Goal: Task Accomplishment & Management: Manage account settings

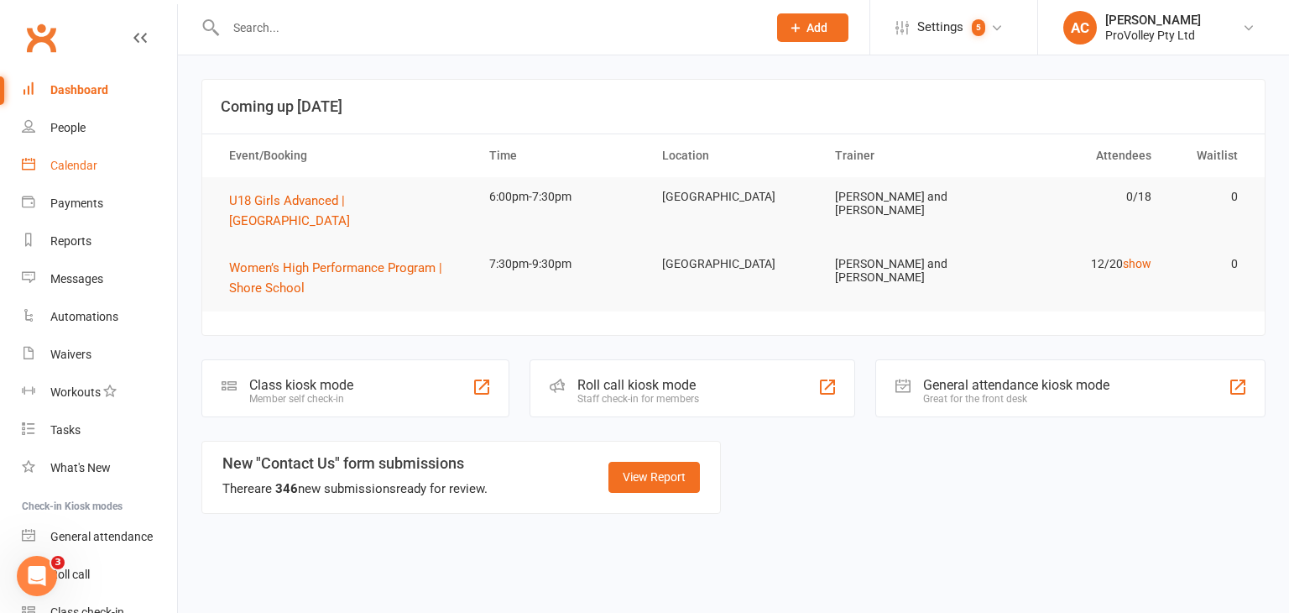
click at [81, 166] on div "Calendar" at bounding box center [73, 165] width 47 height 13
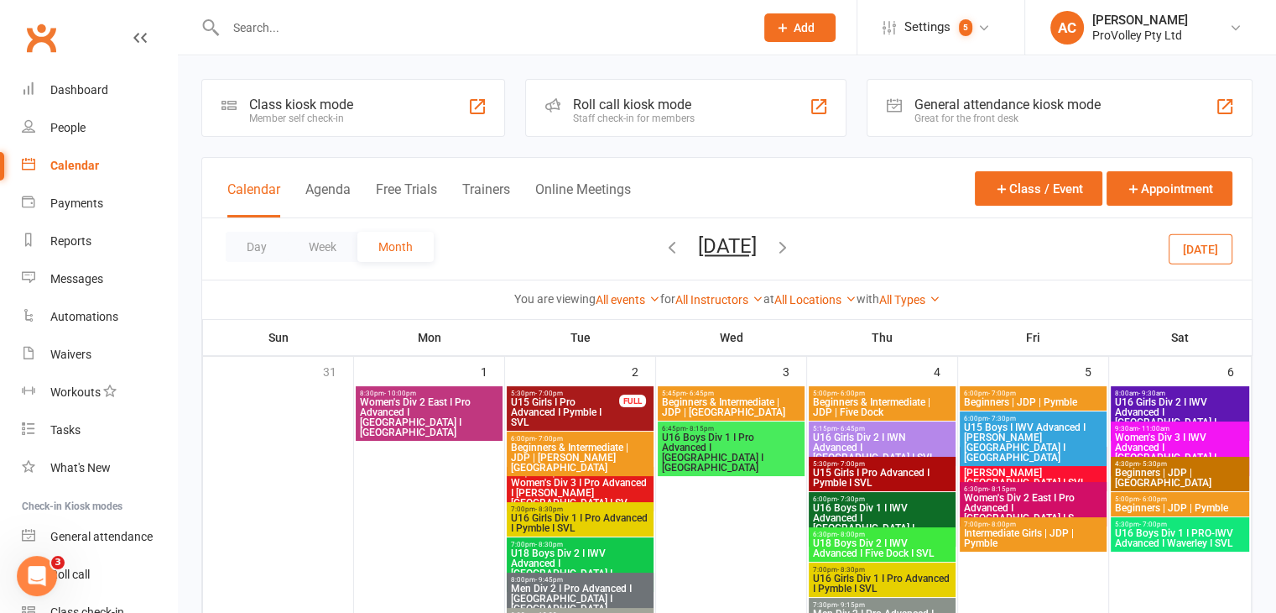
click at [774, 296] on strong "at" at bounding box center [769, 298] width 11 height 13
click at [745, 306] on div "All Instructors Daivya Malvi Jennifer Yang Mladen Stankovic Emanuelle Romer Ana…" at bounding box center [719, 299] width 88 height 18
click at [742, 303] on link "All Instructors" at bounding box center [719, 299] width 88 height 13
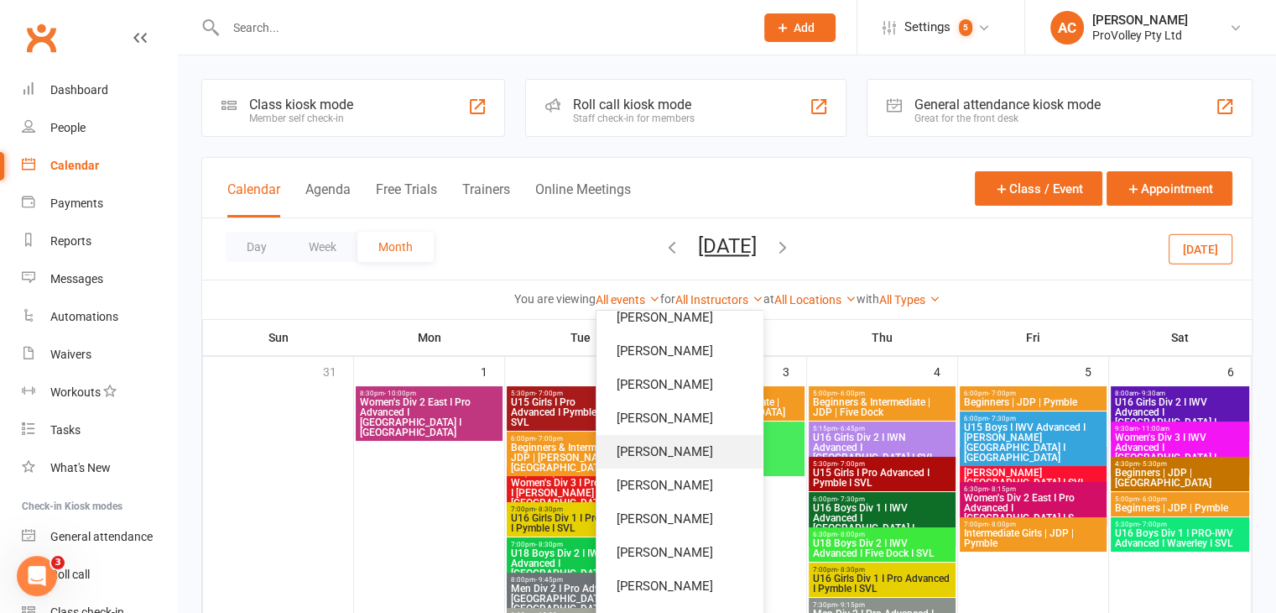
scroll to position [587, 0]
click at [670, 544] on link "[PERSON_NAME]" at bounding box center [680, 550] width 166 height 34
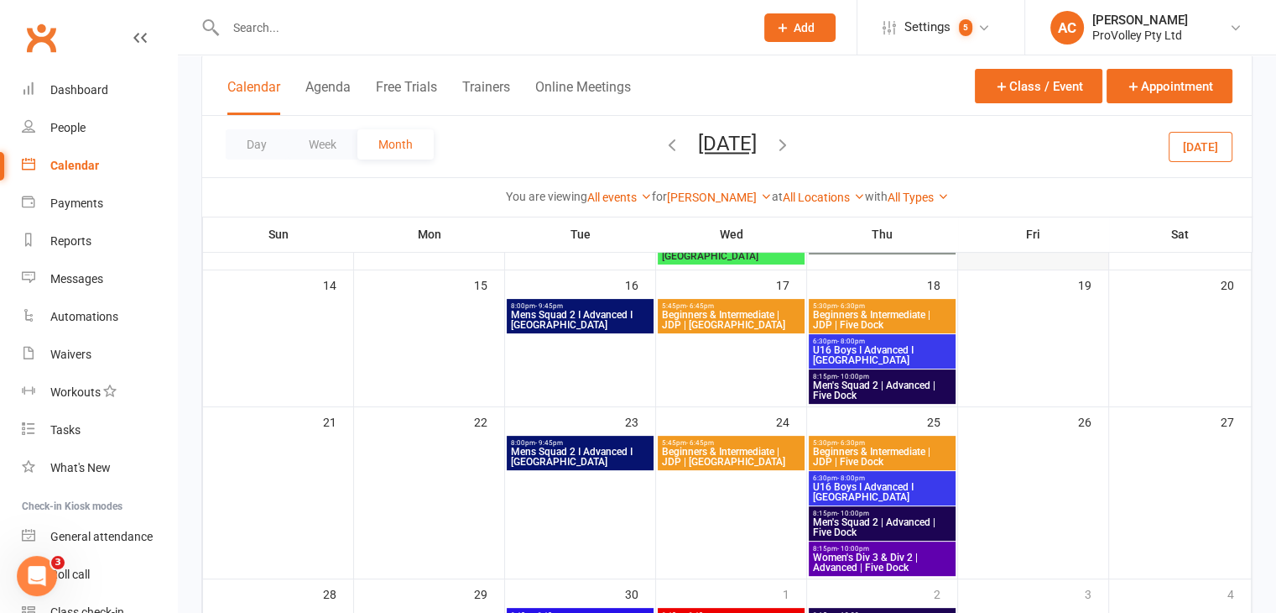
scroll to position [673, 0]
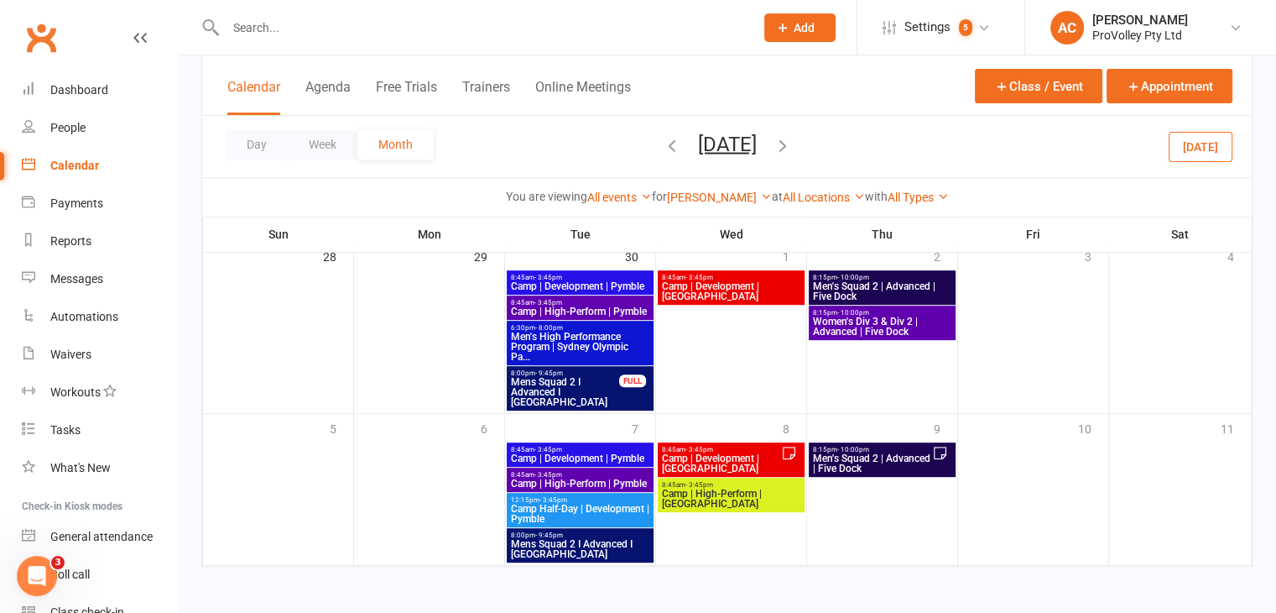
click at [792, 147] on icon "button" at bounding box center [783, 144] width 18 height 18
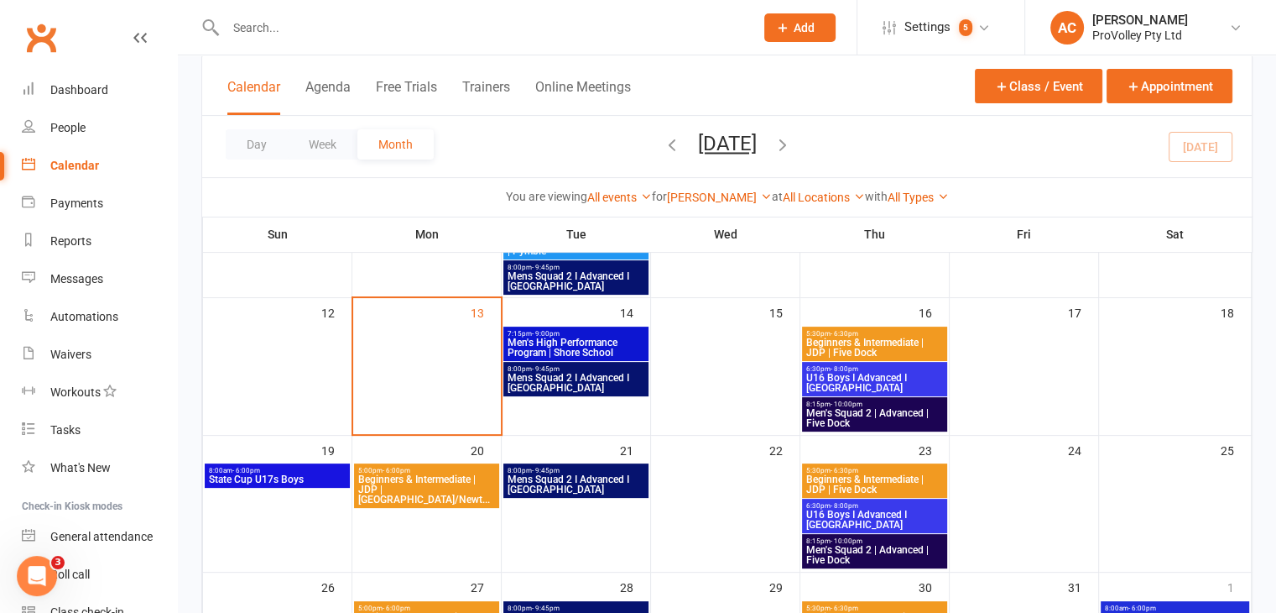
scroll to position [420, 0]
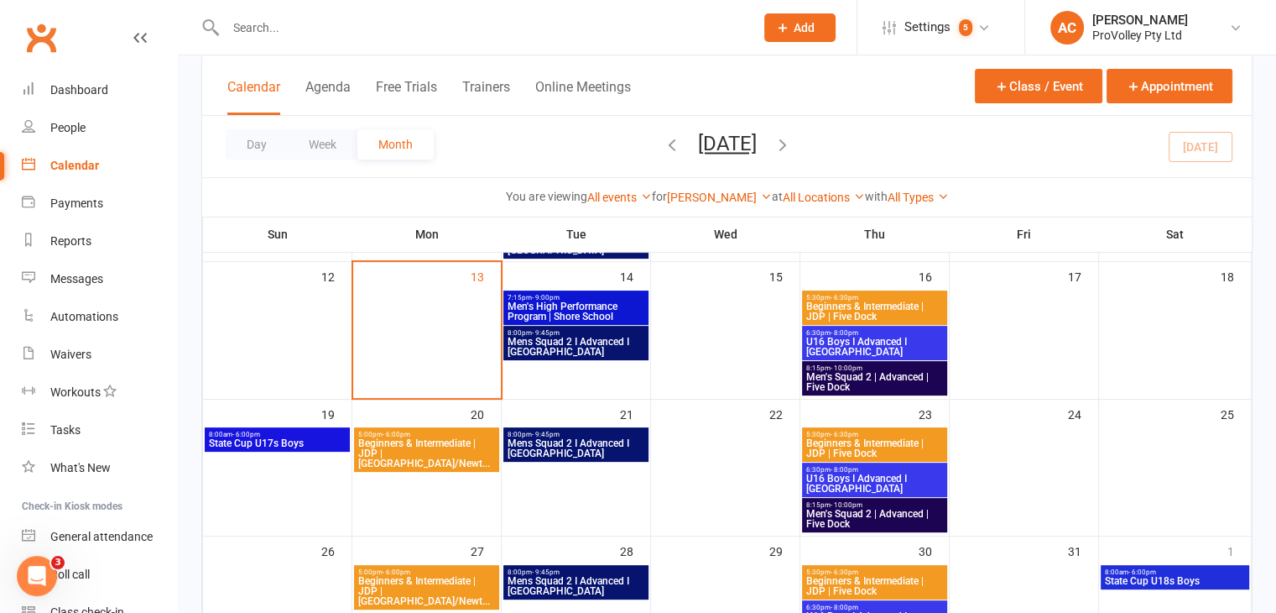
click at [868, 296] on span "5:30pm - 6:30pm" at bounding box center [875, 298] width 138 height 8
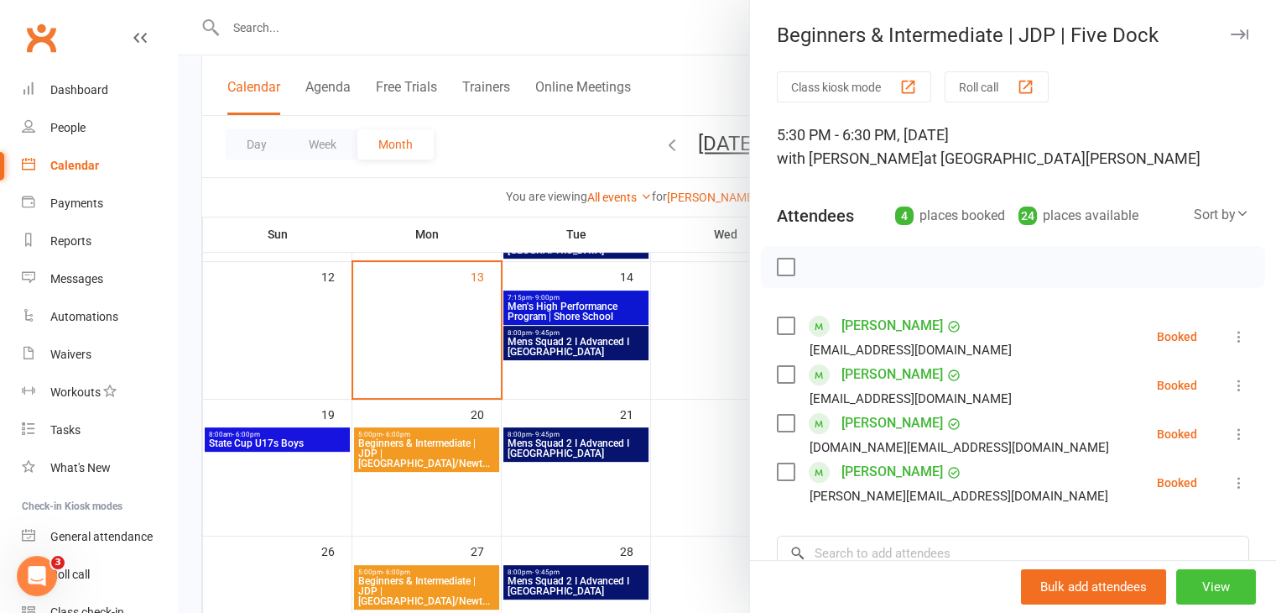
click at [1194, 588] on button "View" at bounding box center [1216, 586] width 80 height 35
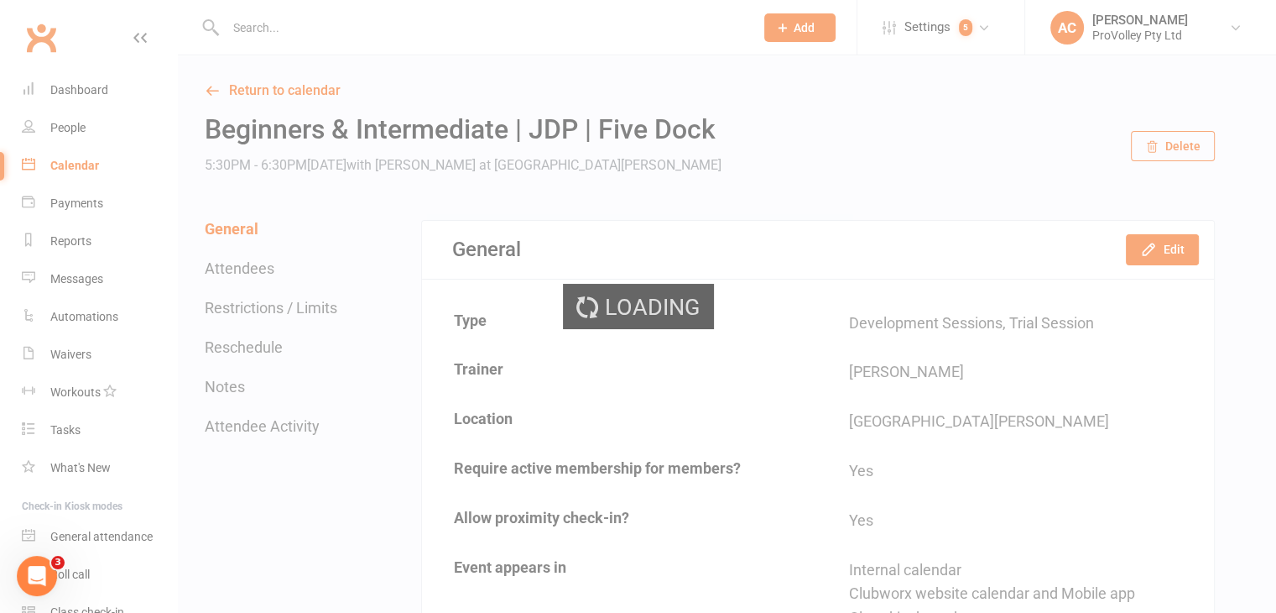
click at [1173, 253] on div "Loading" at bounding box center [638, 306] width 1276 height 613
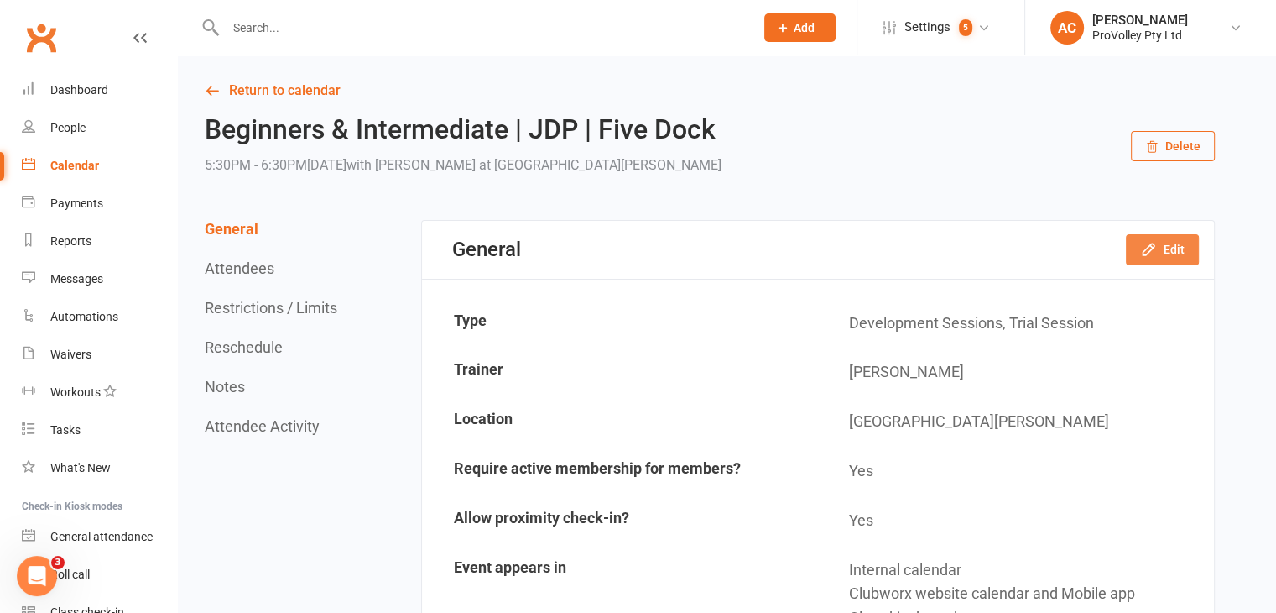
click at [1173, 253] on button "Edit" at bounding box center [1162, 249] width 73 height 30
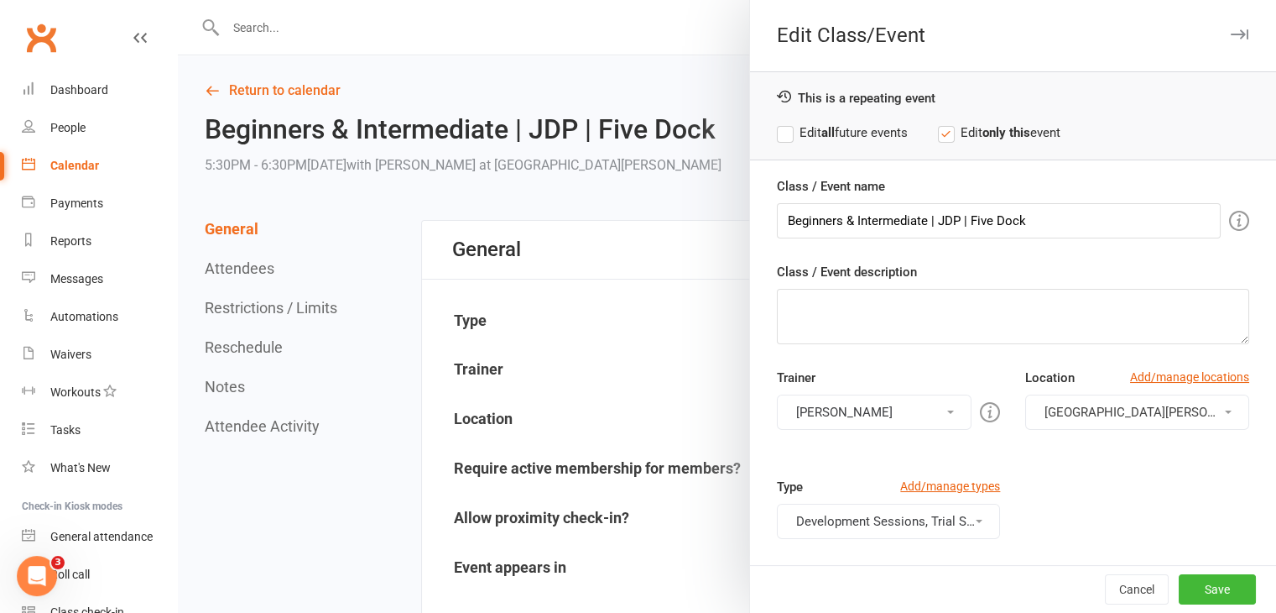
click at [916, 391] on div "Trainer Fernando Goulart da Silva Daivya Malvi Jennifer Yang Mladen Stankovic E…" at bounding box center [888, 399] width 249 height 62
click at [920, 427] on button "Fernando Goulart da Silva" at bounding box center [875, 411] width 196 height 35
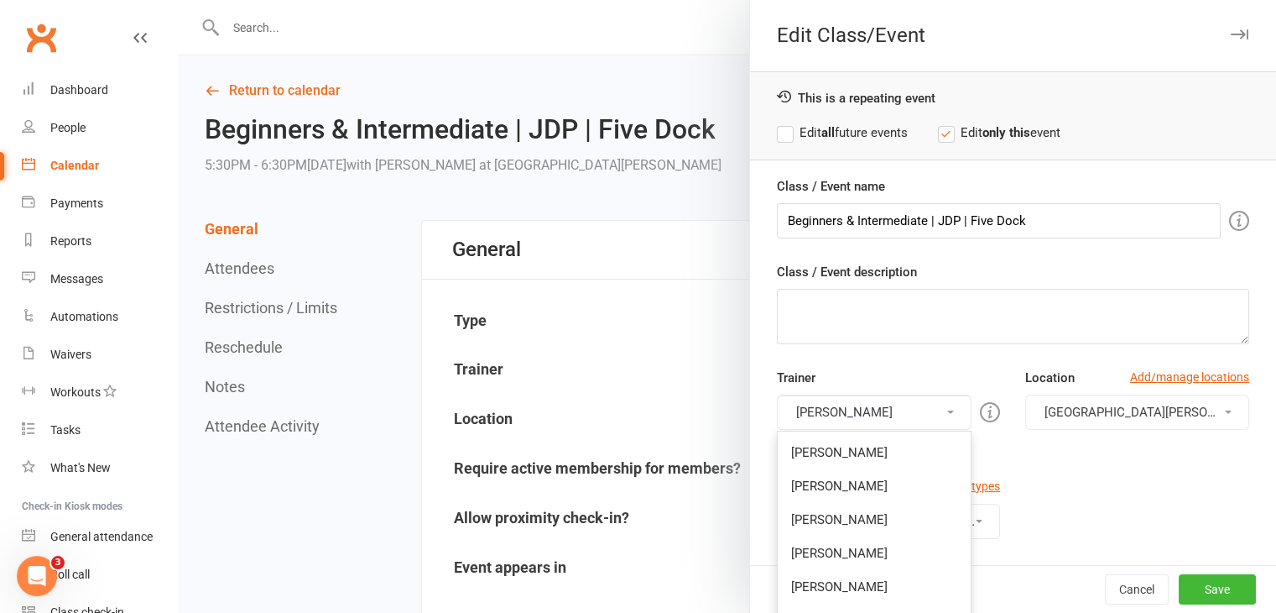
click at [914, 412] on button "Fernando Goulart da Silva" at bounding box center [875, 411] width 196 height 35
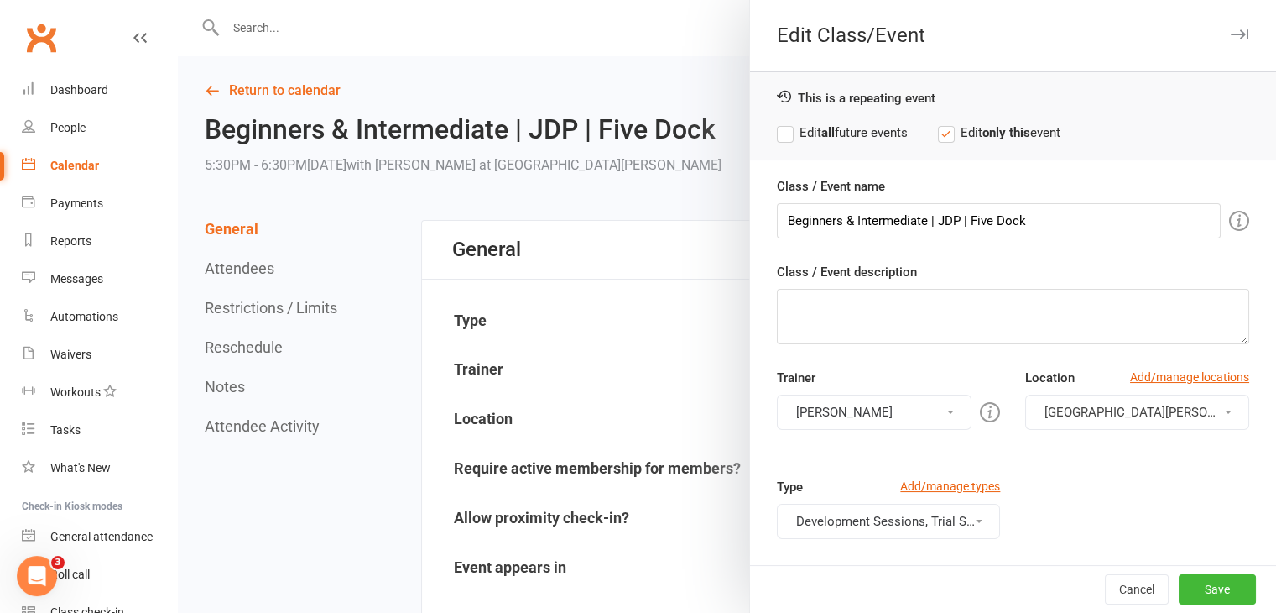
click at [914, 412] on button "Fernando Goulart da Silva" at bounding box center [875, 411] width 196 height 35
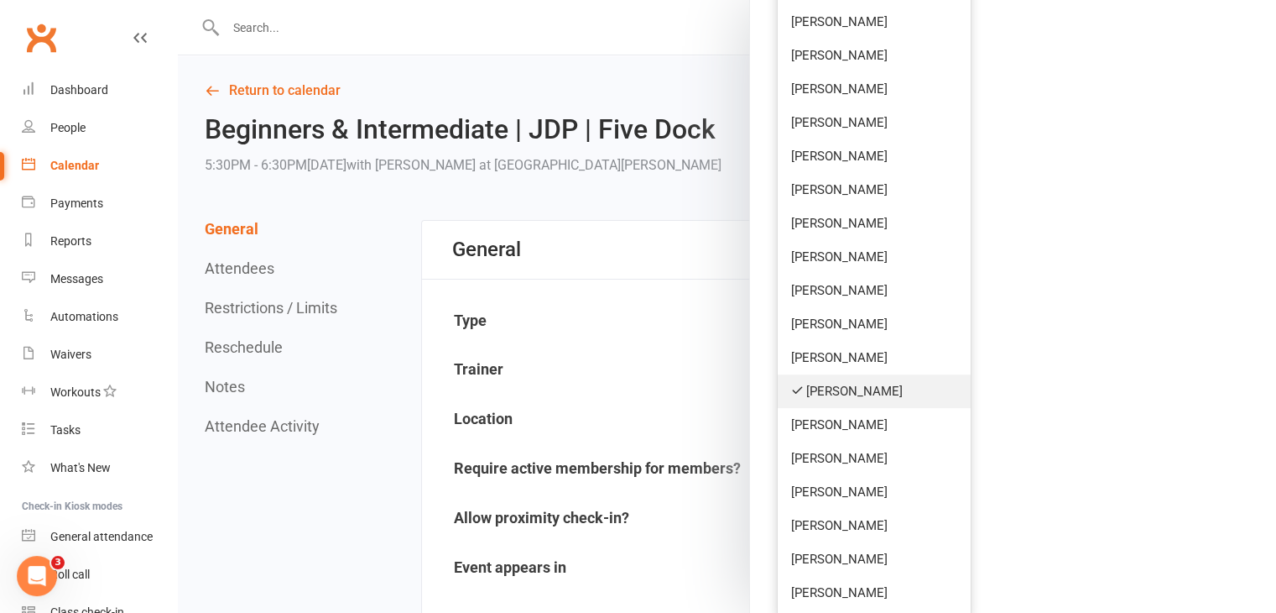
click at [849, 391] on link "Fernando Goulart da Silva" at bounding box center [875, 391] width 194 height 34
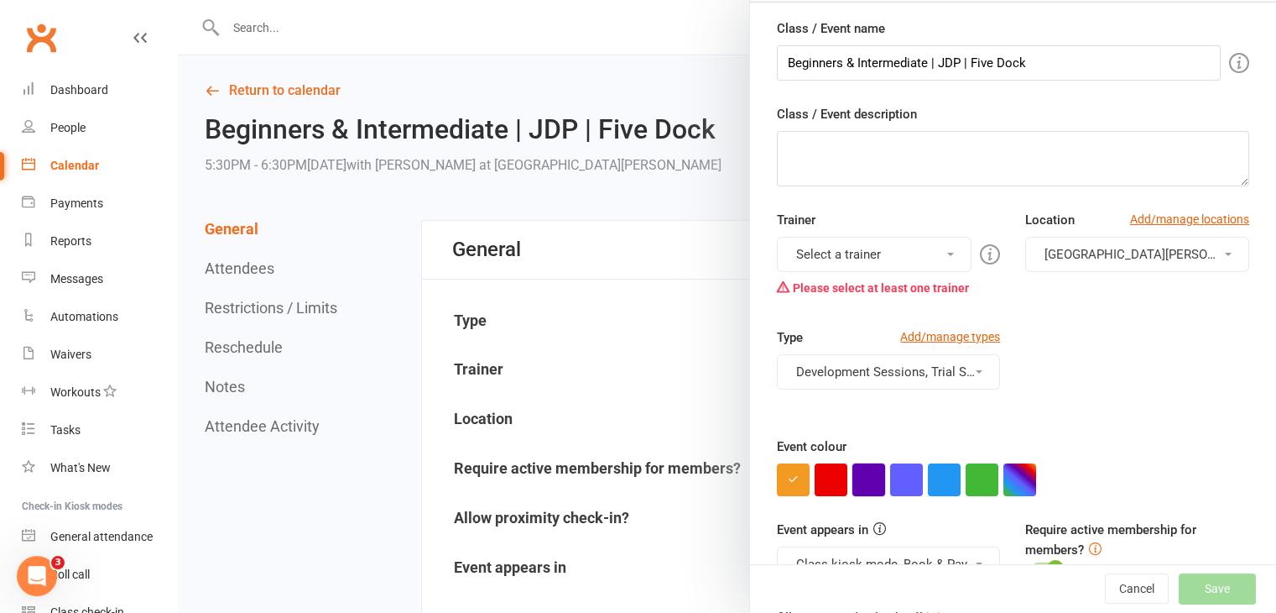
scroll to position [16, 0]
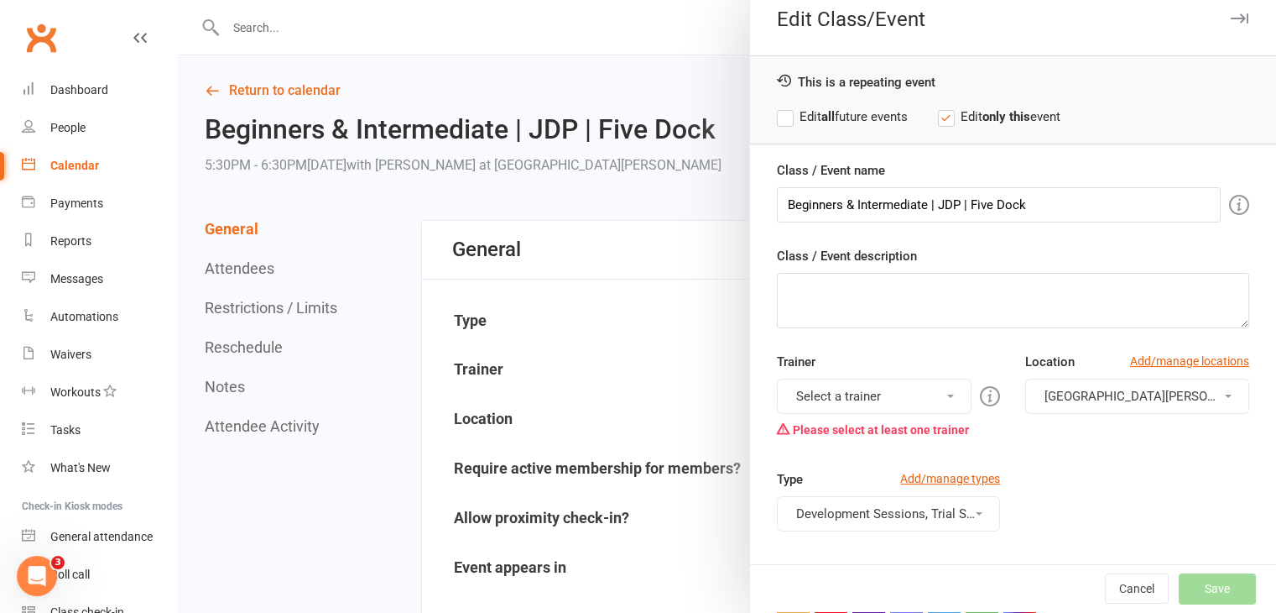
click at [867, 420] on div "Please select at least one trainer" at bounding box center [889, 430] width 224 height 32
click at [873, 414] on div "Please select at least one trainer" at bounding box center [889, 430] width 224 height 32
click at [876, 406] on button "Select a trainer" at bounding box center [875, 395] width 196 height 35
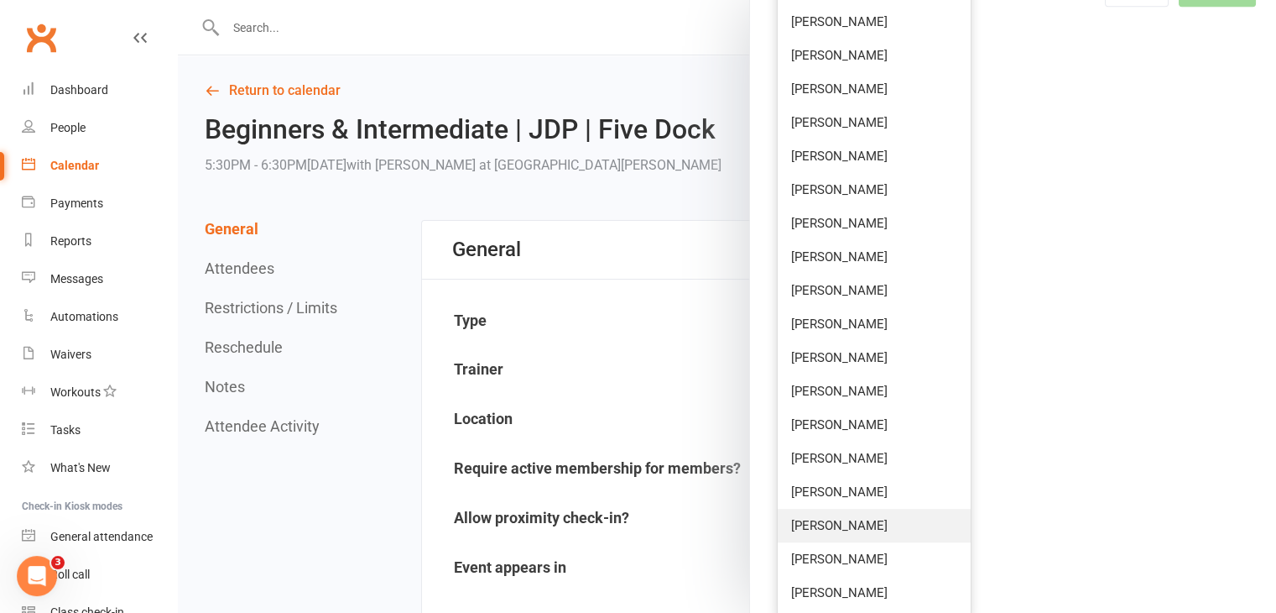
click at [864, 519] on link "William Spencer" at bounding box center [875, 526] width 194 height 34
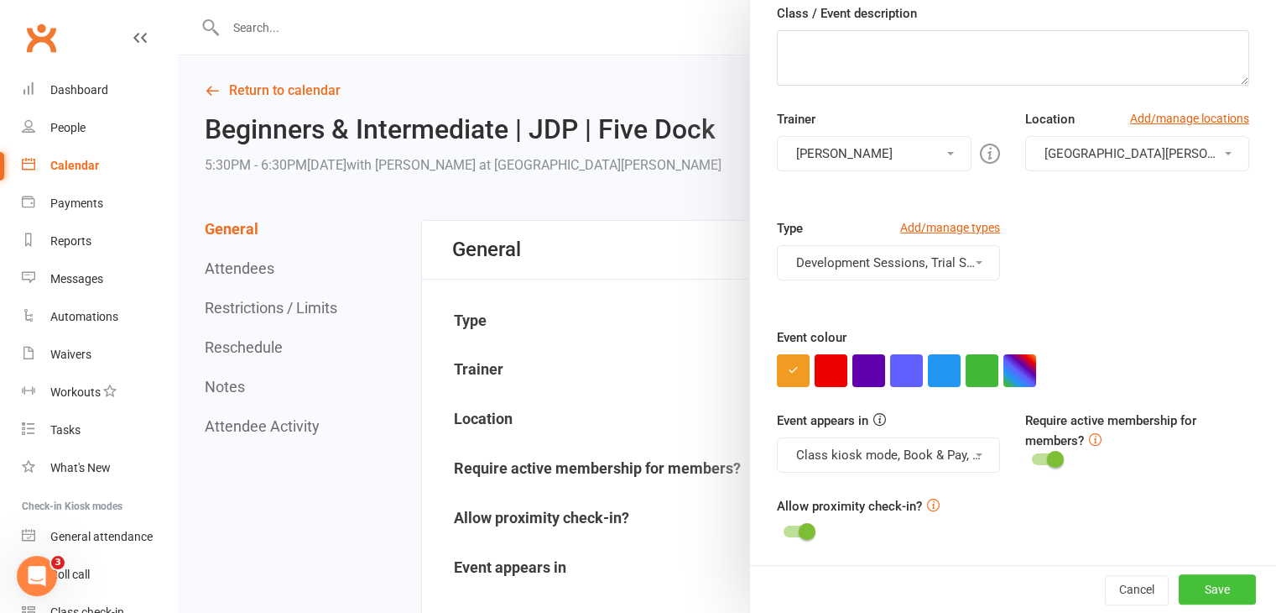
click at [1199, 588] on button "Save" at bounding box center [1217, 589] width 77 height 30
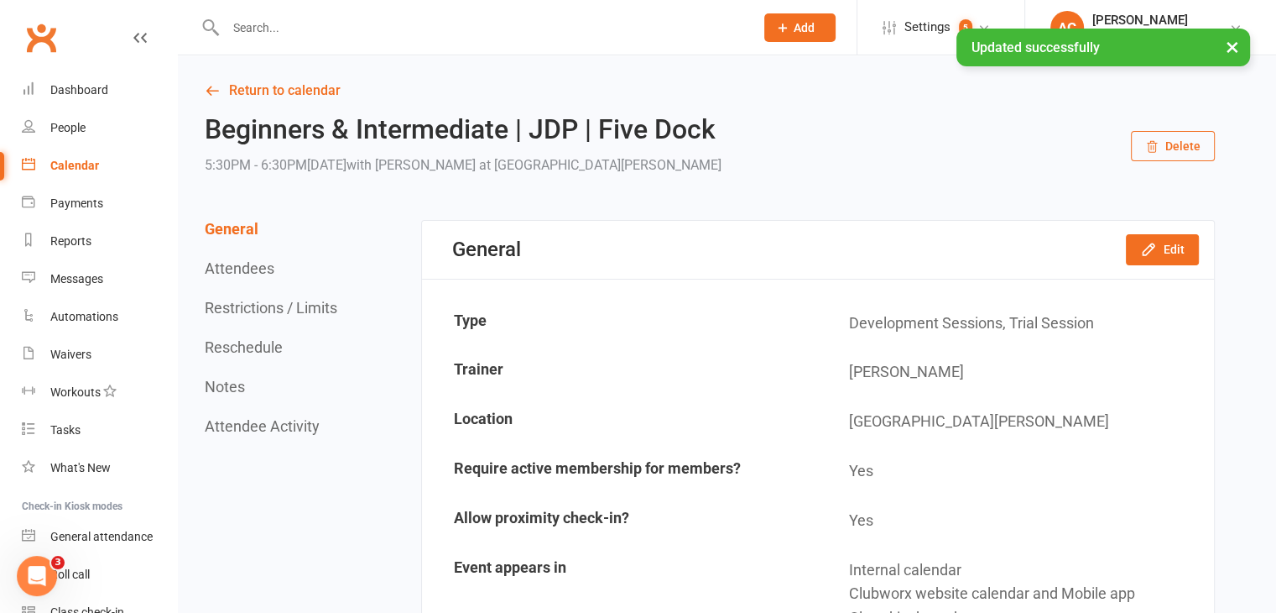
click at [76, 157] on link "Calendar" at bounding box center [99, 166] width 155 height 38
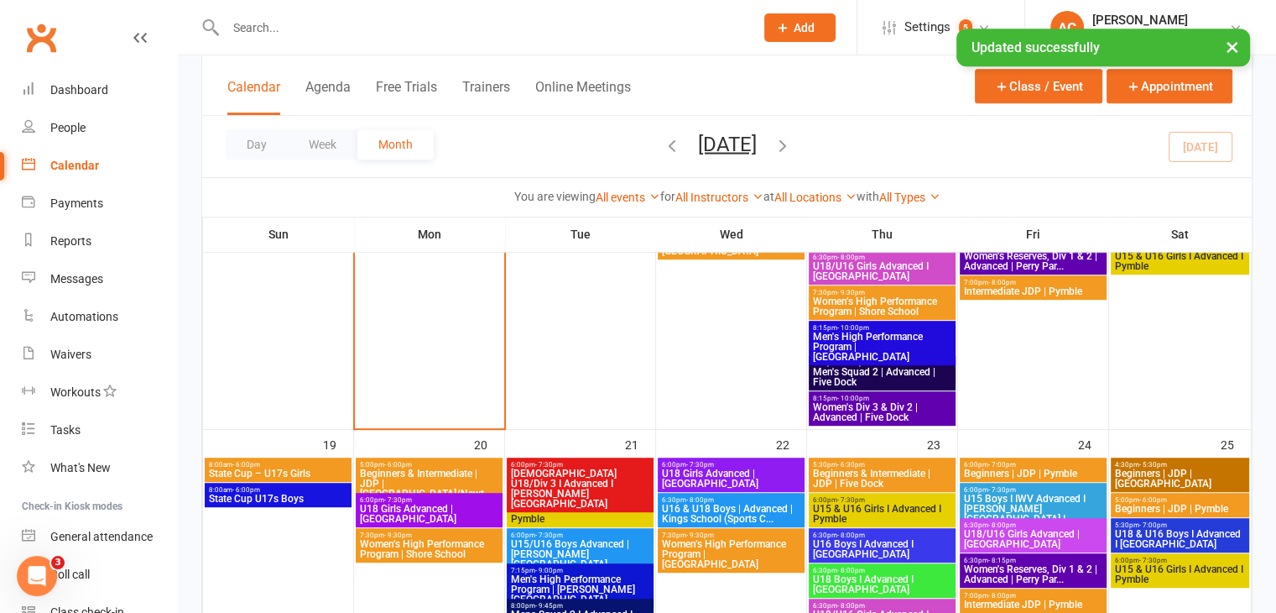
scroll to position [839, 0]
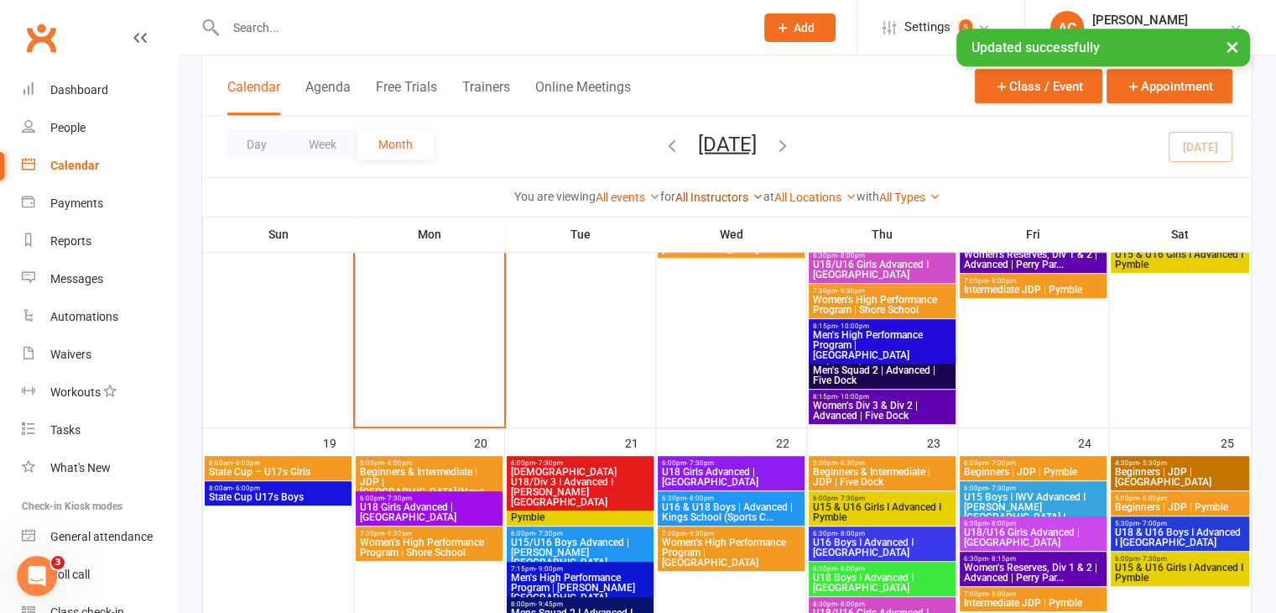
click at [722, 201] on link "All Instructors" at bounding box center [719, 196] width 88 height 13
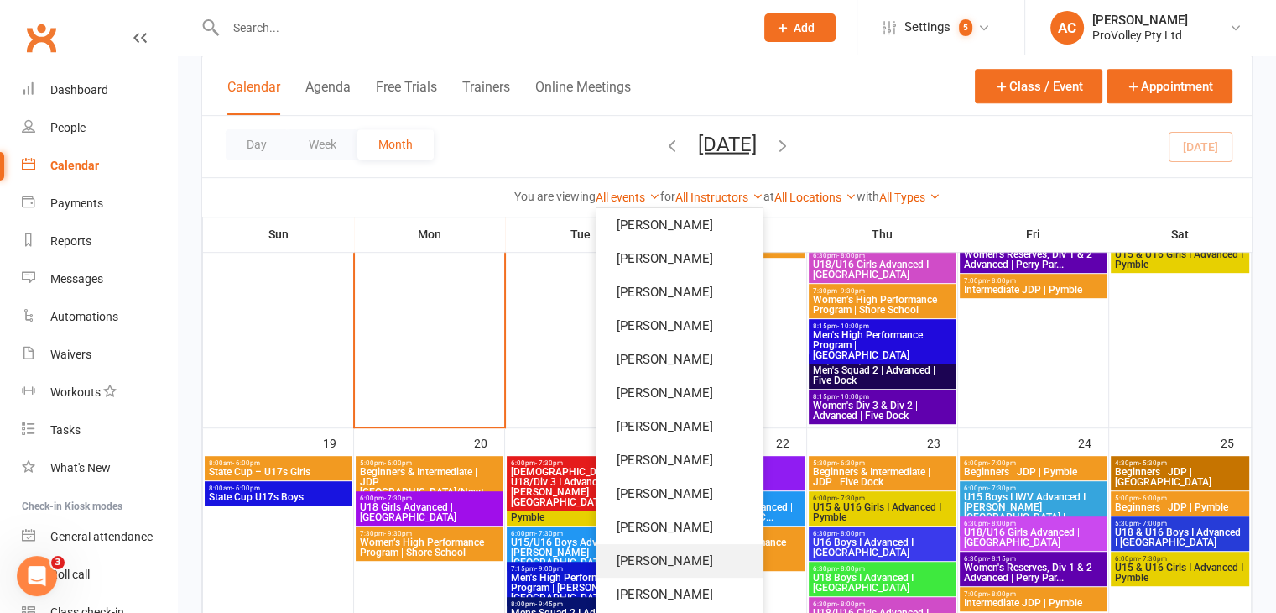
scroll to position [587, 0]
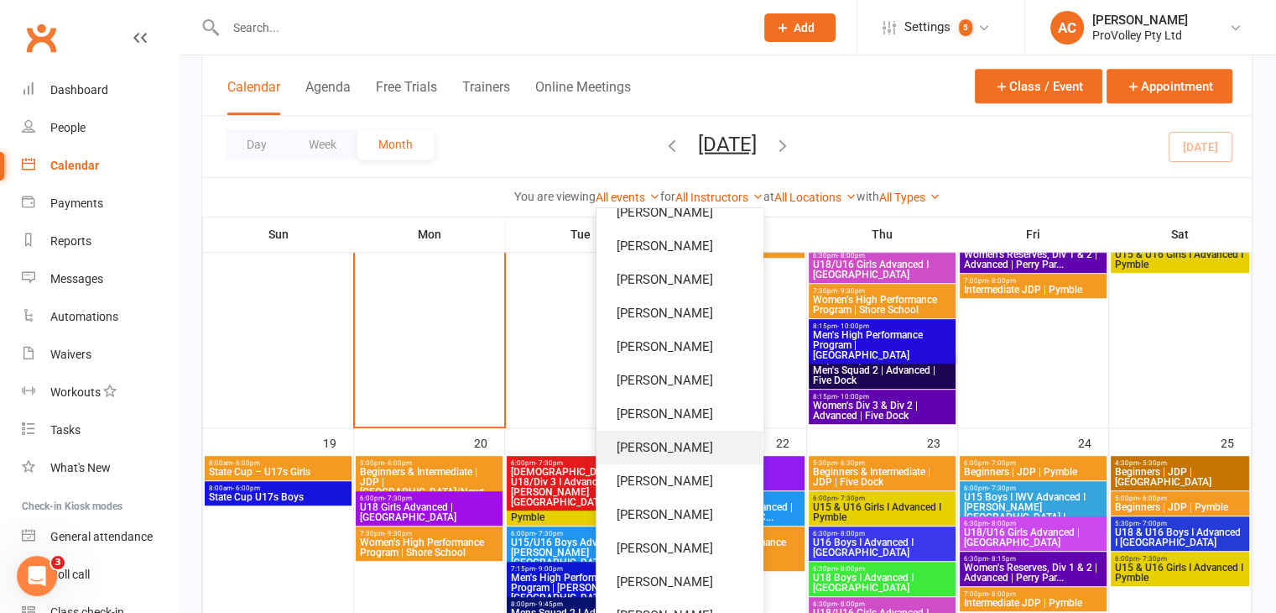
click at [691, 441] on link "Fernando Goulart da Silva" at bounding box center [680, 447] width 166 height 34
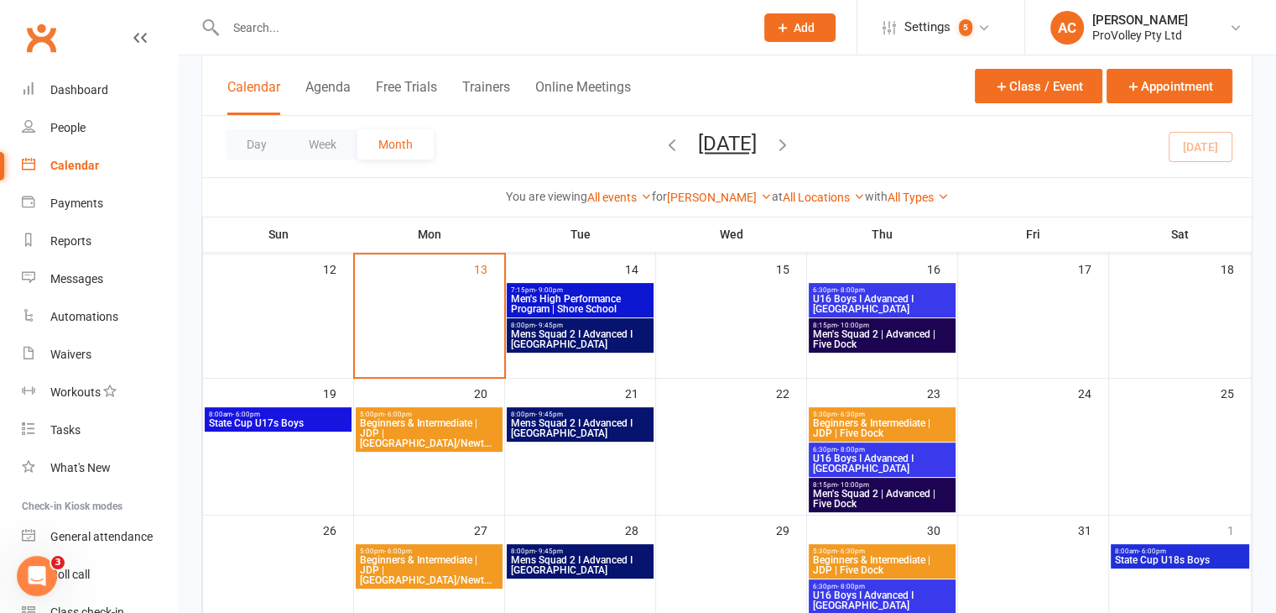
scroll to position [399, 0]
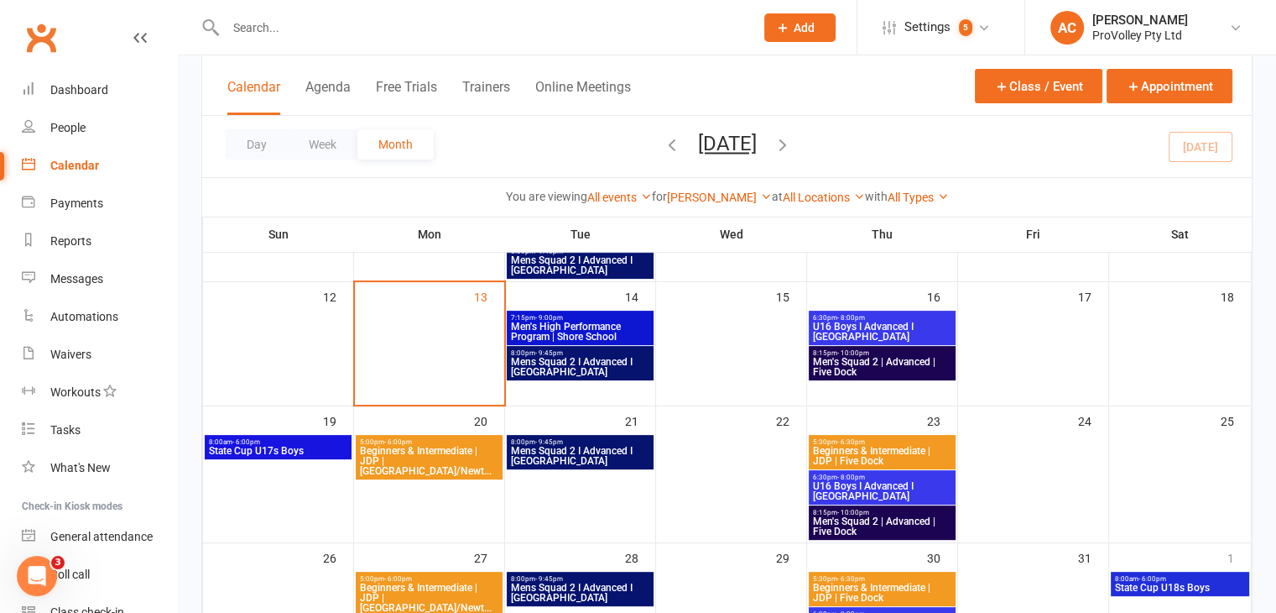
click at [882, 456] on span "Beginners & Intermediate | JDP | Five Dock" at bounding box center [882, 456] width 140 height 20
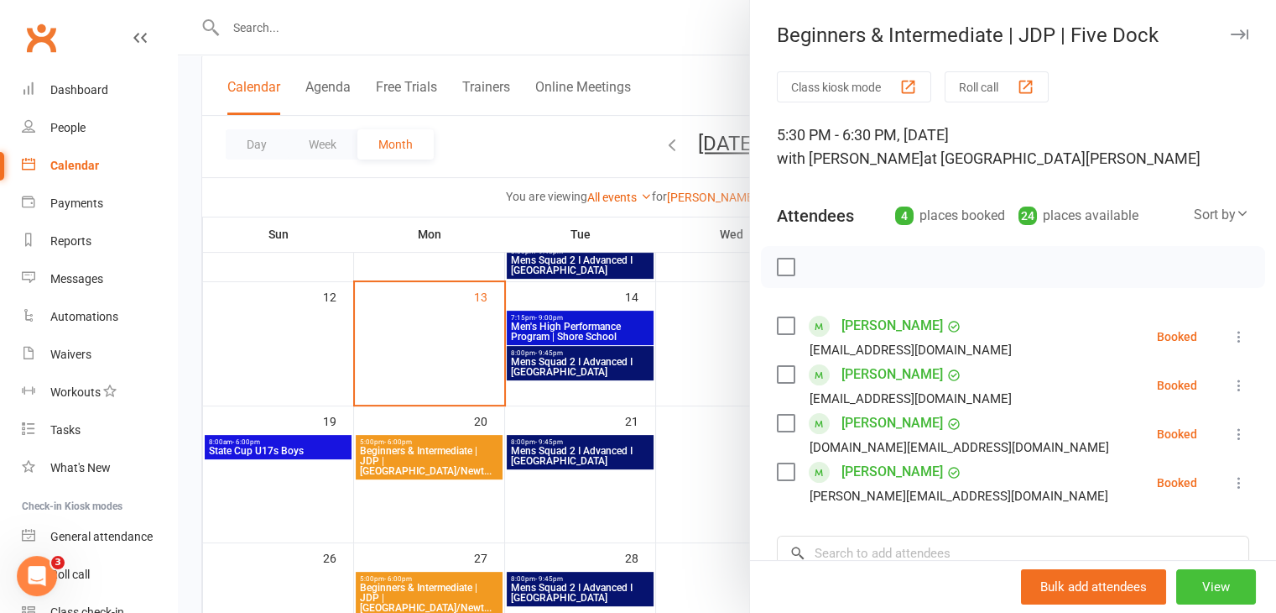
click at [1187, 582] on button "View" at bounding box center [1216, 586] width 80 height 35
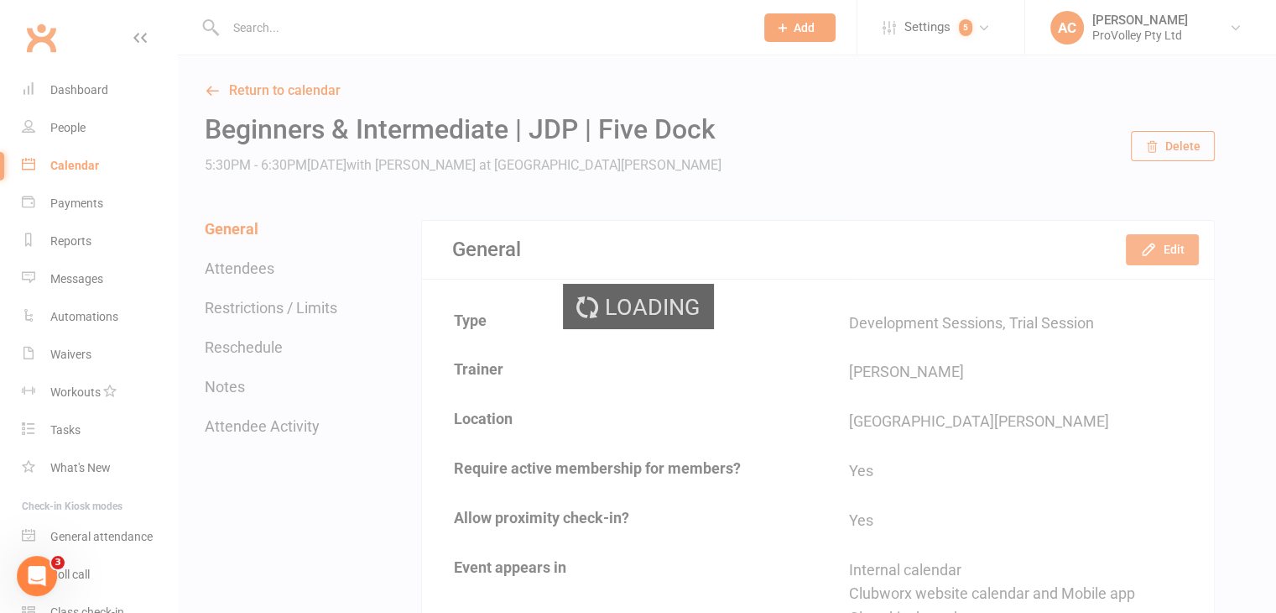
click at [1184, 253] on button "Edit" at bounding box center [1162, 249] width 73 height 30
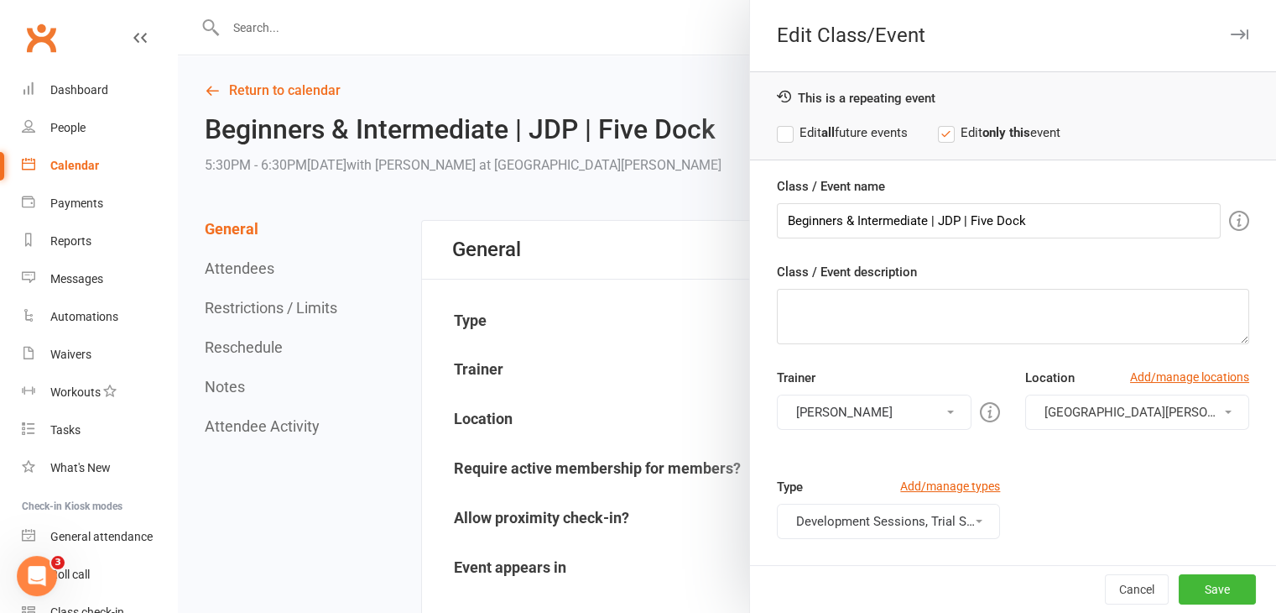
click at [873, 407] on button "Fernando Goulart da Silva" at bounding box center [875, 411] width 196 height 35
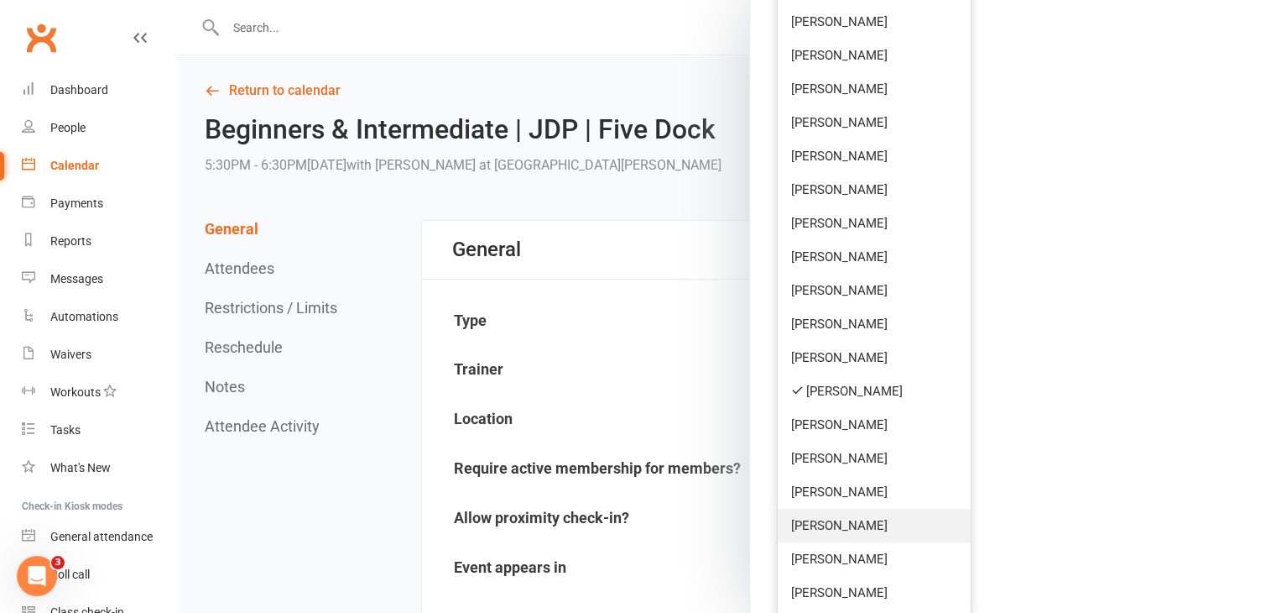
click at [876, 519] on link "William Spencer" at bounding box center [875, 526] width 194 height 34
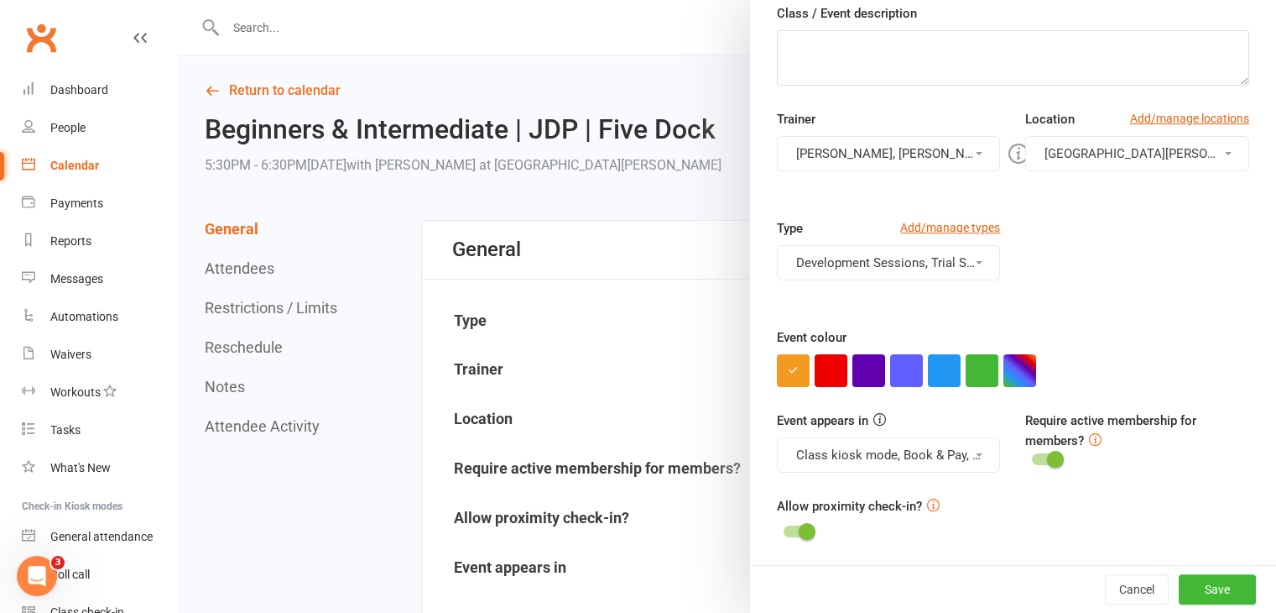
click at [891, 149] on button "Fernando Goulart da Silva, William Spencer" at bounding box center [889, 153] width 224 height 35
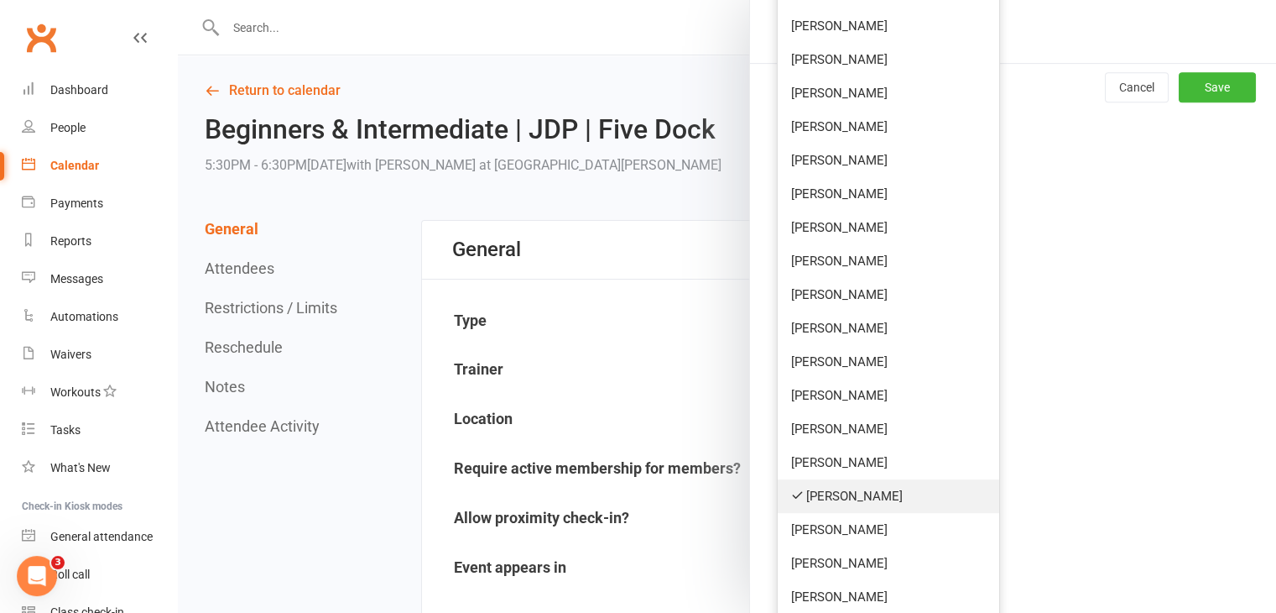
click at [854, 488] on link "Fernando Goulart da Silva" at bounding box center [889, 496] width 222 height 34
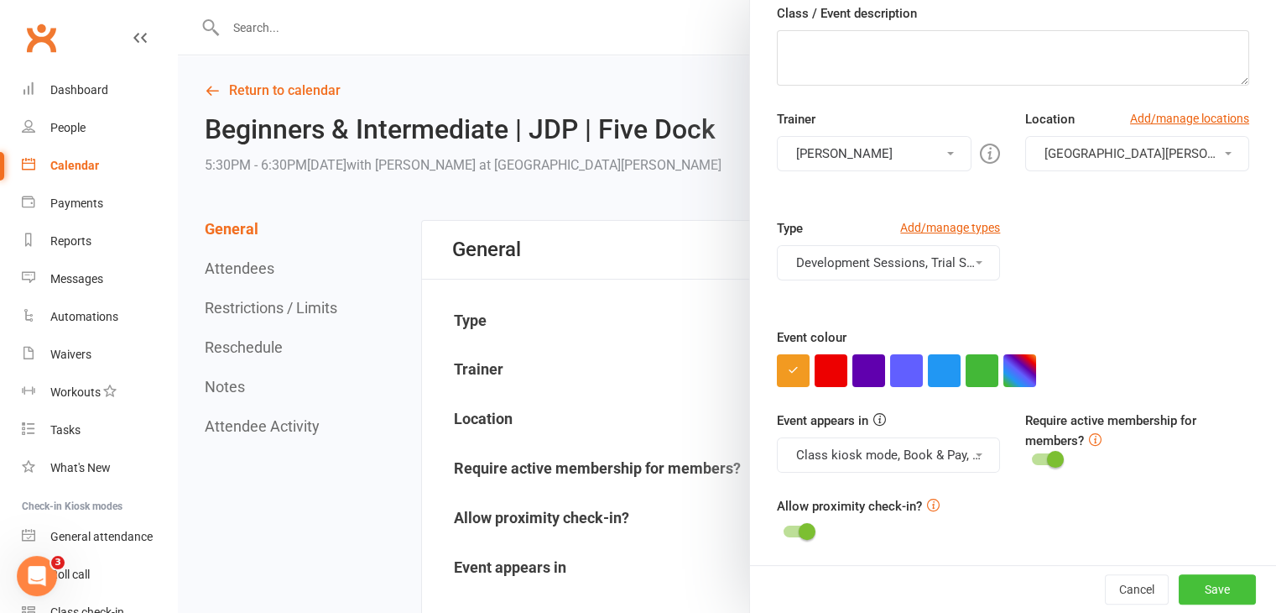
click at [1207, 591] on button "Save" at bounding box center [1217, 589] width 77 height 30
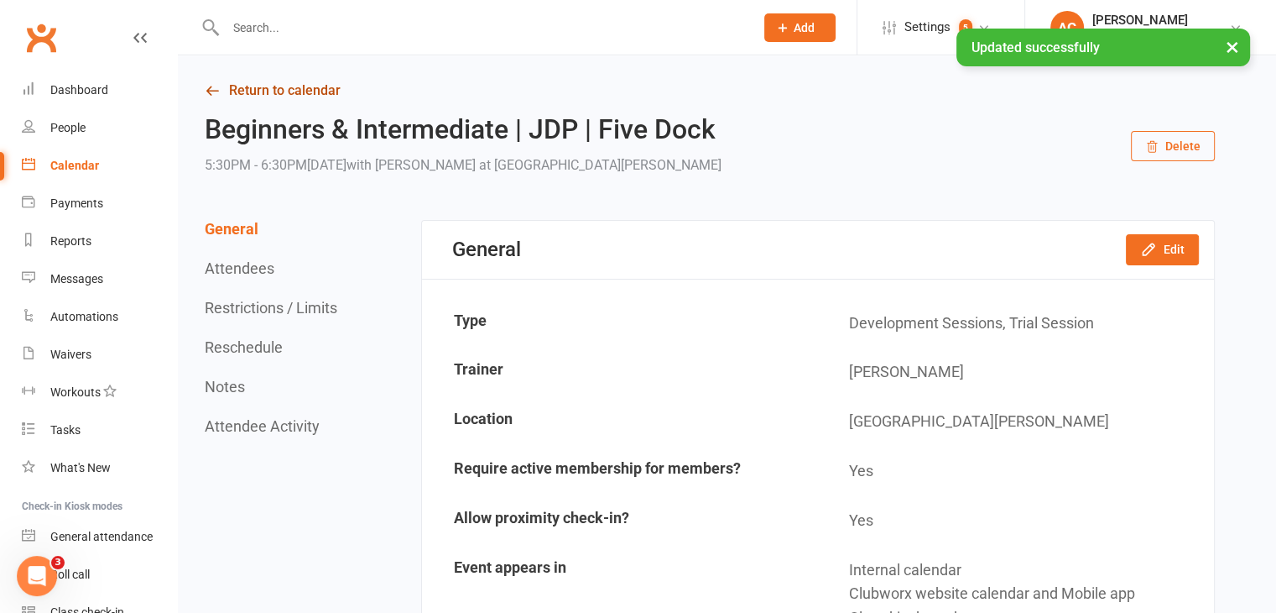
click at [265, 93] on link "Return to calendar" at bounding box center [710, 90] width 1010 height 23
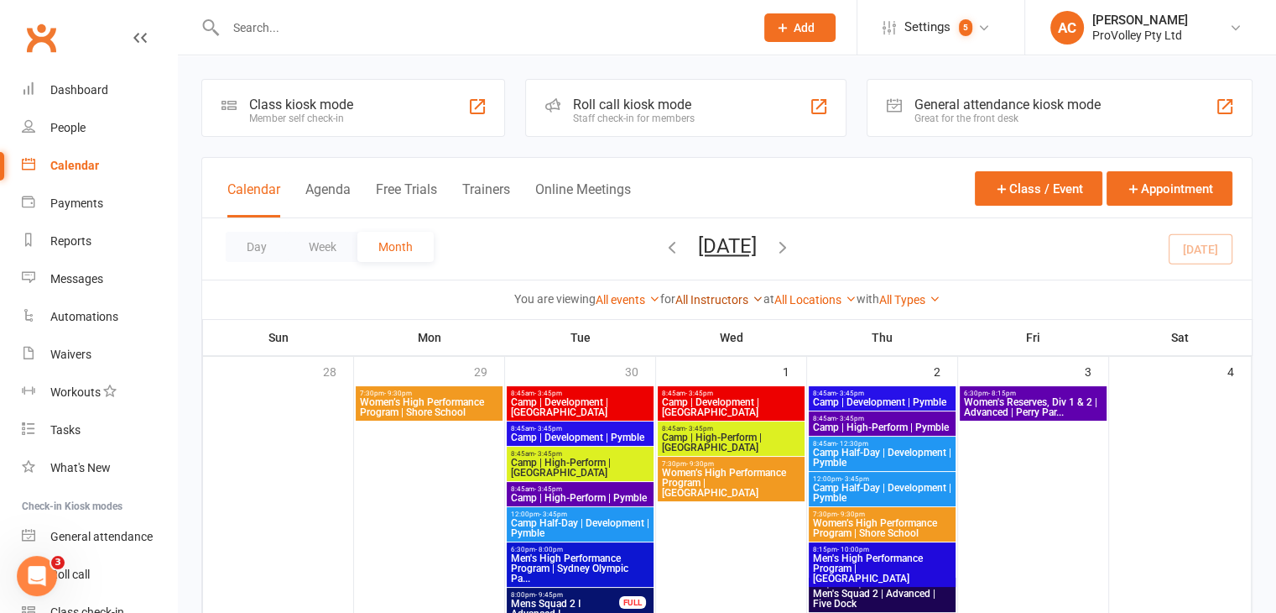
click at [738, 299] on link "All Instructors" at bounding box center [719, 299] width 88 height 13
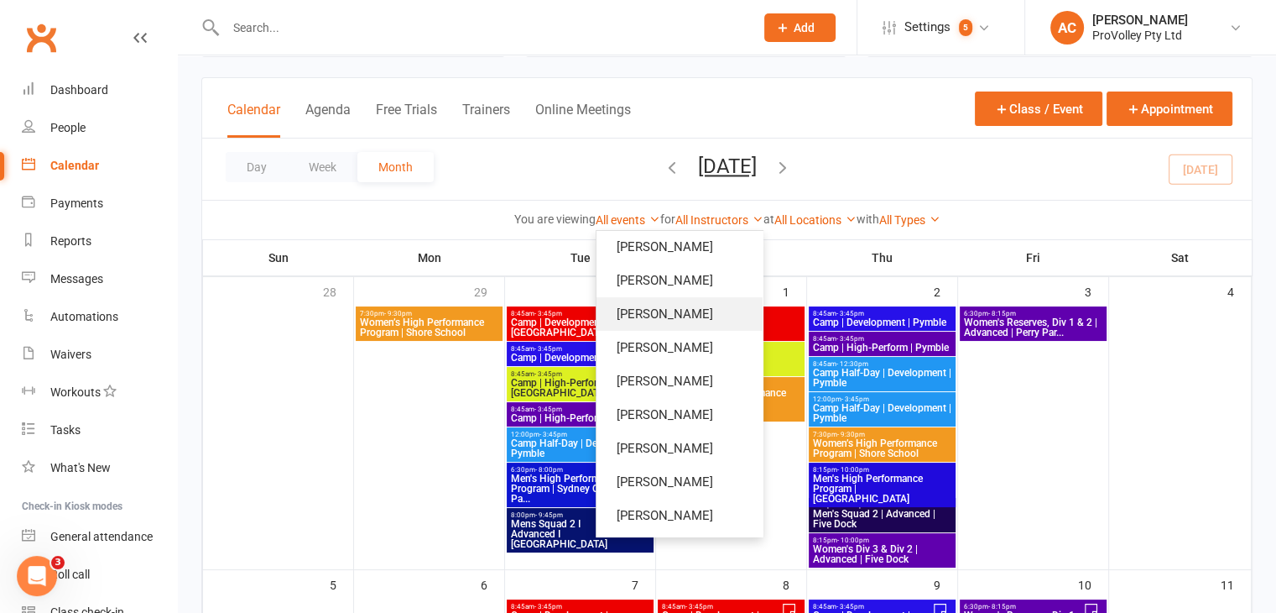
scroll to position [84, 0]
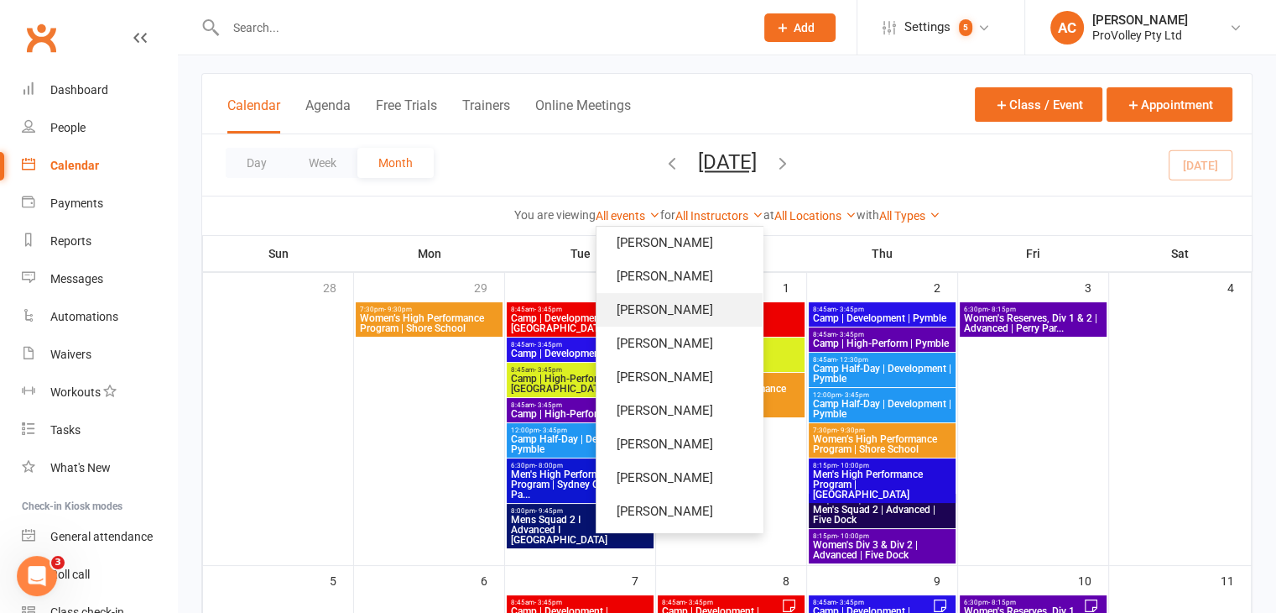
click at [691, 301] on link "Fernando Goulart da Silva" at bounding box center [680, 310] width 166 height 34
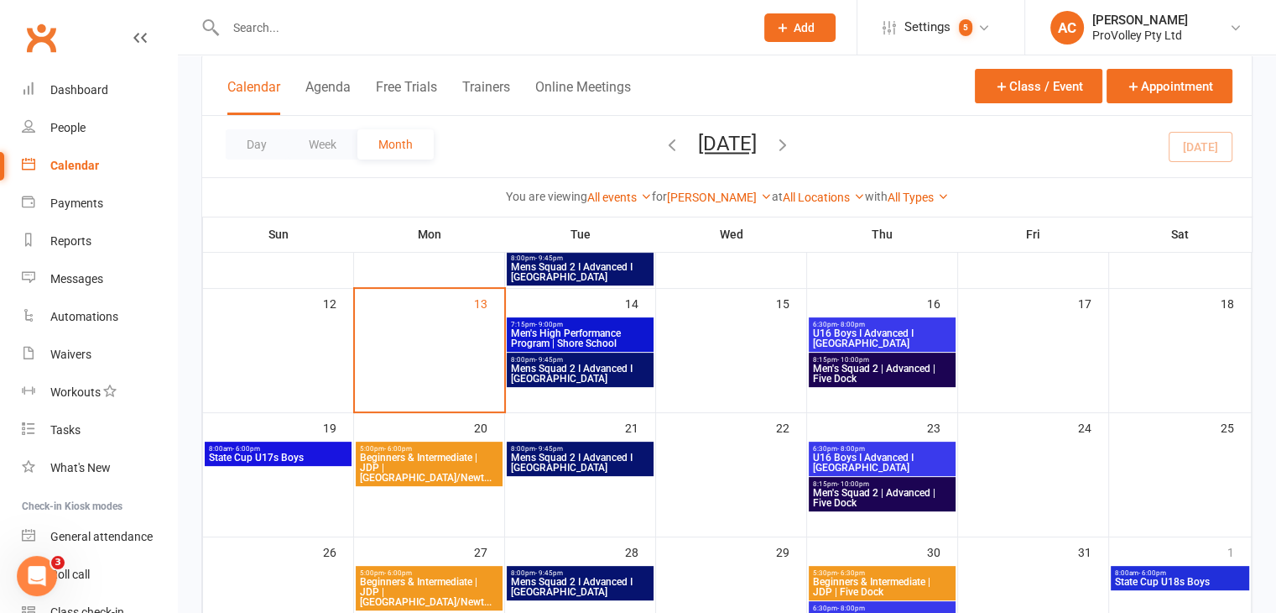
scroll to position [386, 0]
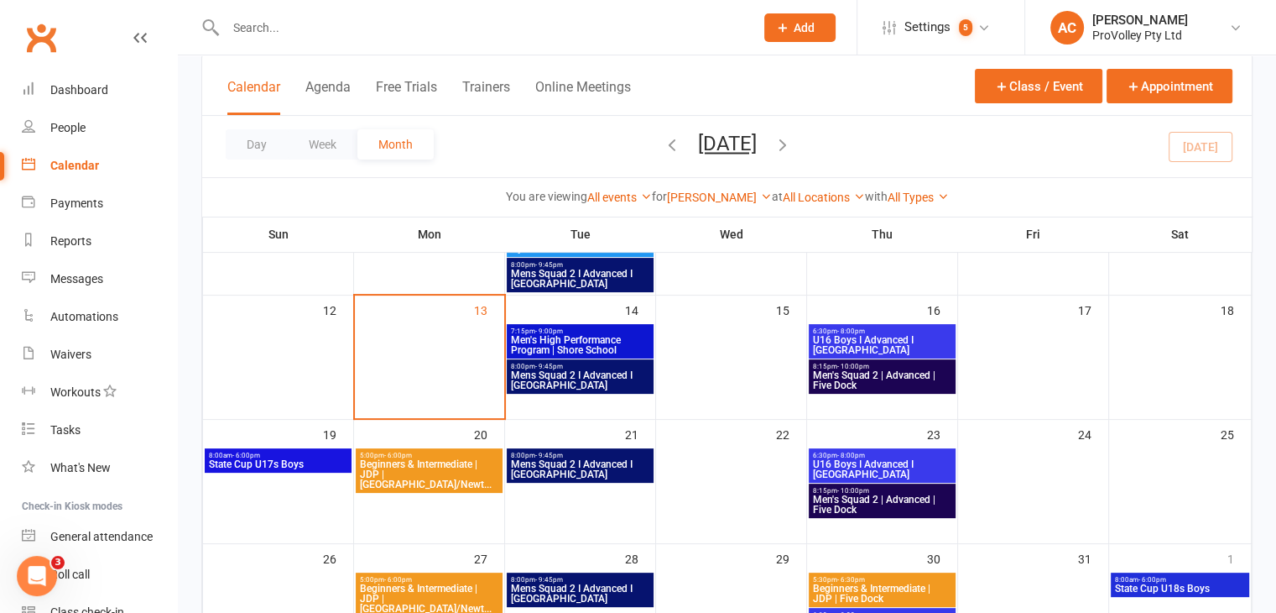
click at [886, 335] on span "U16 Boys I Advanced I Five Dock" at bounding box center [882, 345] width 140 height 20
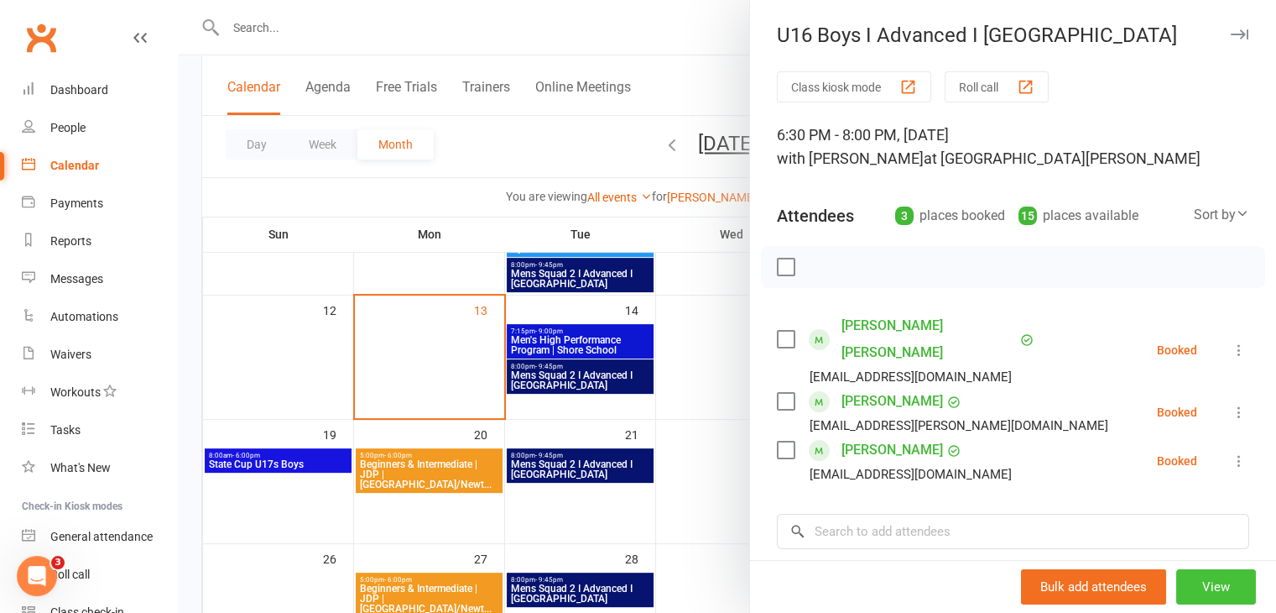
click at [1185, 571] on button "View" at bounding box center [1216, 586] width 80 height 35
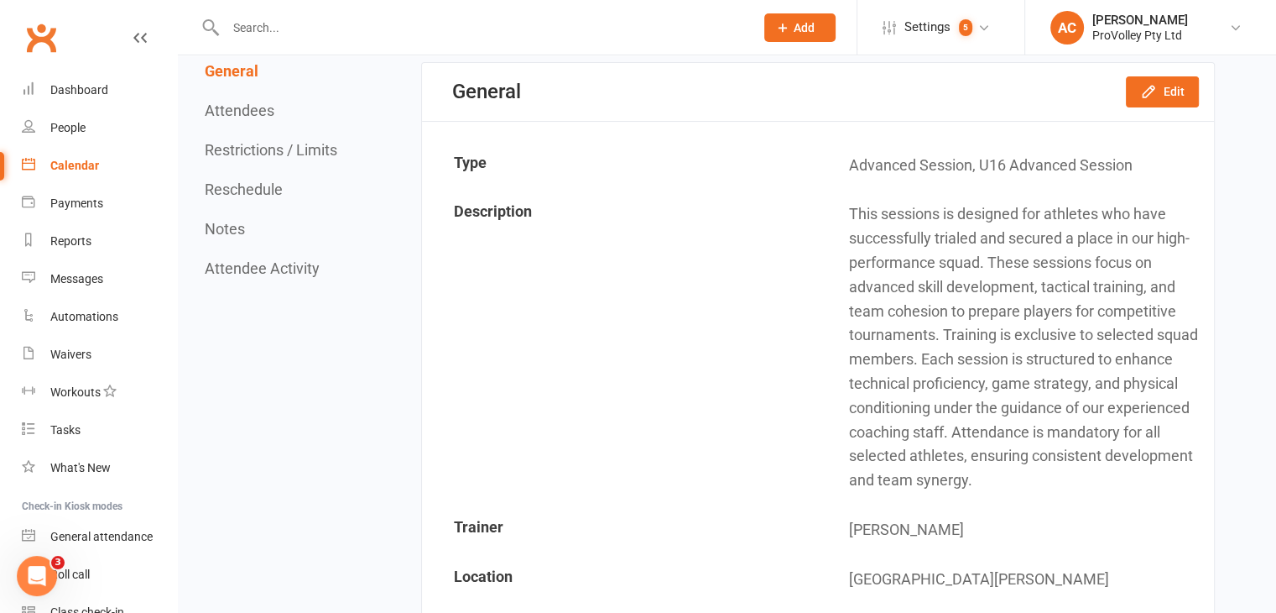
scroll to position [168, 0]
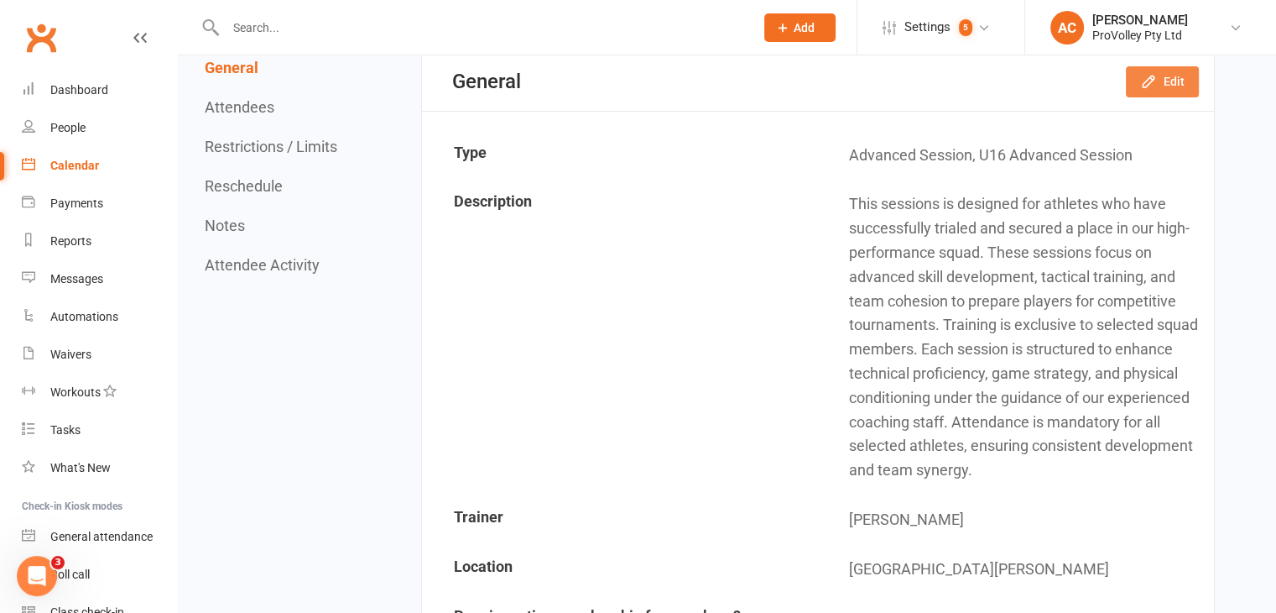
click at [1168, 82] on button "Edit" at bounding box center [1162, 81] width 73 height 30
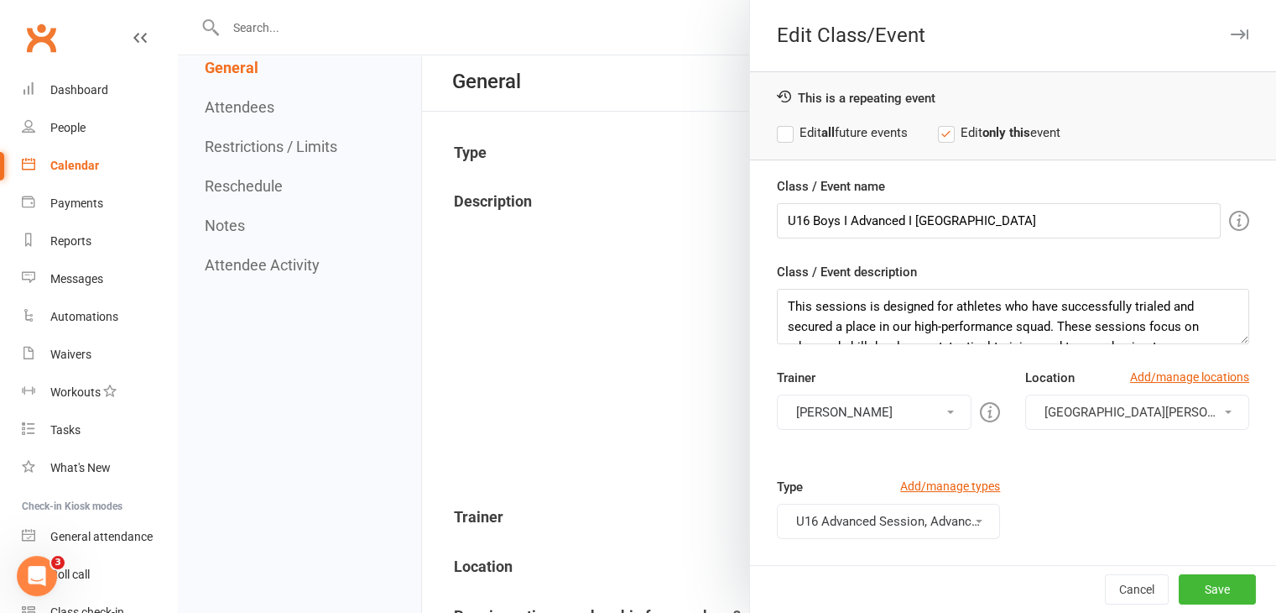
click at [859, 420] on button "Fernando Goulart da Silva" at bounding box center [875, 411] width 196 height 35
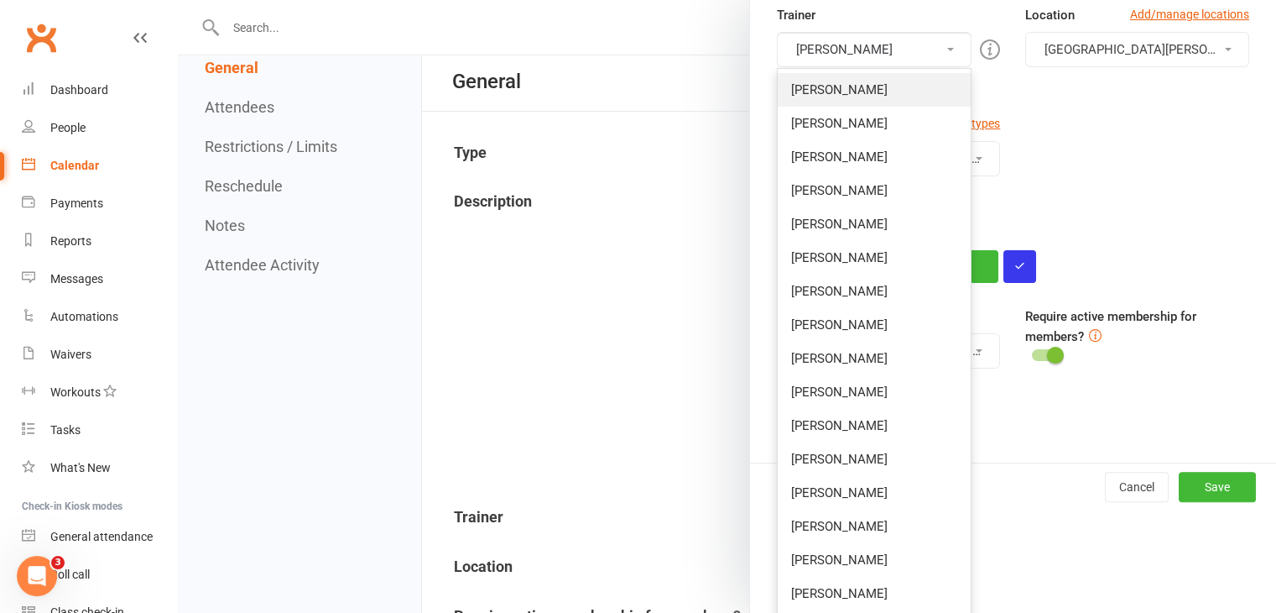
scroll to position [420, 0]
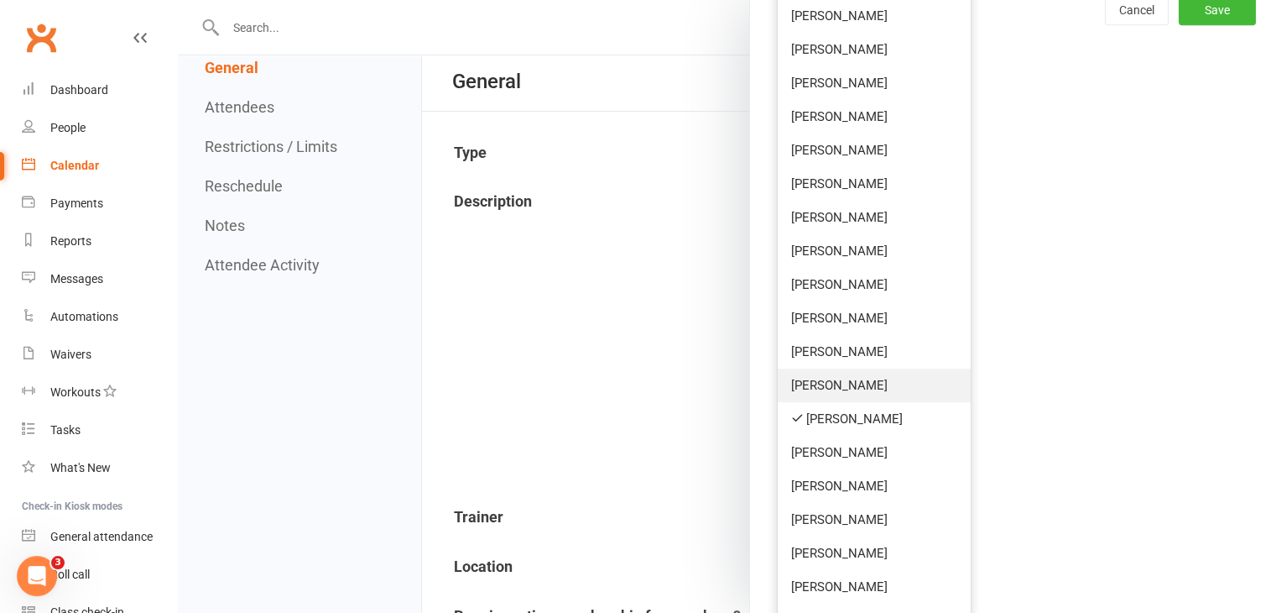
click at [886, 384] on link "Hamza Khan" at bounding box center [875, 385] width 194 height 34
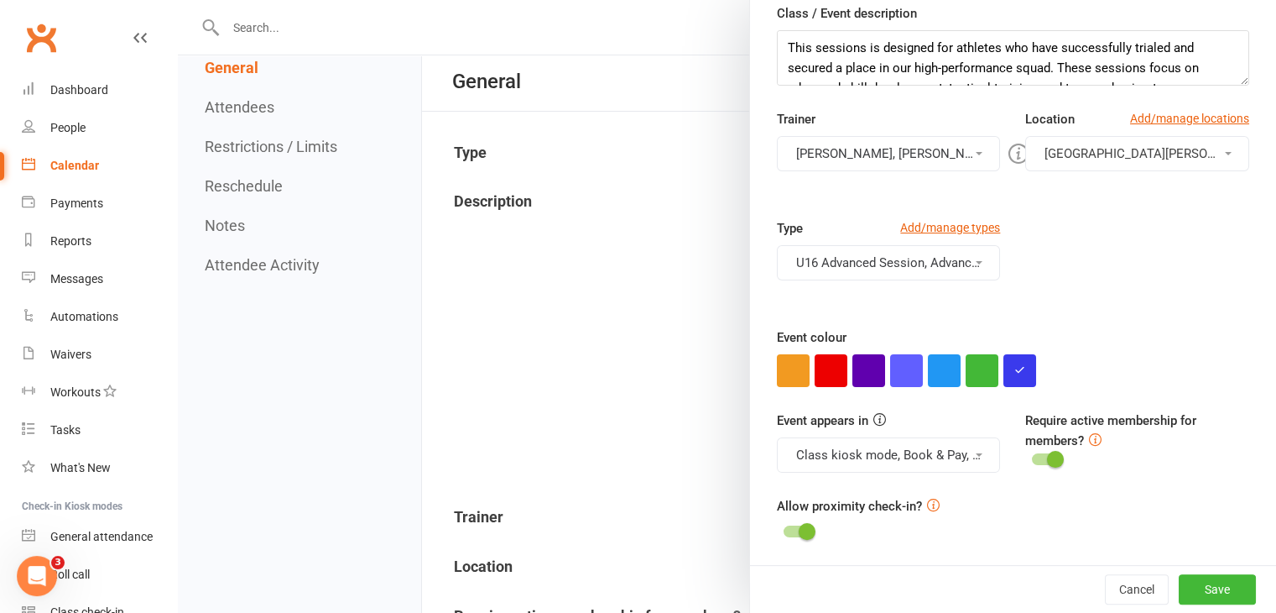
click at [902, 151] on button "Fernando Goulart da Silva, Hamza Khan" at bounding box center [889, 153] width 224 height 35
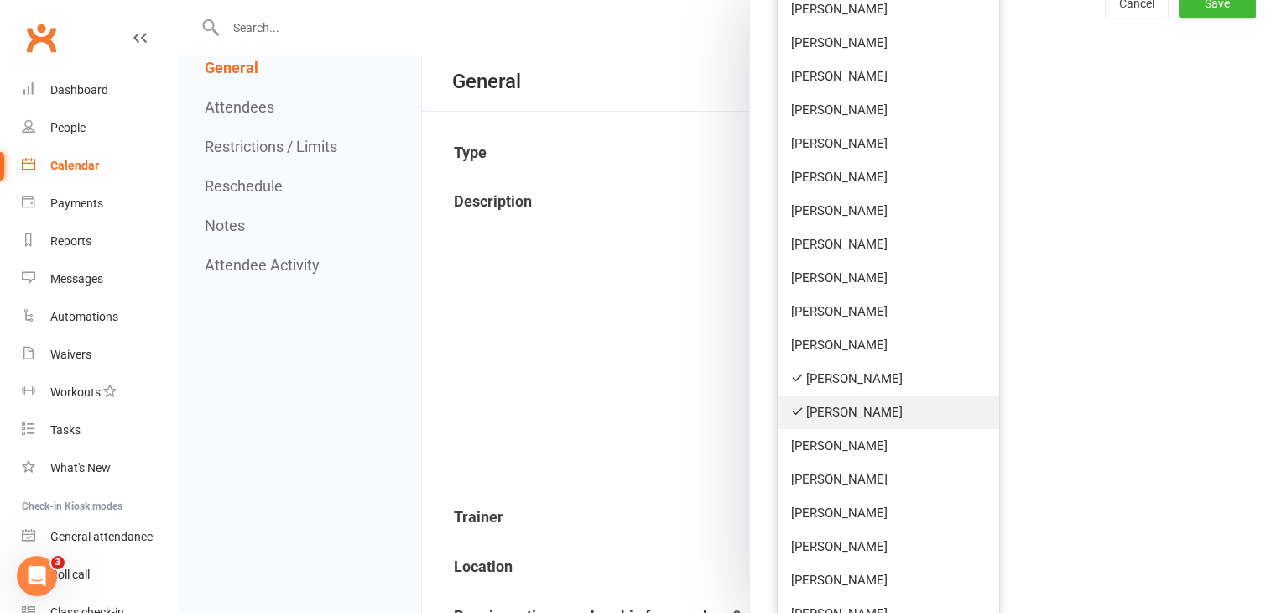
click at [887, 415] on link "Fernando Goulart da Silva" at bounding box center [889, 412] width 222 height 34
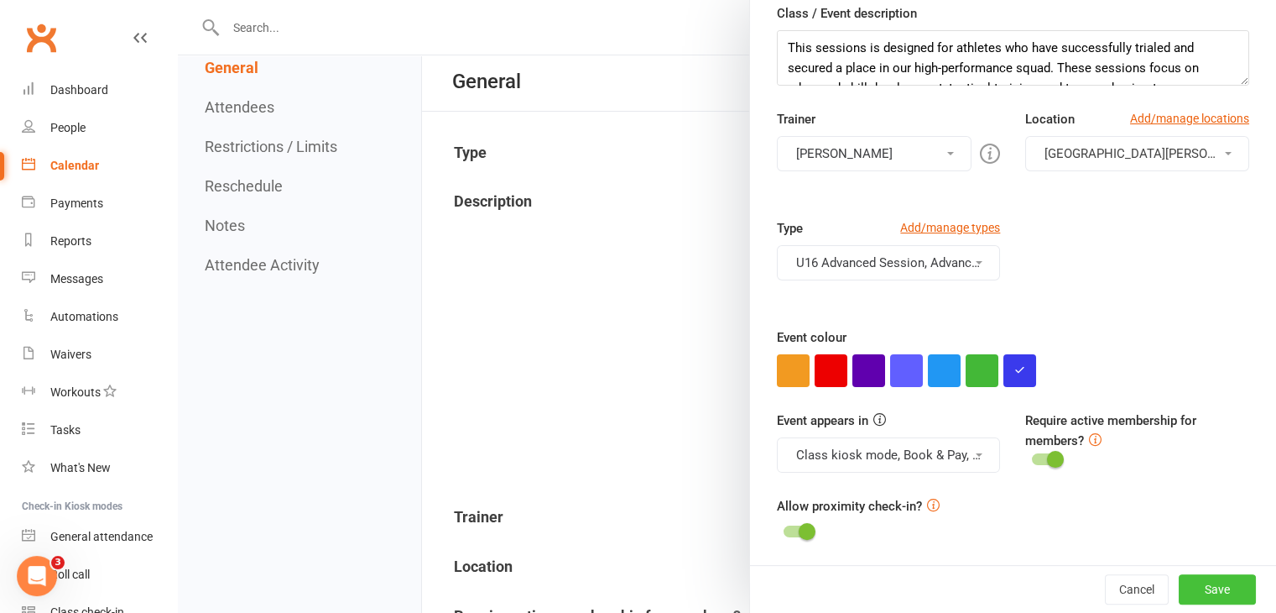
click at [1204, 587] on button "Save" at bounding box center [1217, 589] width 77 height 30
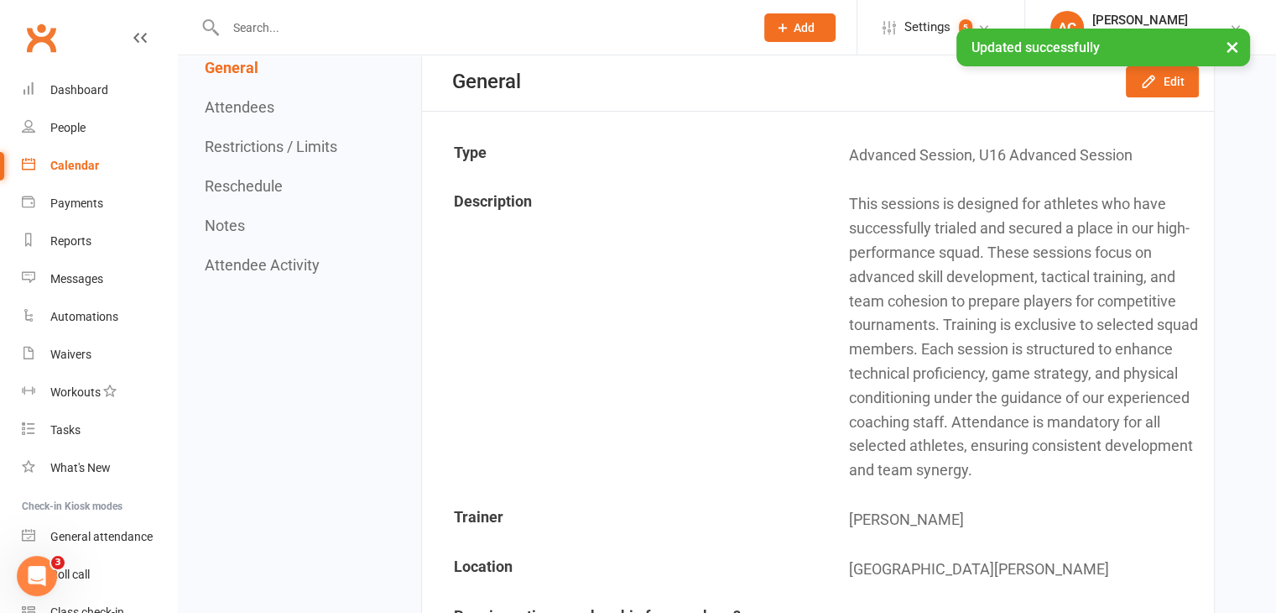
click at [80, 173] on link "Calendar" at bounding box center [99, 166] width 155 height 38
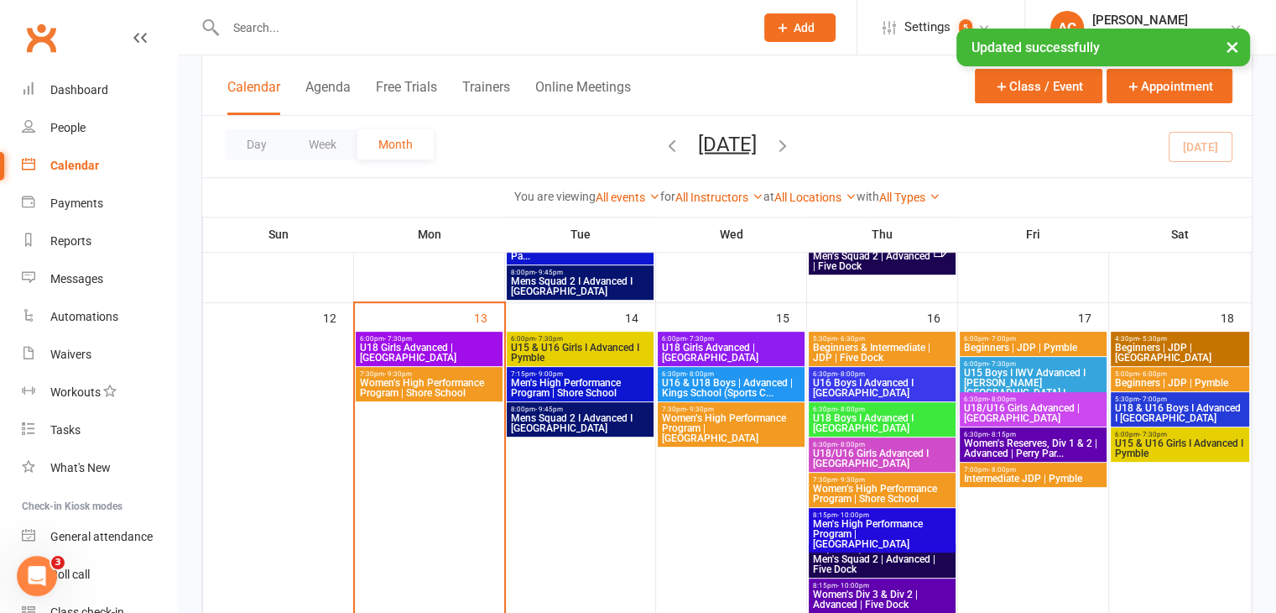
scroll to position [671, 0]
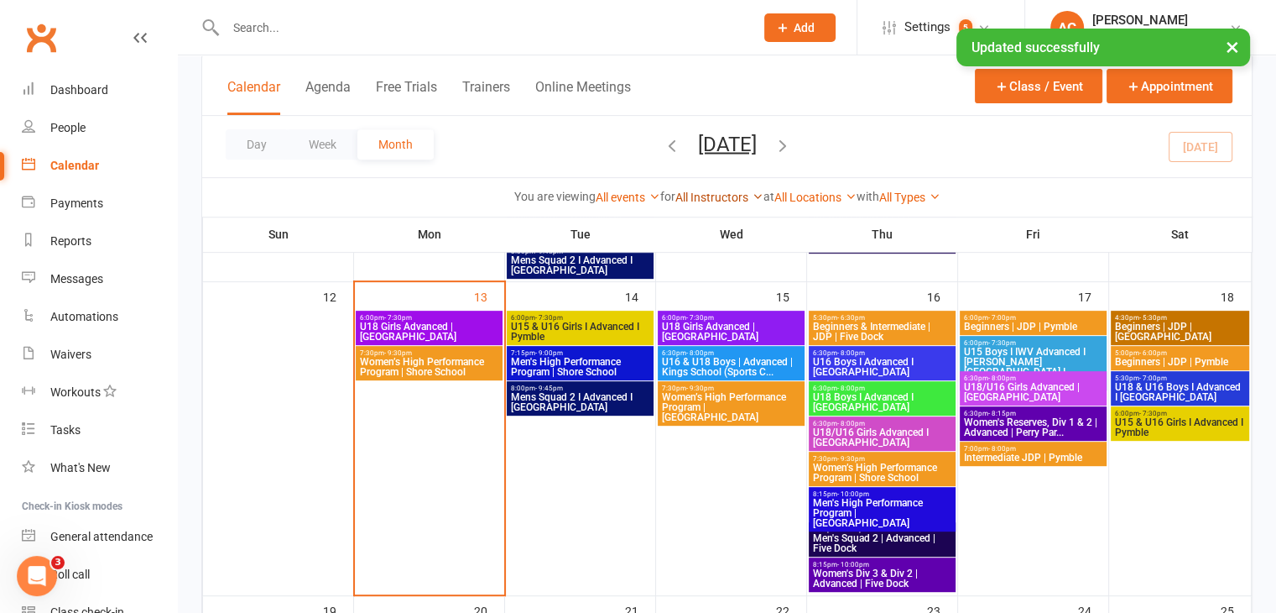
click at [727, 196] on link "All Instructors" at bounding box center [719, 196] width 88 height 13
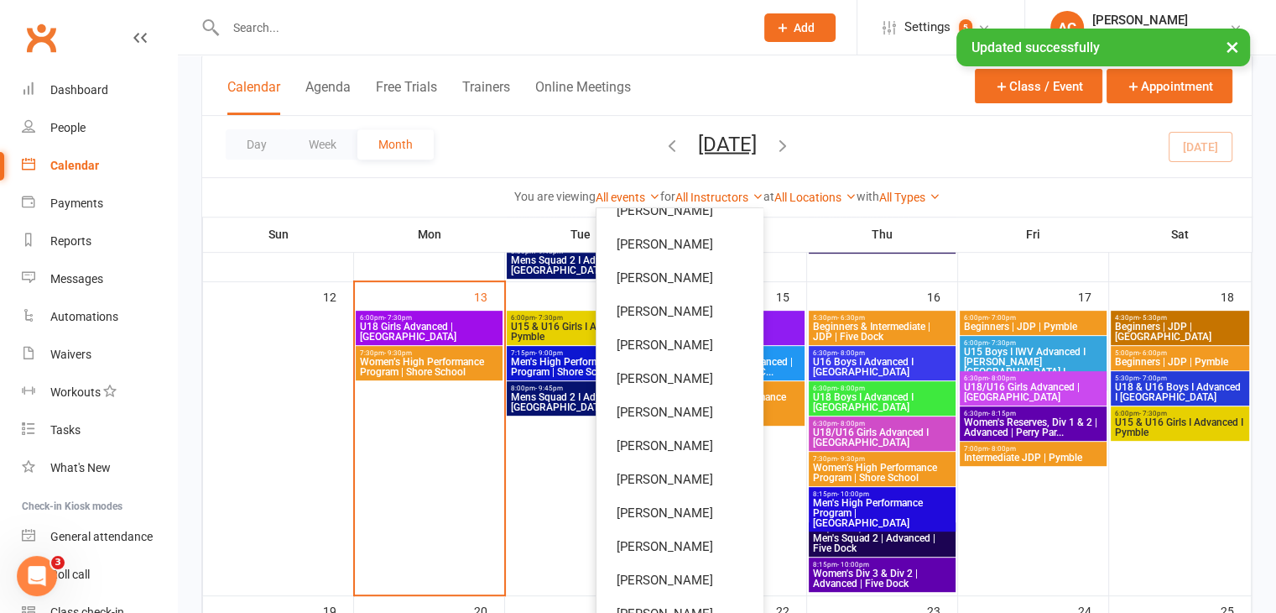
scroll to position [641, 0]
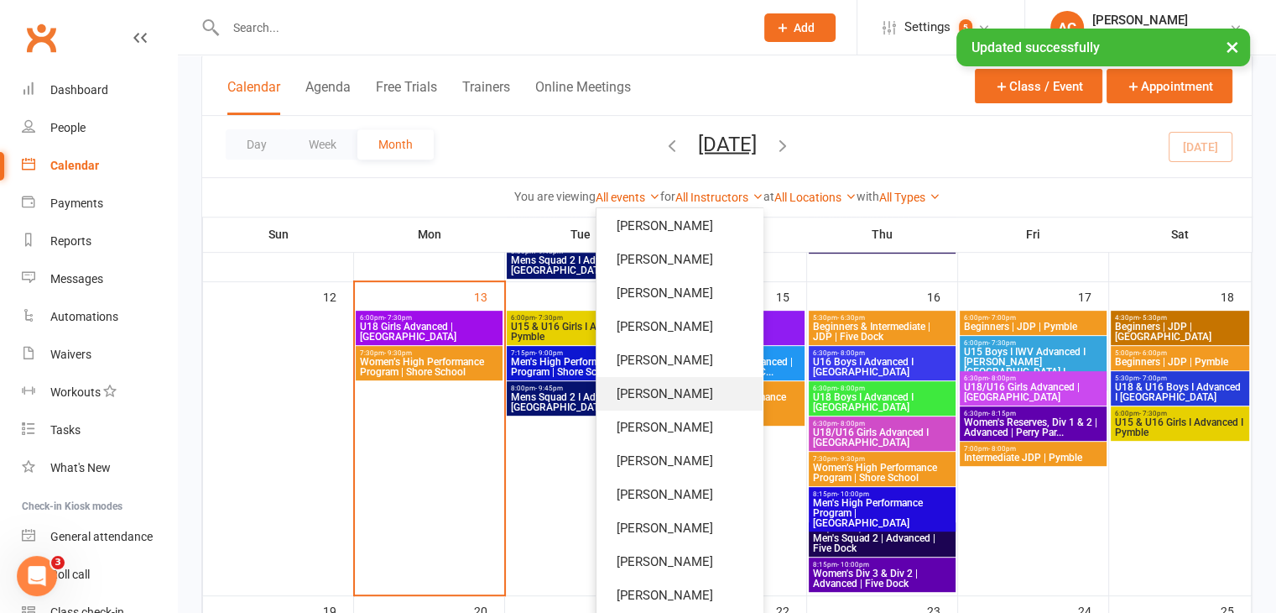
click at [700, 392] on link "Fernando Goulart da Silva" at bounding box center [680, 394] width 166 height 34
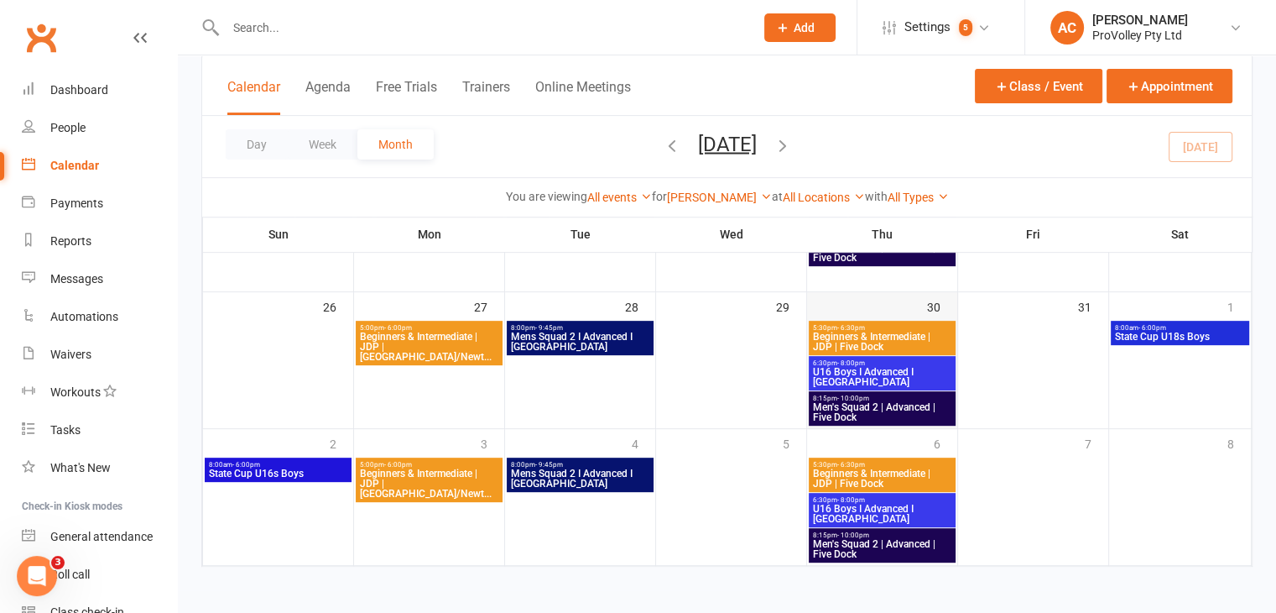
scroll to position [302, 0]
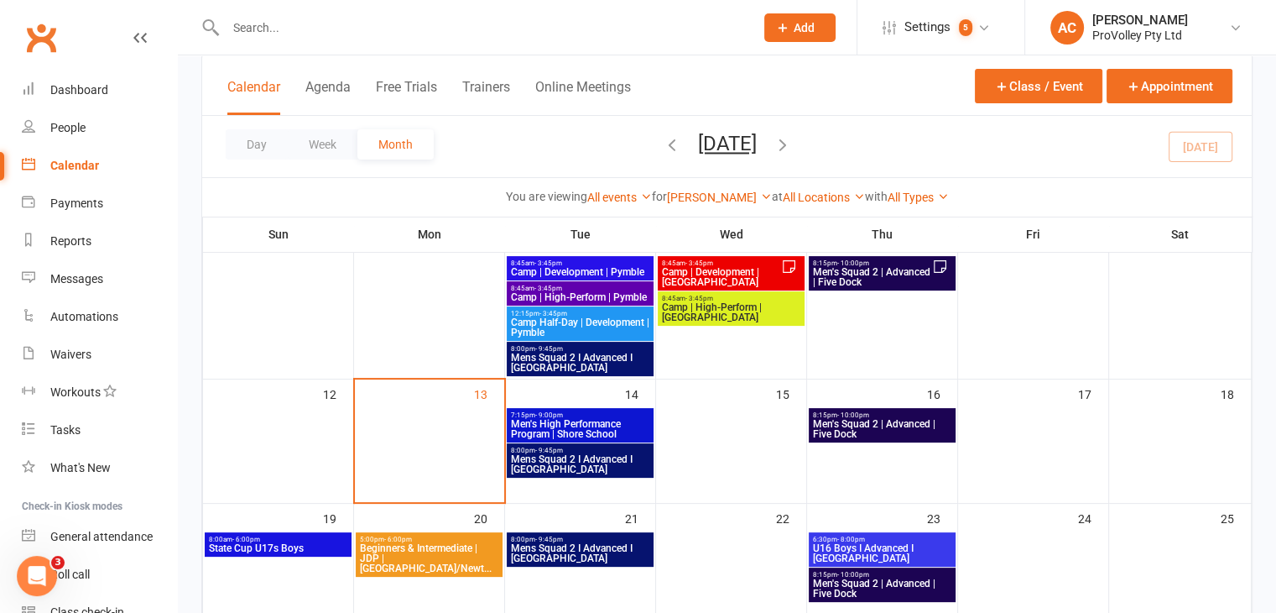
click at [893, 419] on span "Men's Squad 2 | Advanced | Five Dock" at bounding box center [882, 429] width 140 height 20
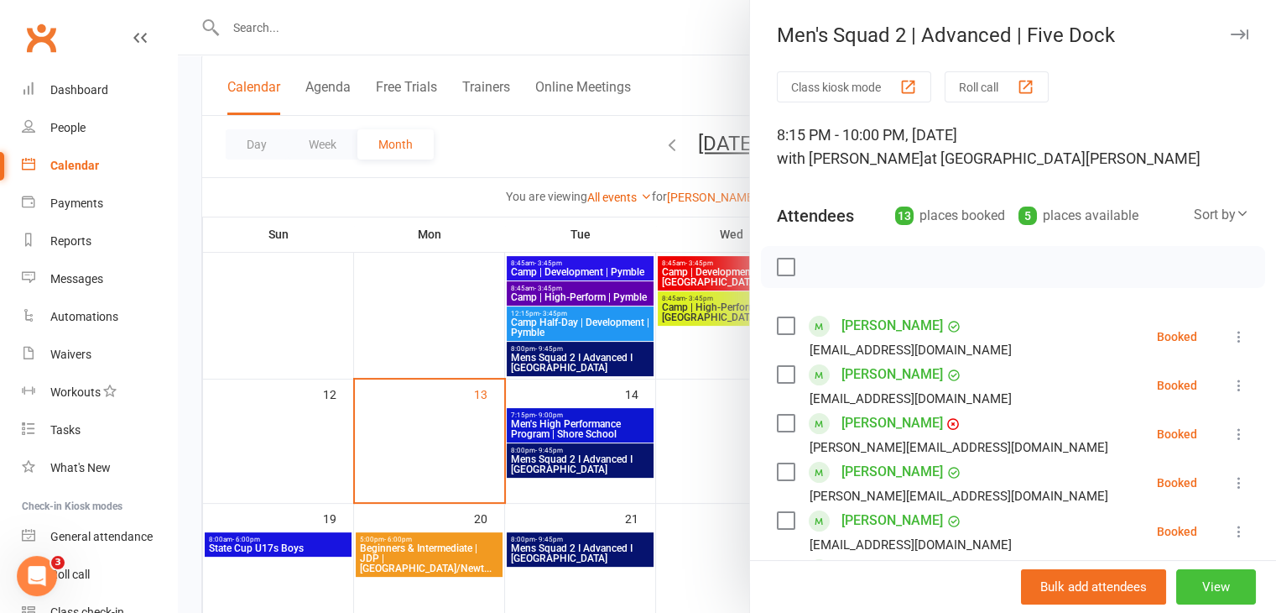
click at [1199, 585] on button "View" at bounding box center [1216, 586] width 80 height 35
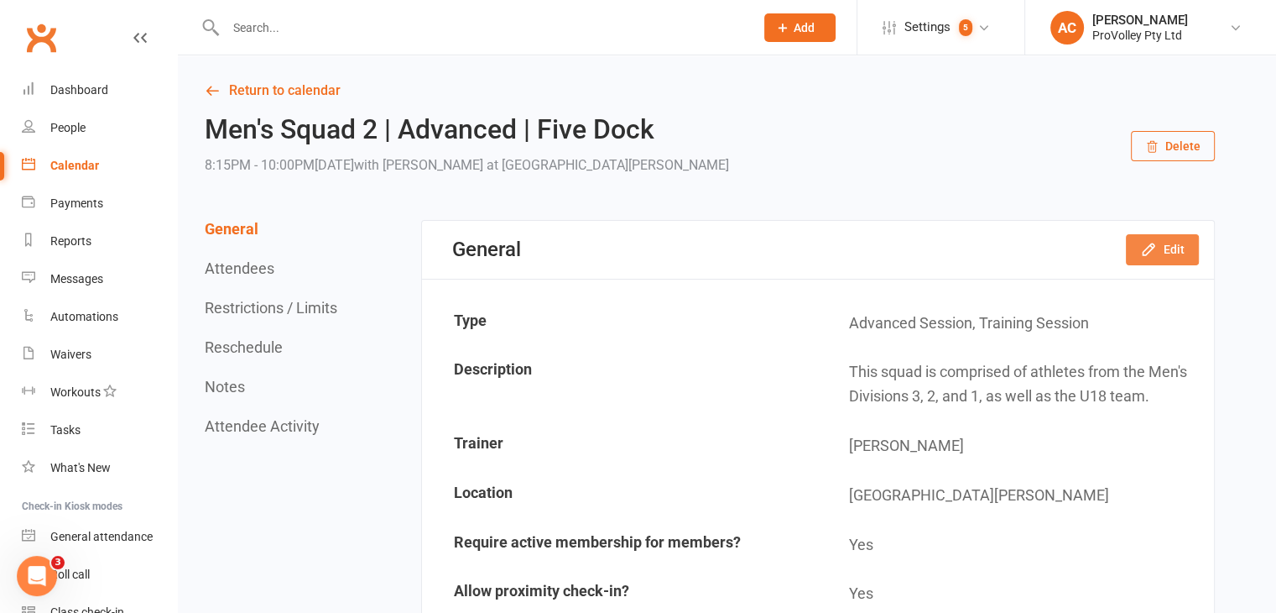
click at [1187, 258] on button "Edit" at bounding box center [1162, 249] width 73 height 30
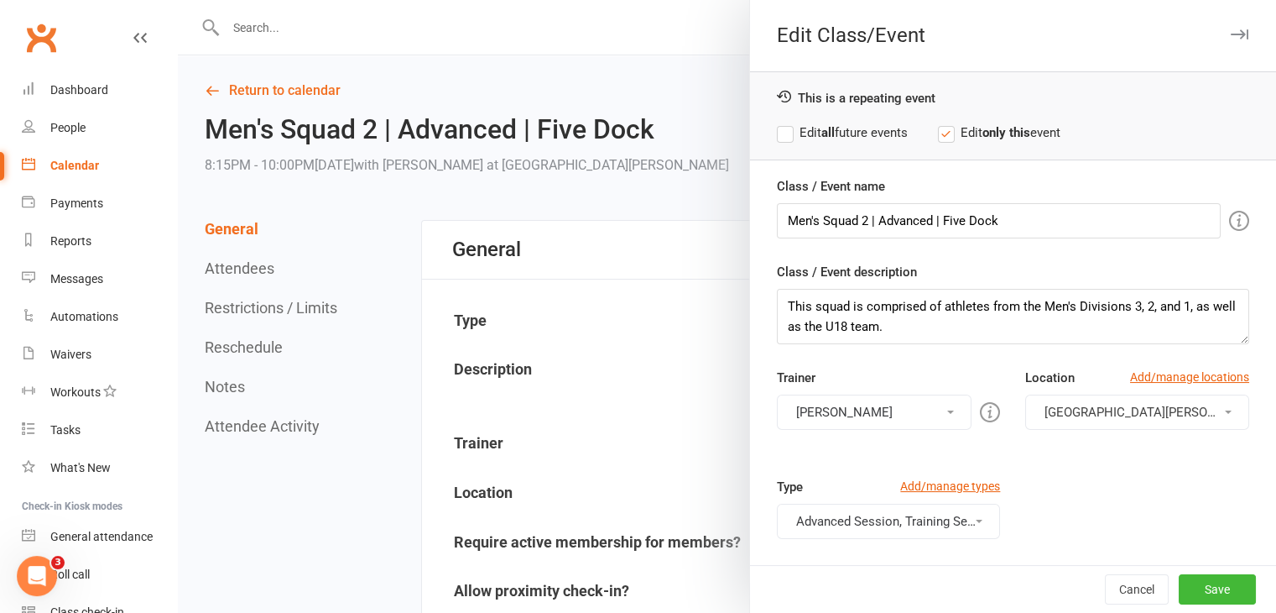
click at [899, 415] on button "Fernando Goulart da Silva" at bounding box center [875, 411] width 196 height 35
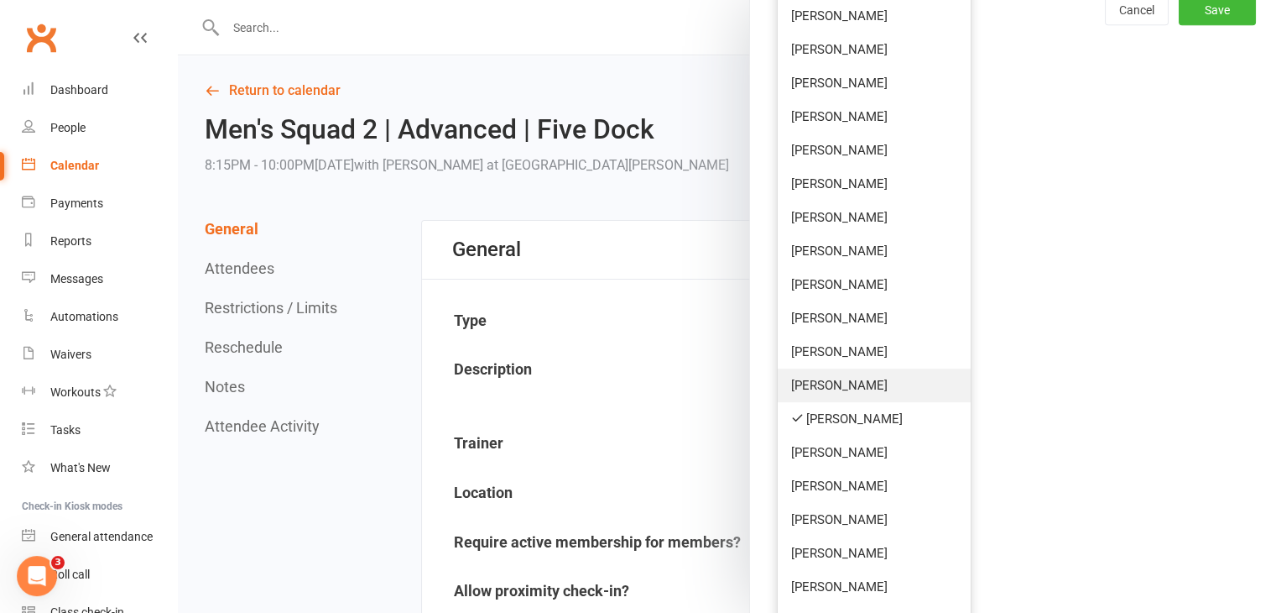
click at [826, 370] on link "Hamza Khan" at bounding box center [875, 385] width 194 height 34
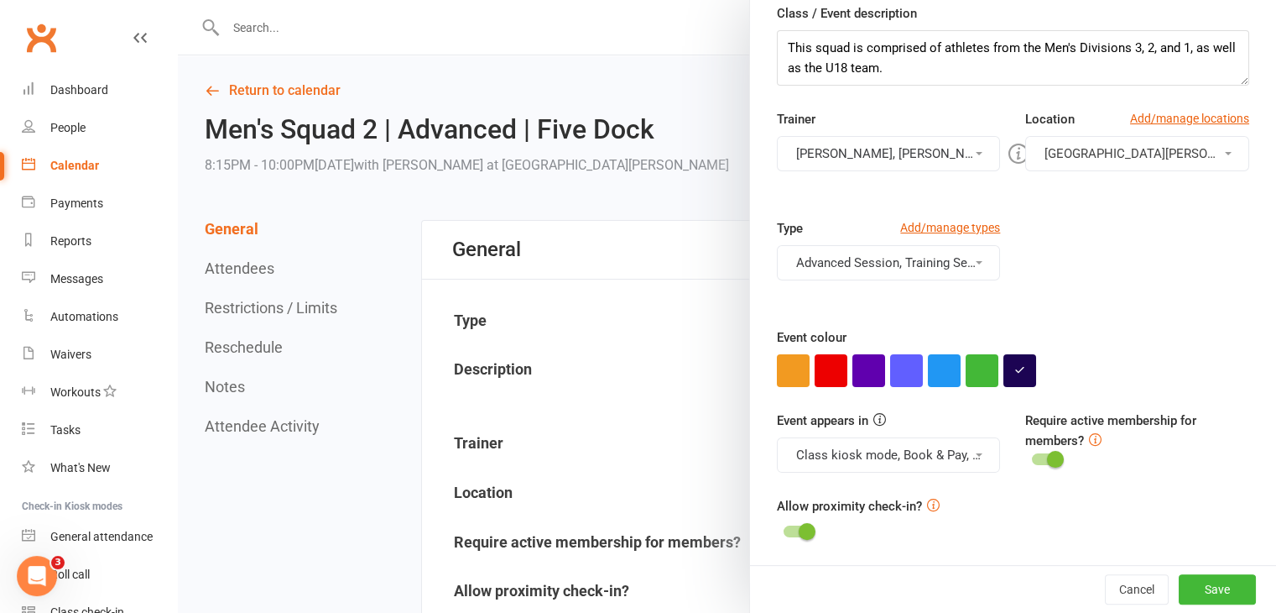
click at [938, 143] on button "Fernando Goulart da Silva, Hamza Khan" at bounding box center [889, 153] width 224 height 35
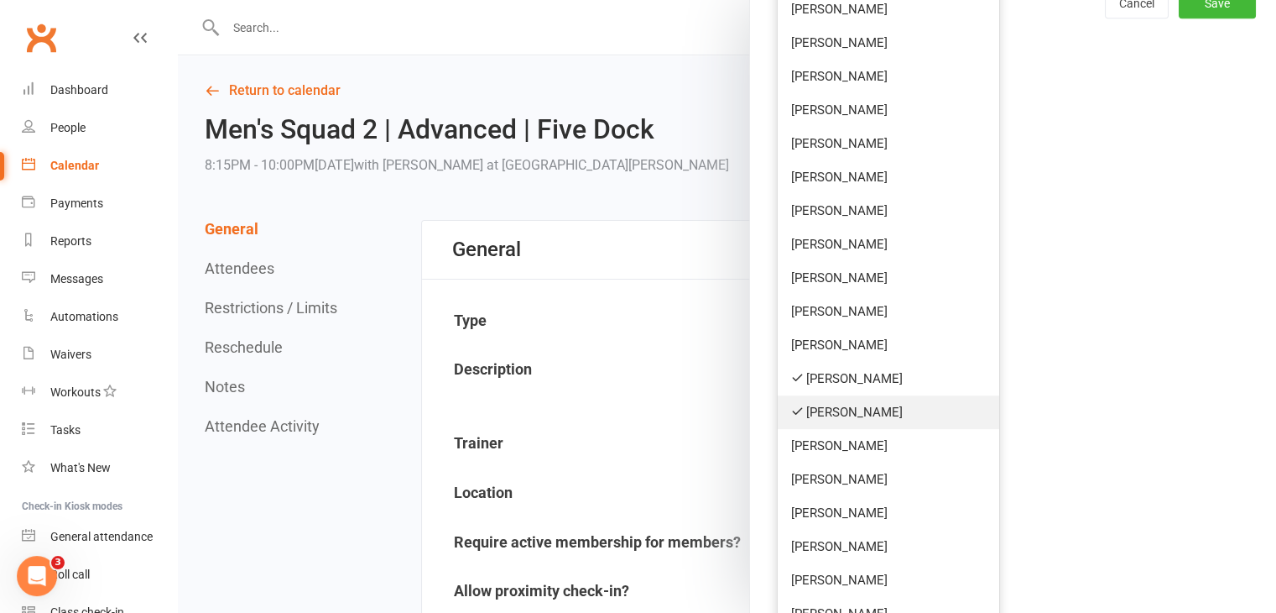
click at [864, 400] on link "Fernando Goulart da Silva" at bounding box center [889, 412] width 222 height 34
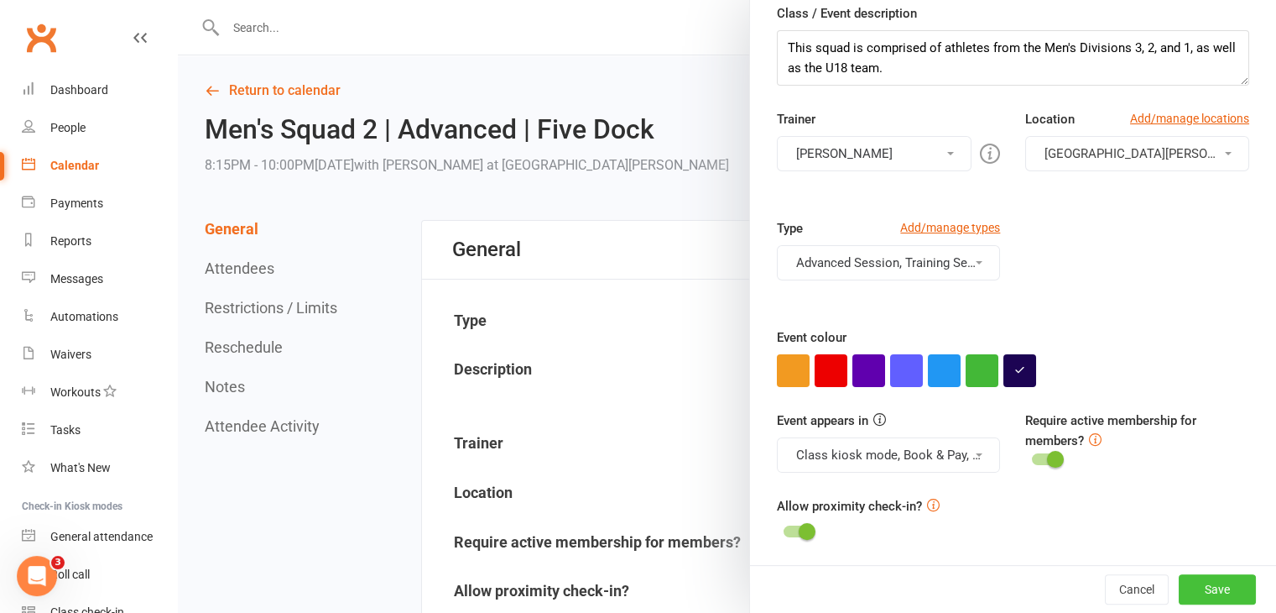
click at [1202, 586] on button "Save" at bounding box center [1217, 589] width 77 height 30
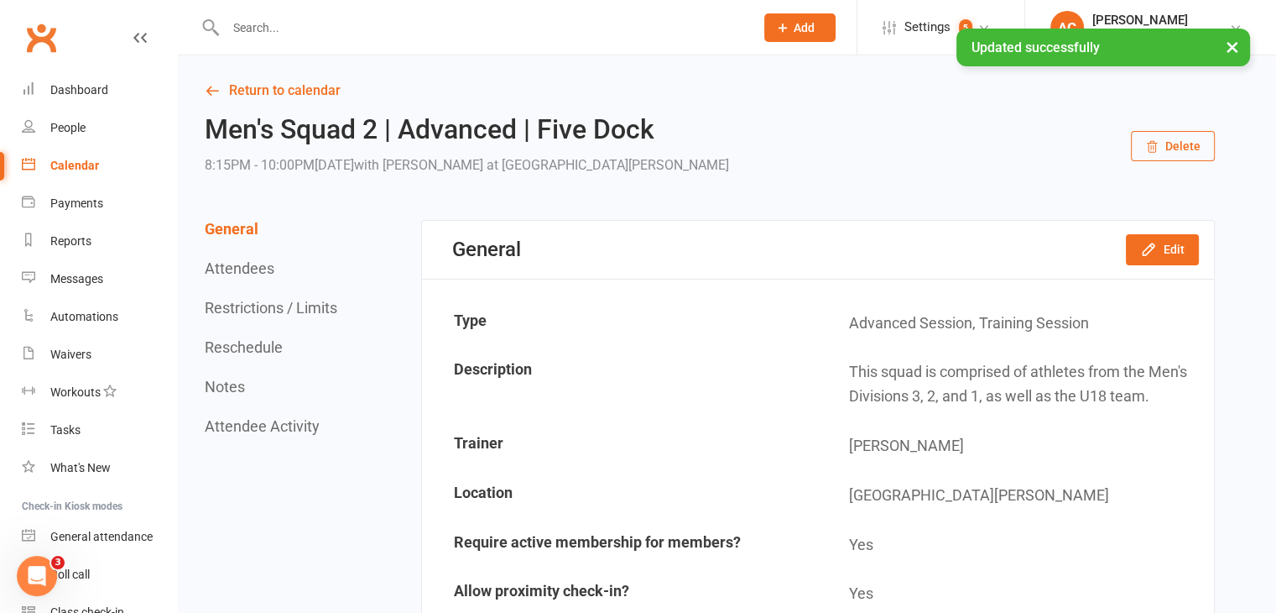
click at [67, 169] on div "Calendar" at bounding box center [74, 165] width 49 height 13
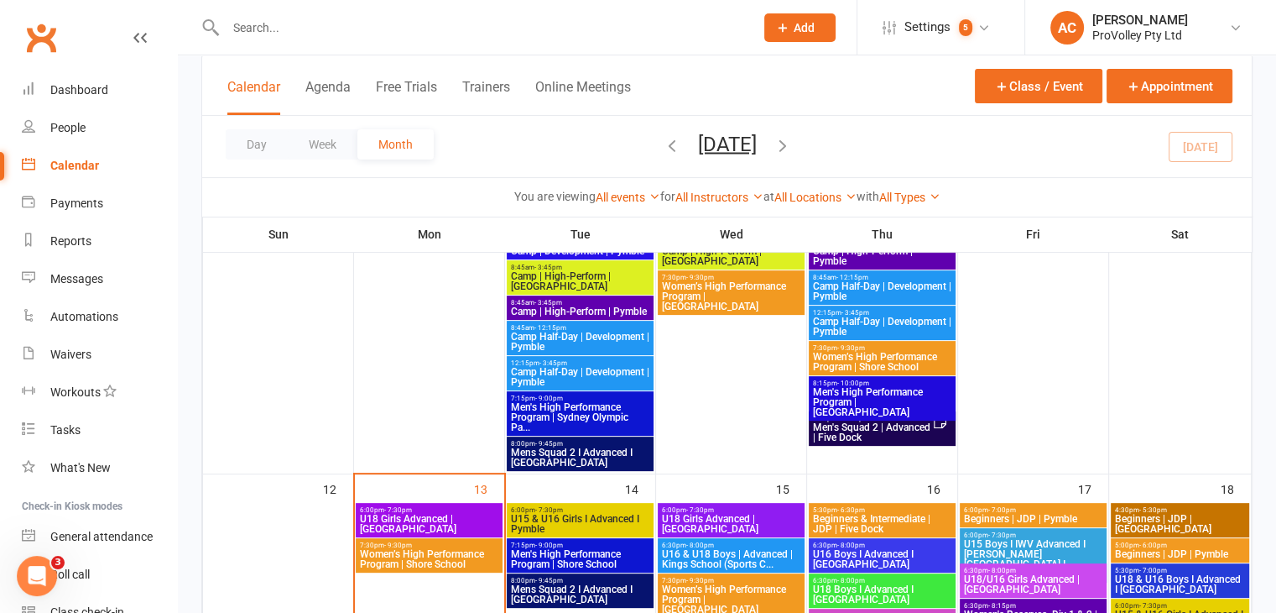
scroll to position [671, 0]
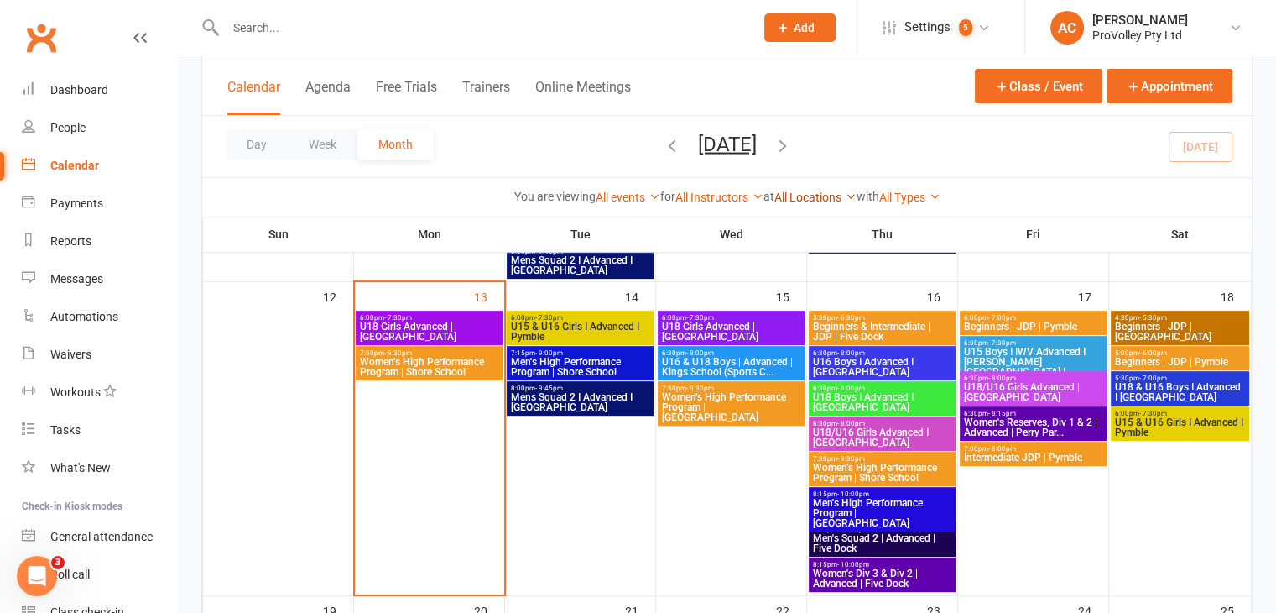
click at [831, 196] on link "All Locations" at bounding box center [815, 196] width 82 height 13
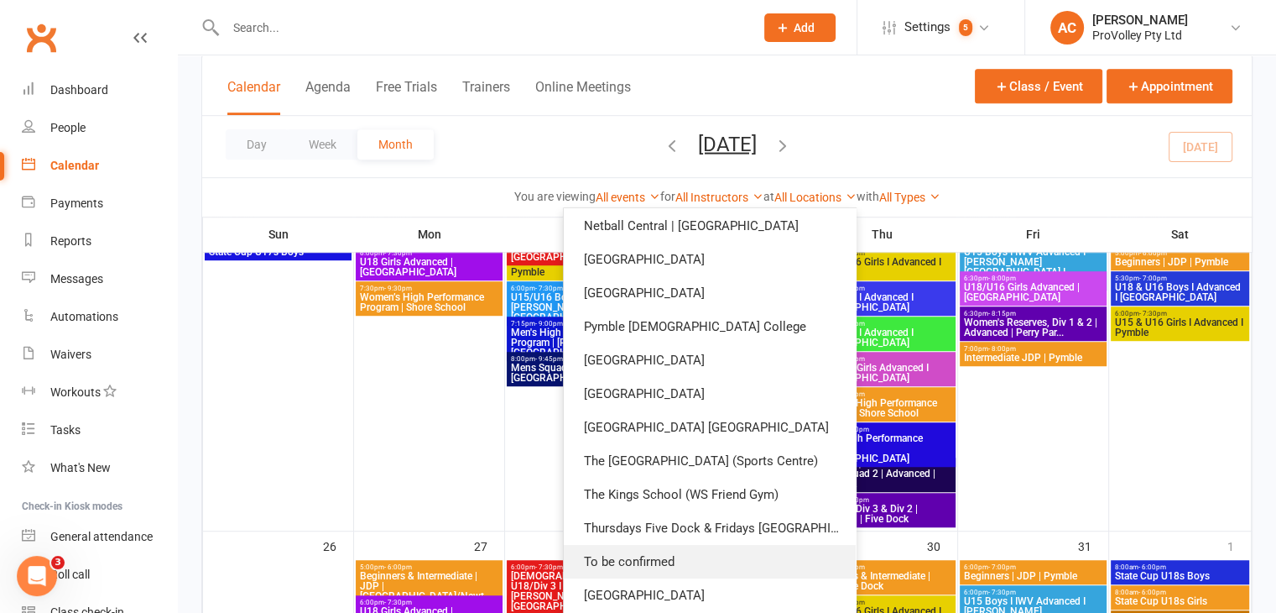
scroll to position [1091, 0]
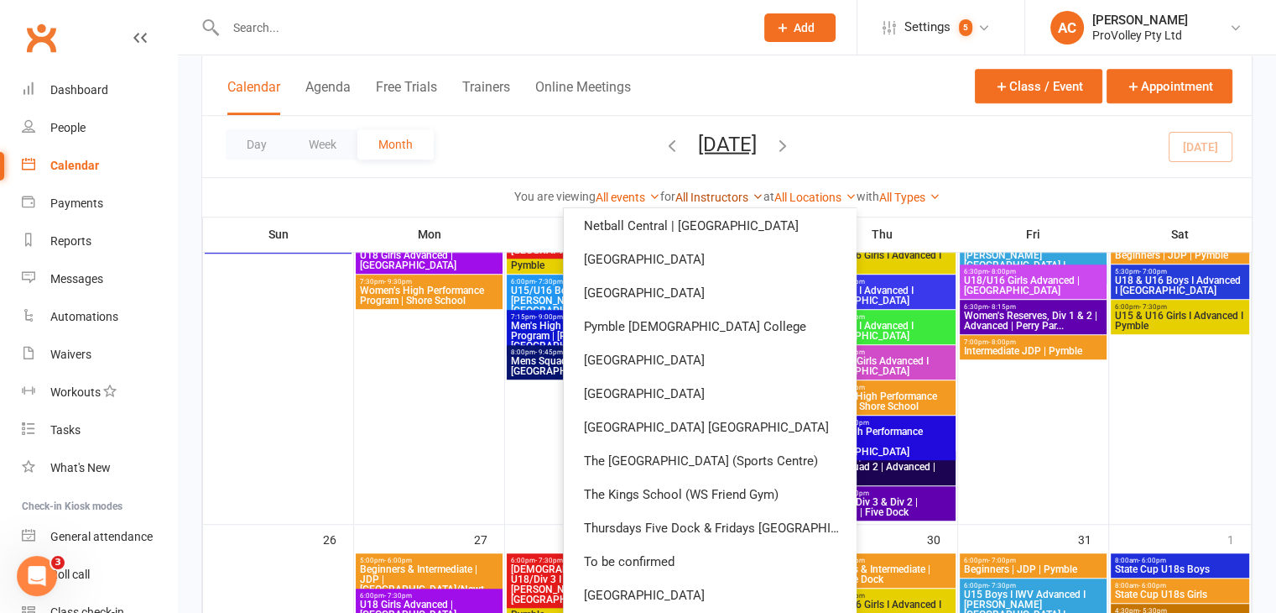
click at [718, 191] on link "All Instructors" at bounding box center [719, 196] width 88 height 13
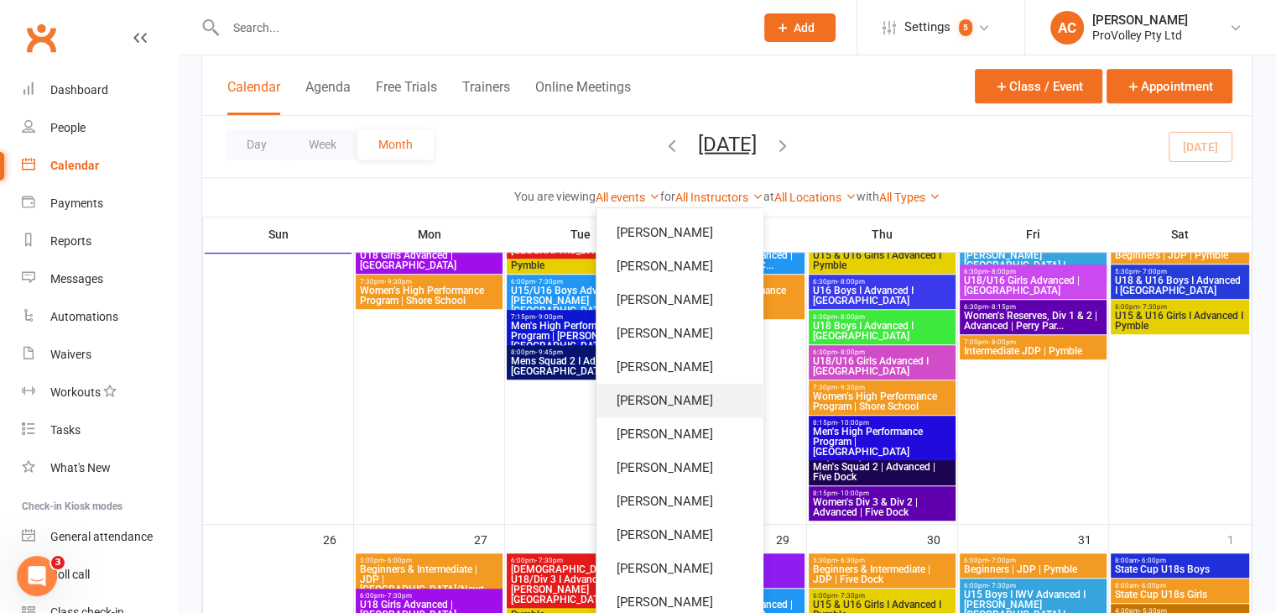
scroll to position [641, 0]
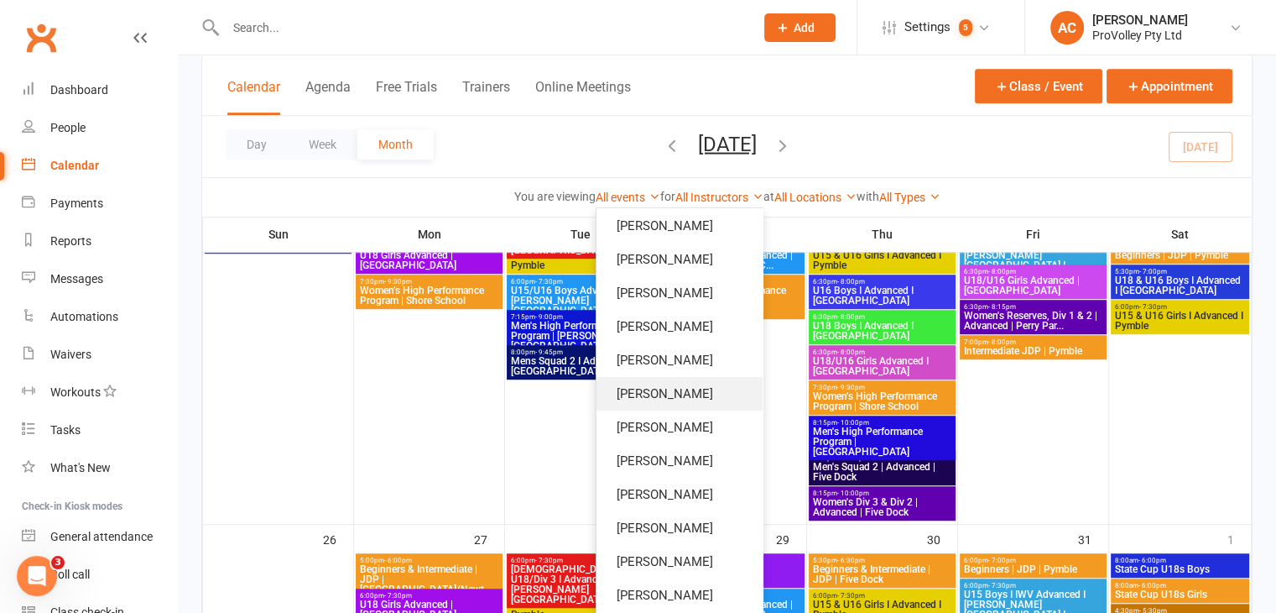
click at [682, 396] on link "Fernando Goulart da Silva" at bounding box center [680, 394] width 166 height 34
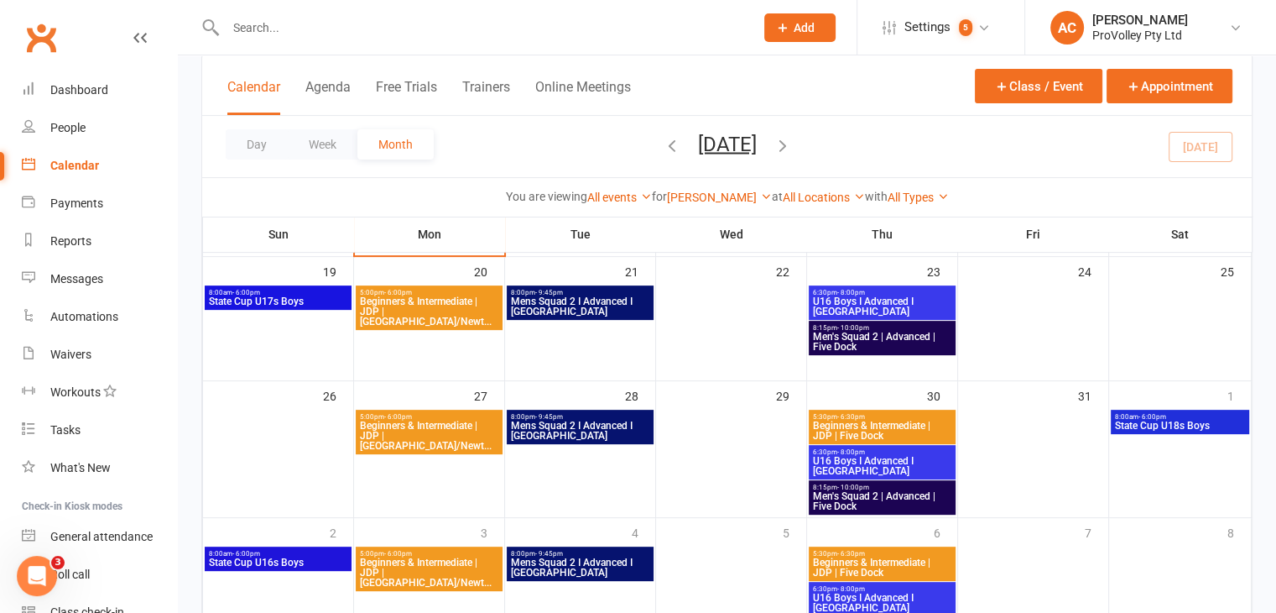
scroll to position [554, 0]
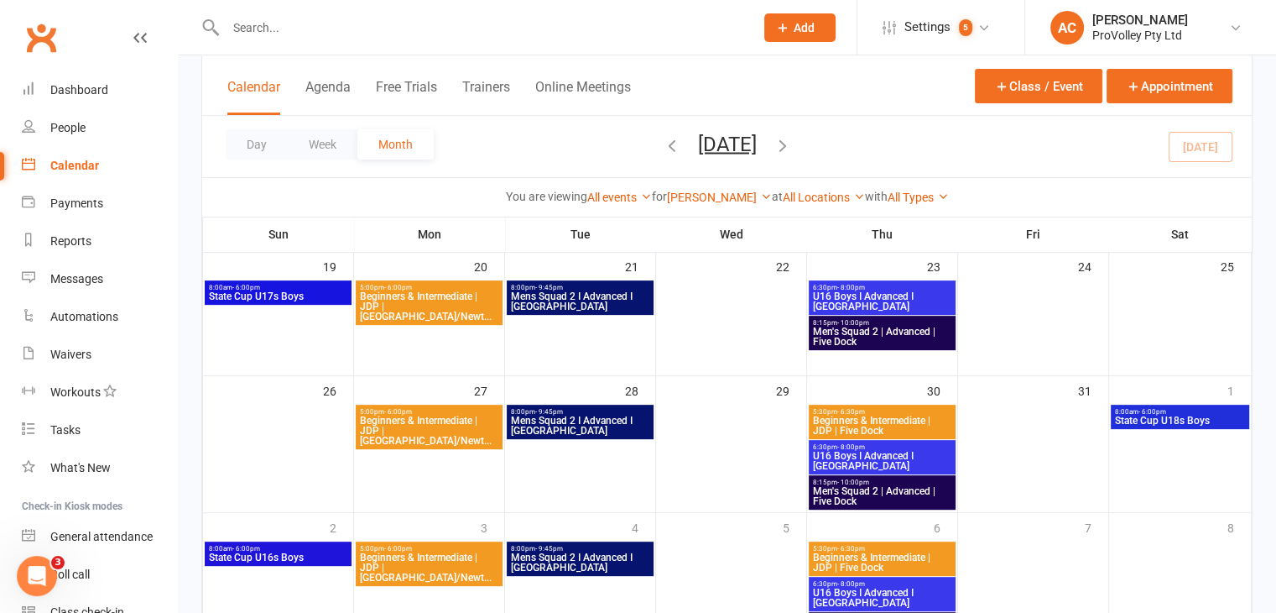
click at [889, 287] on span "6:30pm - 8:00pm" at bounding box center [882, 288] width 140 height 8
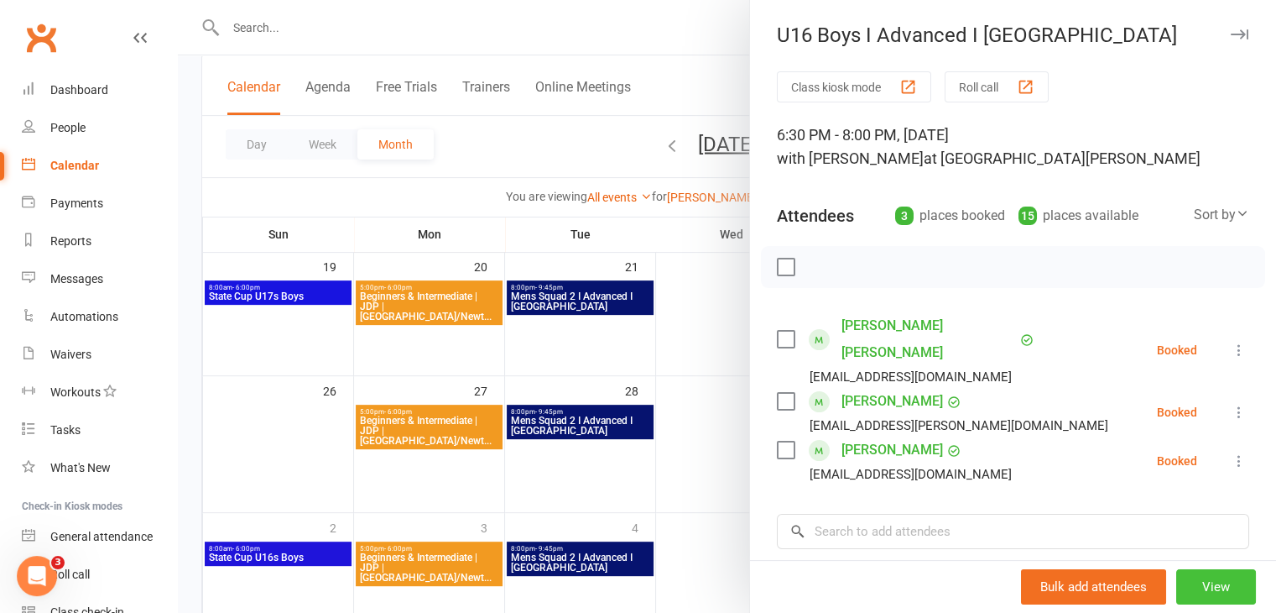
click at [1198, 584] on button "View" at bounding box center [1216, 586] width 80 height 35
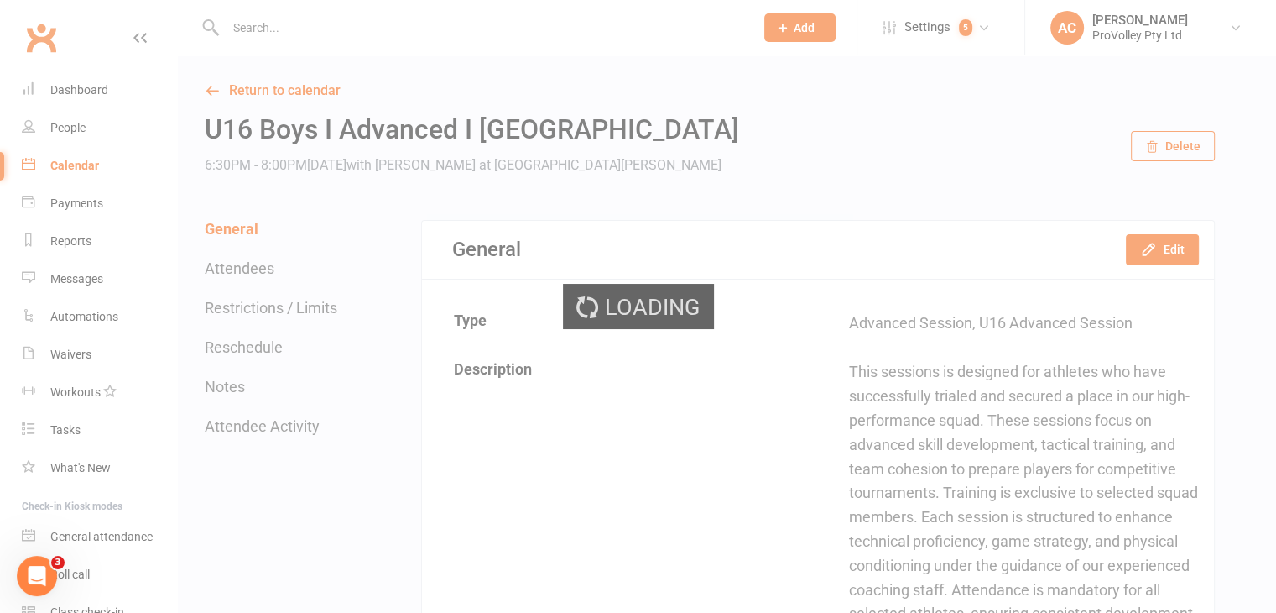
click at [1188, 247] on div "Loading" at bounding box center [638, 306] width 1276 height 613
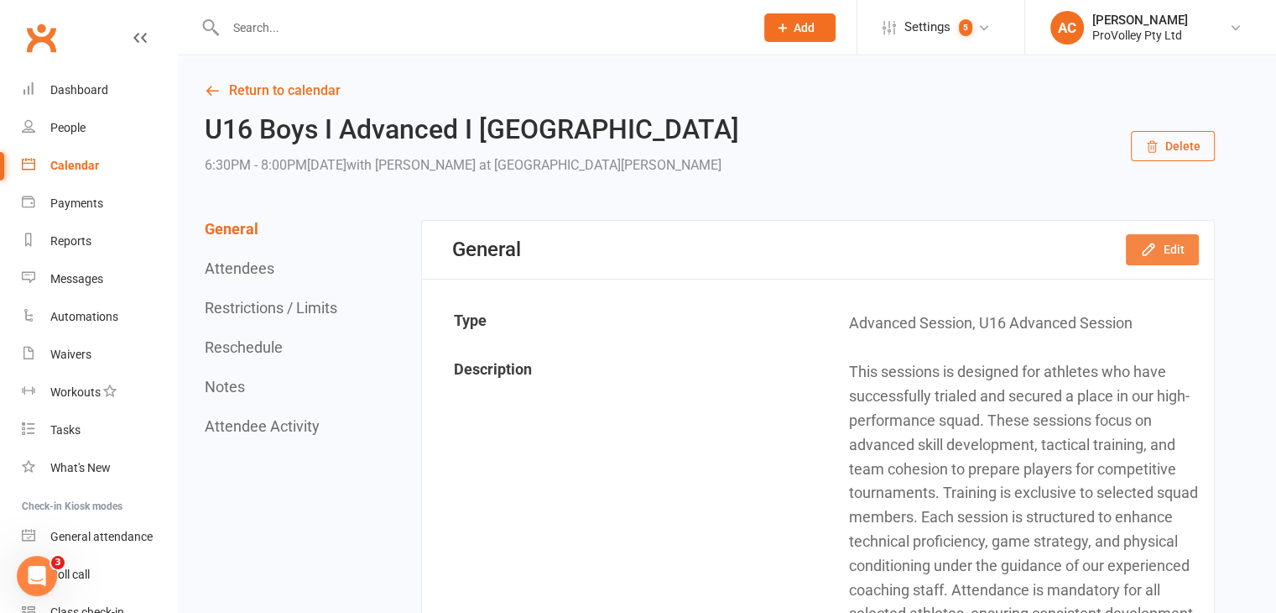
click at [1188, 247] on button "Edit" at bounding box center [1162, 249] width 73 height 30
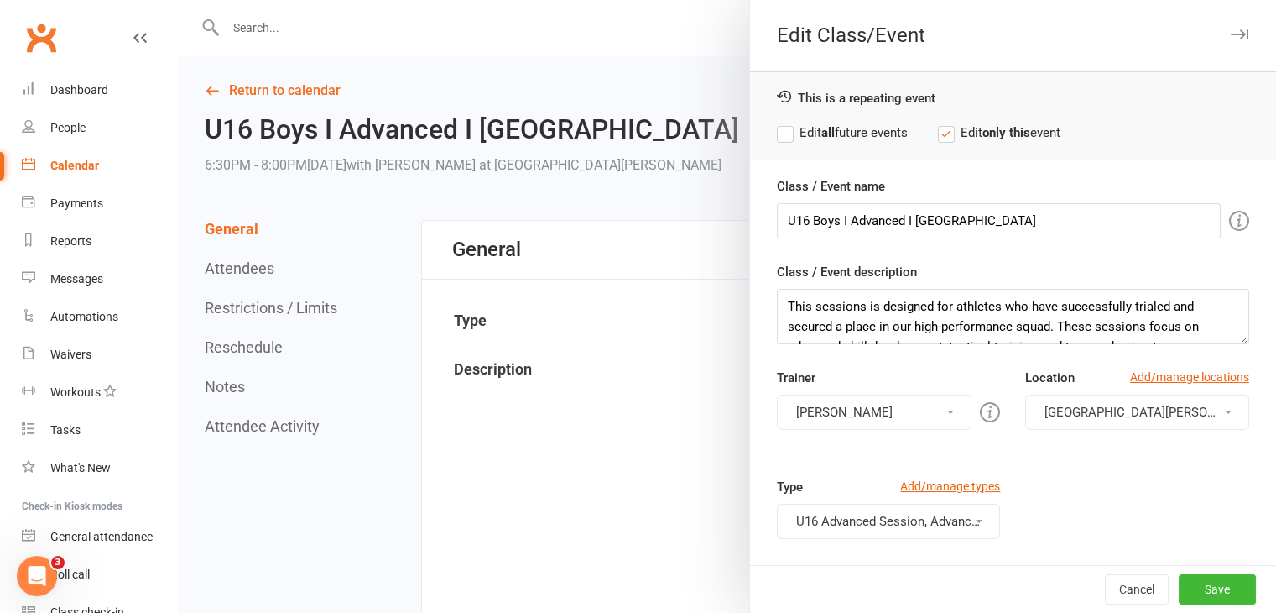
click at [896, 409] on button "Fernando Goulart da Silva" at bounding box center [875, 411] width 196 height 35
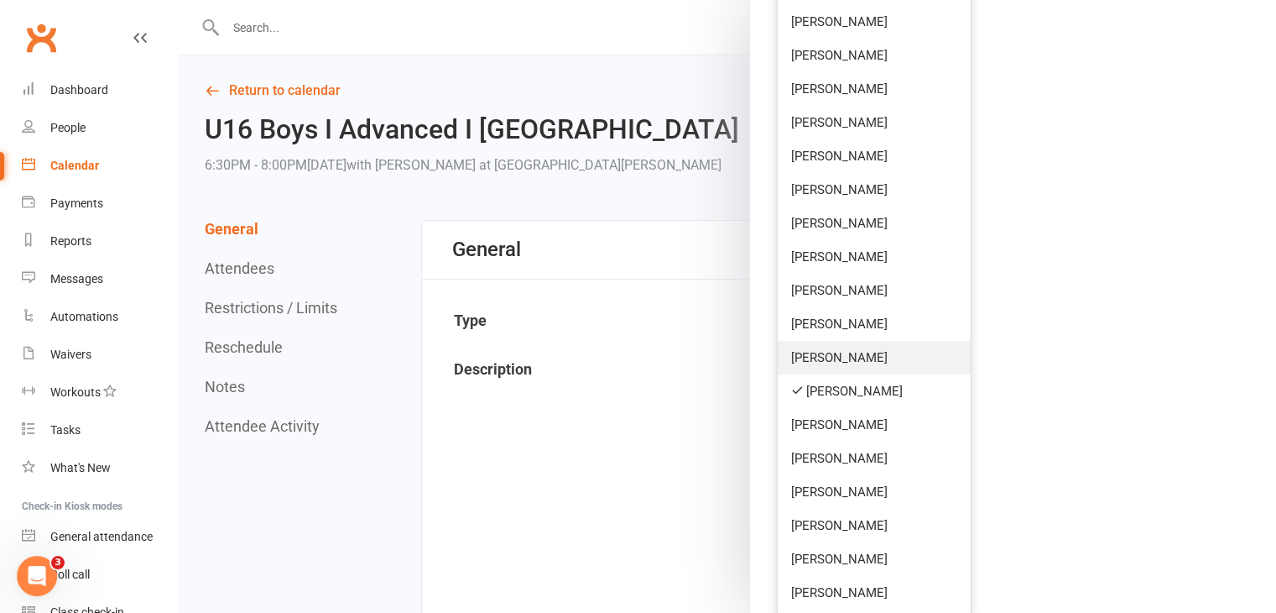
click at [848, 366] on link "Hamza Khan" at bounding box center [875, 358] width 194 height 34
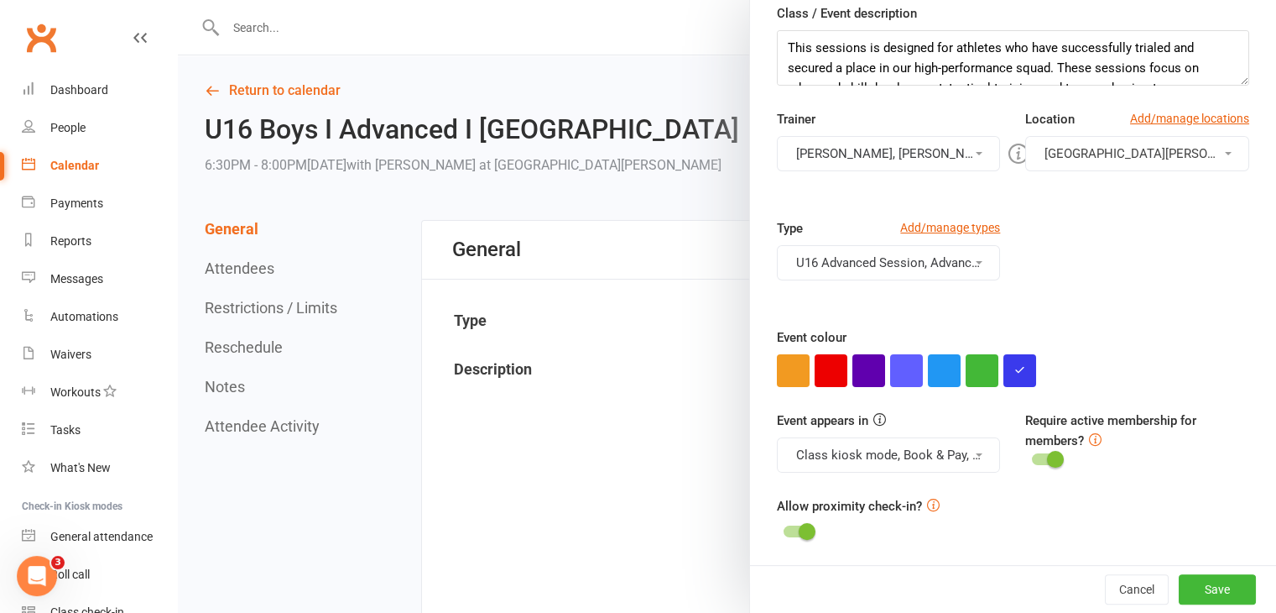
click at [886, 161] on button "Fernando Goulart da Silva, Hamza Khan" at bounding box center [889, 153] width 224 height 35
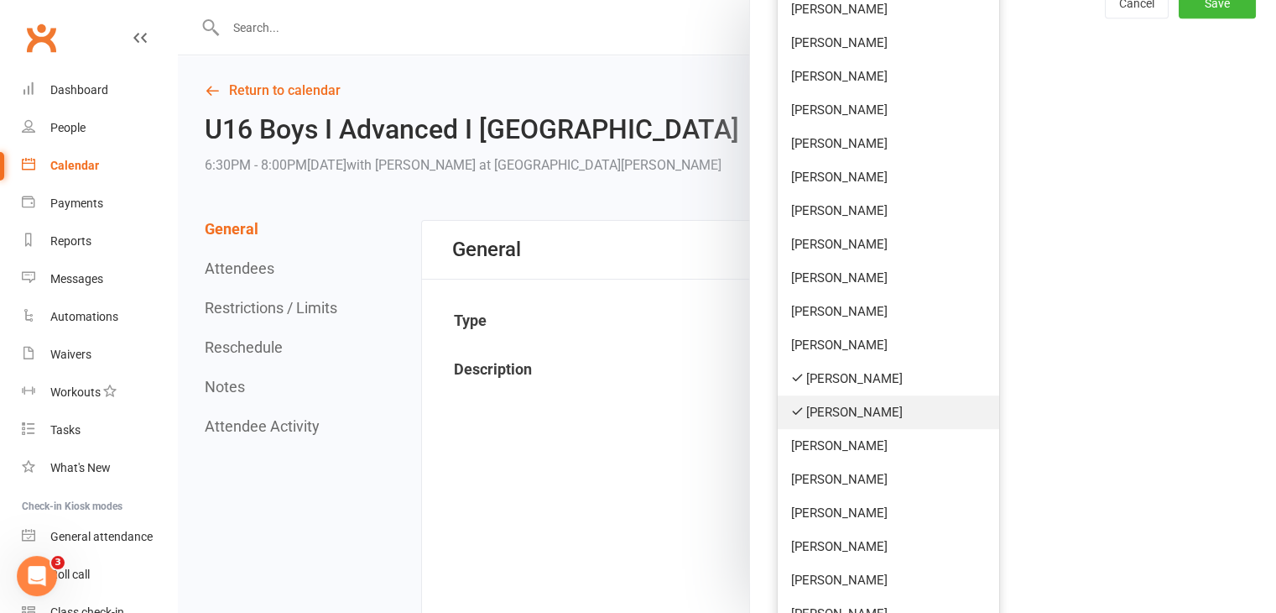
click at [855, 407] on link "Fernando Goulart da Silva" at bounding box center [889, 412] width 222 height 34
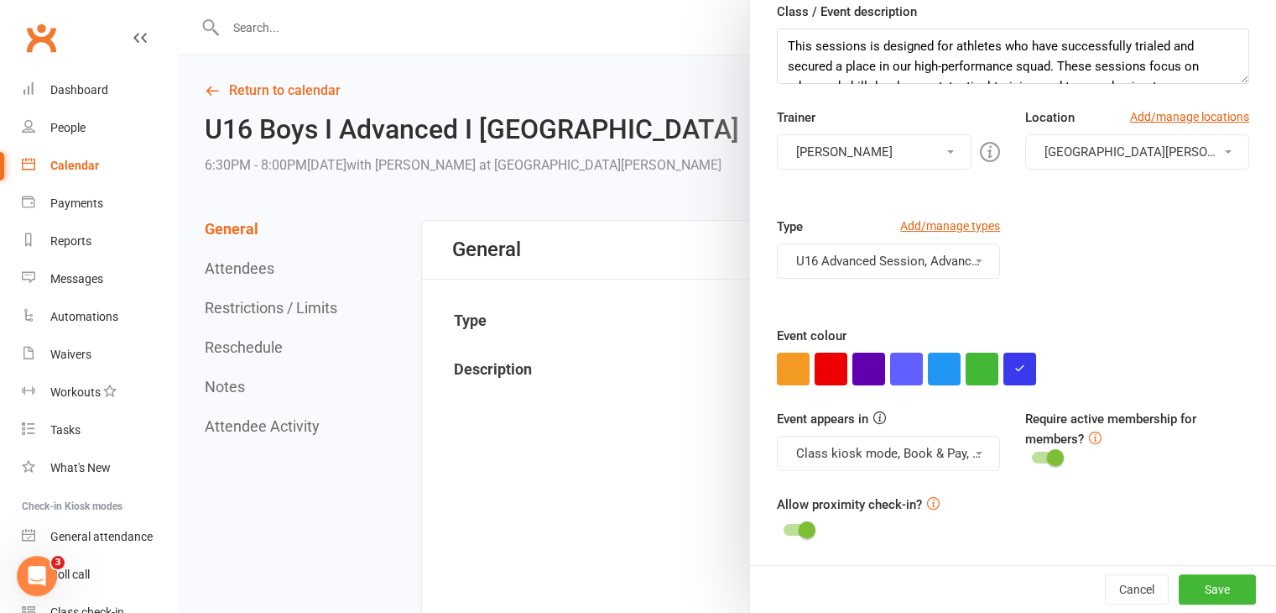
scroll to position [258, 0]
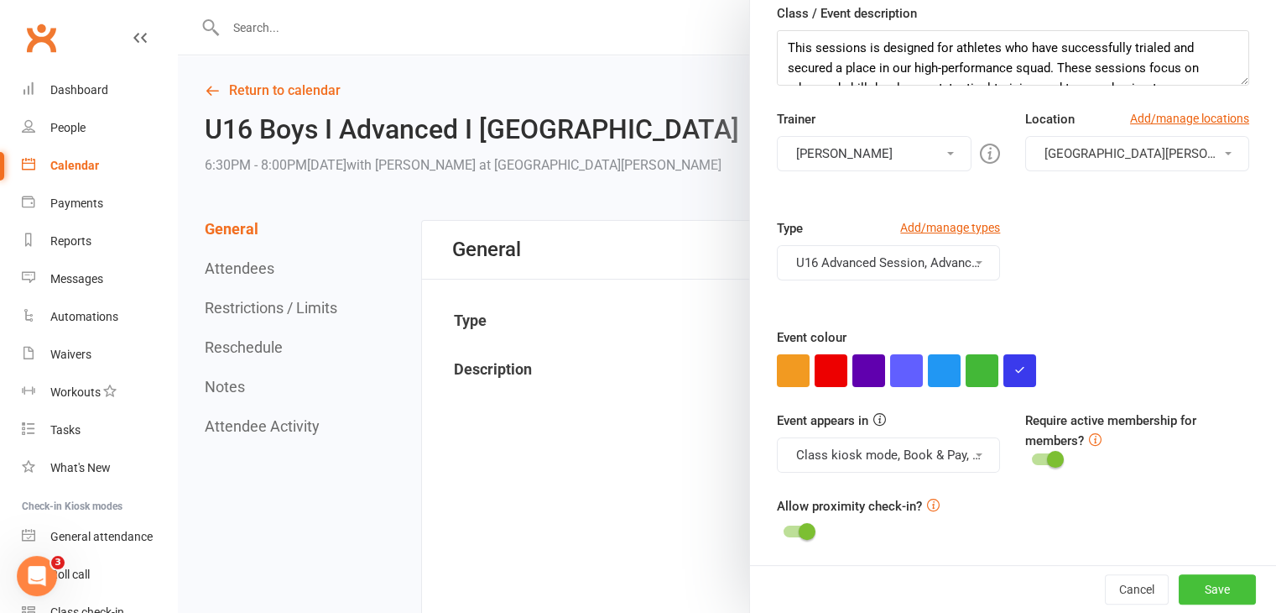
click at [1201, 593] on button "Save" at bounding box center [1217, 589] width 77 height 30
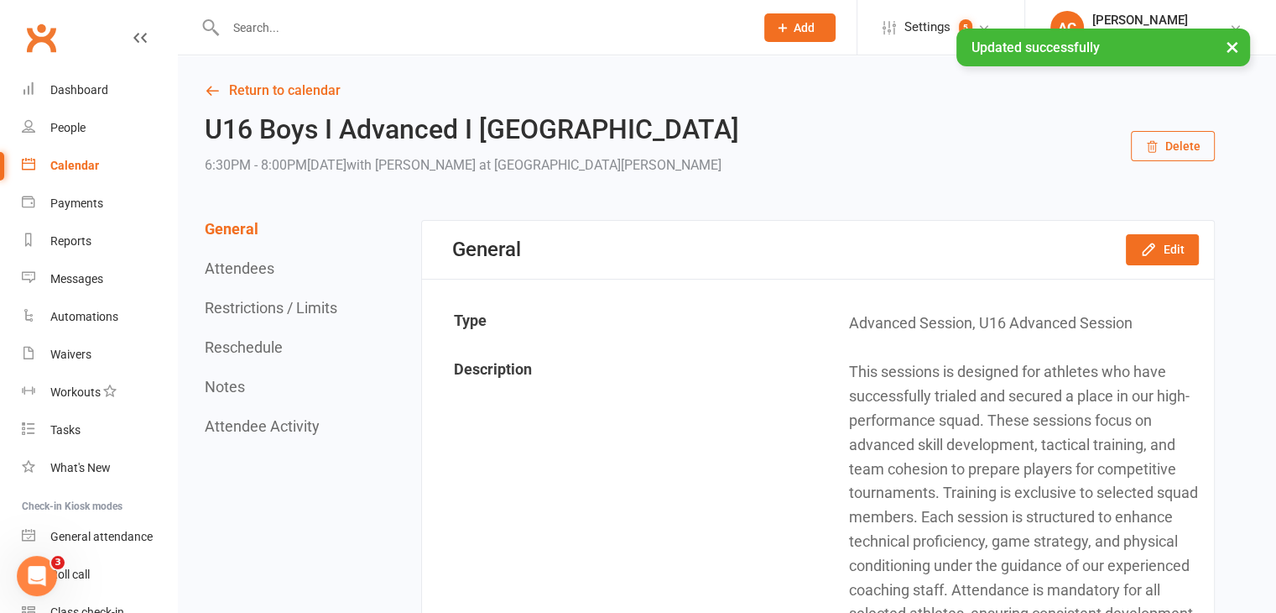
click at [59, 163] on div "Calendar" at bounding box center [74, 165] width 49 height 13
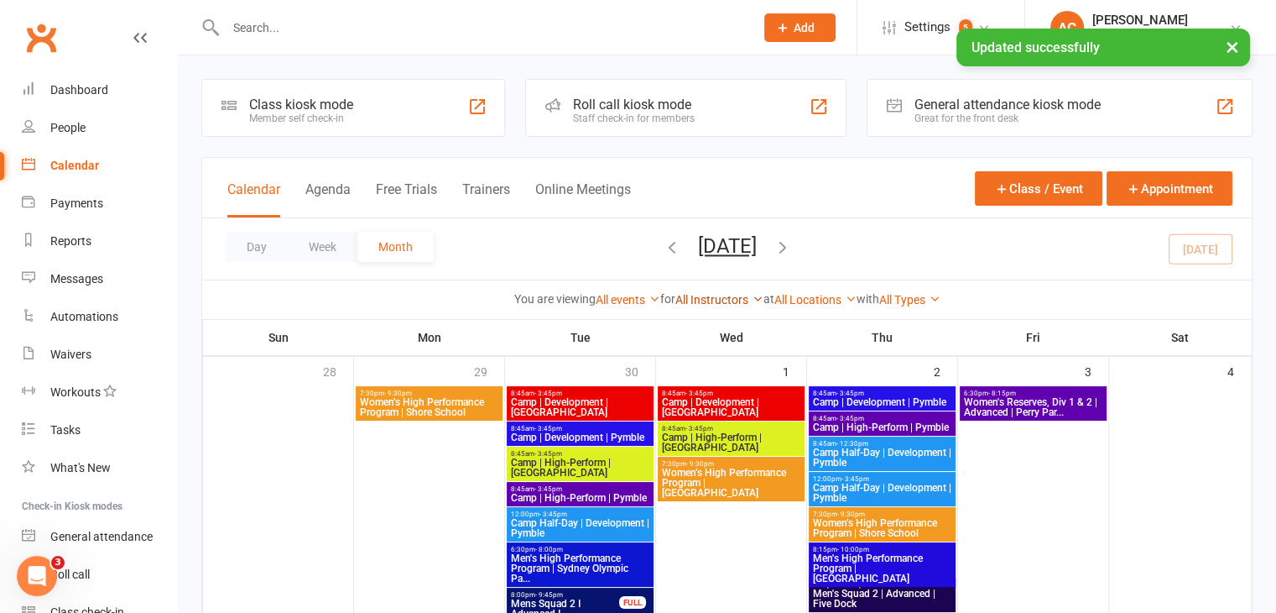
click at [722, 302] on link "All Instructors" at bounding box center [719, 299] width 88 height 13
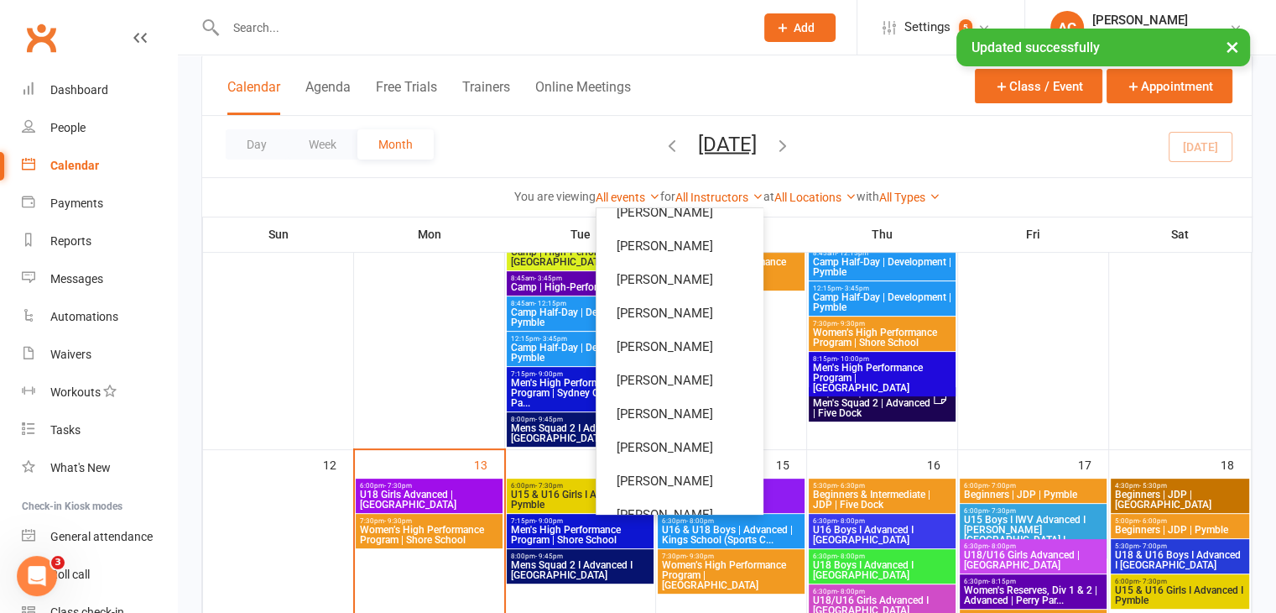
scroll to position [743, 0]
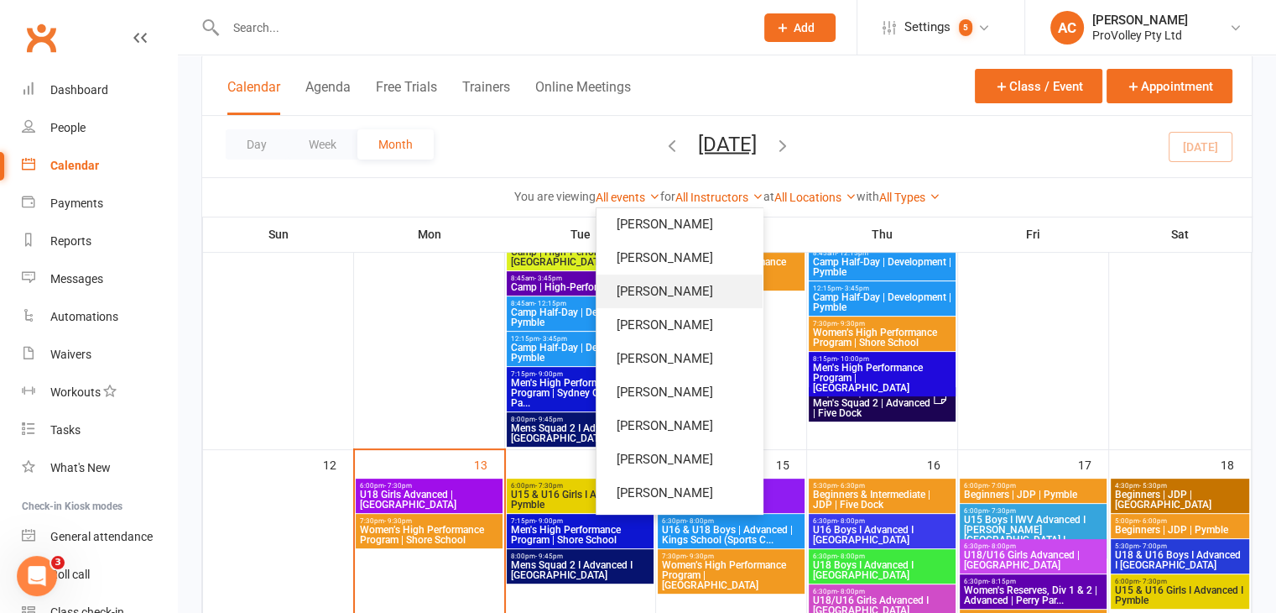
click at [665, 288] on link "Fernando Goulart da Silva" at bounding box center [680, 291] width 166 height 34
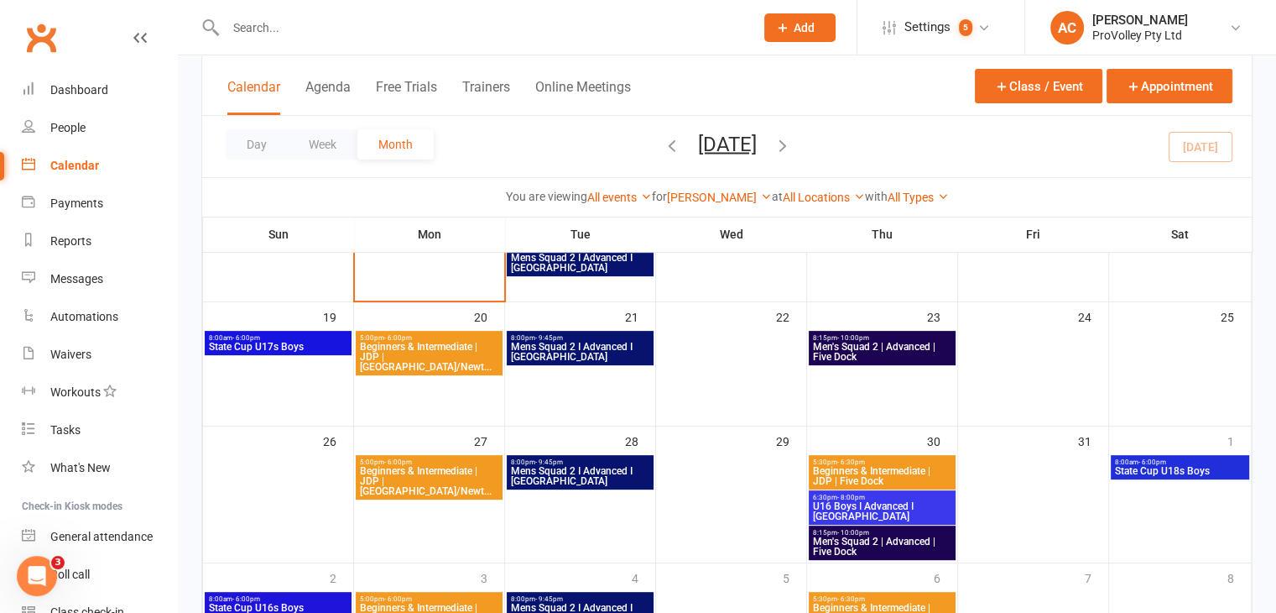
click at [879, 345] on span "Men's Squad 2 | Advanced | Five Dock" at bounding box center [882, 352] width 140 height 20
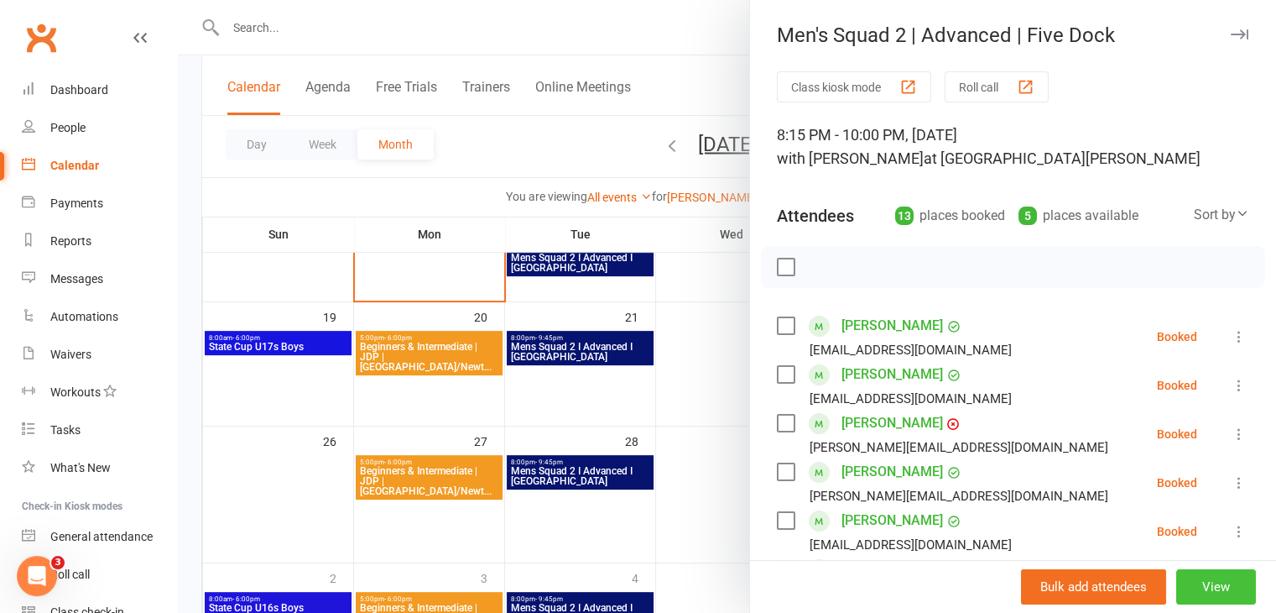
click at [1192, 585] on button "View" at bounding box center [1216, 586] width 80 height 35
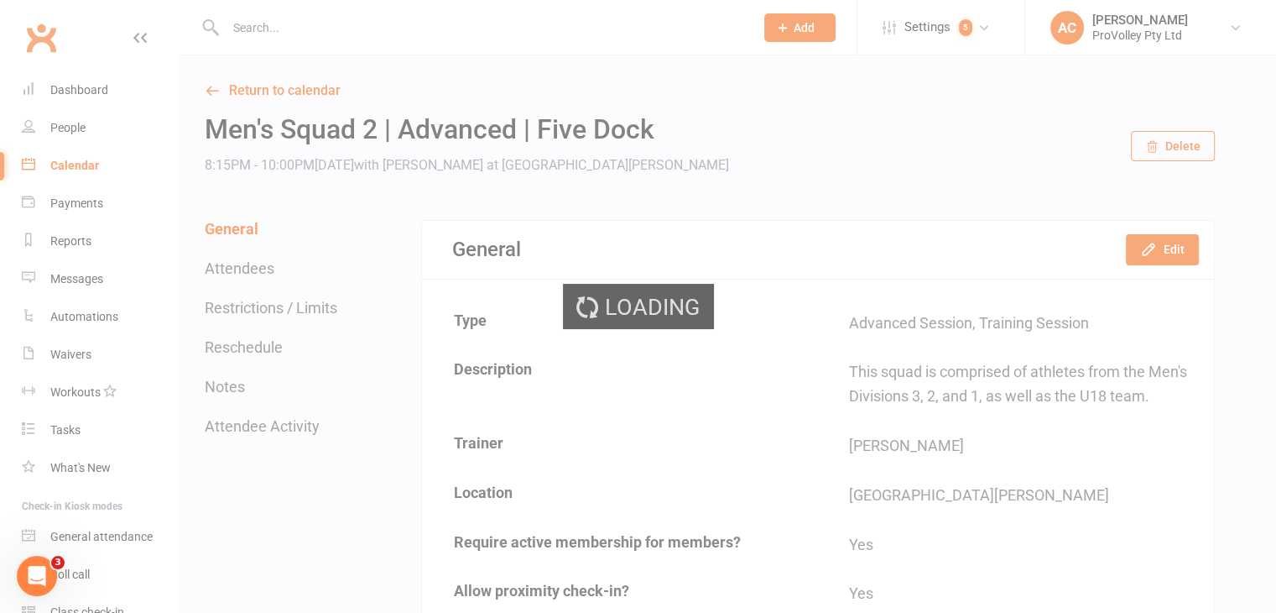
click at [1163, 244] on div "Loading" at bounding box center [638, 306] width 1276 height 613
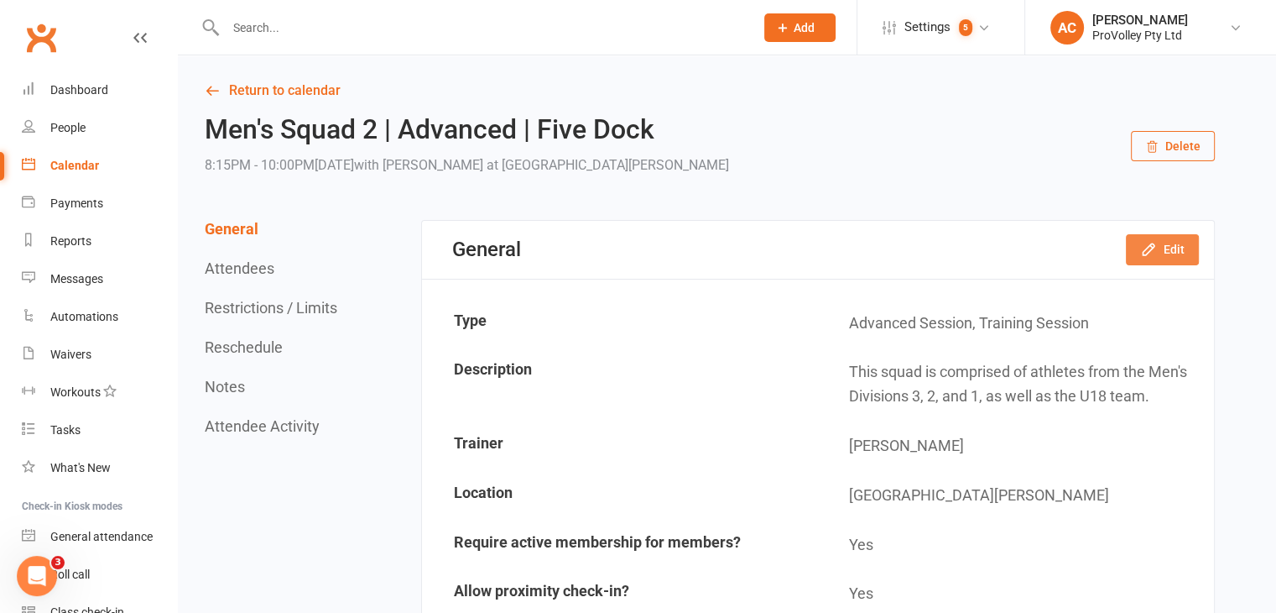
click at [1171, 246] on button "Edit" at bounding box center [1162, 249] width 73 height 30
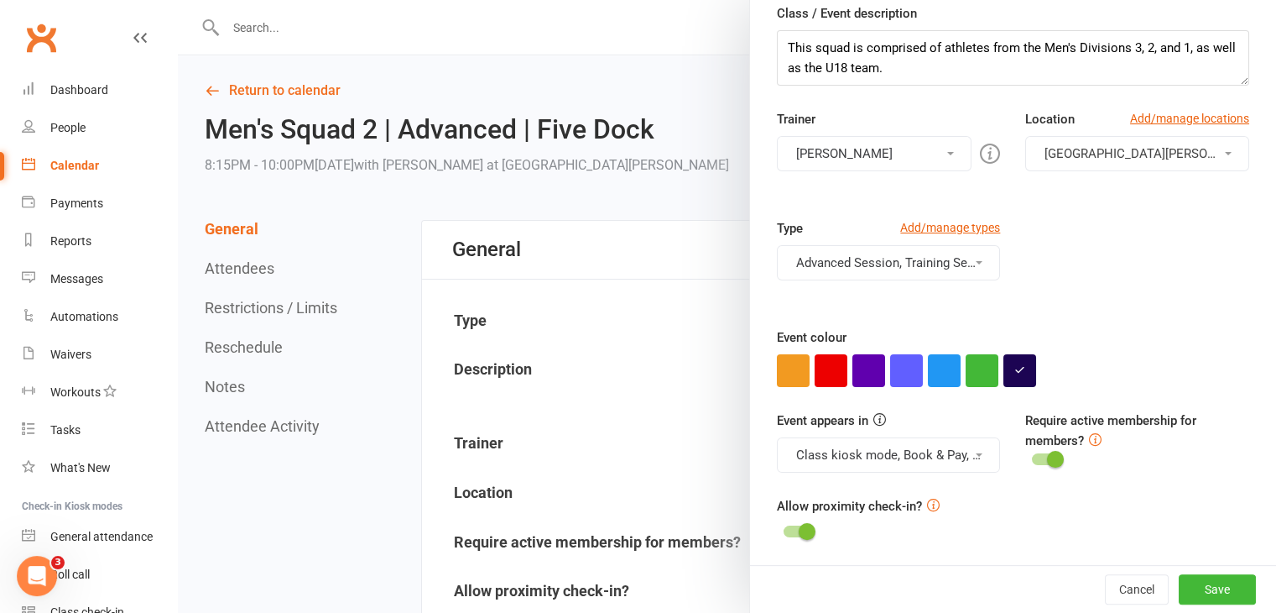
click at [858, 146] on button "Fernando Goulart da Silva" at bounding box center [875, 153] width 196 height 35
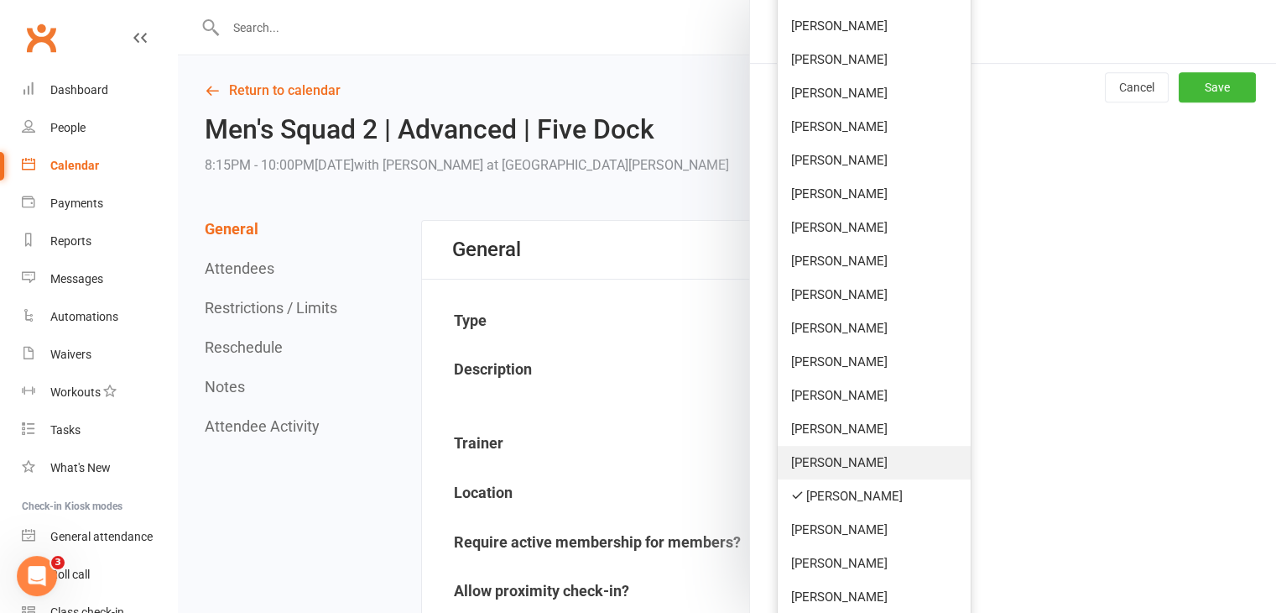
click at [879, 460] on link "Hamza Khan" at bounding box center [875, 463] width 194 height 34
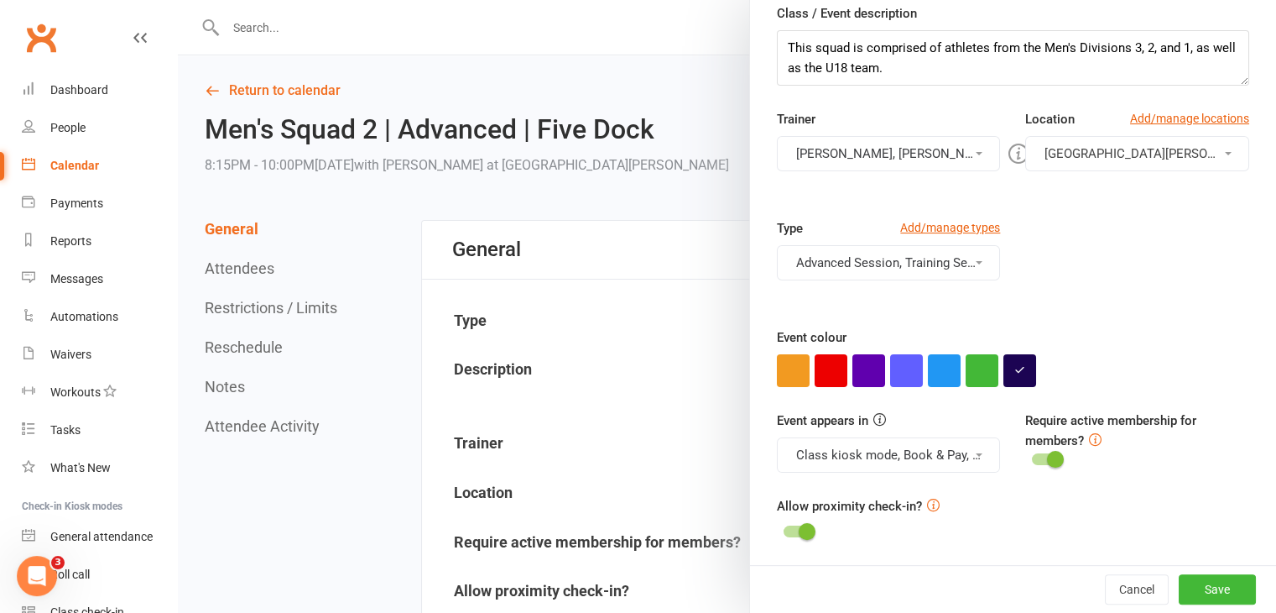
click at [859, 136] on button "Fernando Goulart da Silva, Hamza Khan" at bounding box center [889, 153] width 224 height 35
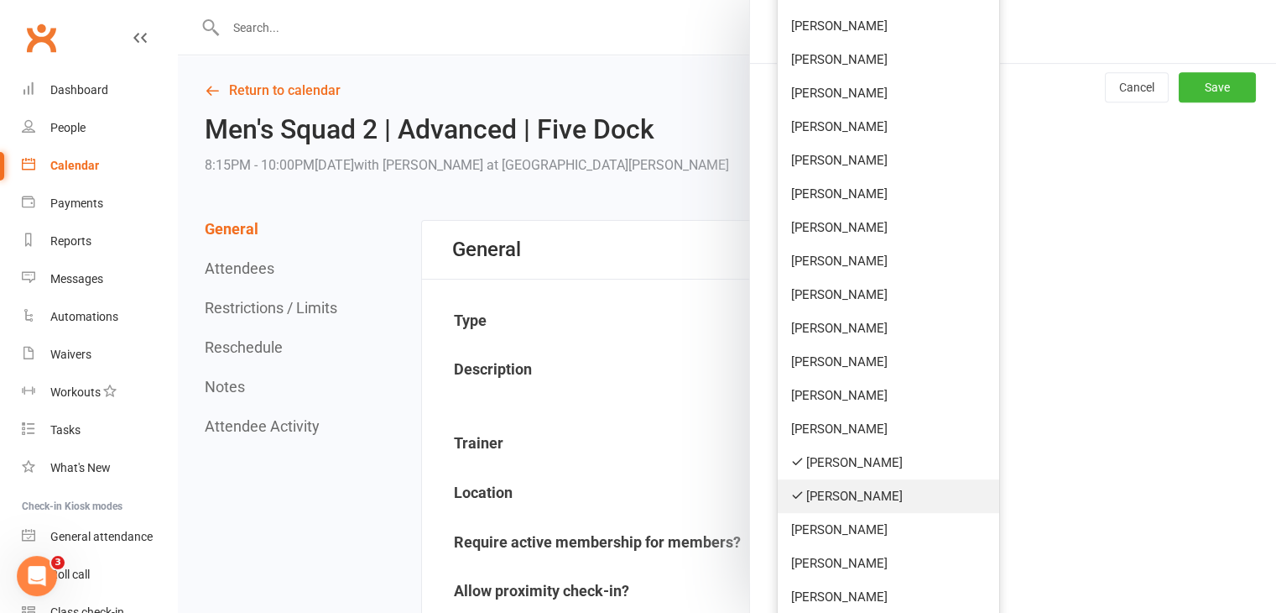
click at [851, 479] on link "Fernando Goulart da Silva" at bounding box center [889, 496] width 222 height 34
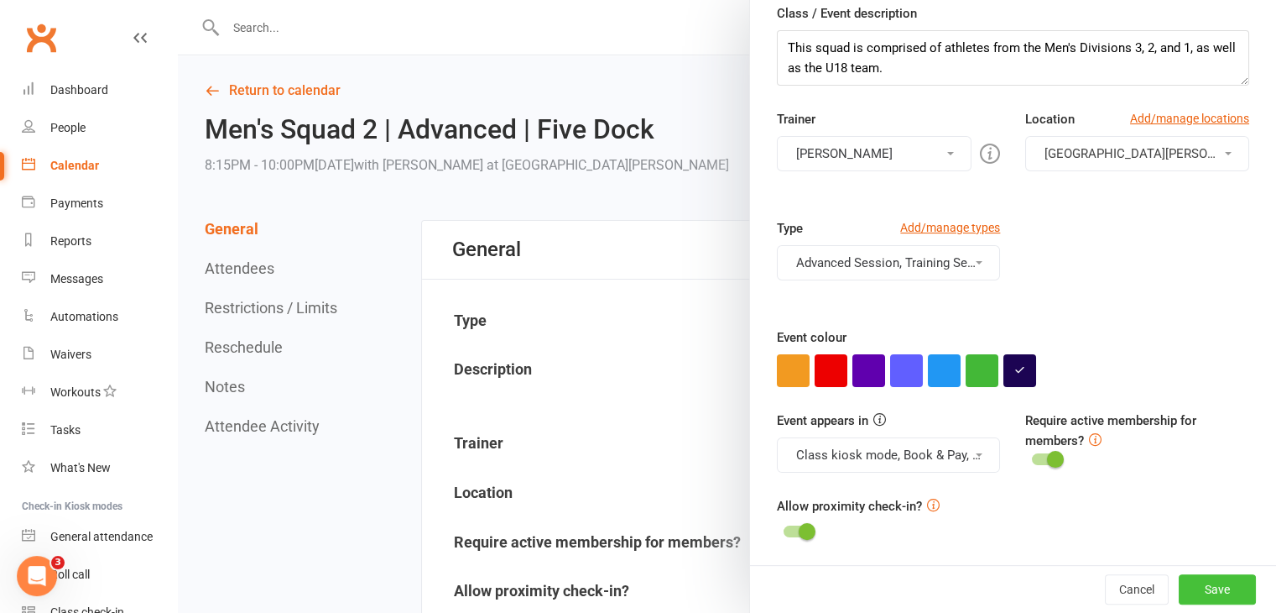
click at [1191, 592] on button "Save" at bounding box center [1217, 589] width 77 height 30
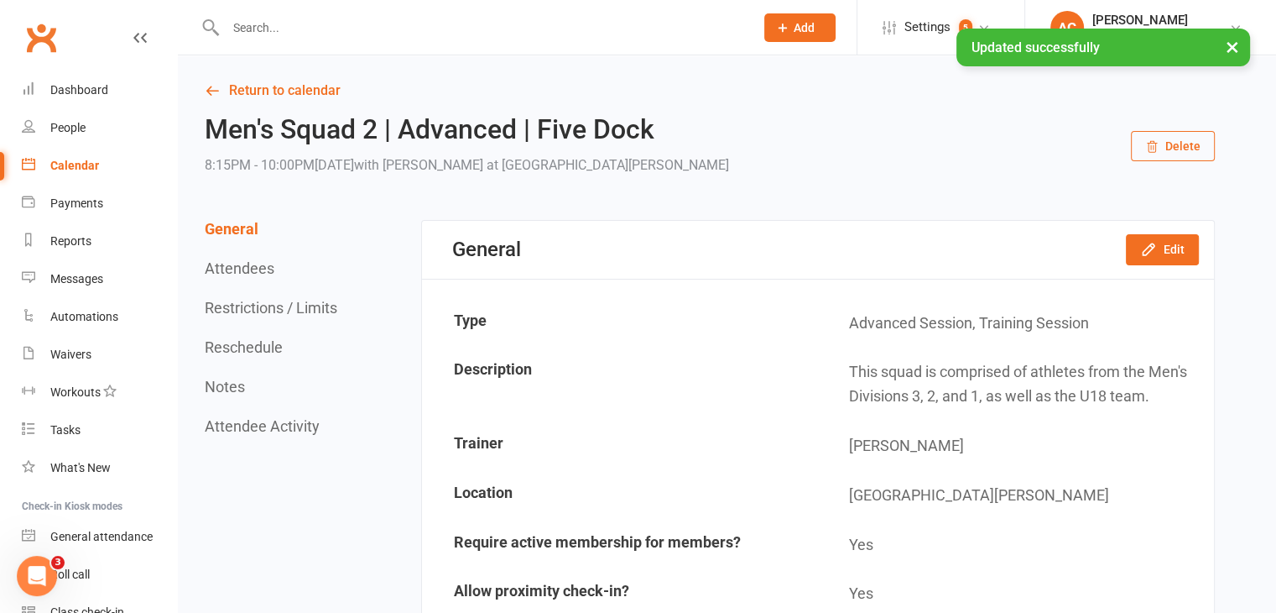
click at [78, 160] on div "Calendar" at bounding box center [74, 165] width 49 height 13
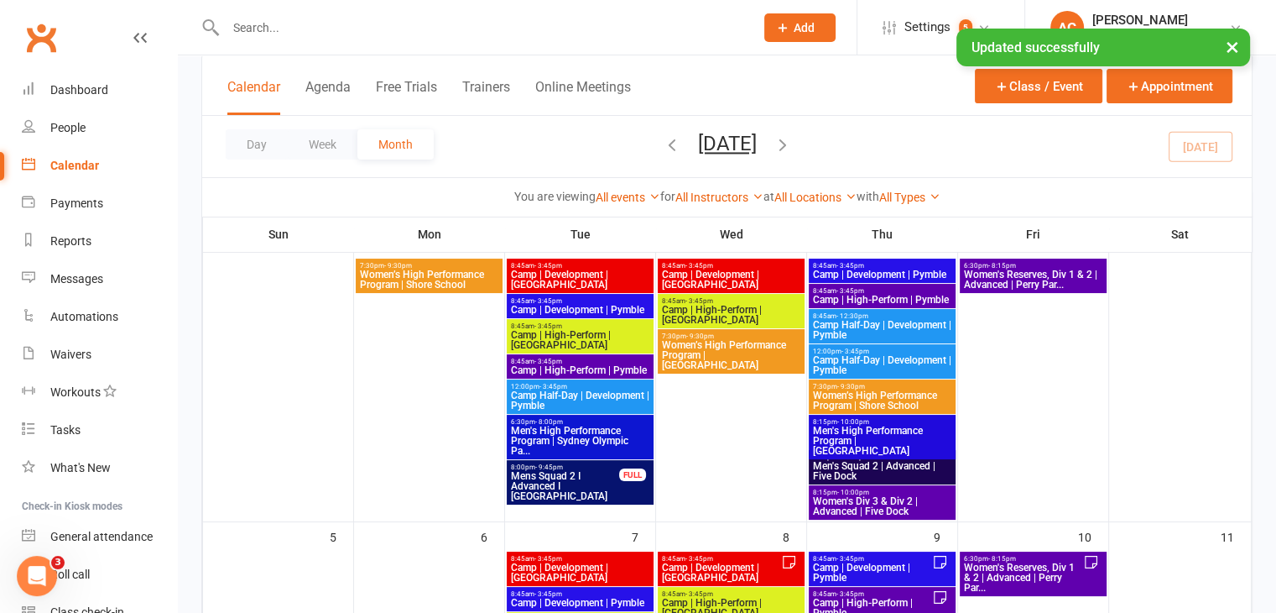
scroll to position [420, 0]
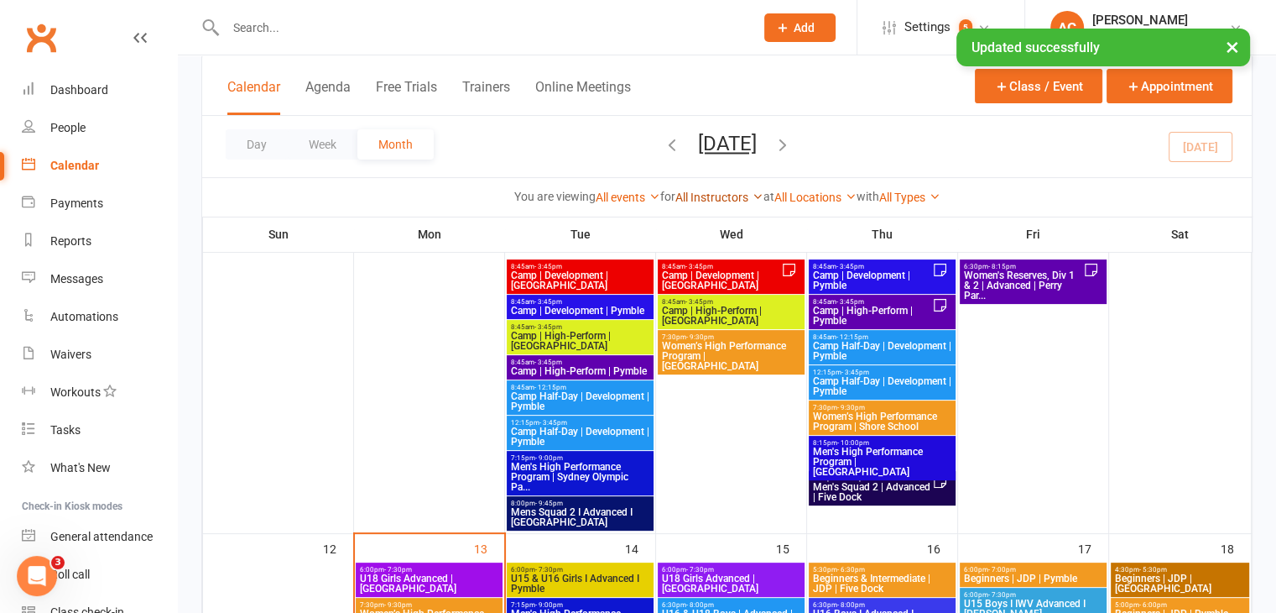
click at [718, 197] on link "All Instructors" at bounding box center [719, 196] width 88 height 13
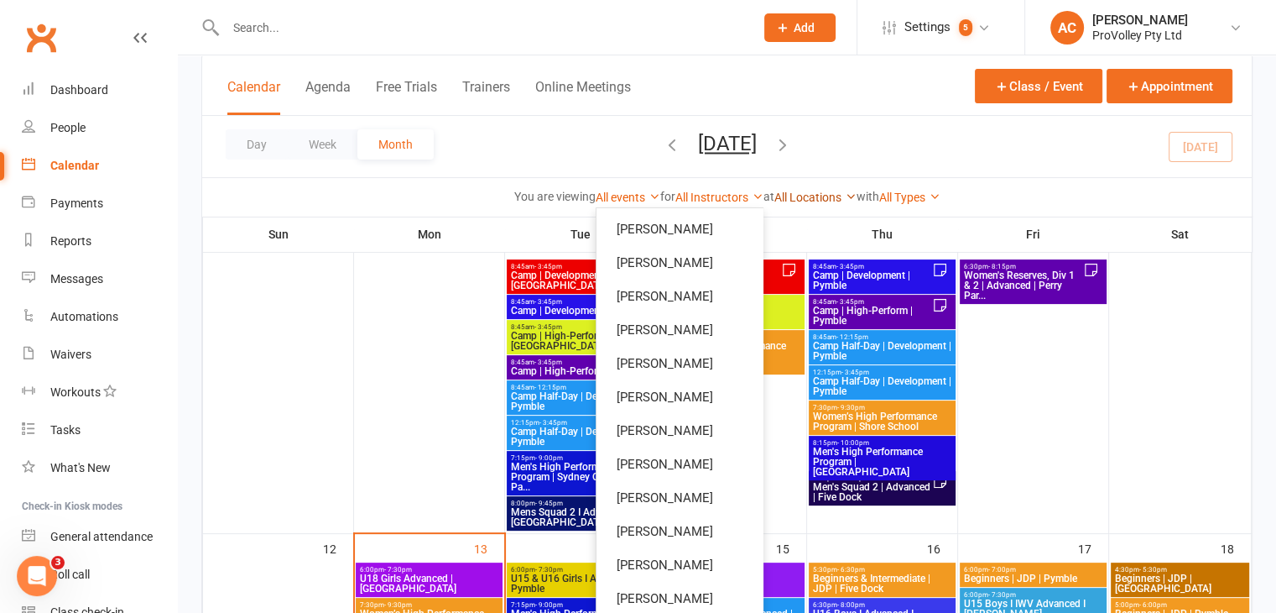
click at [812, 196] on link "All Locations" at bounding box center [815, 196] width 82 height 13
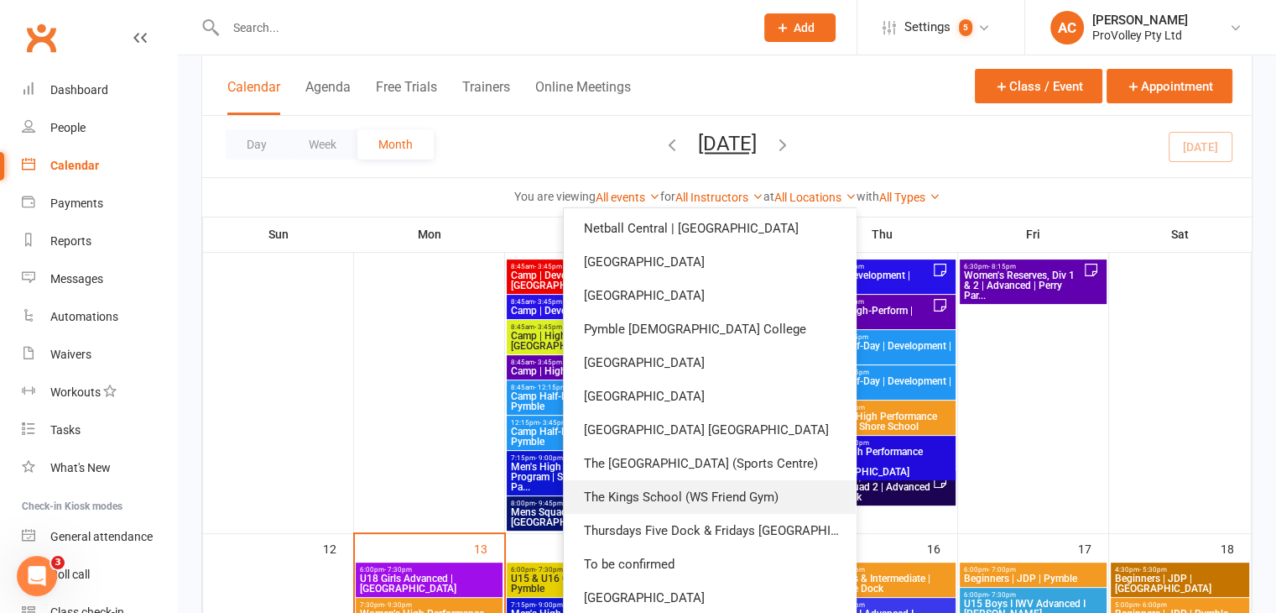
scroll to position [205, 0]
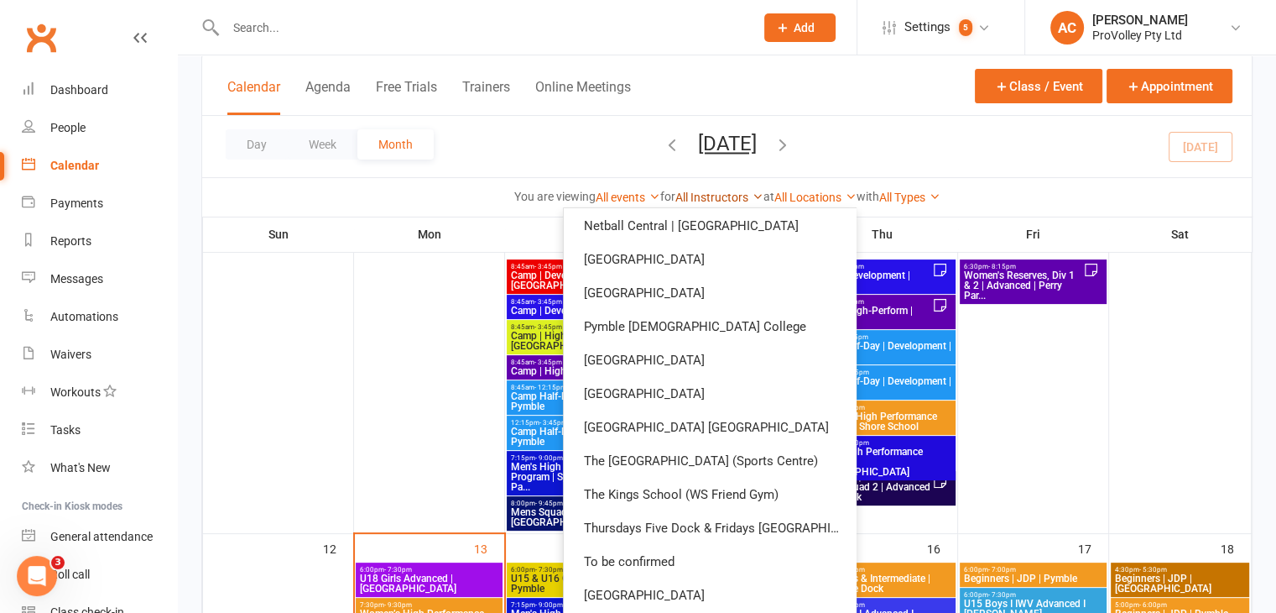
click at [701, 189] on div "All Instructors Daivya Malvi Jennifer Yang Mladen Stankovic Emanuelle Romer Ana…" at bounding box center [719, 197] width 88 height 18
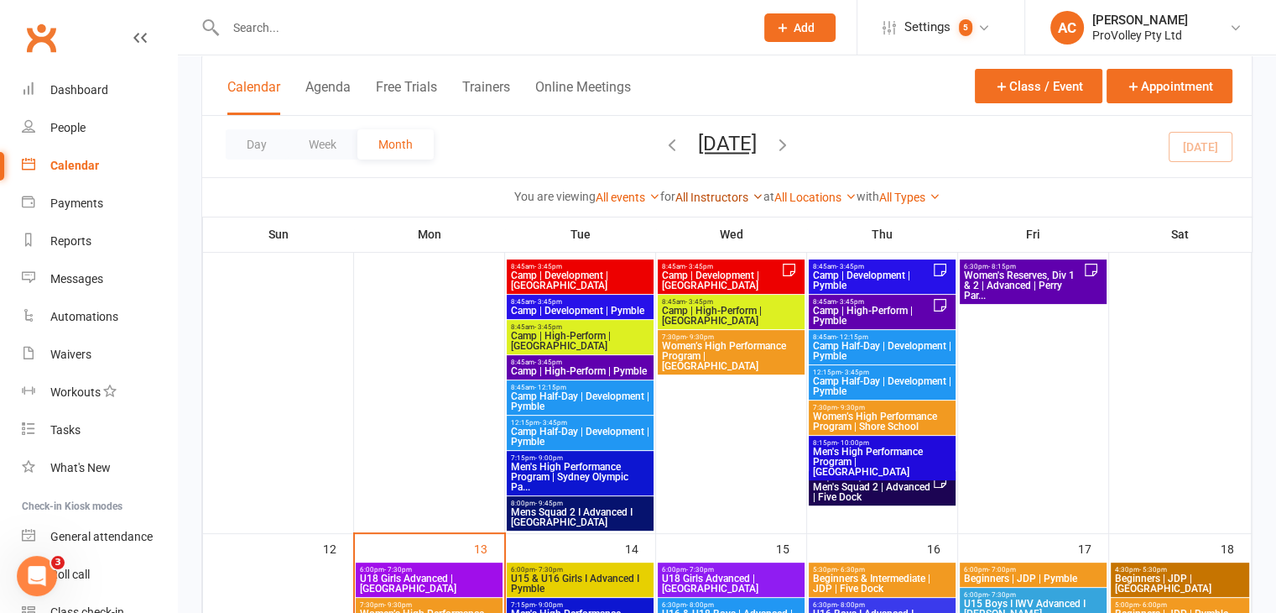
click at [746, 190] on link "All Instructors" at bounding box center [719, 196] width 88 height 13
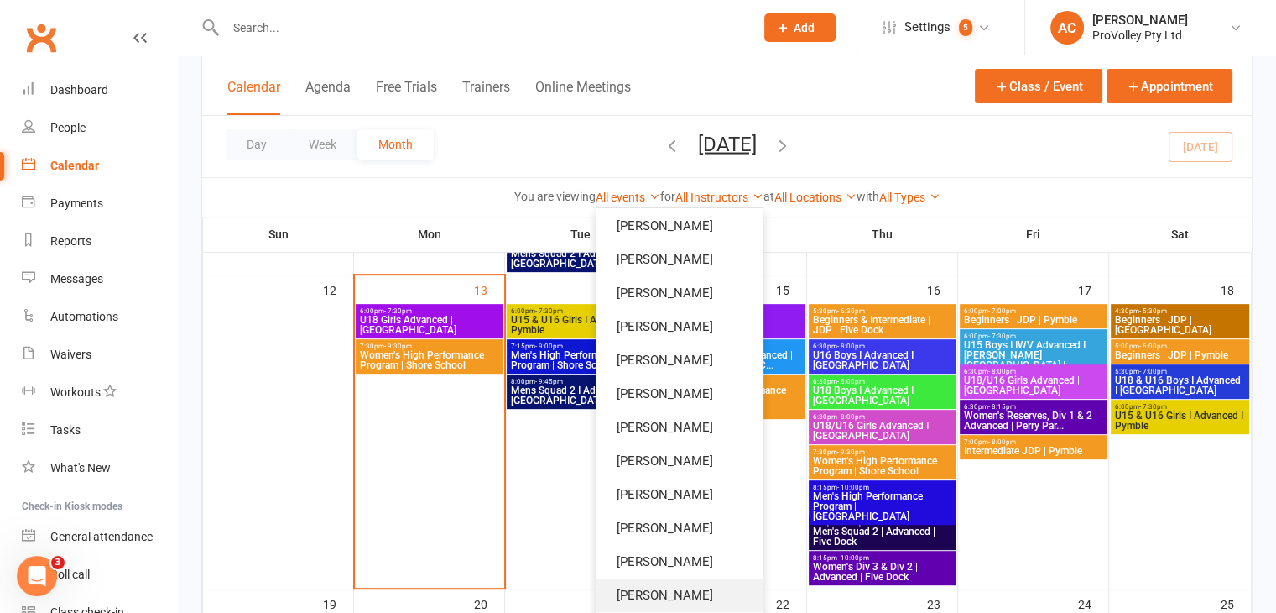
scroll to position [755, 0]
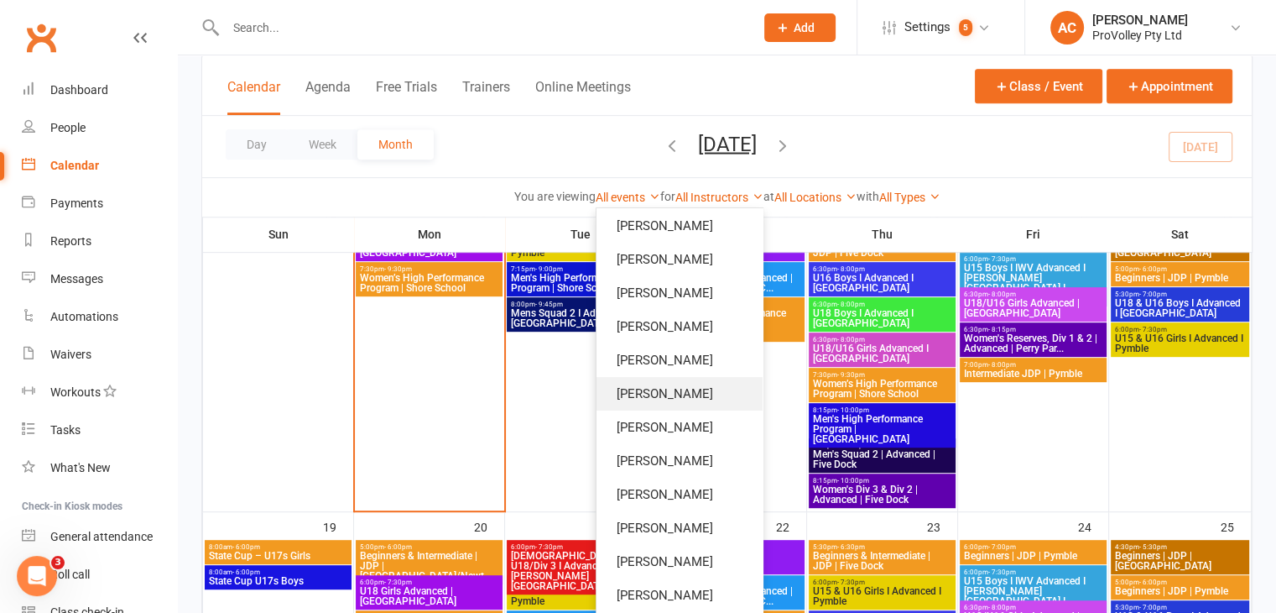
click at [651, 399] on link "Fernando Goulart da Silva" at bounding box center [680, 394] width 166 height 34
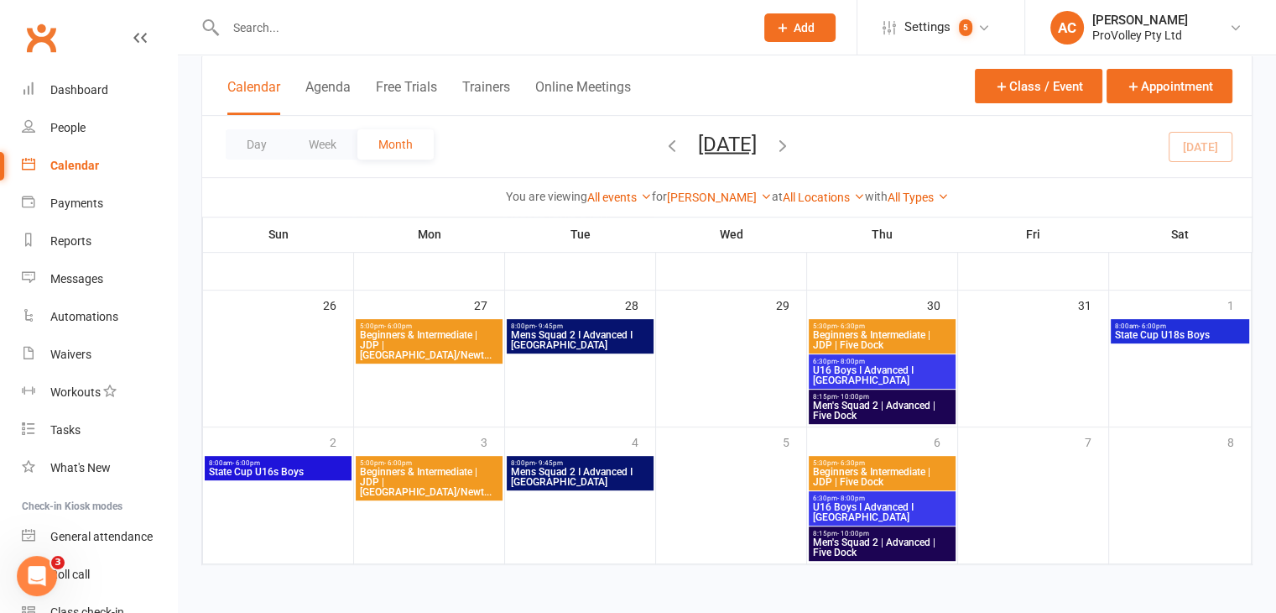
scroll to position [638, 0]
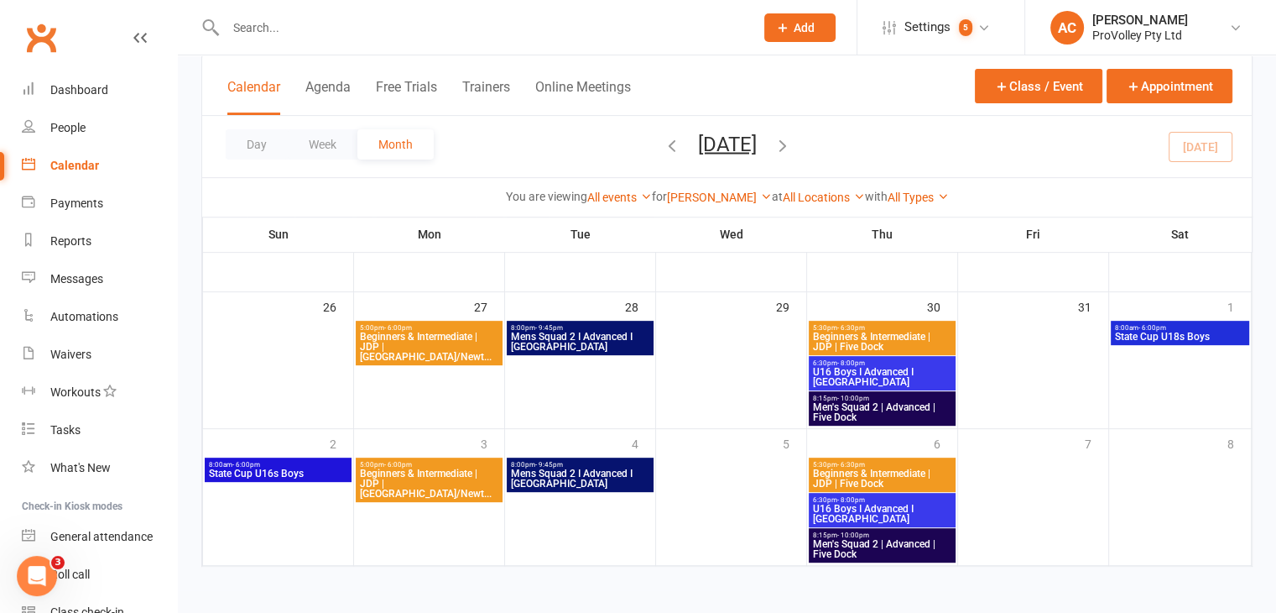
click at [451, 342] on span "Beginners & Intermediate | JDP | Perry Park/Newt..." at bounding box center [429, 346] width 140 height 30
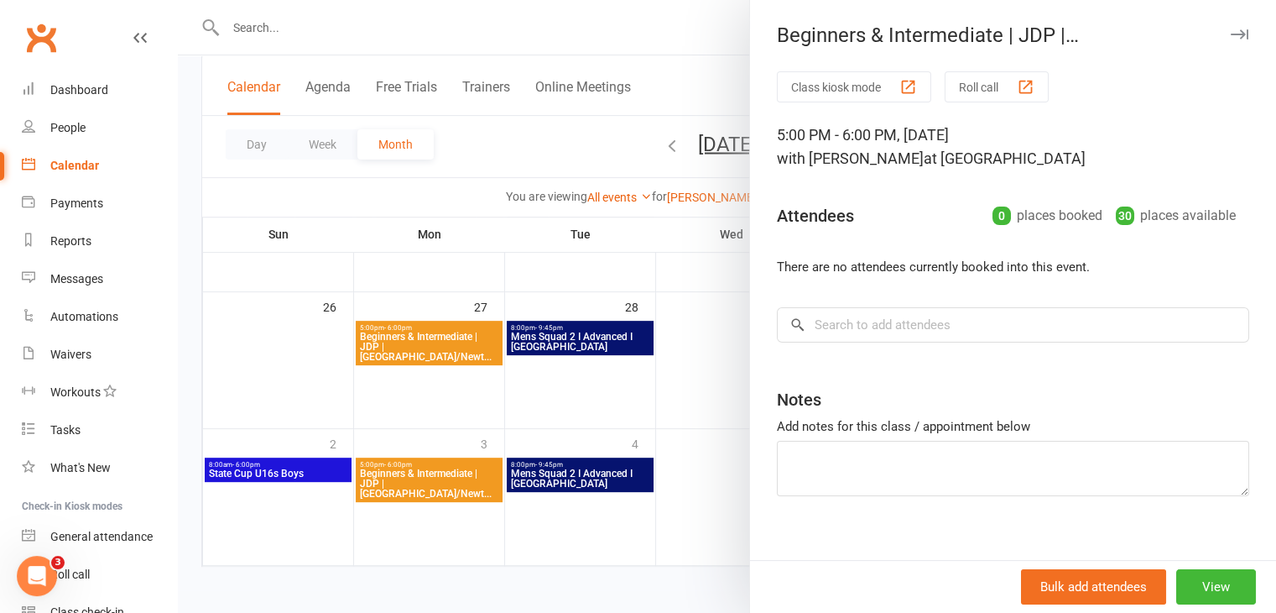
click at [597, 385] on div at bounding box center [727, 306] width 1098 height 613
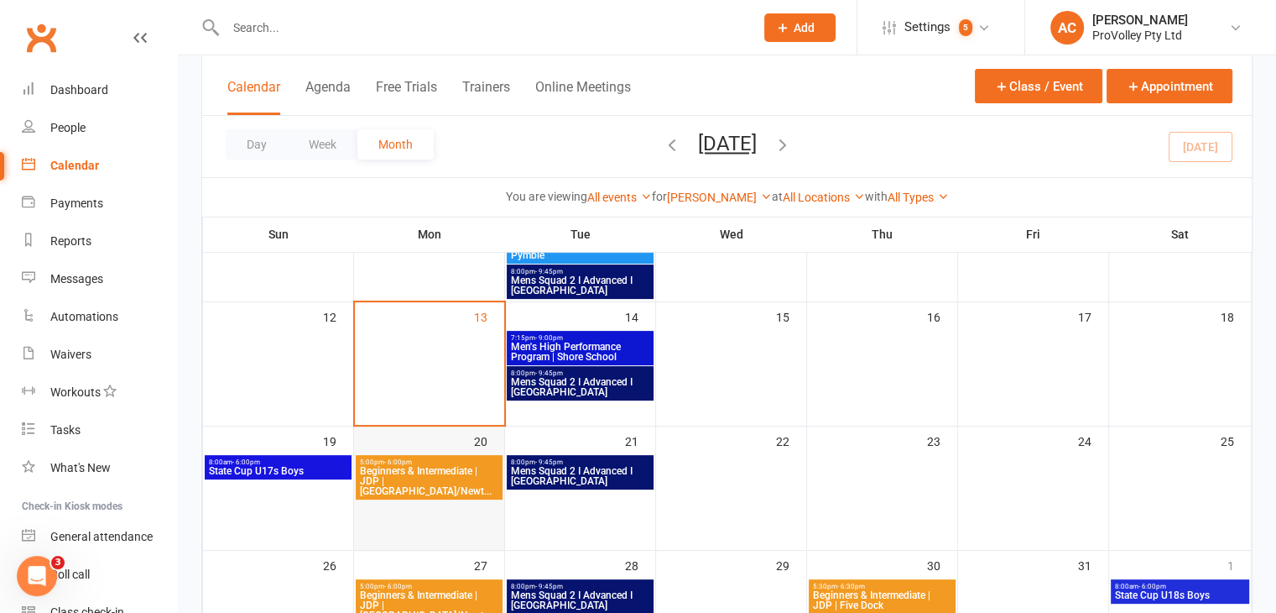
scroll to position [386, 0]
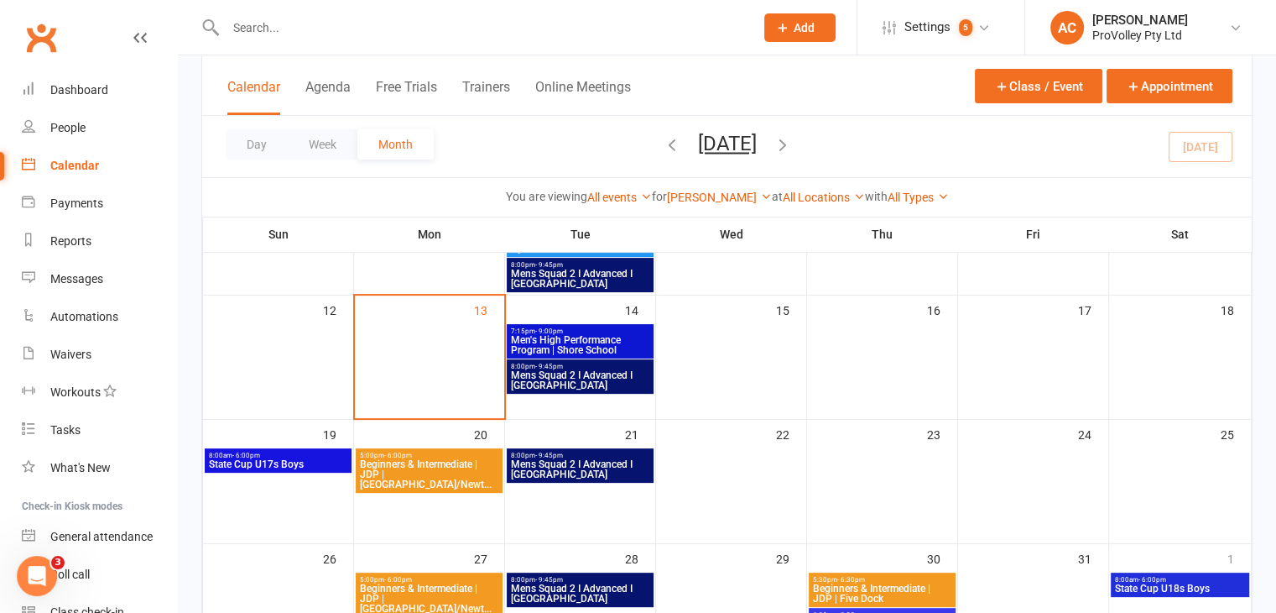
click at [444, 467] on span "Beginners & Intermediate | JDP | Perry Park/Newt..." at bounding box center [429, 474] width 140 height 30
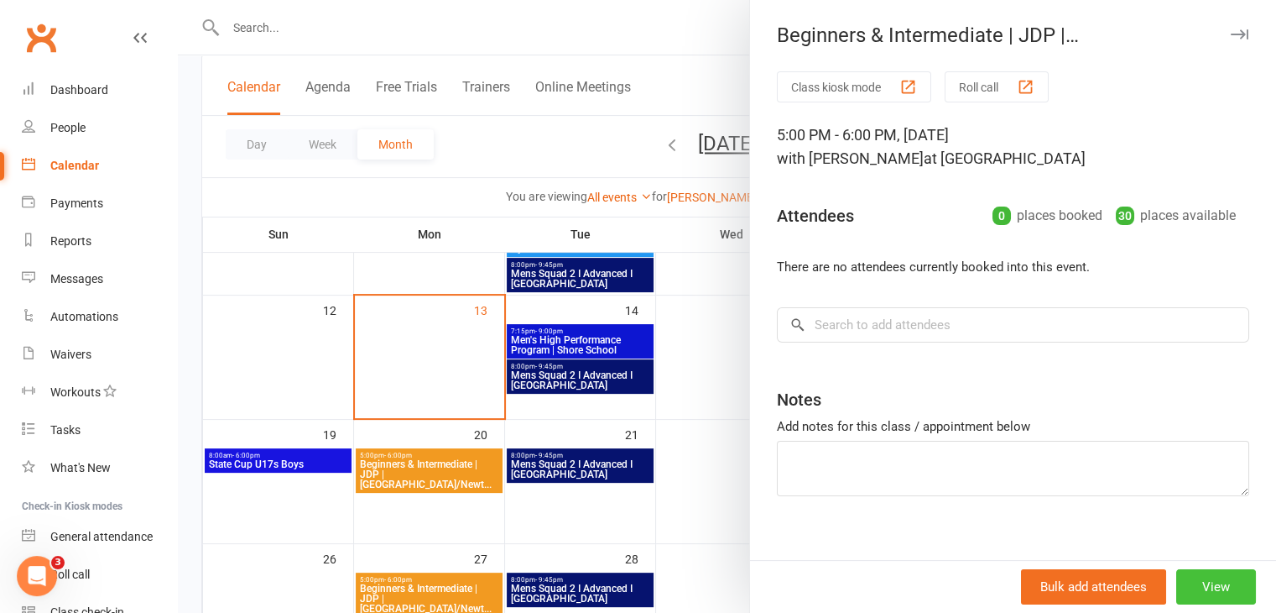
click at [1195, 578] on button "View" at bounding box center [1216, 586] width 80 height 35
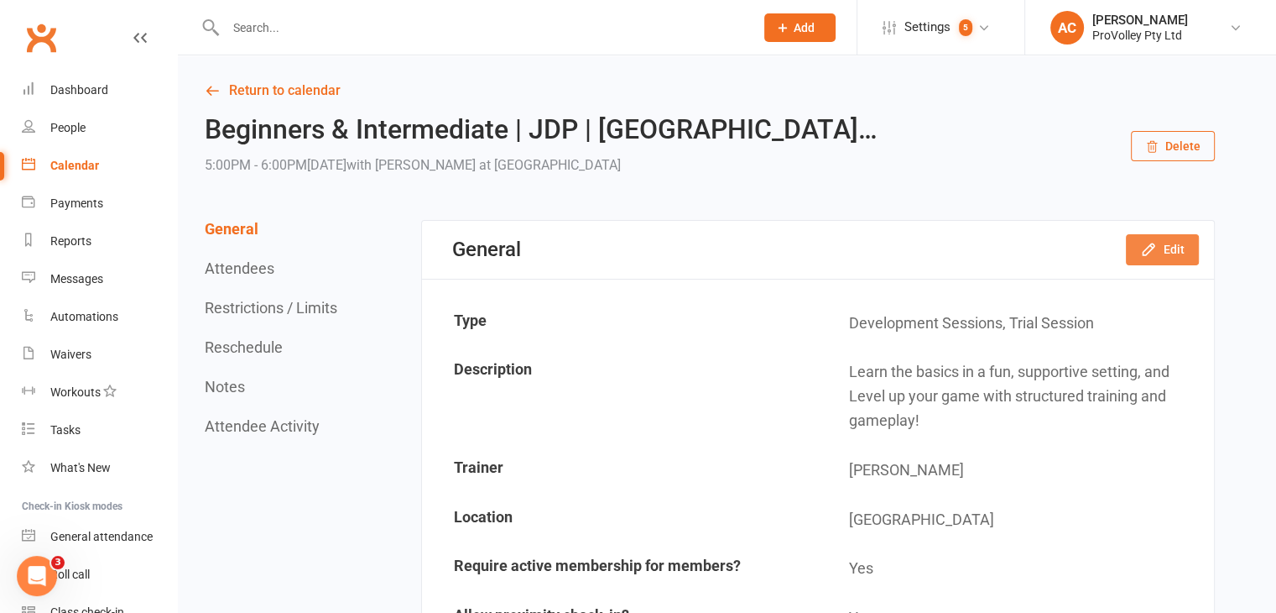
click at [1180, 253] on button "Edit" at bounding box center [1162, 249] width 73 height 30
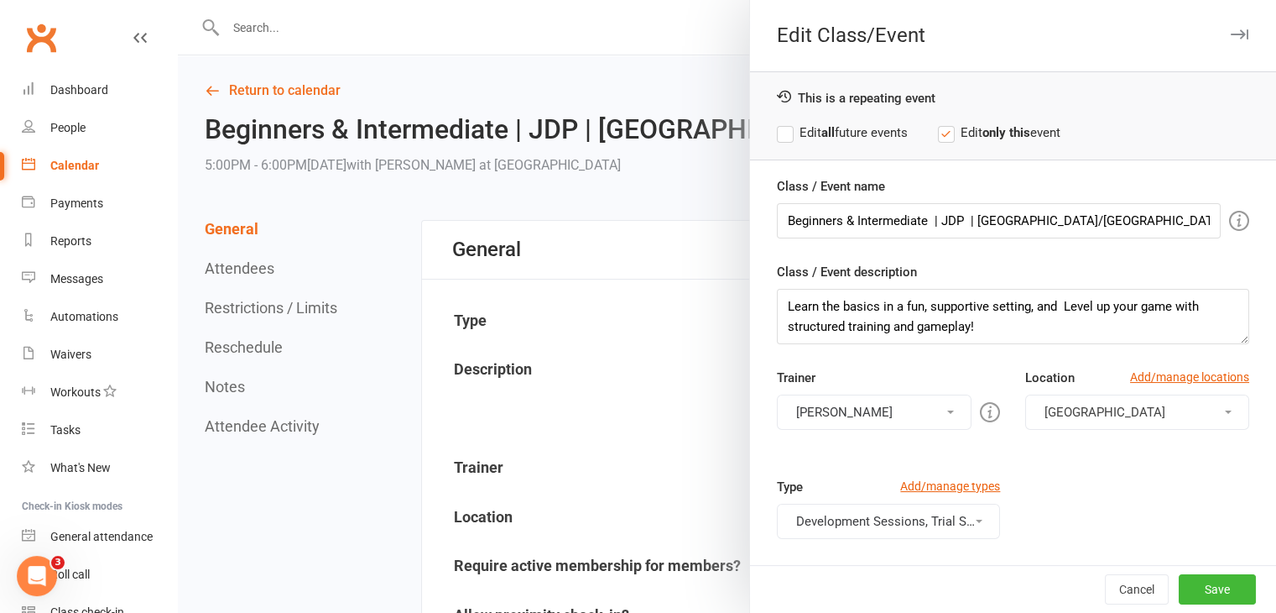
click at [889, 413] on button "Fernando Goulart da Silva" at bounding box center [875, 411] width 196 height 35
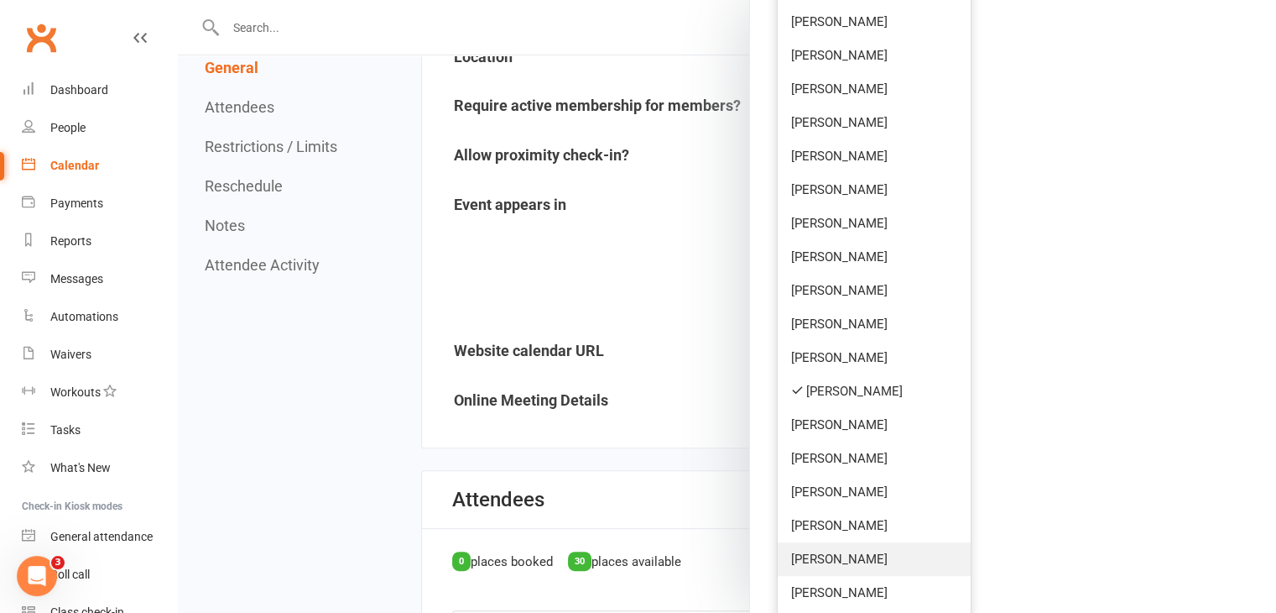
scroll to position [503, 0]
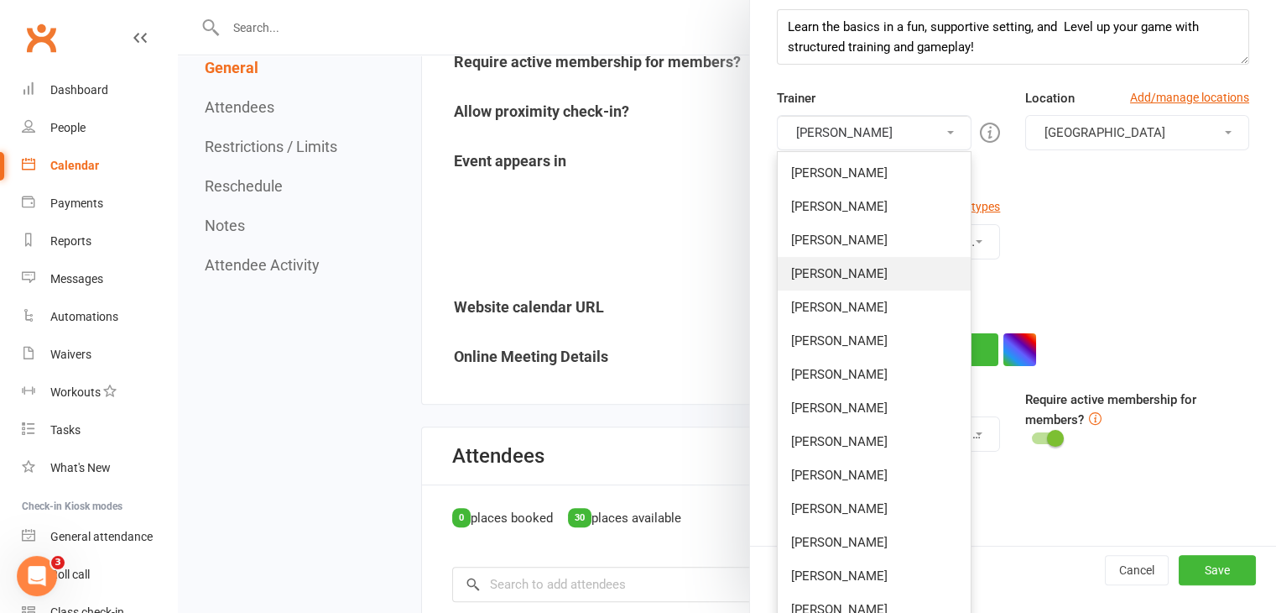
click at [883, 279] on link "Emanuelle Romer" at bounding box center [875, 274] width 194 height 34
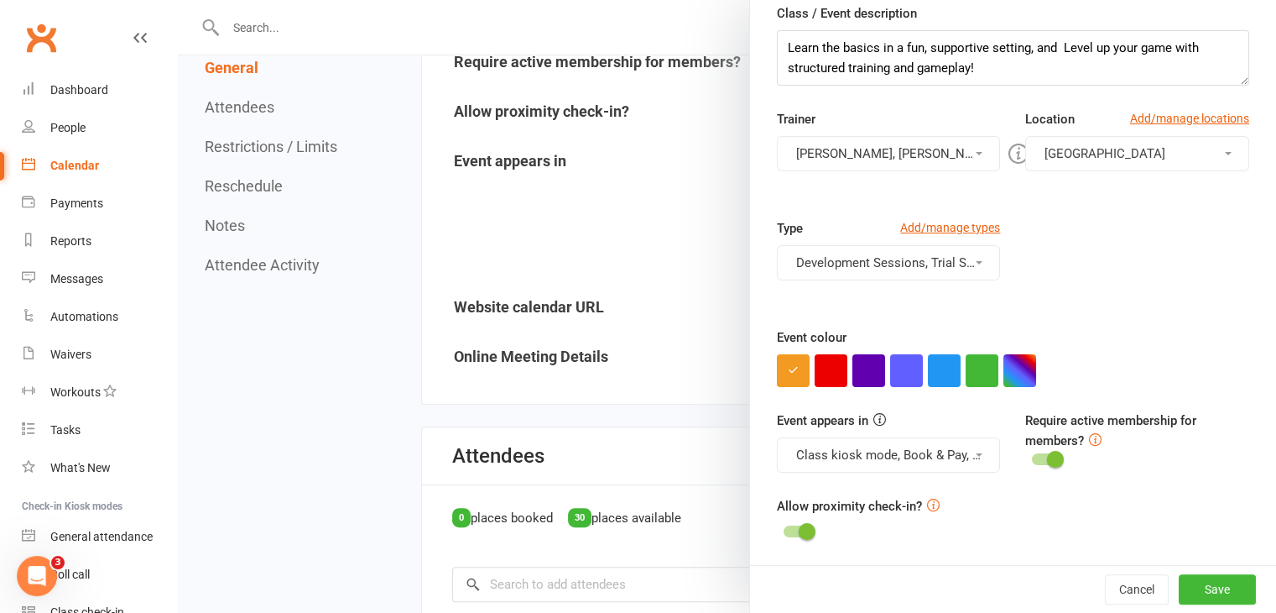
click at [873, 154] on button "Fernando Goulart da Silva, Emanuelle Romer" at bounding box center [889, 153] width 224 height 35
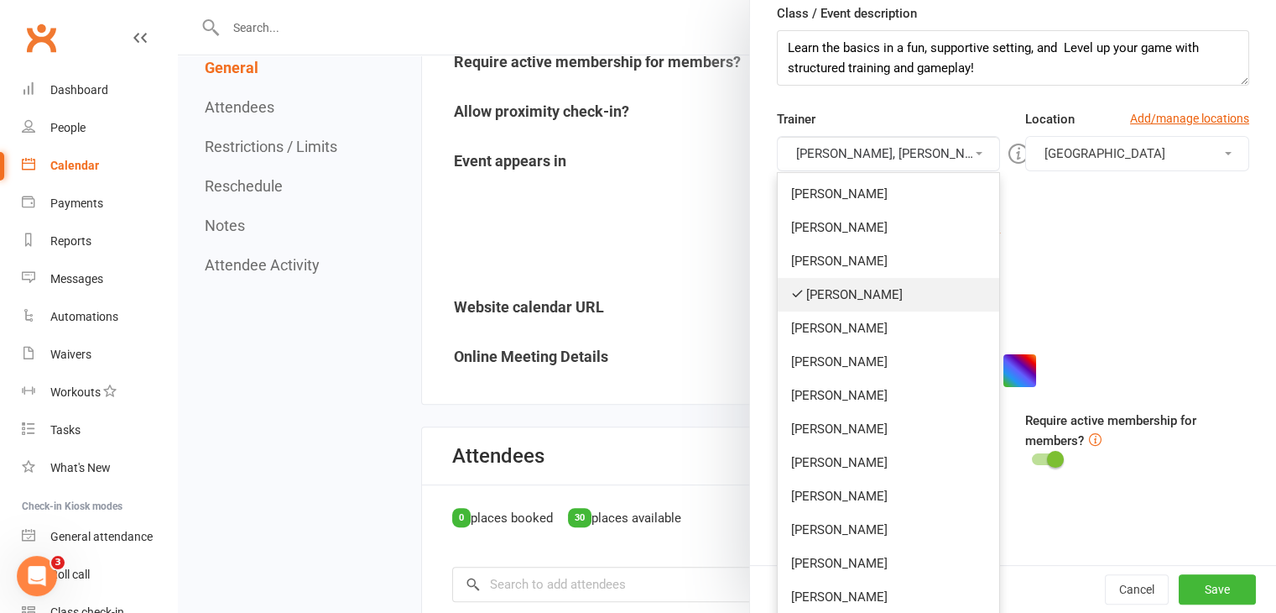
click at [884, 292] on link "Emanuelle Romer" at bounding box center [889, 295] width 222 height 34
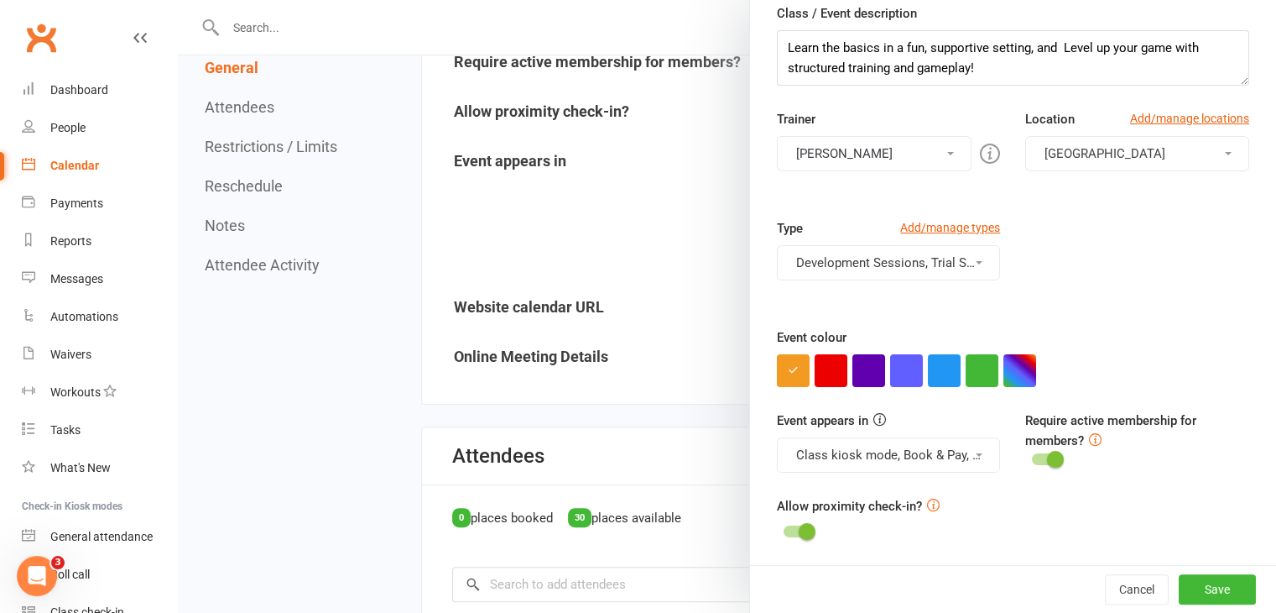
click at [926, 149] on button "Fernando Goulart da Silva" at bounding box center [875, 153] width 196 height 35
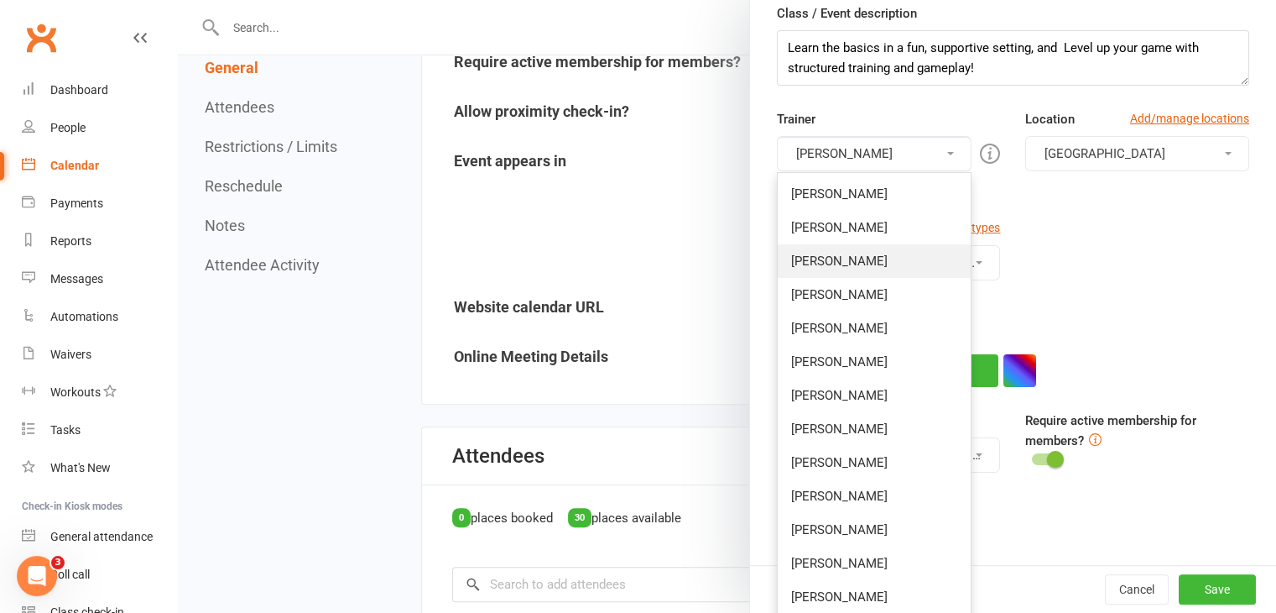
click at [879, 244] on link "Mladen Stankovic" at bounding box center [875, 261] width 194 height 34
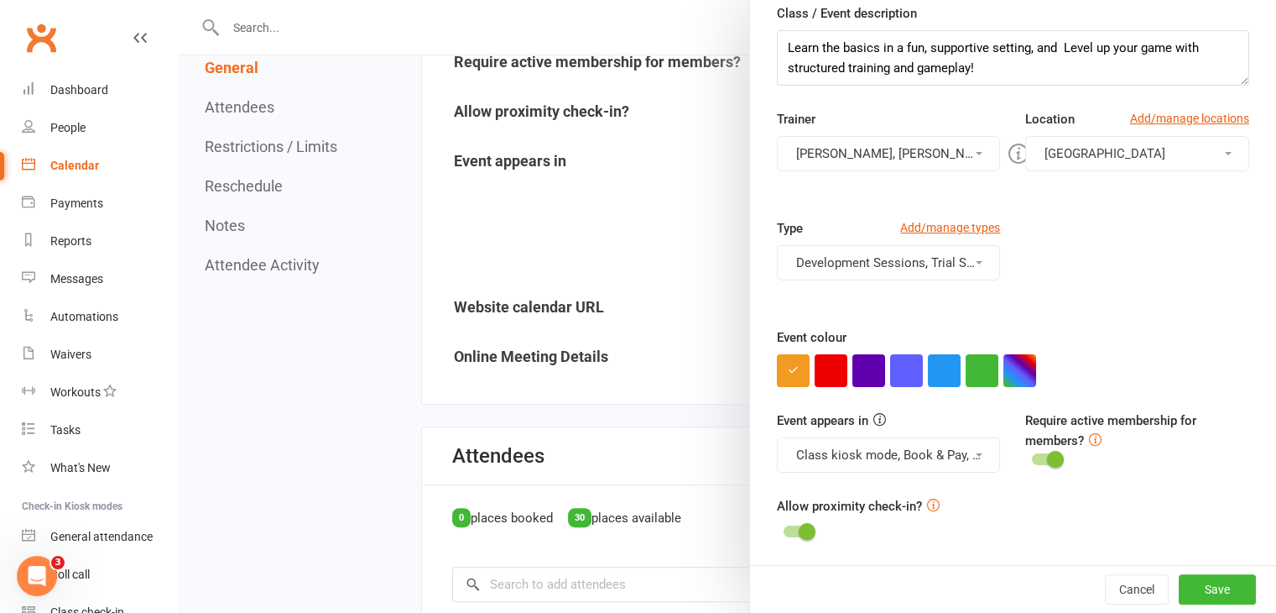
click at [912, 160] on button "Fernando Goulart da Silva, Mladen Stankovic" at bounding box center [889, 153] width 224 height 35
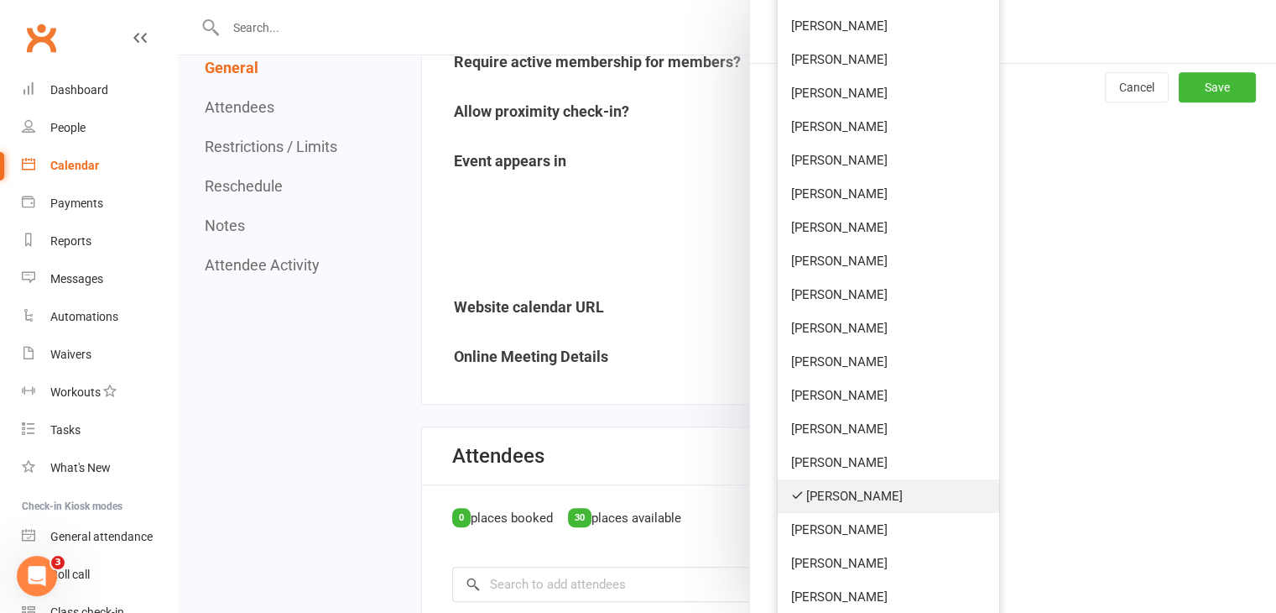
click at [867, 489] on link "Fernando Goulart da Silva" at bounding box center [889, 496] width 222 height 34
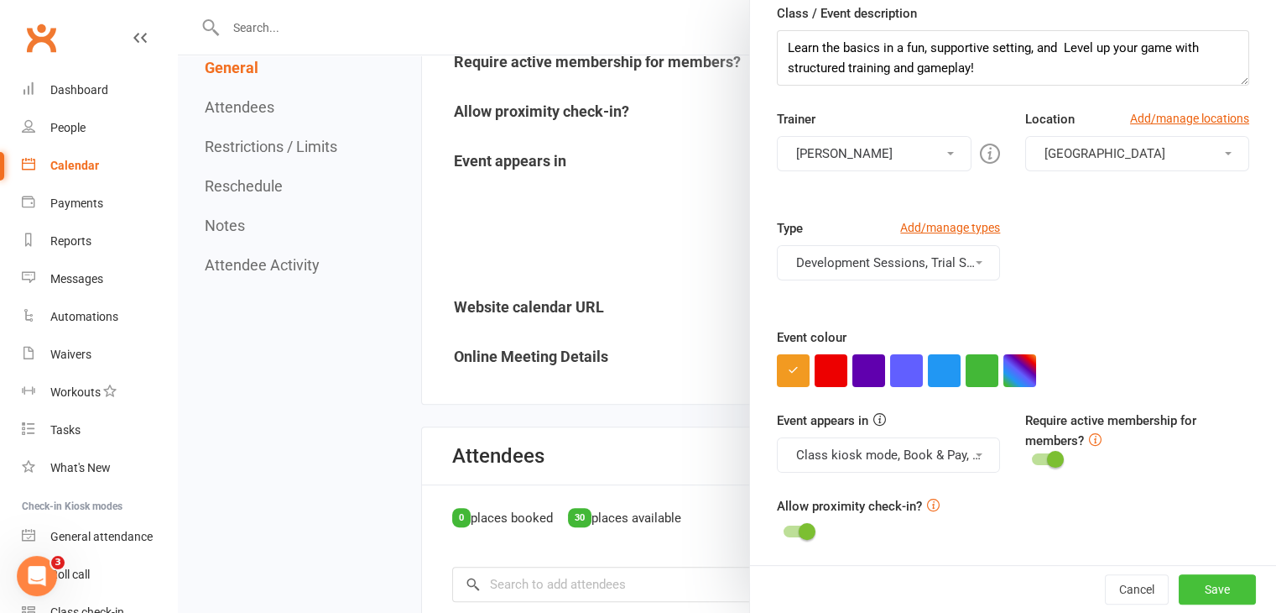
click at [1198, 584] on button "Save" at bounding box center [1217, 589] width 77 height 30
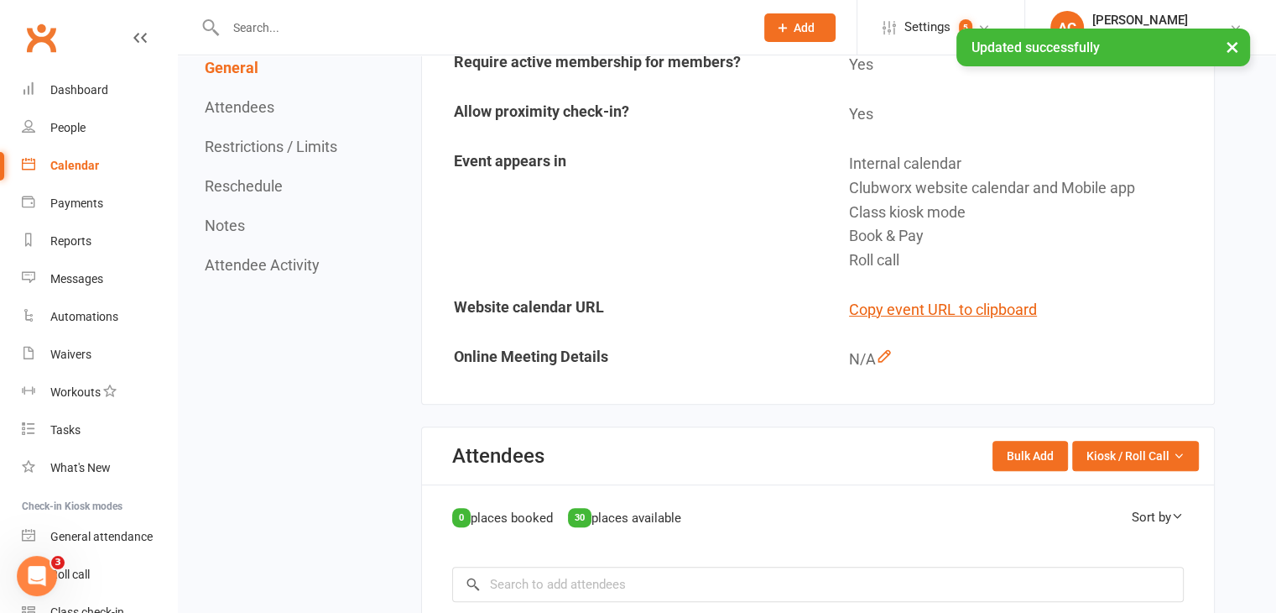
click at [49, 162] on link "Calendar" at bounding box center [99, 166] width 155 height 38
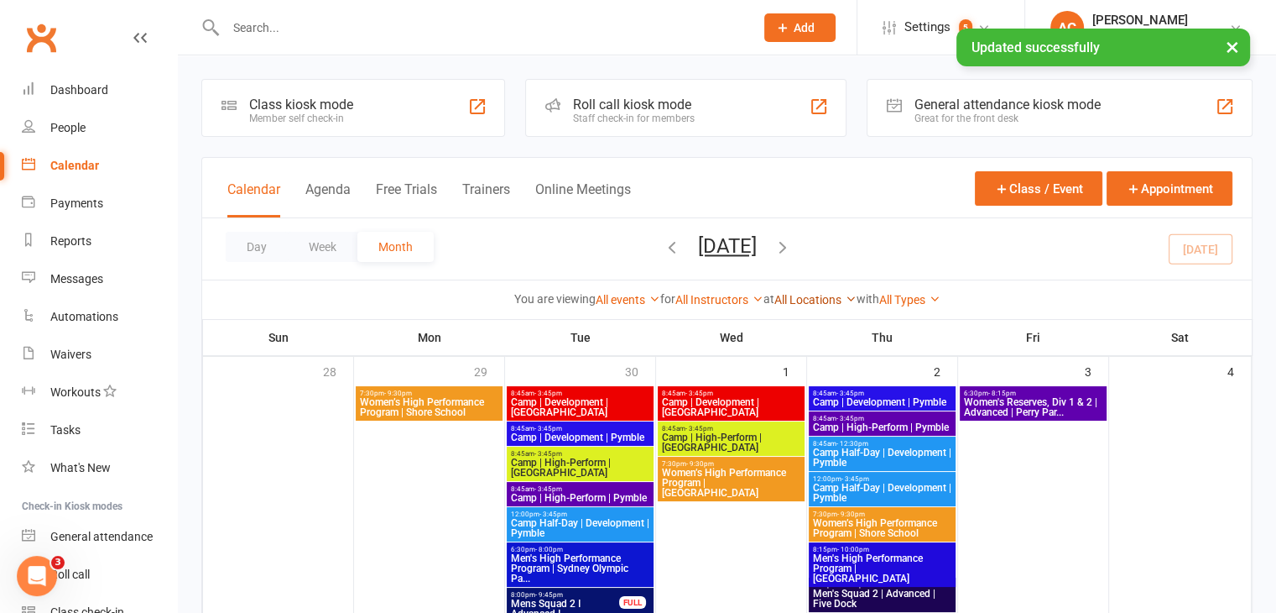
click at [839, 299] on link "All Locations" at bounding box center [815, 299] width 82 height 13
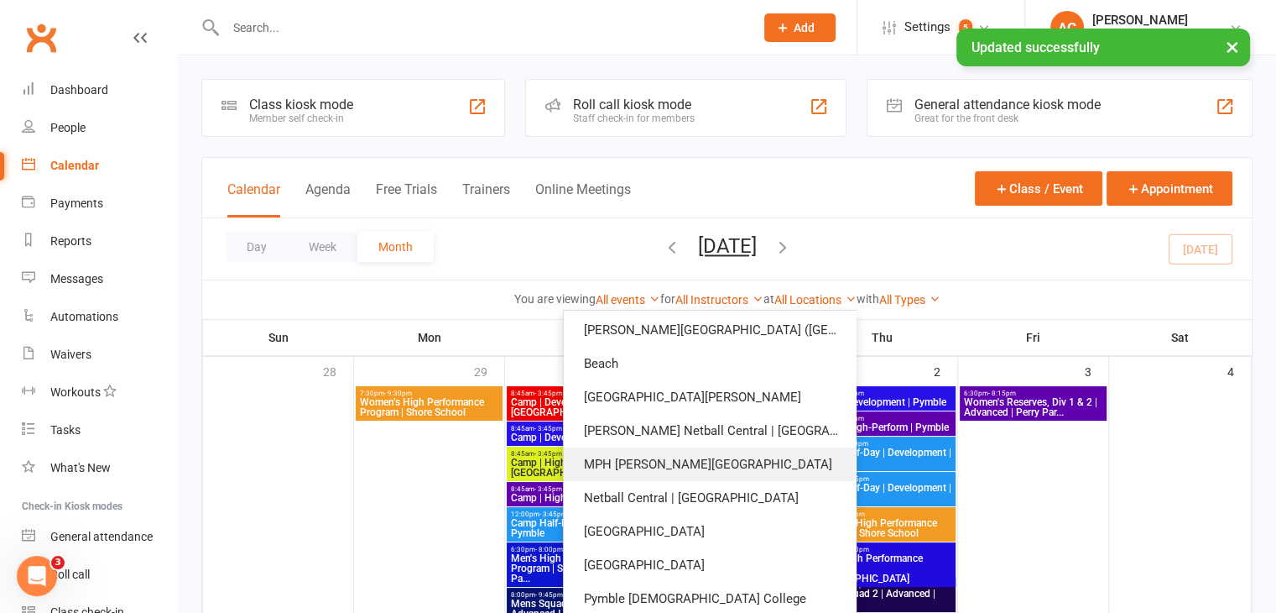
scroll to position [84, 0]
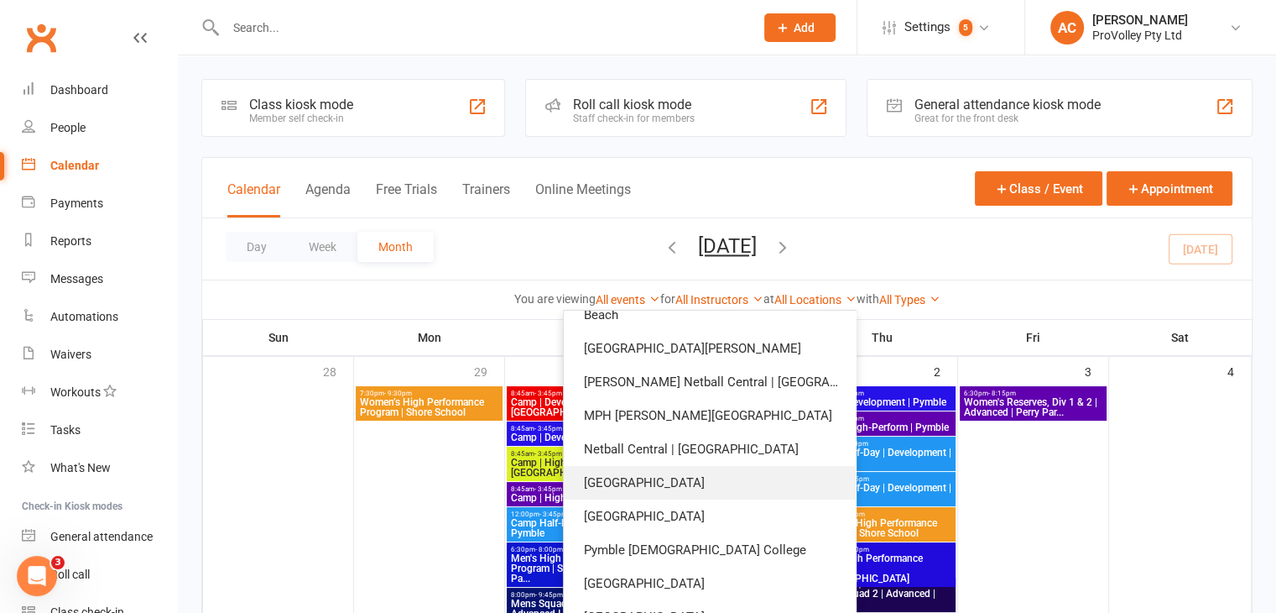
click at [752, 477] on link "Newtown High School of Performing Arts" at bounding box center [710, 483] width 292 height 34
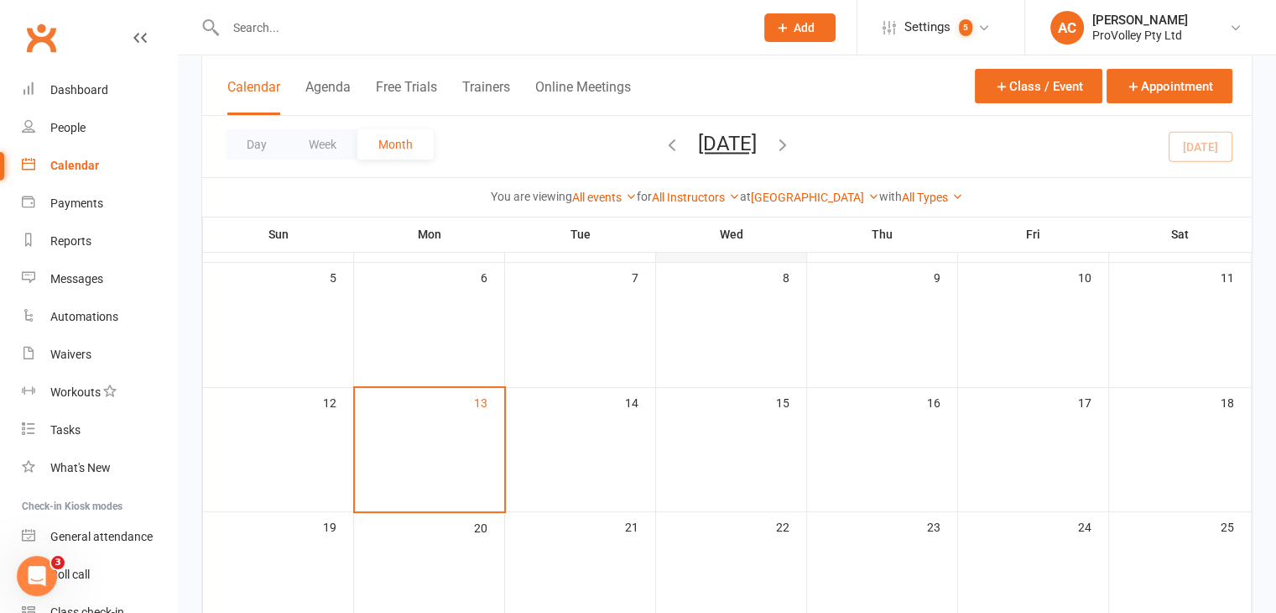
scroll to position [203, 0]
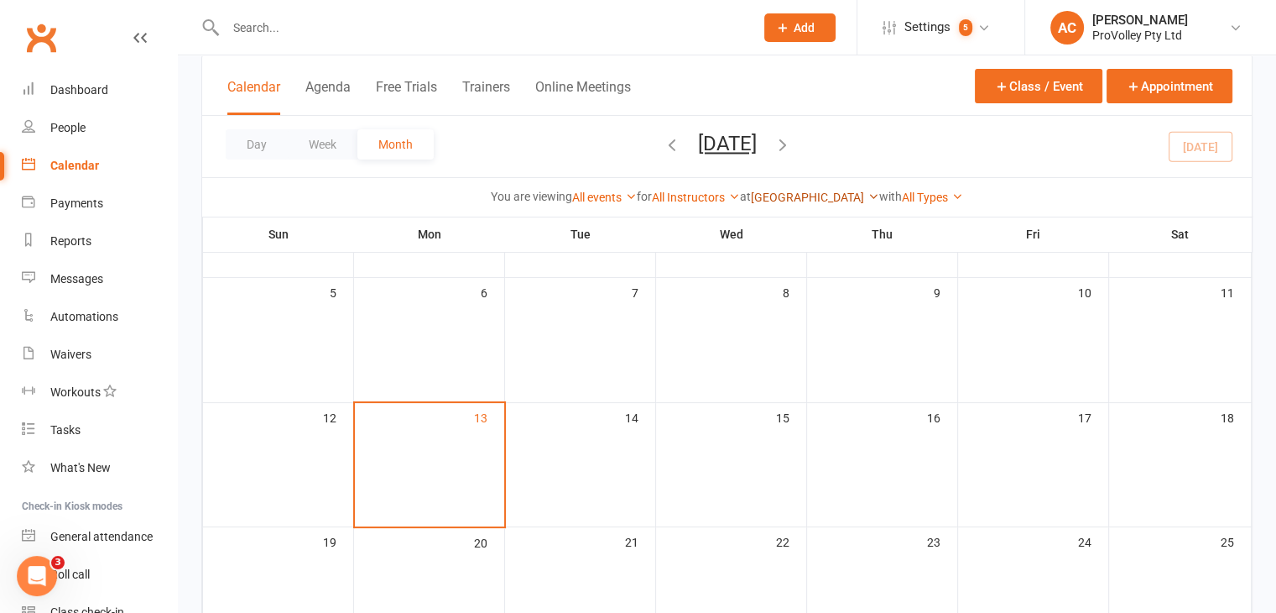
click at [751, 192] on link "Newtown High School of Performing Arts" at bounding box center [815, 196] width 128 height 13
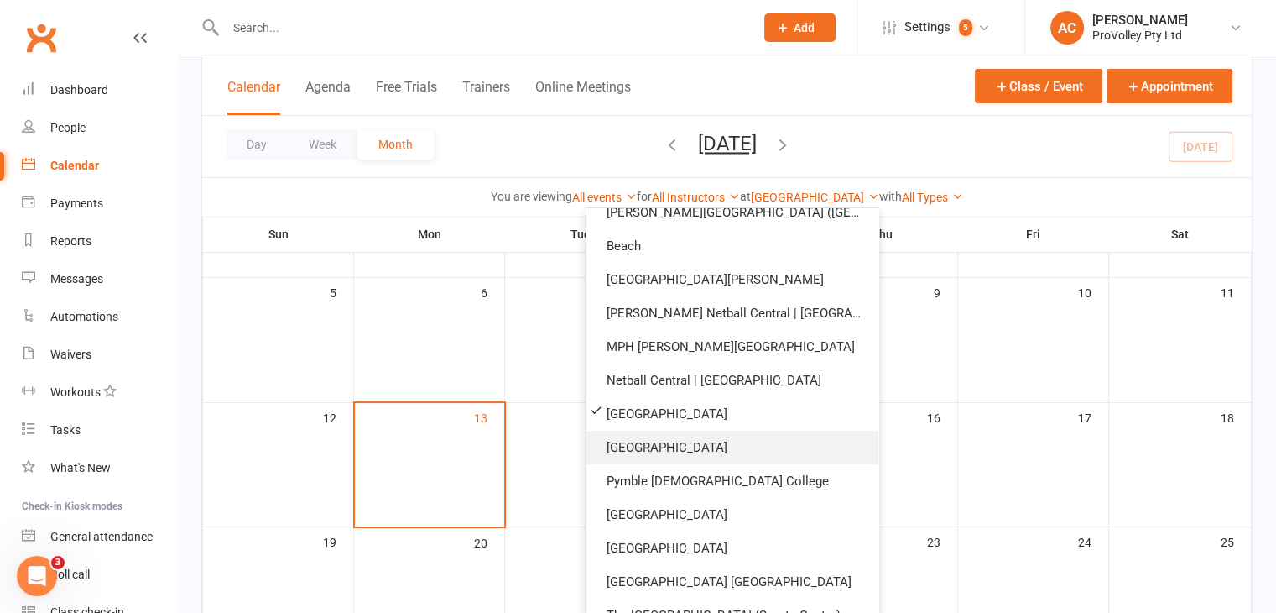
click at [820, 456] on link "Perry Park Recreation Centre" at bounding box center [733, 447] width 292 height 34
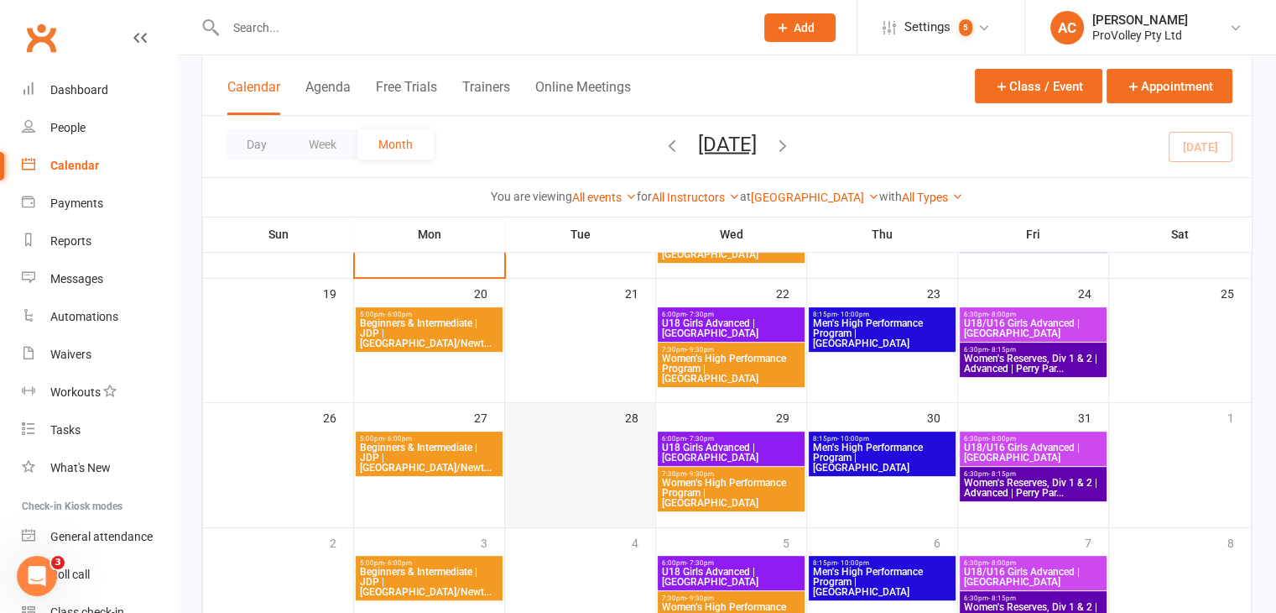
scroll to position [371, 0]
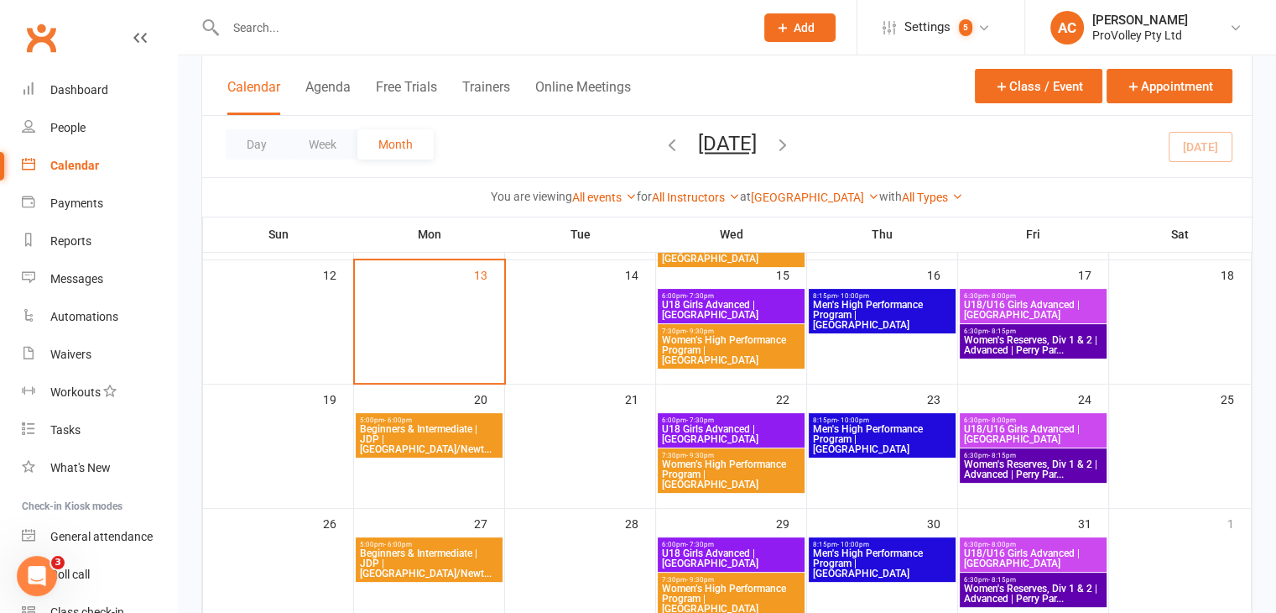
click at [415, 429] on span "Beginners & Intermediate | JDP | Perry Park/Newt..." at bounding box center [429, 439] width 140 height 30
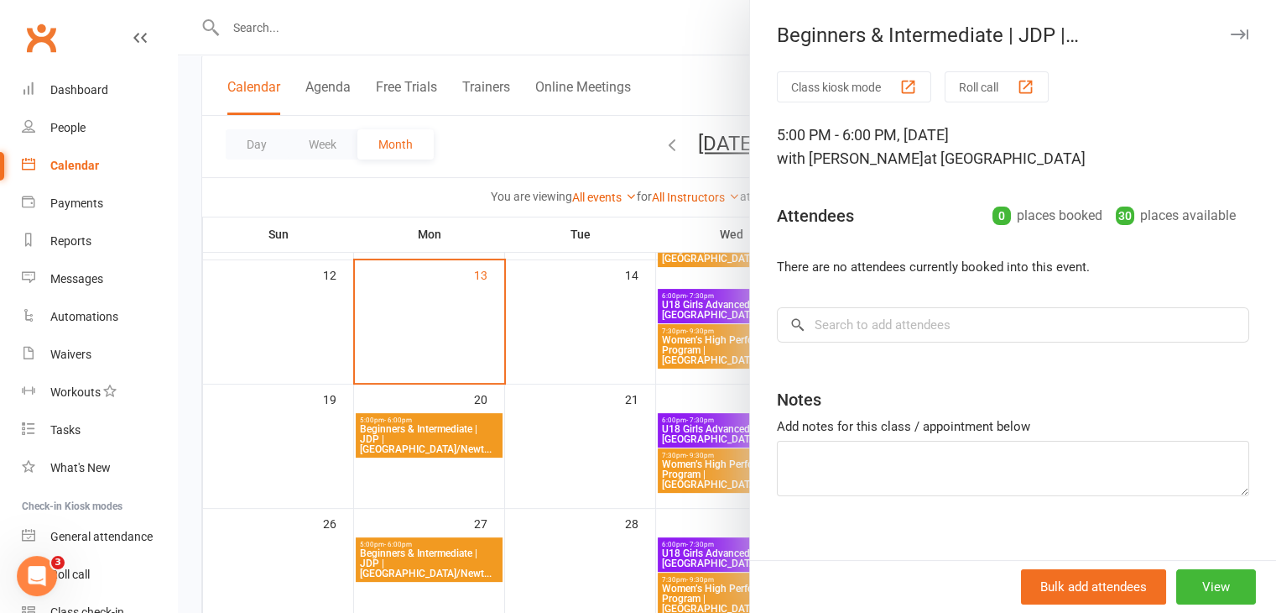
click at [534, 471] on div at bounding box center [727, 306] width 1098 height 613
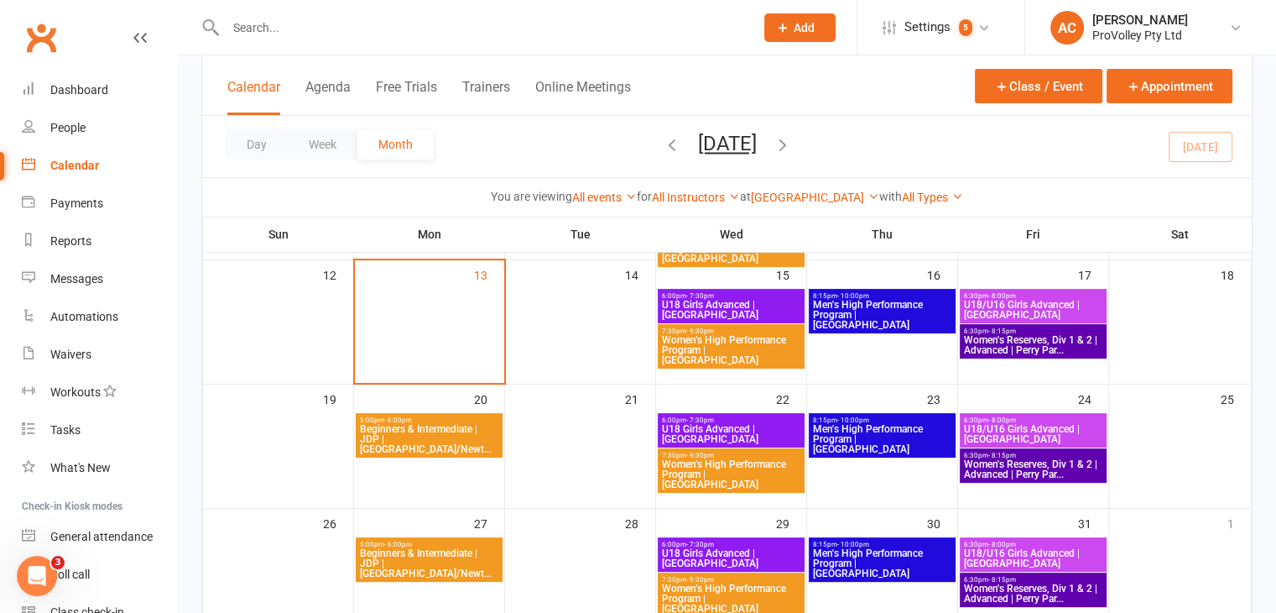
click at [463, 432] on span "Beginners & Intermediate | JDP | Perry Park/Newt..." at bounding box center [429, 439] width 140 height 30
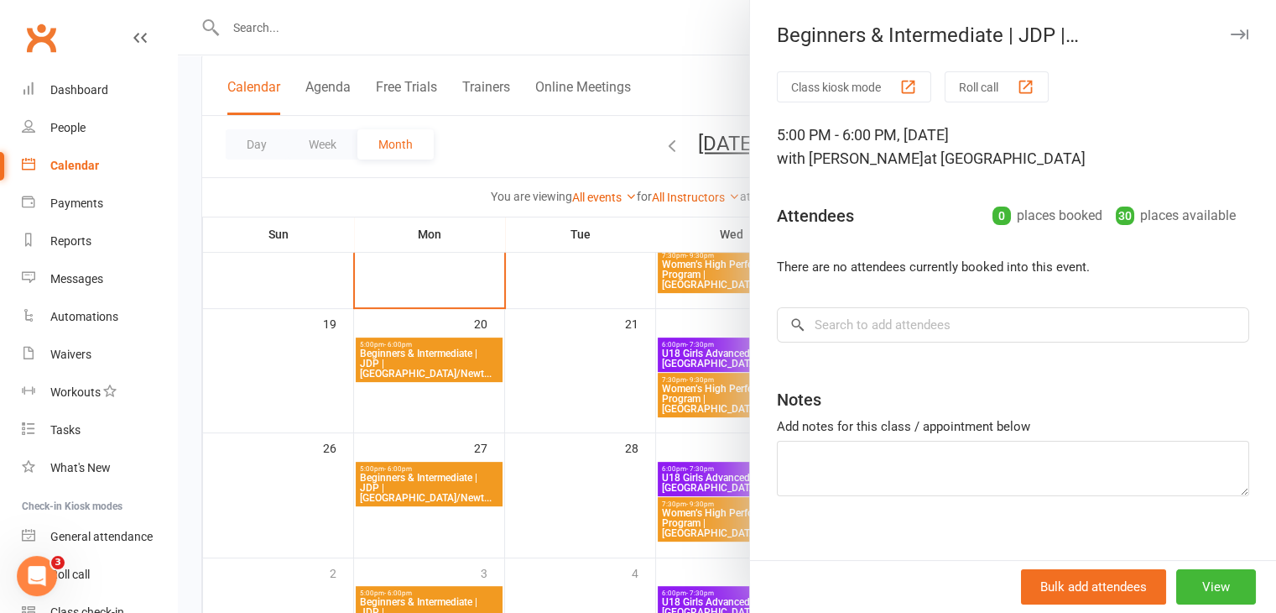
scroll to position [455, 0]
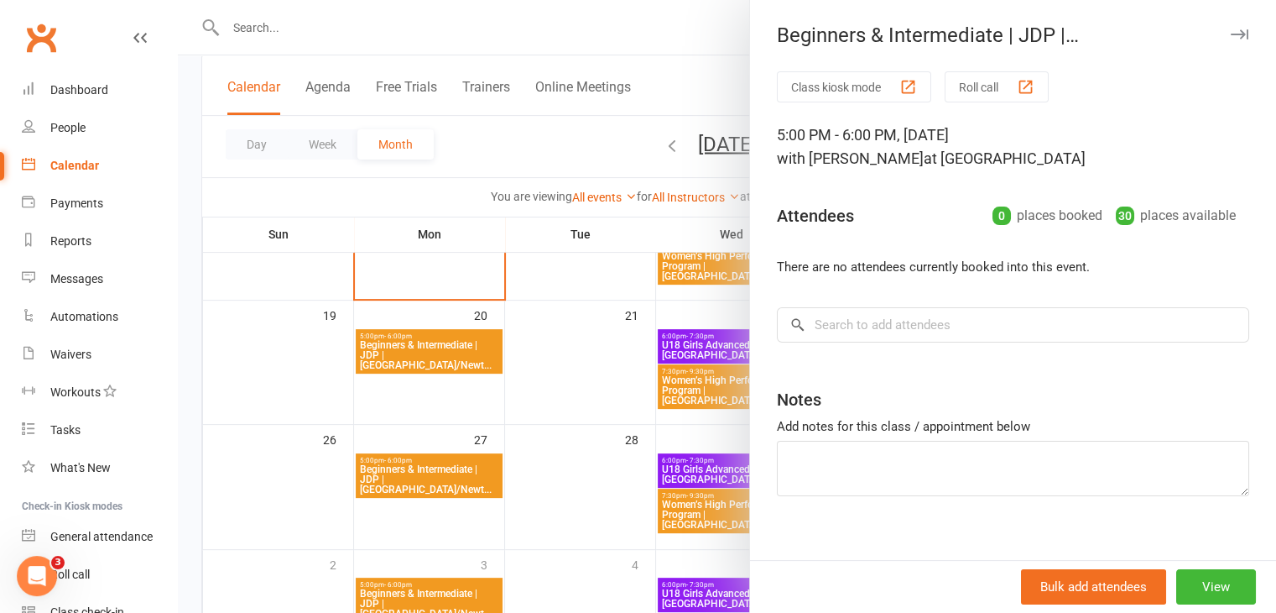
click at [446, 456] on div at bounding box center [727, 306] width 1098 height 613
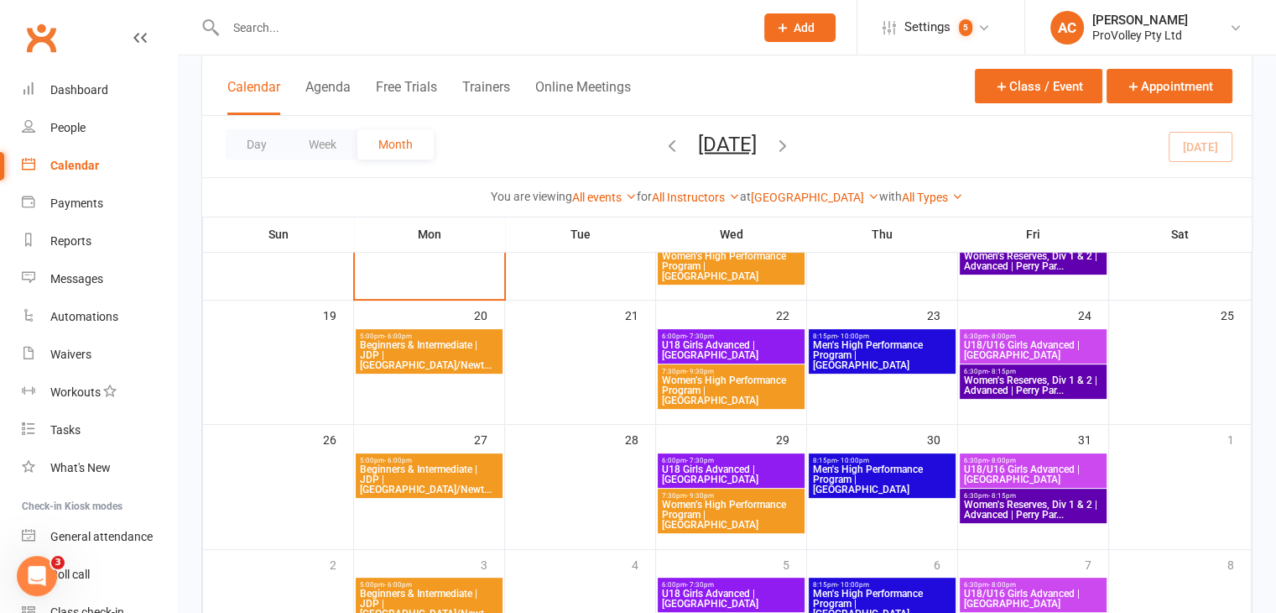
click at [445, 481] on span "Beginners & Intermediate | JDP | Perry Park/Newt..." at bounding box center [429, 479] width 140 height 30
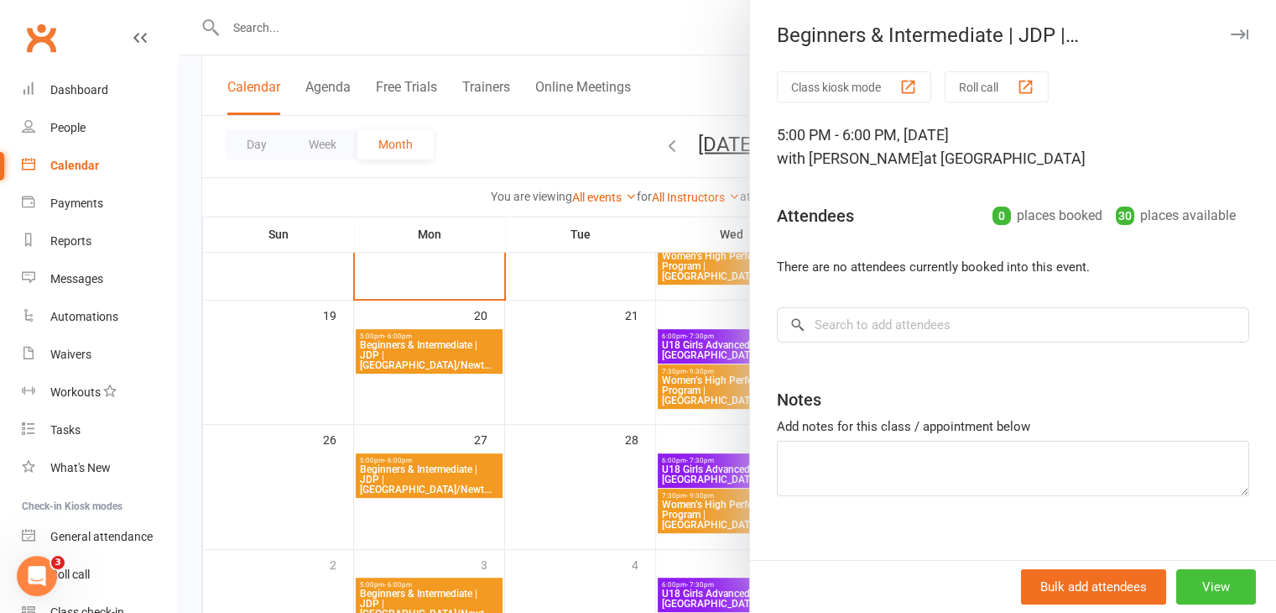
click at [1177, 584] on button "View" at bounding box center [1216, 586] width 80 height 35
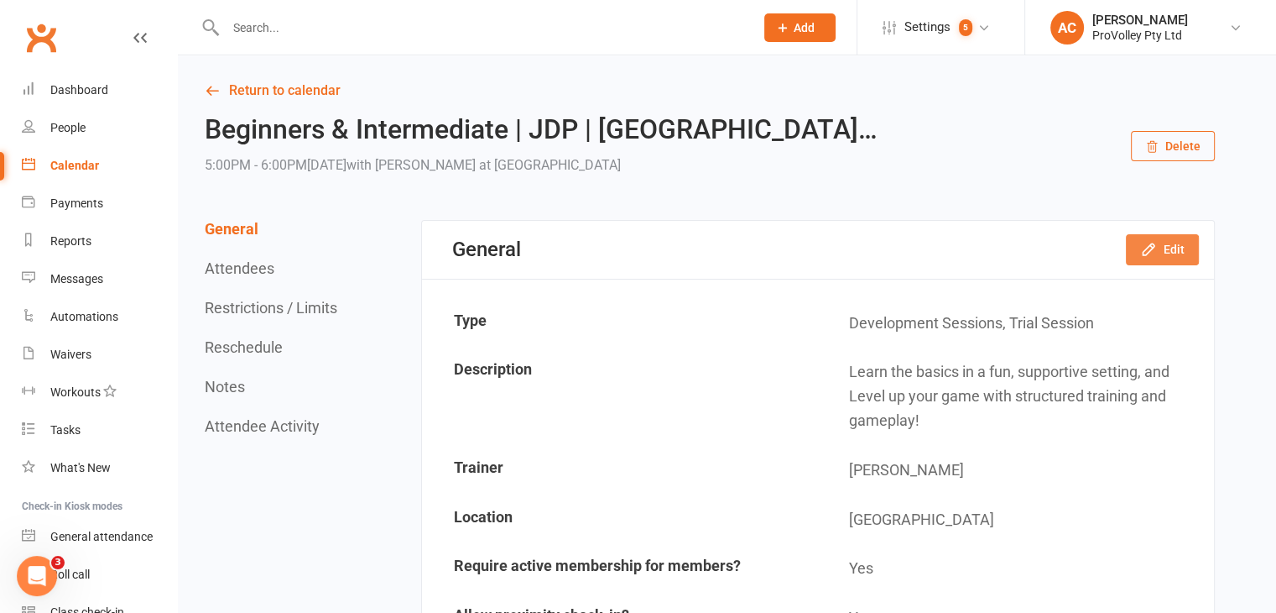
click at [1162, 253] on button "Edit" at bounding box center [1162, 249] width 73 height 30
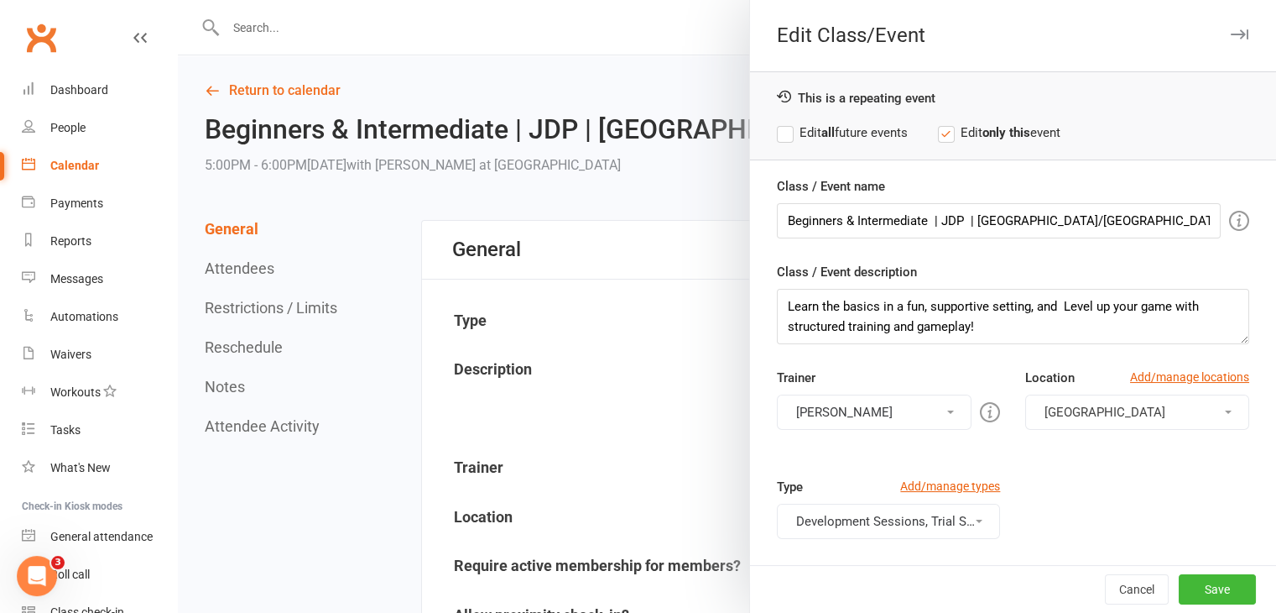
click at [947, 411] on span at bounding box center [950, 411] width 7 height 3
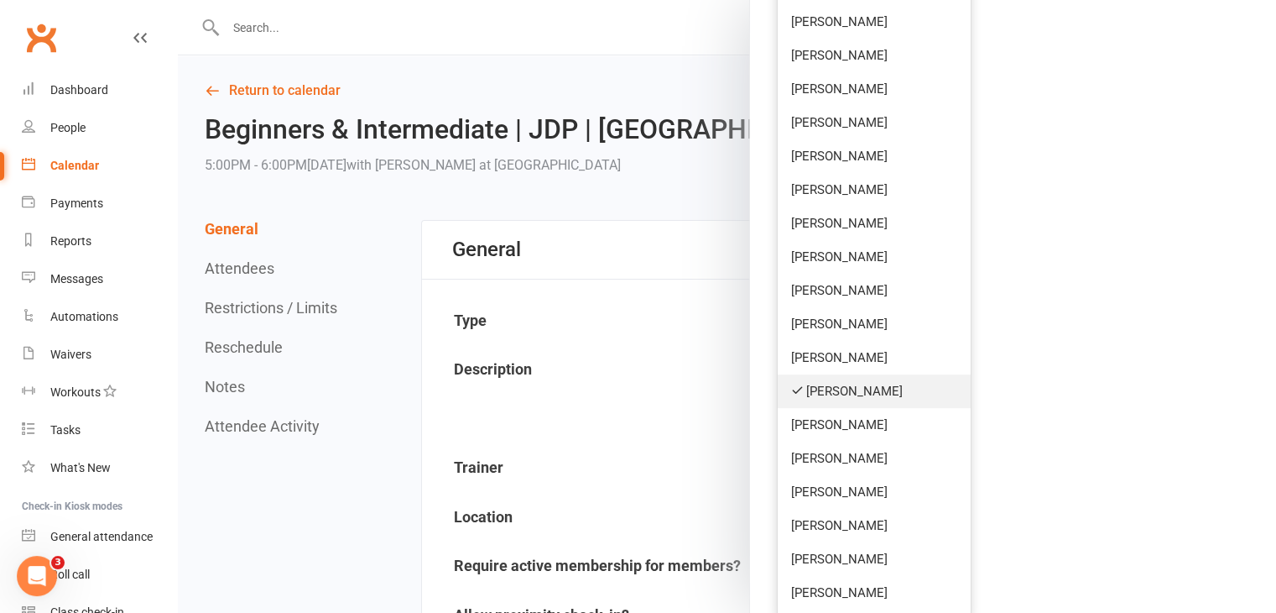
click at [862, 398] on link "Fernando Goulart da Silva" at bounding box center [875, 391] width 194 height 34
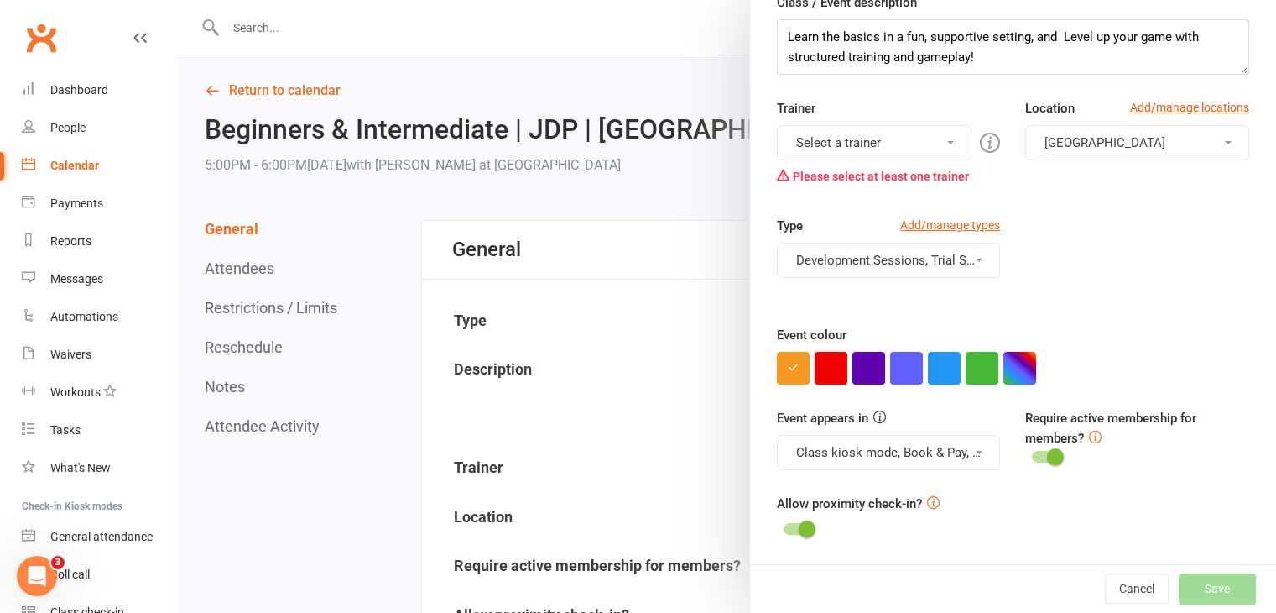
scroll to position [268, 0]
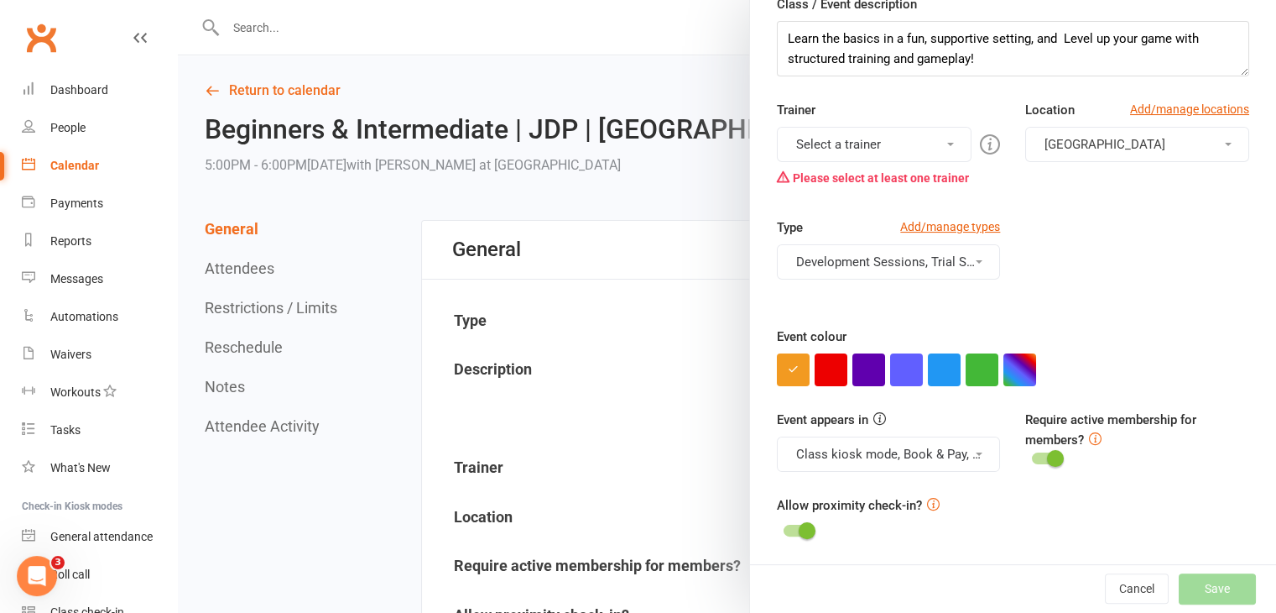
click at [877, 139] on button "Select a trainer" at bounding box center [875, 144] width 196 height 35
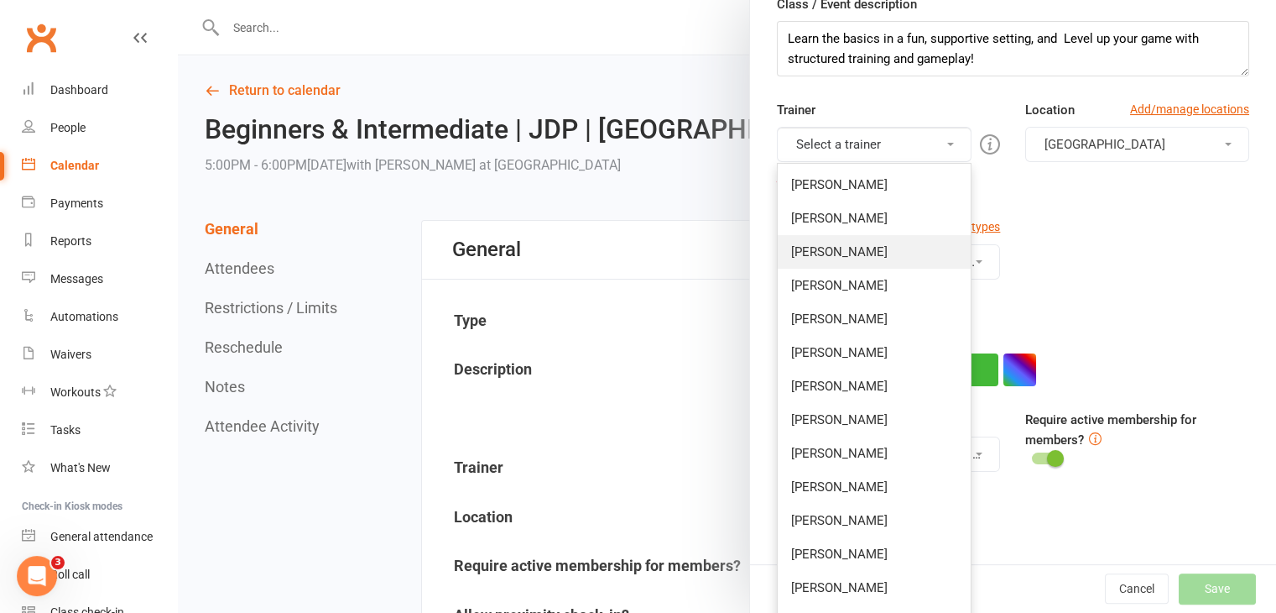
click at [874, 247] on link "Mladen Stankovic" at bounding box center [875, 252] width 194 height 34
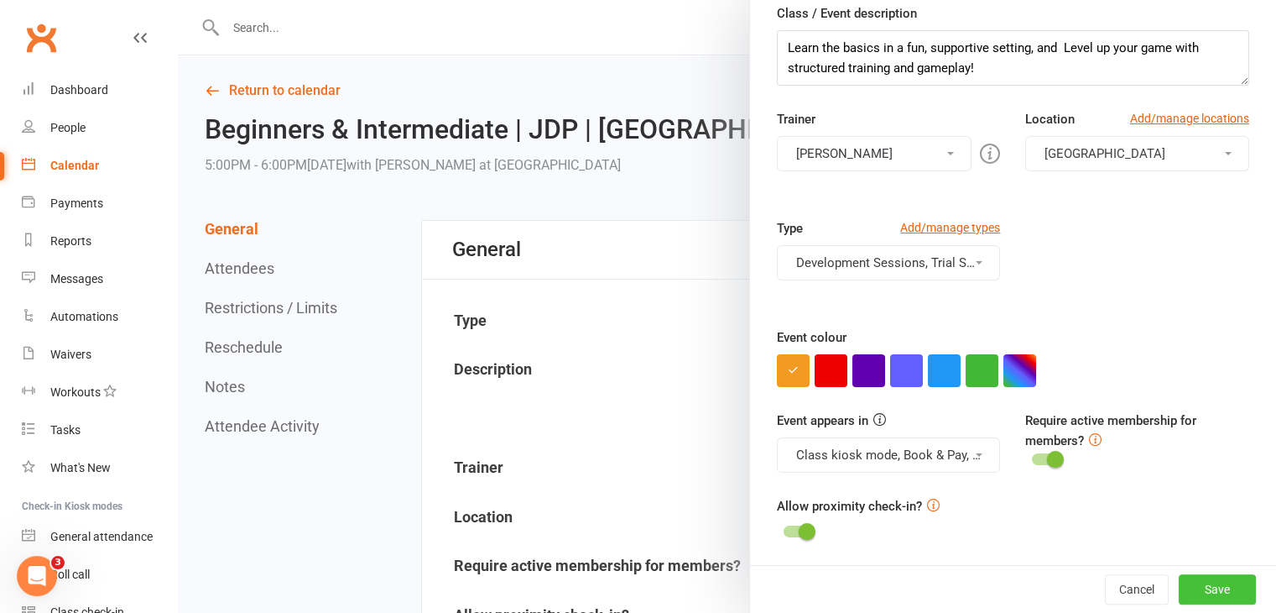
click at [1191, 597] on button "Save" at bounding box center [1217, 589] width 77 height 30
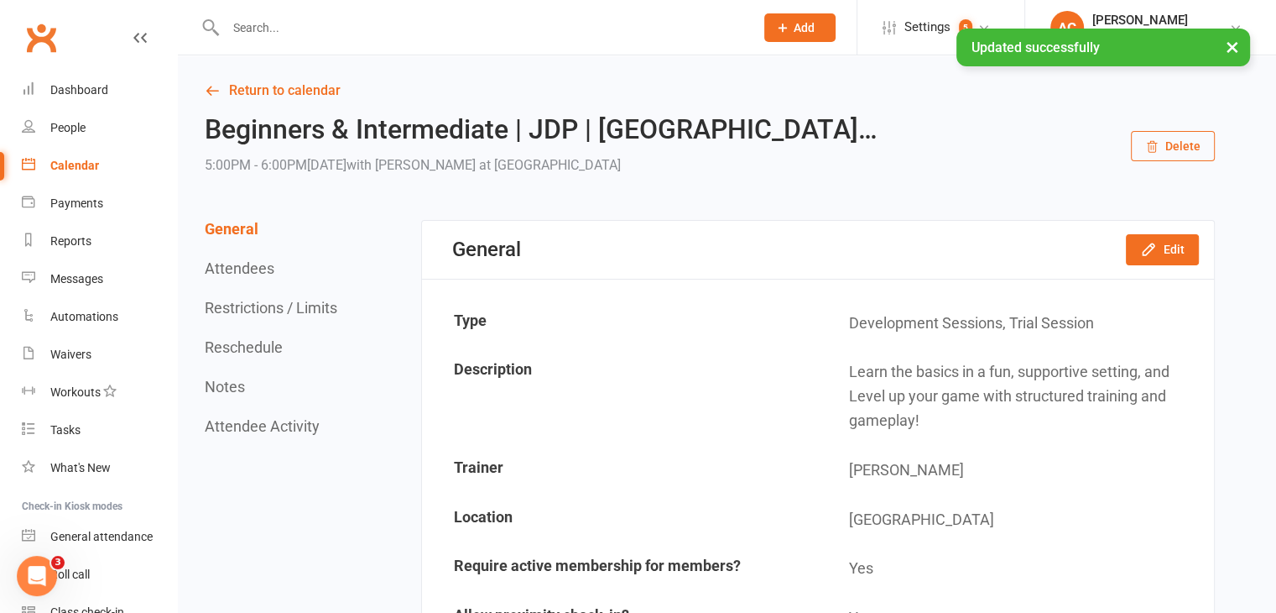
click at [89, 163] on div "Calendar" at bounding box center [74, 165] width 49 height 13
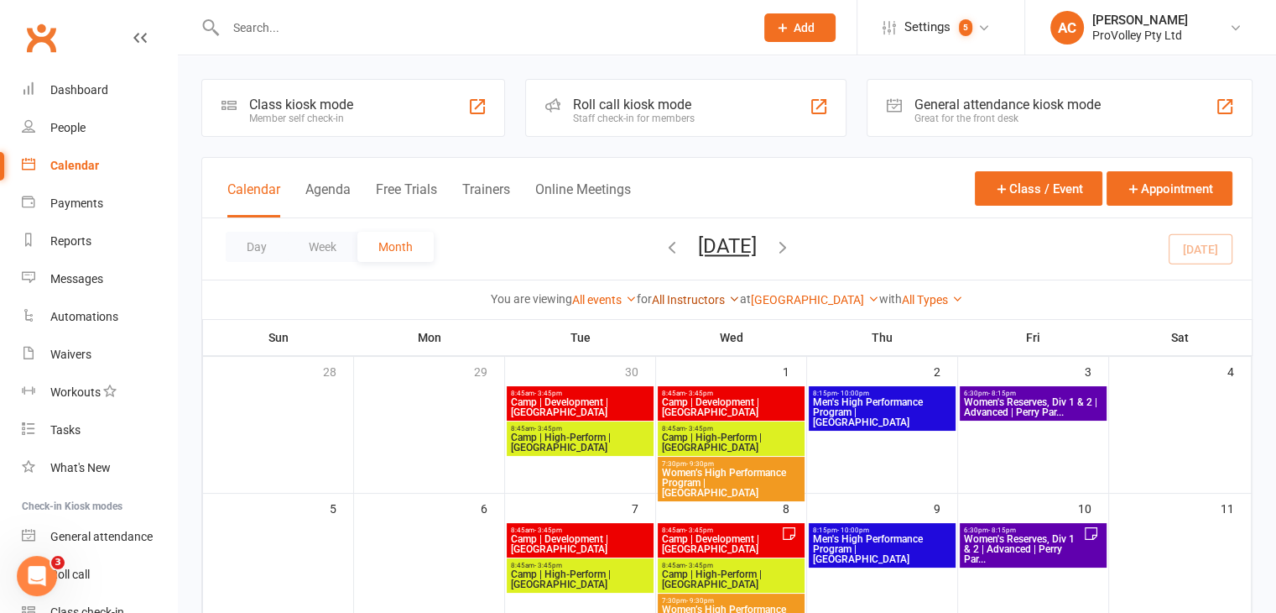
click at [702, 295] on link "All Instructors" at bounding box center [696, 299] width 88 height 13
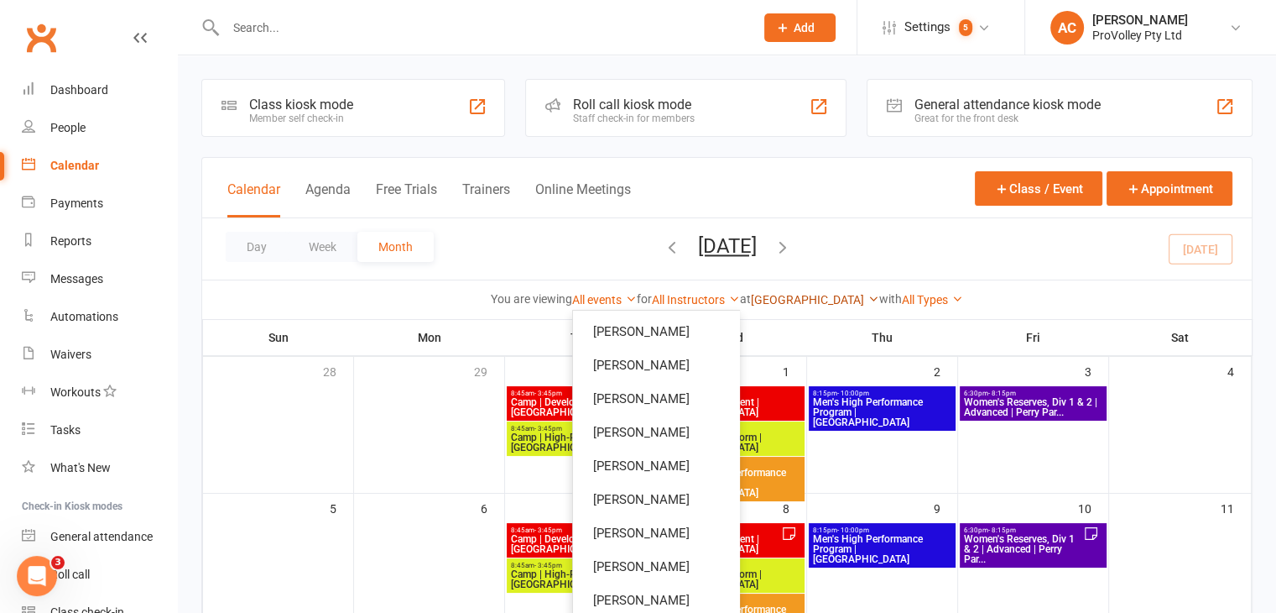
click at [766, 293] on link "Perry Park Recreation Centre" at bounding box center [815, 299] width 128 height 13
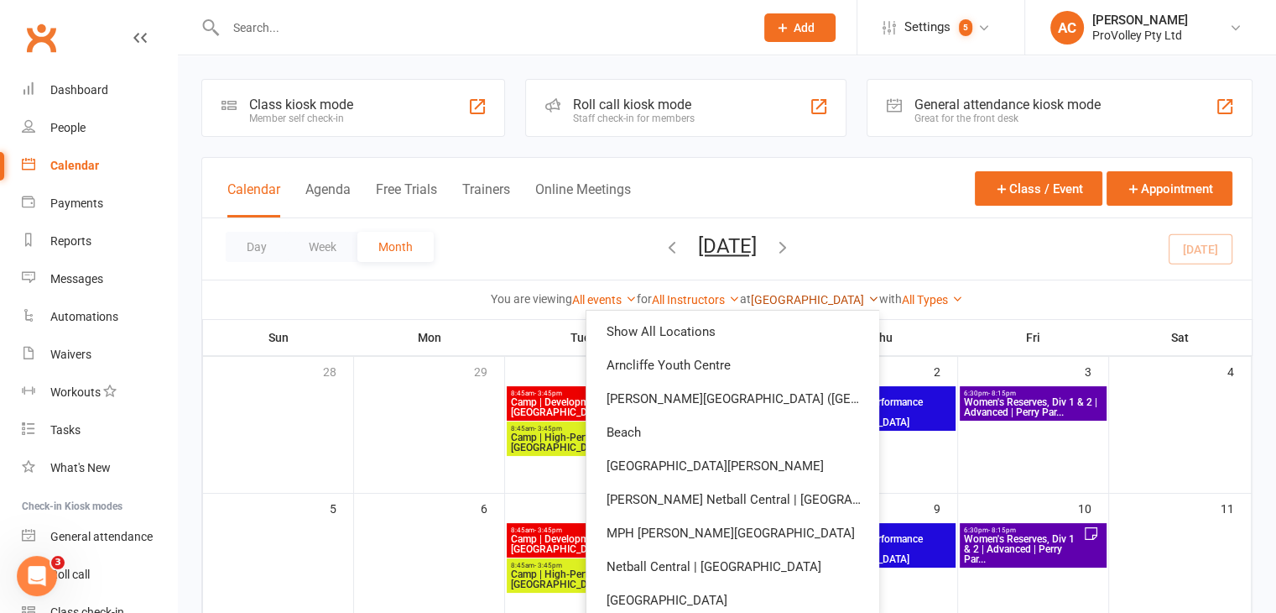
click at [782, 300] on link "Perry Park Recreation Centre" at bounding box center [815, 299] width 128 height 13
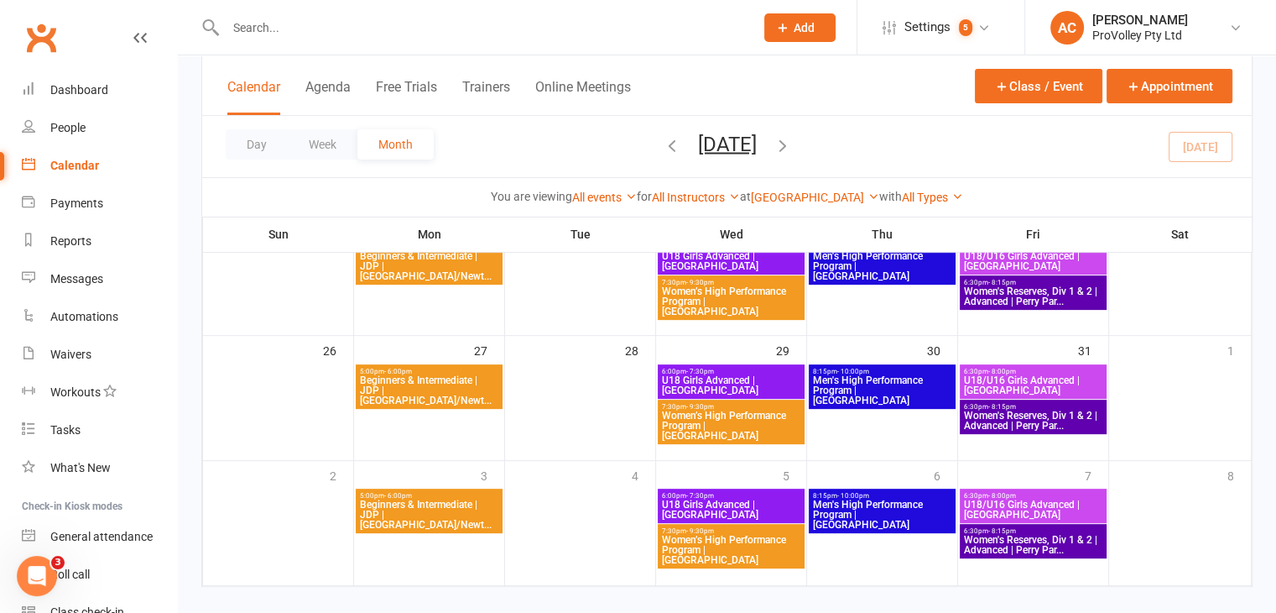
scroll to position [564, 0]
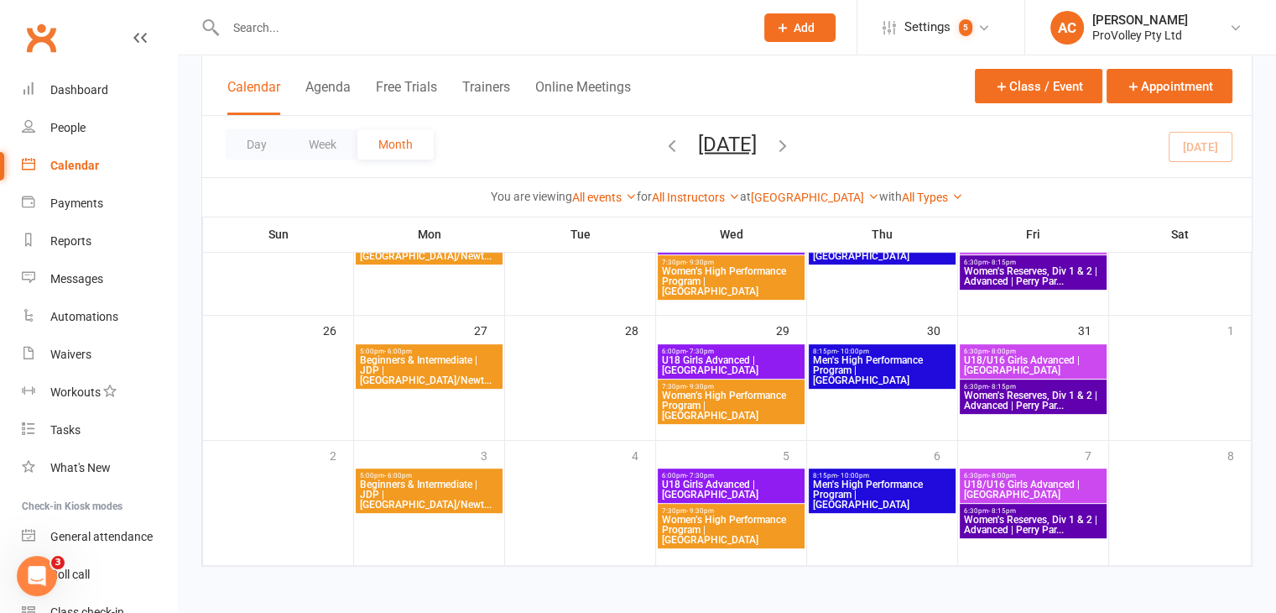
click at [445, 494] on span "Beginners & Intermediate | JDP | Perry Park/Newt..." at bounding box center [429, 494] width 140 height 30
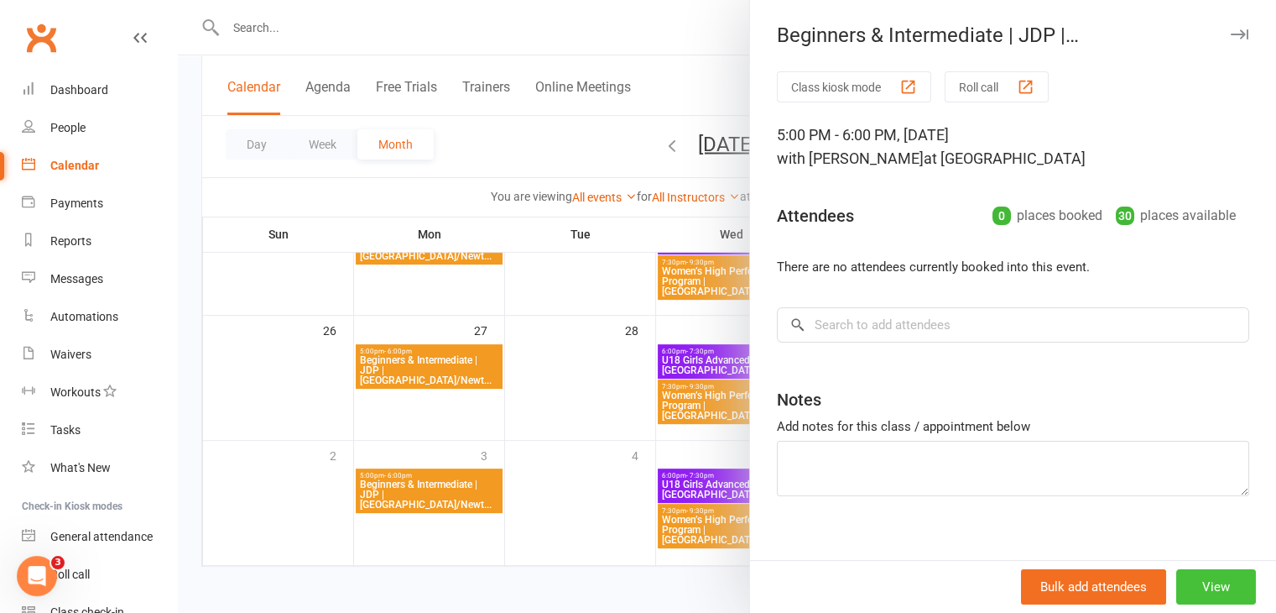
click at [1188, 590] on button "View" at bounding box center [1216, 586] width 80 height 35
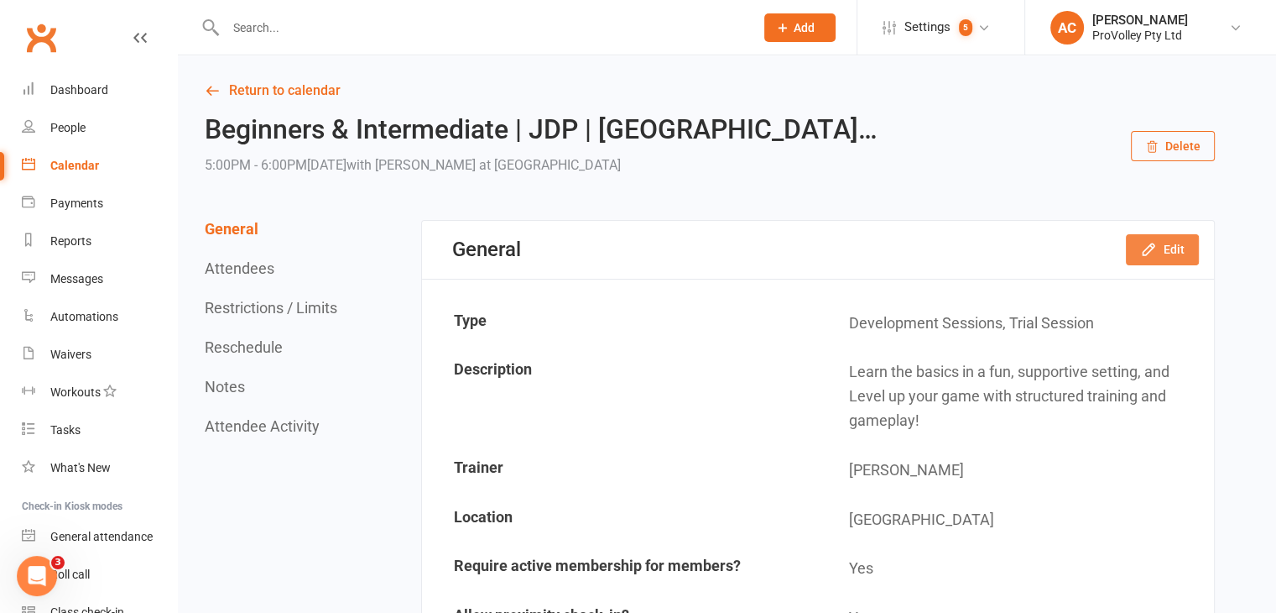
click at [1170, 253] on button "Edit" at bounding box center [1162, 249] width 73 height 30
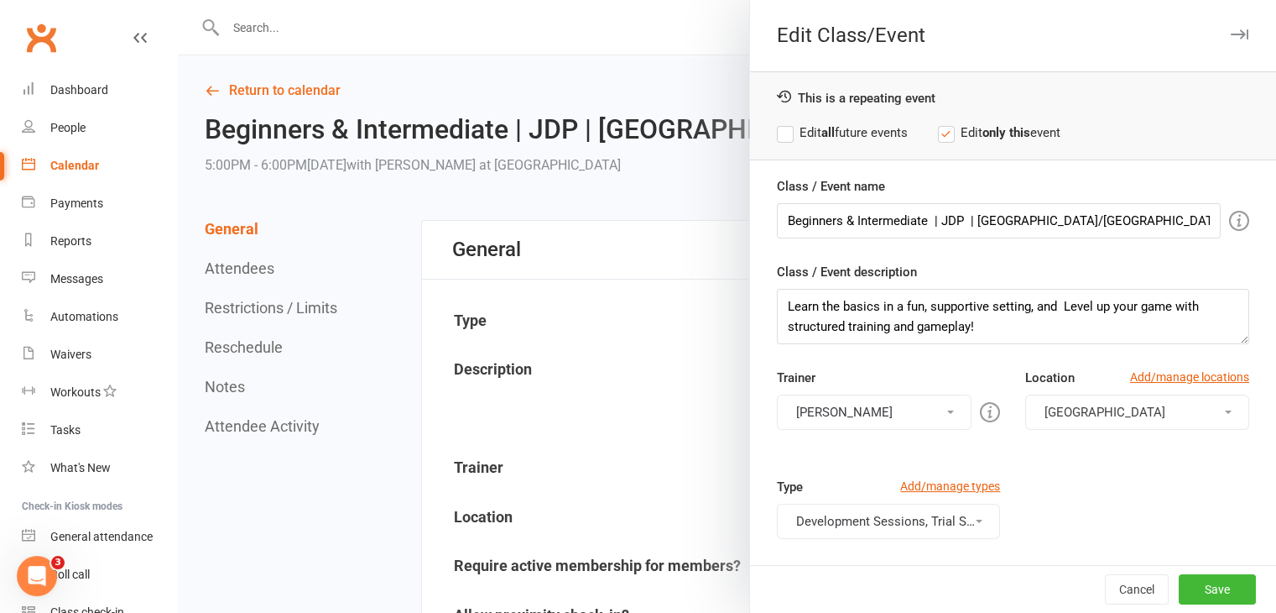
click at [868, 406] on button "Fernando Goulart da Silva" at bounding box center [875, 411] width 196 height 35
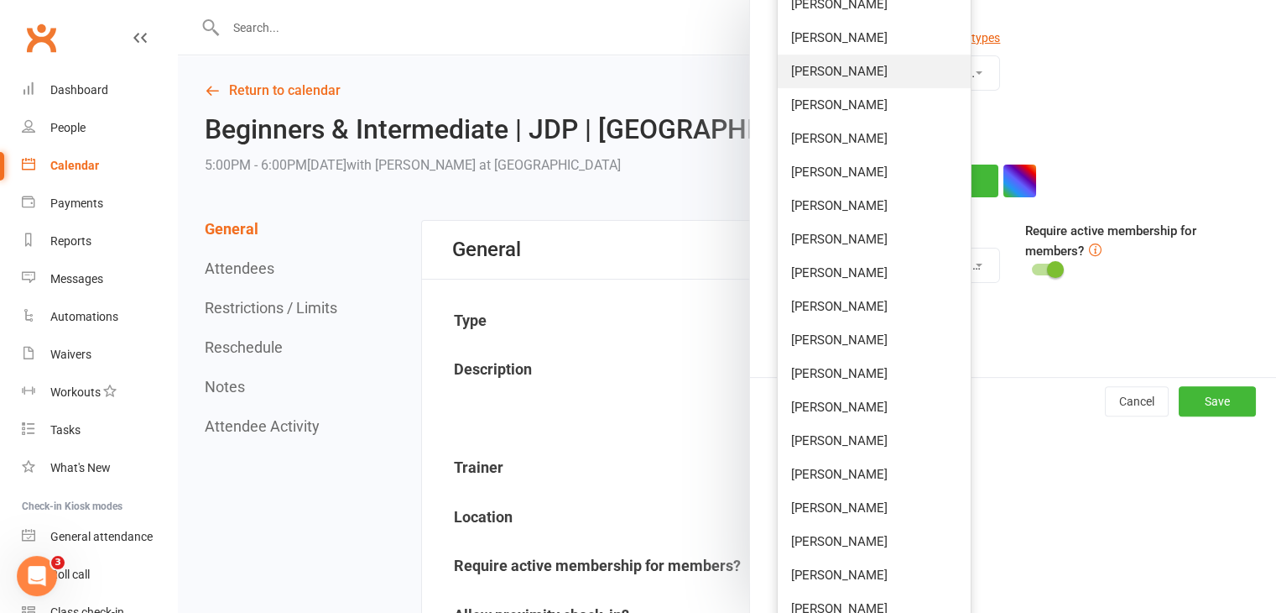
scroll to position [503, 0]
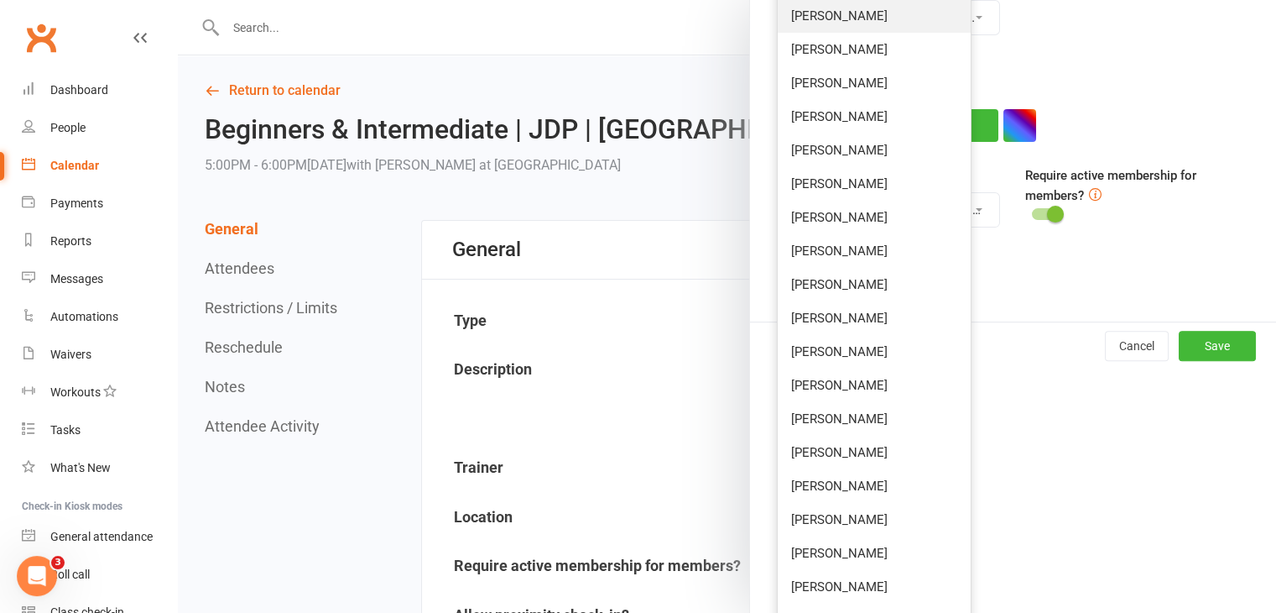
click at [878, 8] on link "Mladen Stankovic" at bounding box center [875, 16] width 194 height 34
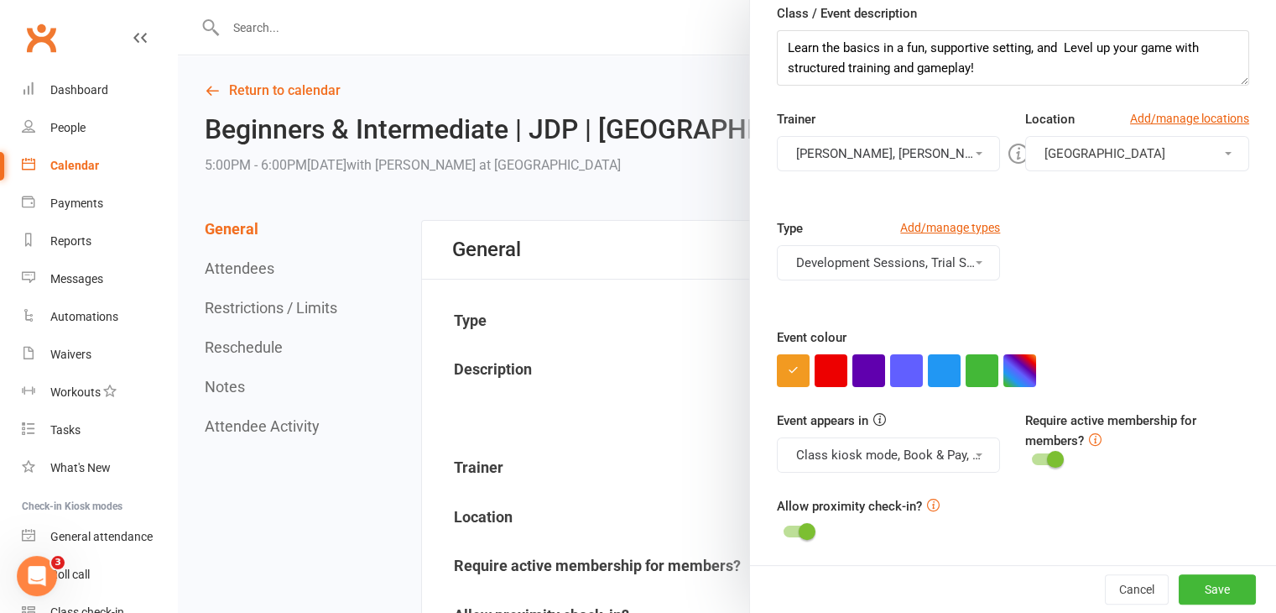
click at [893, 159] on button "Fernando Goulart da Silva, Mladen Stankovic" at bounding box center [889, 153] width 224 height 35
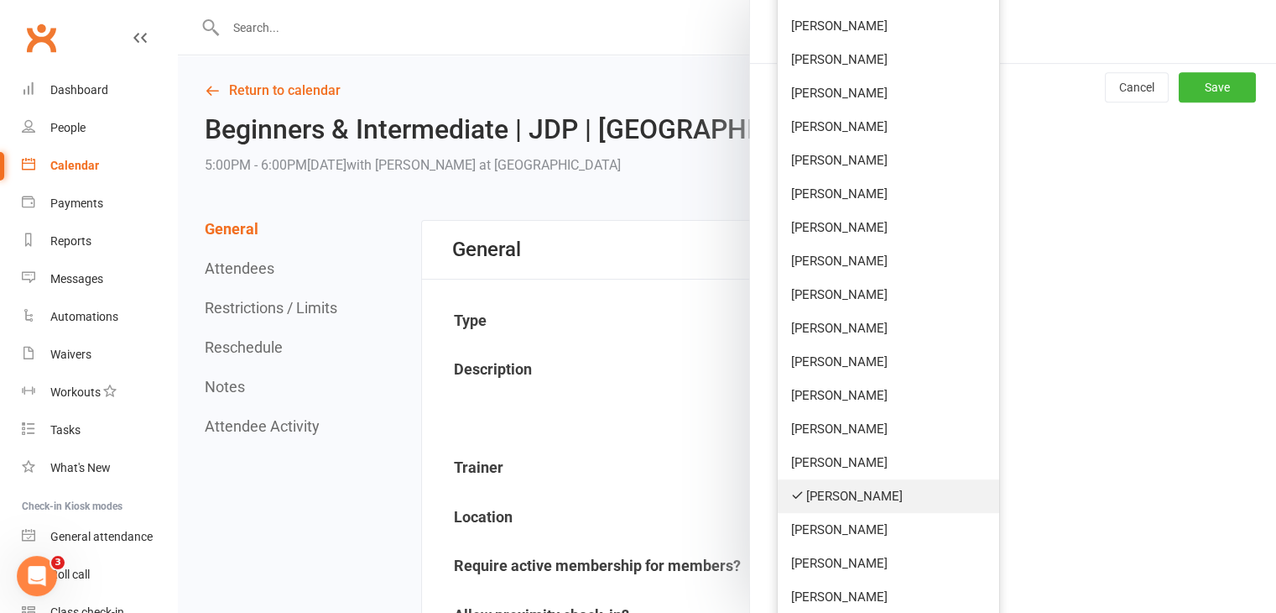
click at [870, 499] on link "Fernando Goulart da Silva" at bounding box center [889, 496] width 222 height 34
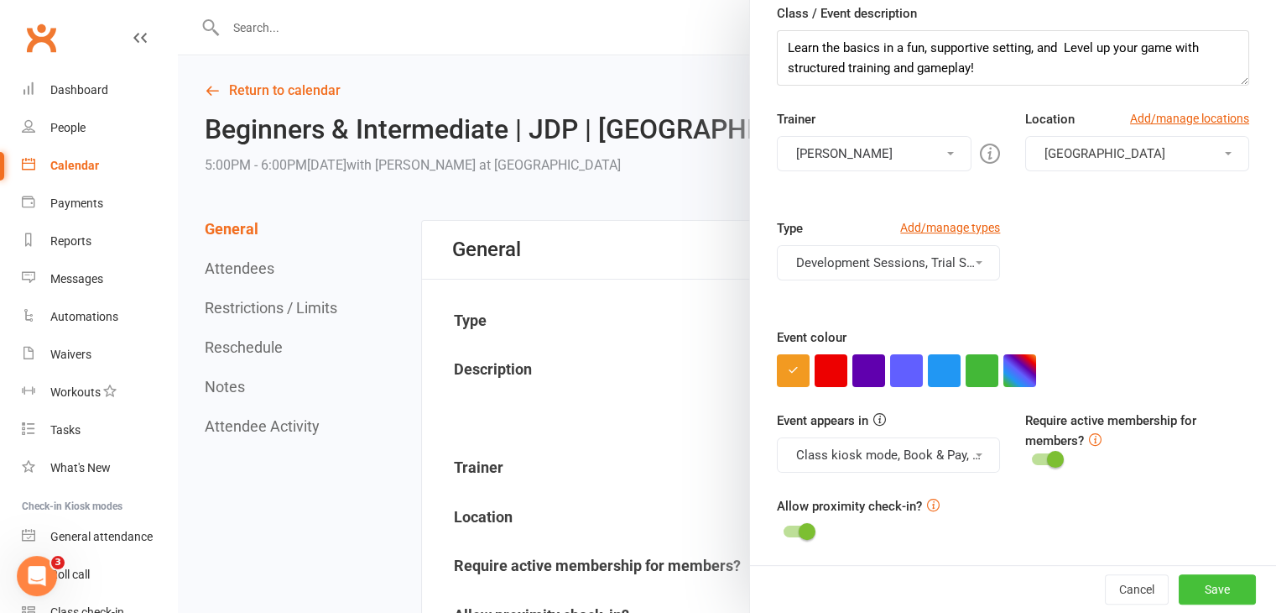
drag, startPoint x: 1196, startPoint y: 582, endPoint x: 1163, endPoint y: 570, distance: 35.1
click at [1197, 582] on button "Save" at bounding box center [1217, 589] width 77 height 30
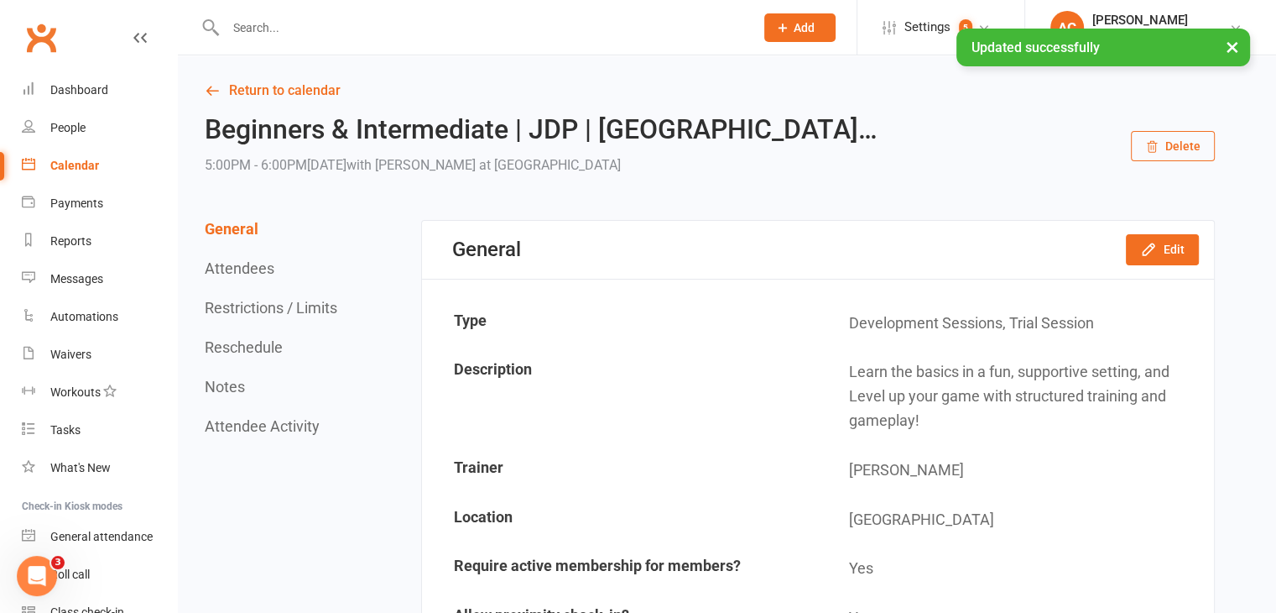
click at [63, 172] on div "Calendar" at bounding box center [74, 165] width 49 height 13
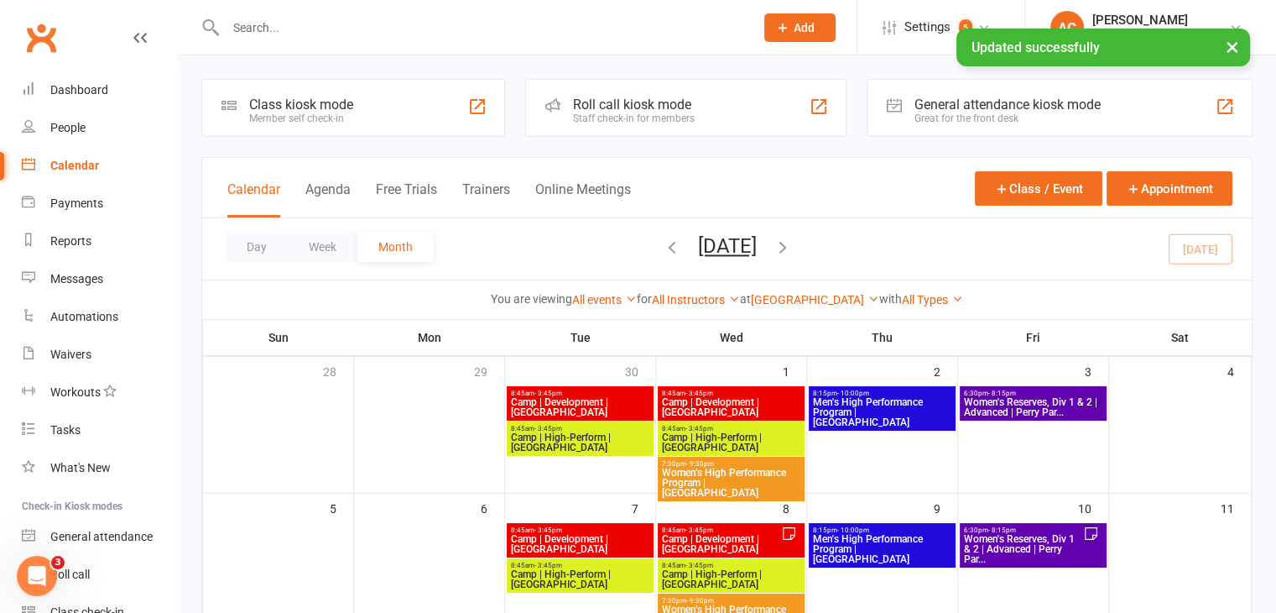
click at [792, 247] on icon "button" at bounding box center [783, 246] width 18 height 18
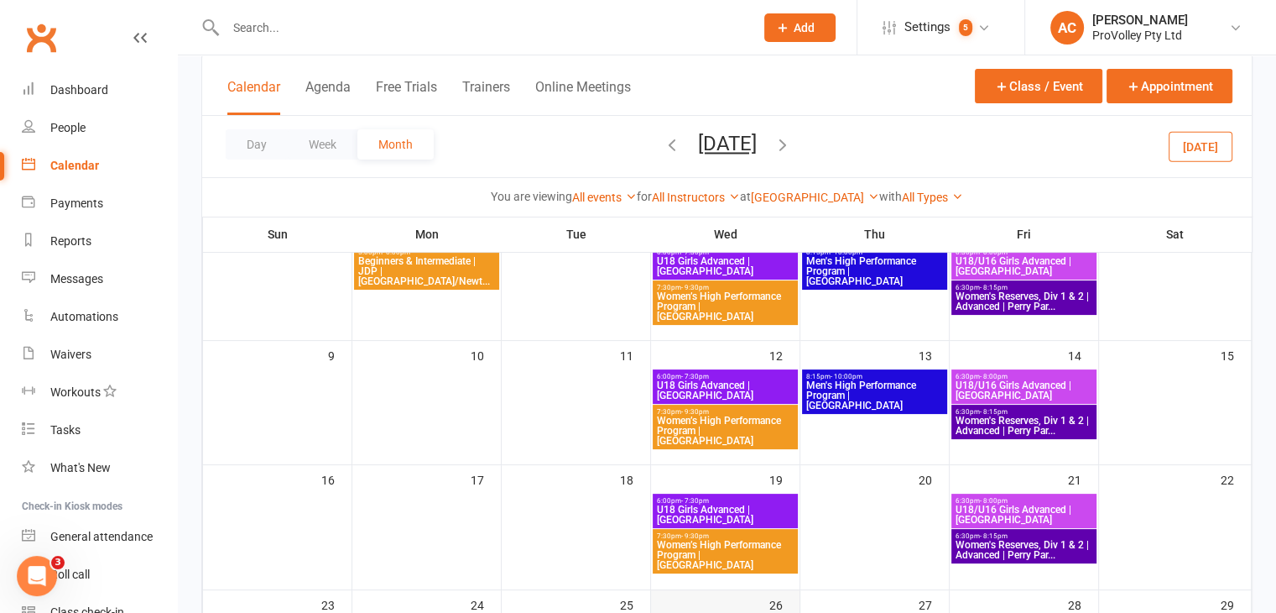
scroll to position [252, 0]
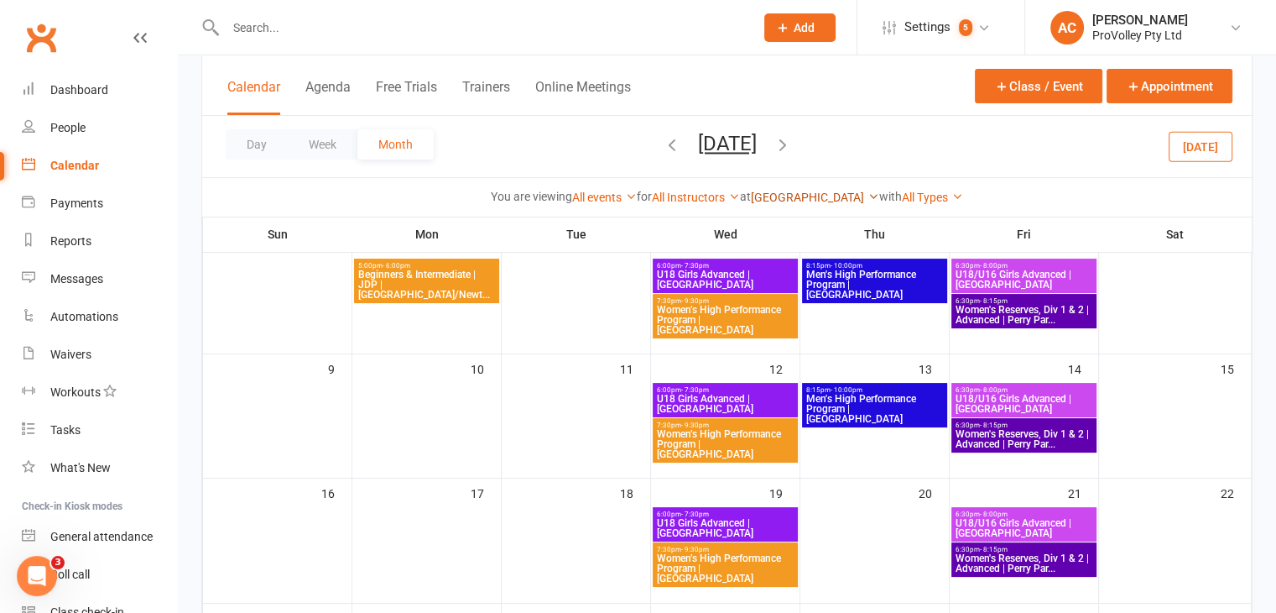
click at [795, 193] on link "Perry Park Recreation Centre" at bounding box center [815, 196] width 128 height 13
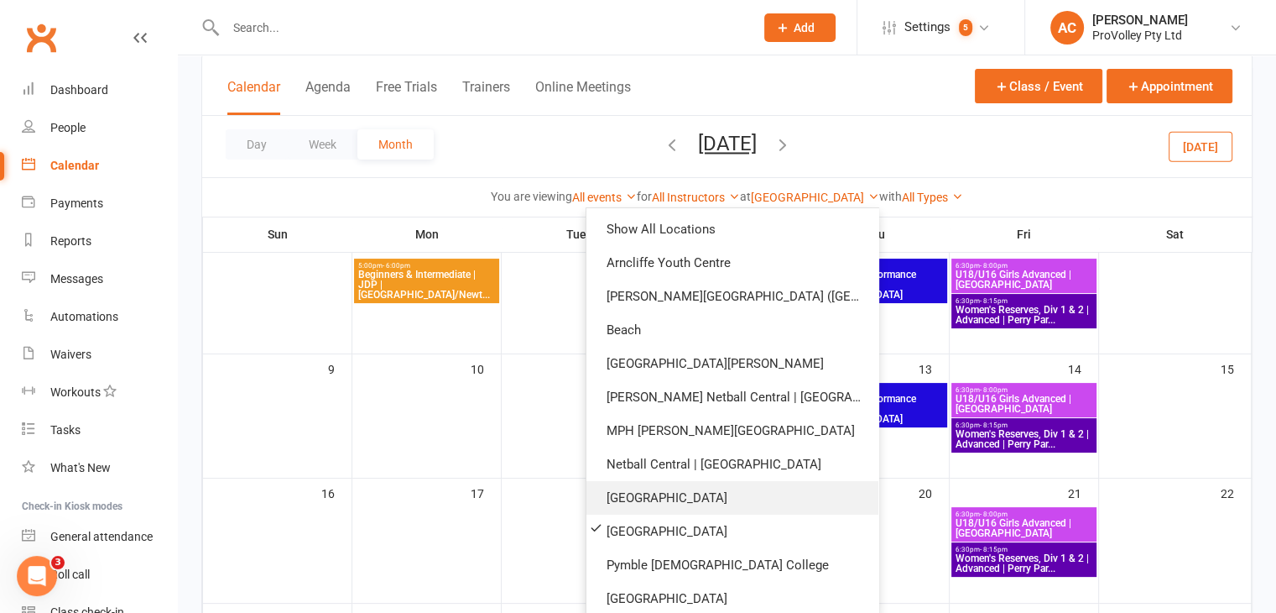
click at [748, 503] on link "Newtown High School of Performing Arts" at bounding box center [733, 498] width 292 height 34
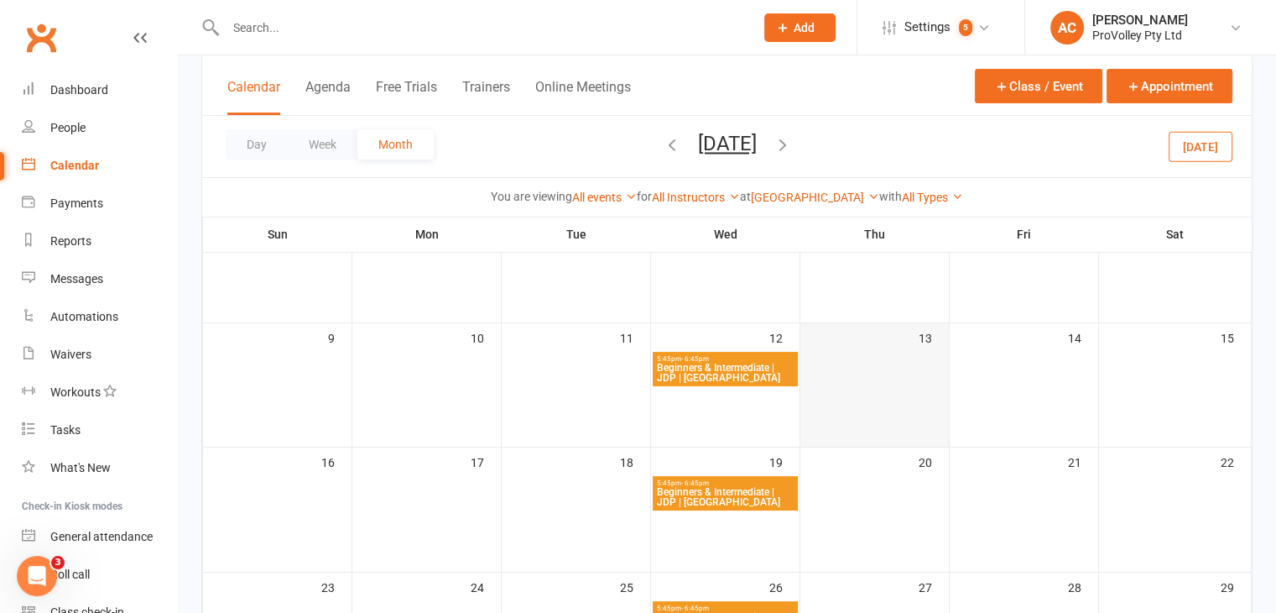
scroll to position [336, 0]
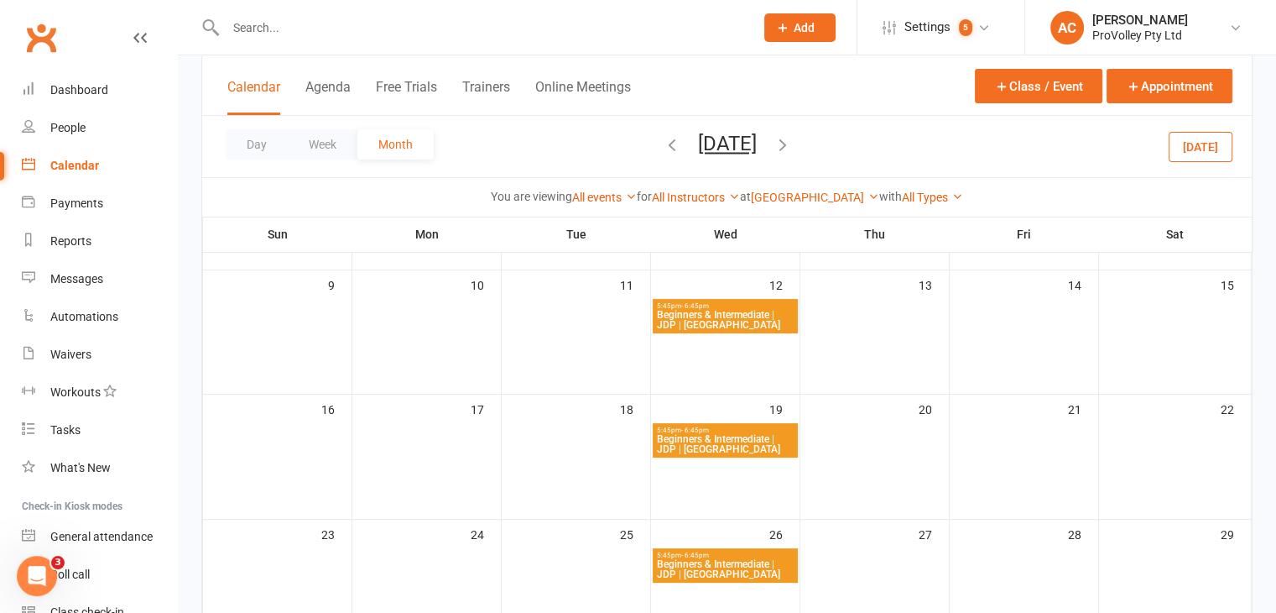
click at [768, 321] on span "Beginners & Intermediate | JDP | Newtown" at bounding box center [725, 320] width 138 height 20
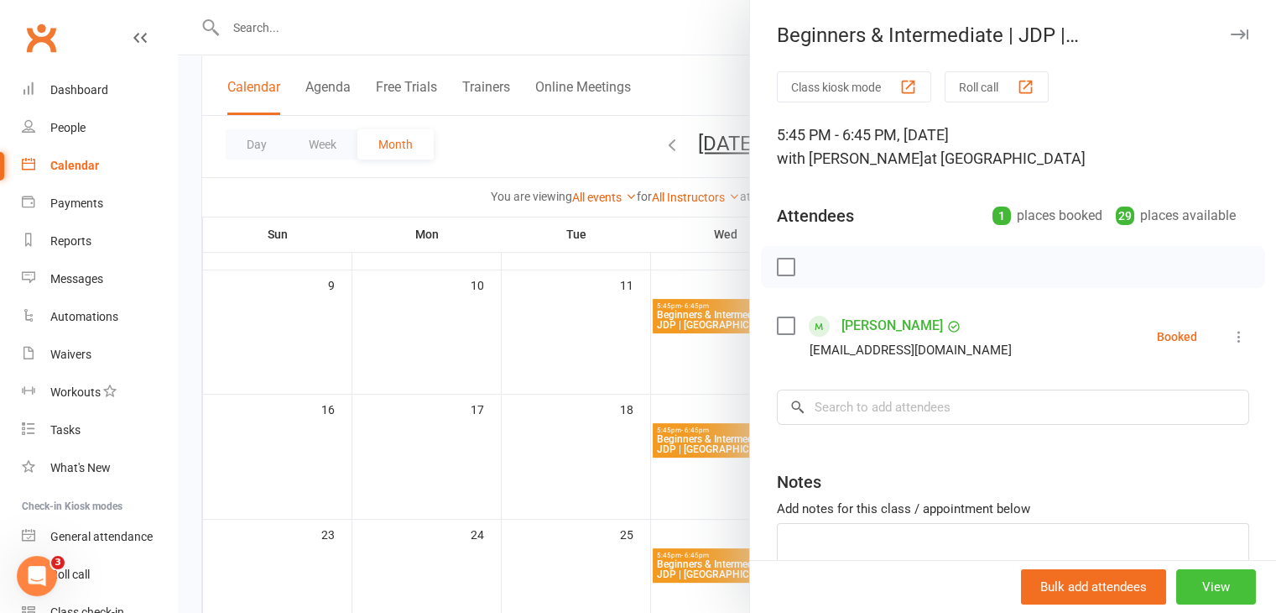
click at [1216, 583] on button "View" at bounding box center [1216, 586] width 80 height 35
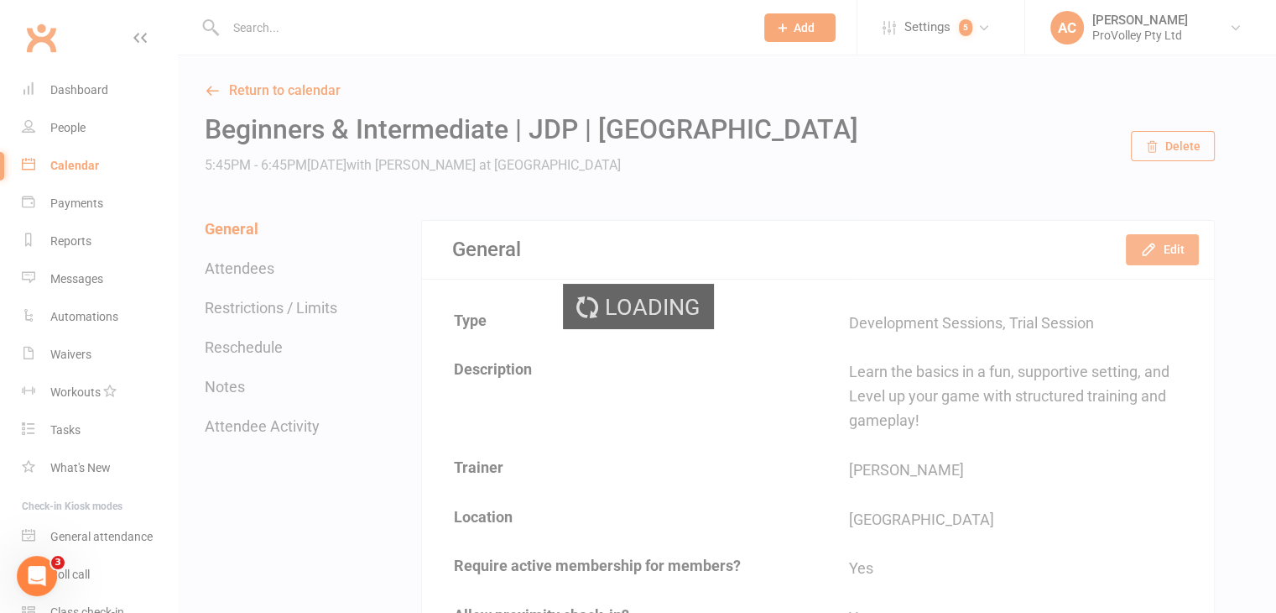
click at [1171, 239] on button "Edit" at bounding box center [1162, 249] width 73 height 30
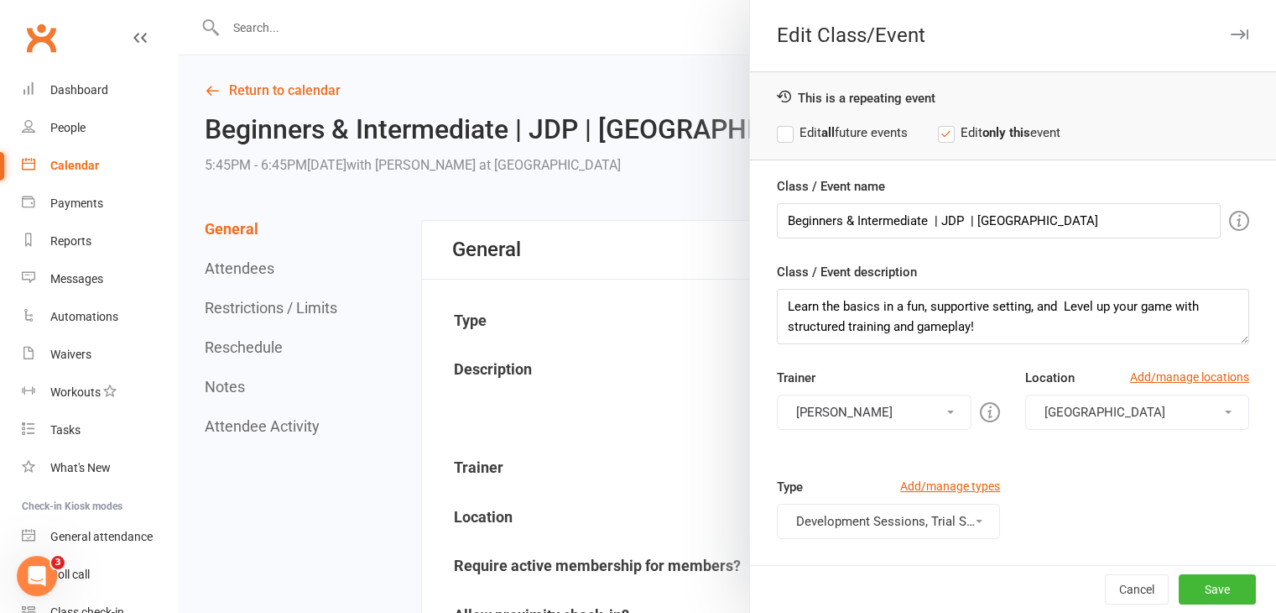
click at [917, 424] on button "Fernando Goulart da Silva" at bounding box center [875, 411] width 196 height 35
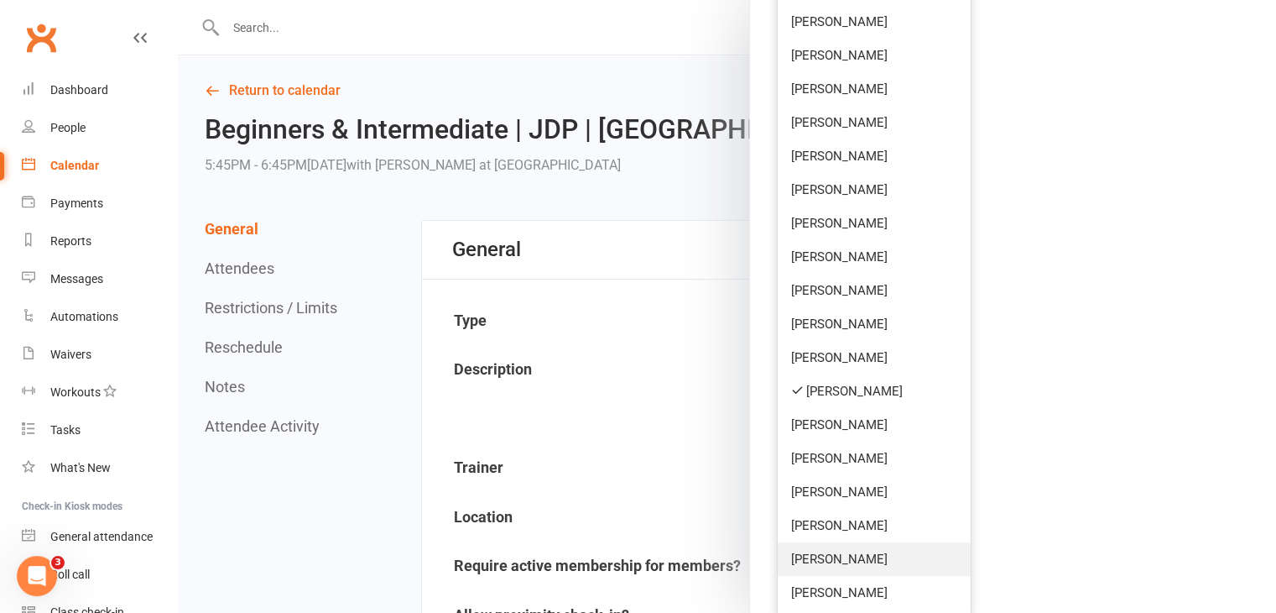
click at [882, 548] on link "Isabelle Gammie" at bounding box center [875, 559] width 194 height 34
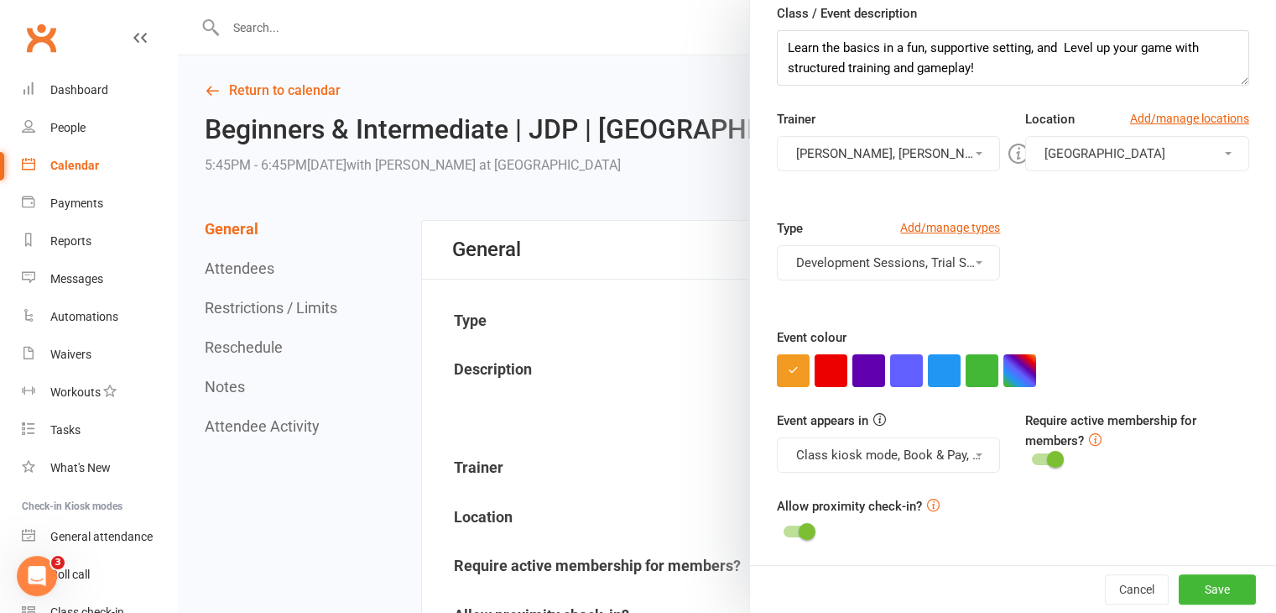
click at [906, 142] on button "Fernando Goulart da Silva, Isabelle Gammie" at bounding box center [889, 153] width 224 height 35
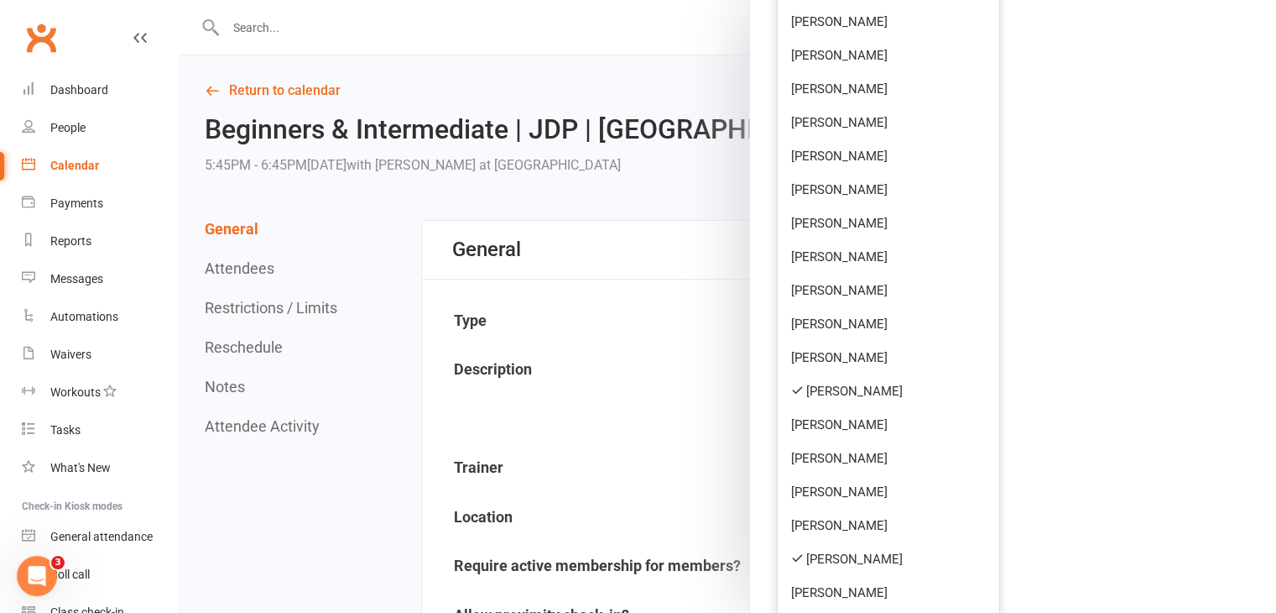
click at [868, 391] on link "Fernando Goulart da Silva" at bounding box center [889, 391] width 222 height 34
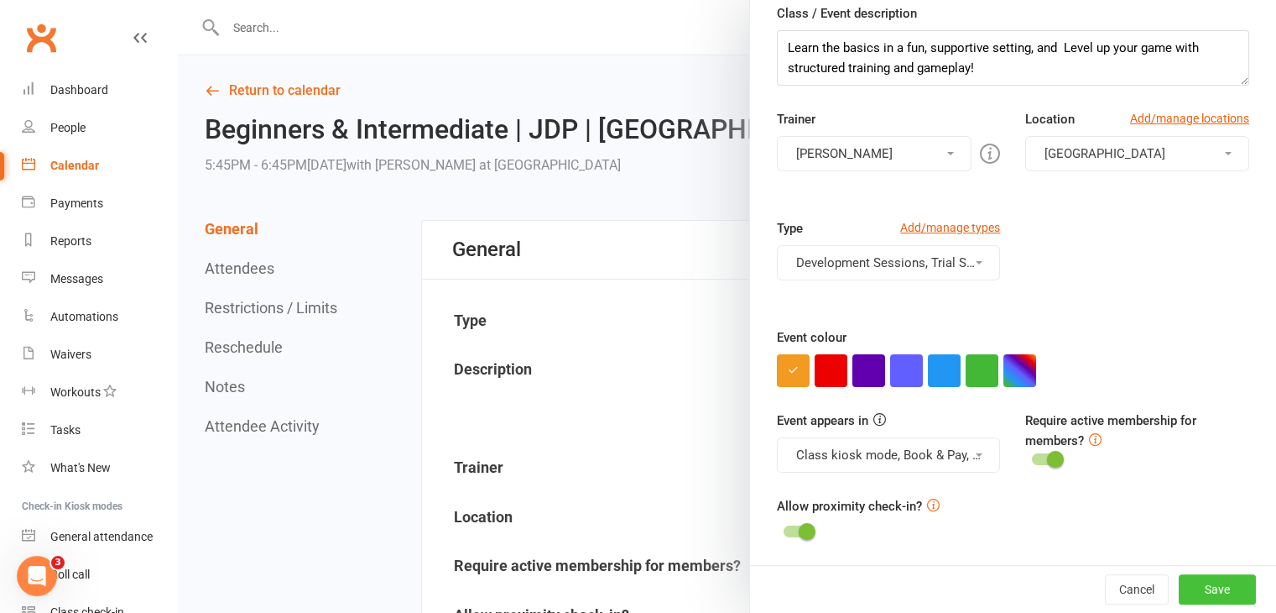
click at [1192, 583] on button "Save" at bounding box center [1217, 589] width 77 height 30
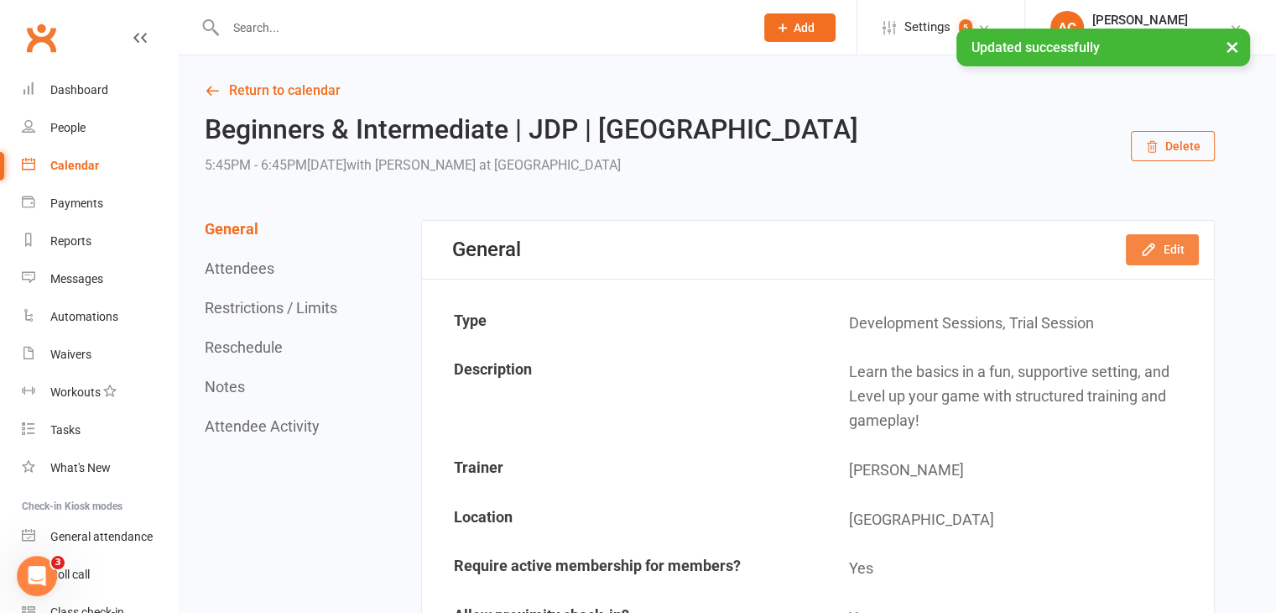
click at [1145, 248] on icon "button" at bounding box center [1148, 249] width 17 height 17
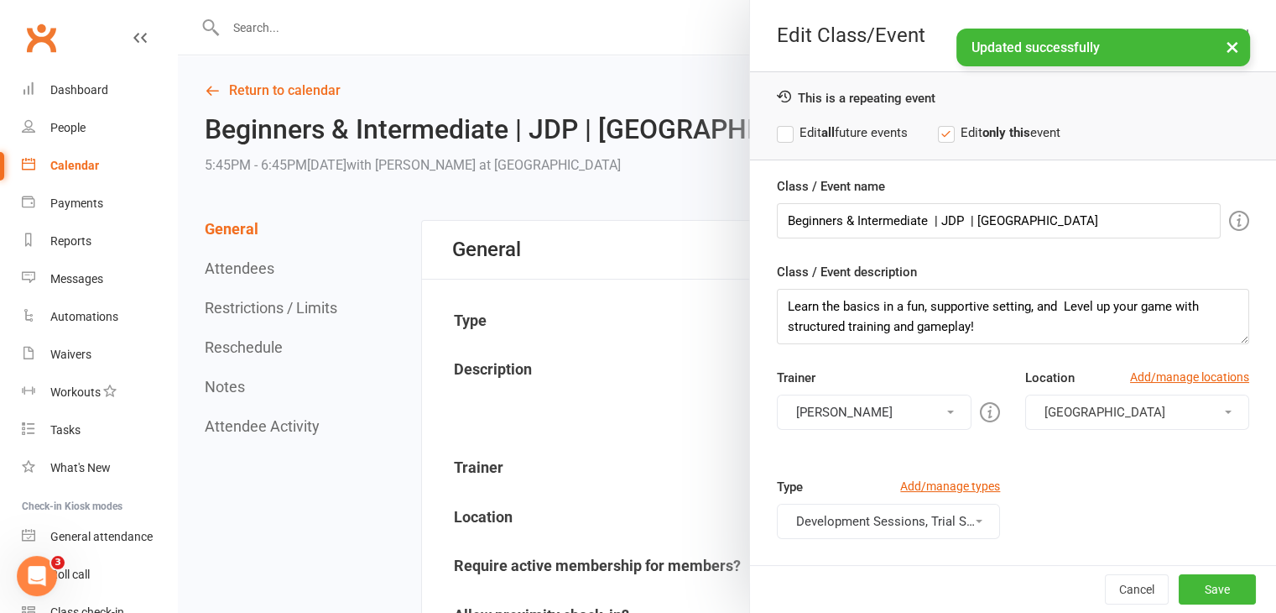
click at [846, 133] on label "Edit all future events" at bounding box center [842, 133] width 131 height 20
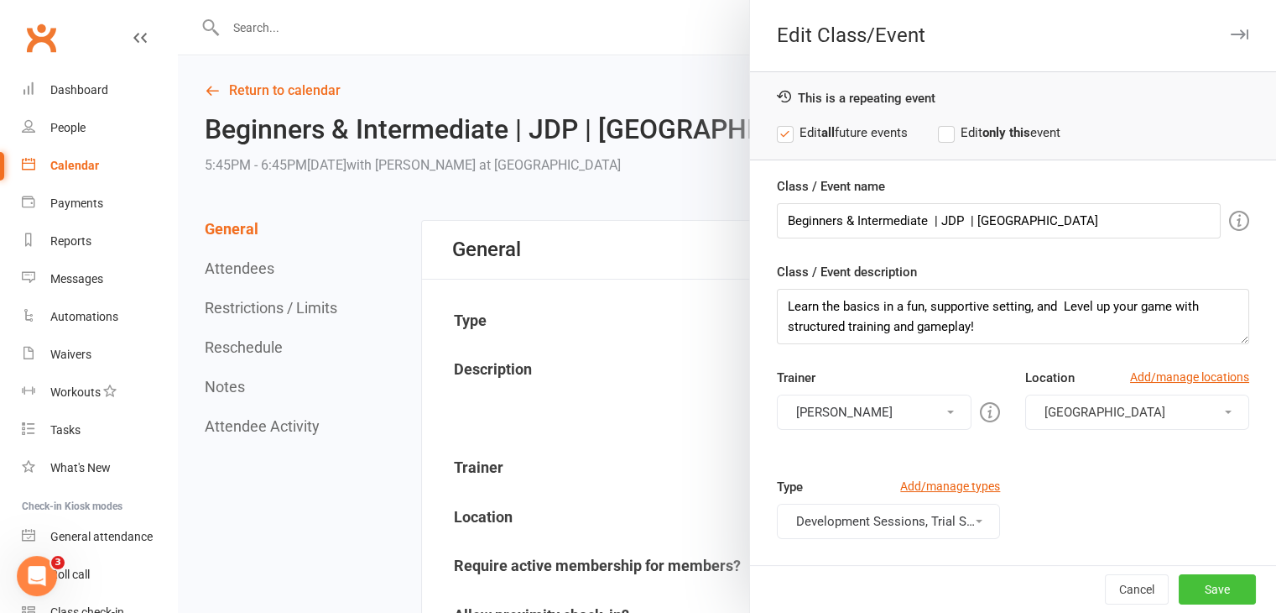
click at [1202, 593] on button "Save" at bounding box center [1217, 589] width 77 height 30
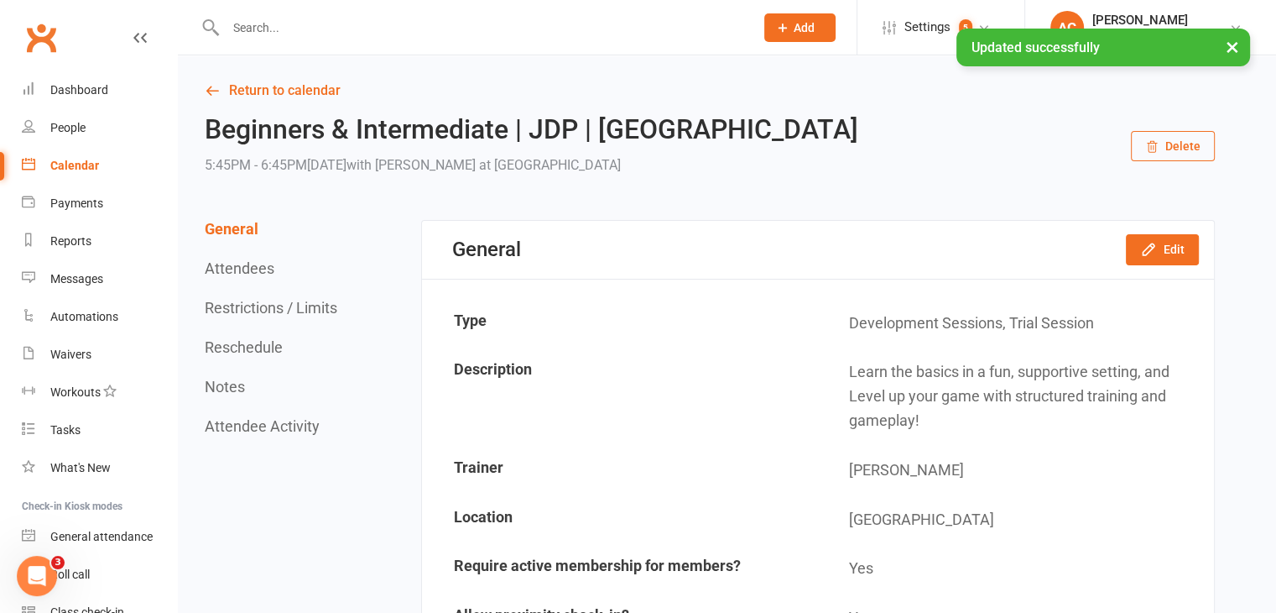
click at [74, 160] on div "Calendar" at bounding box center [74, 165] width 49 height 13
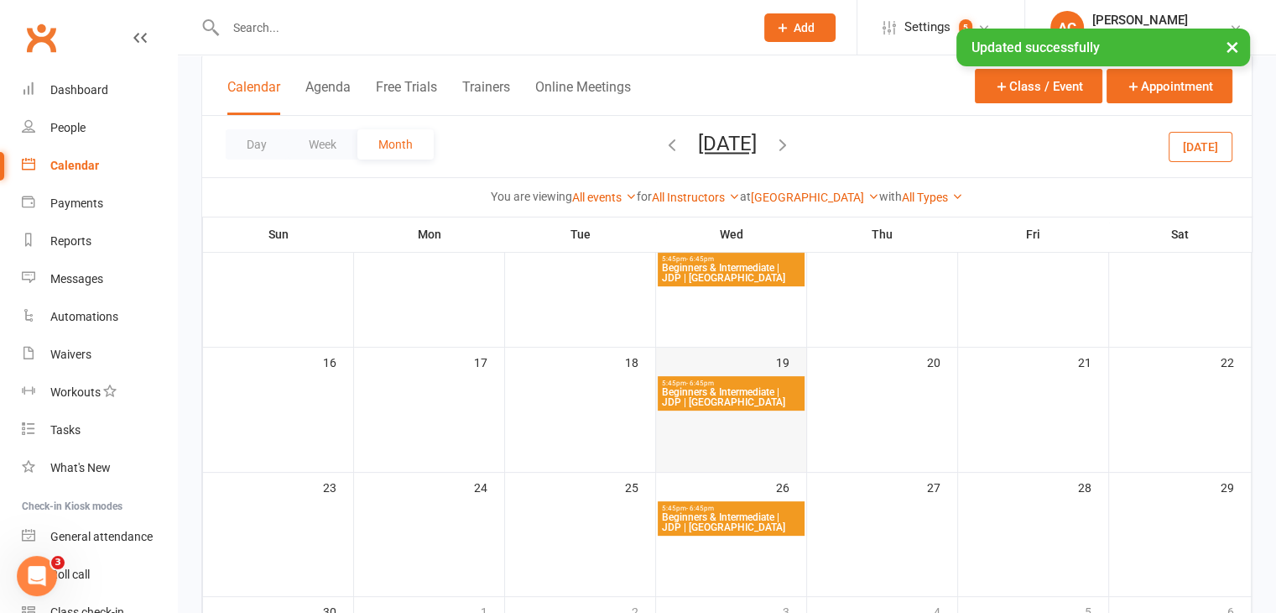
scroll to position [371, 0]
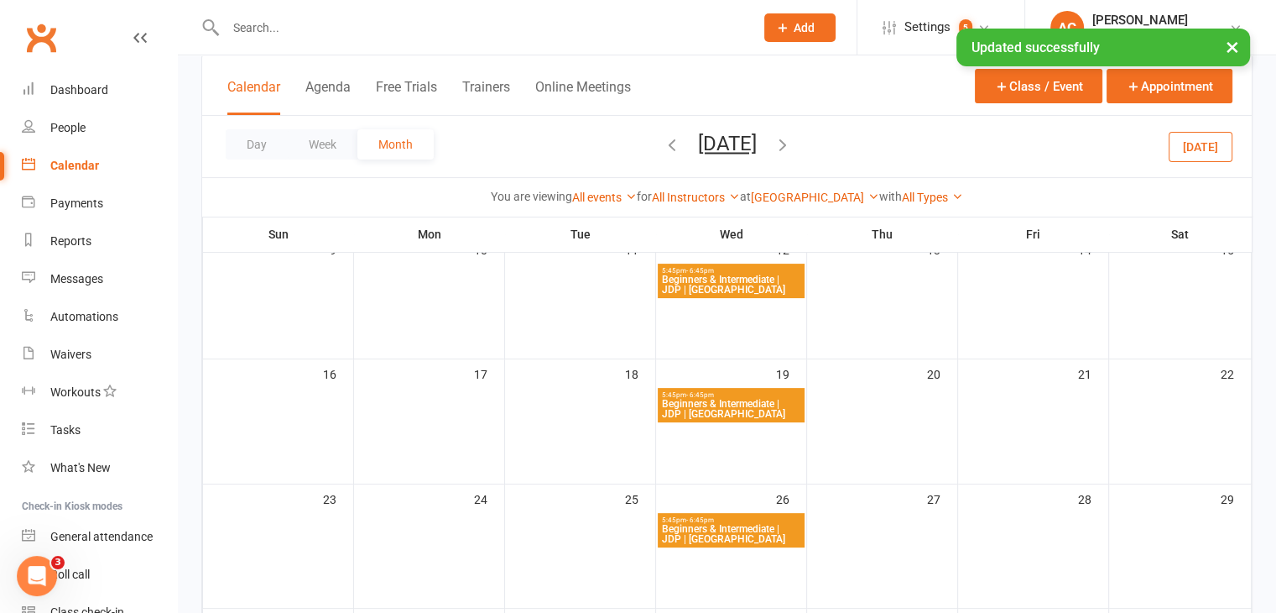
click at [741, 407] on span "Beginners & Intermediate | JDP | Newtown" at bounding box center [731, 409] width 140 height 20
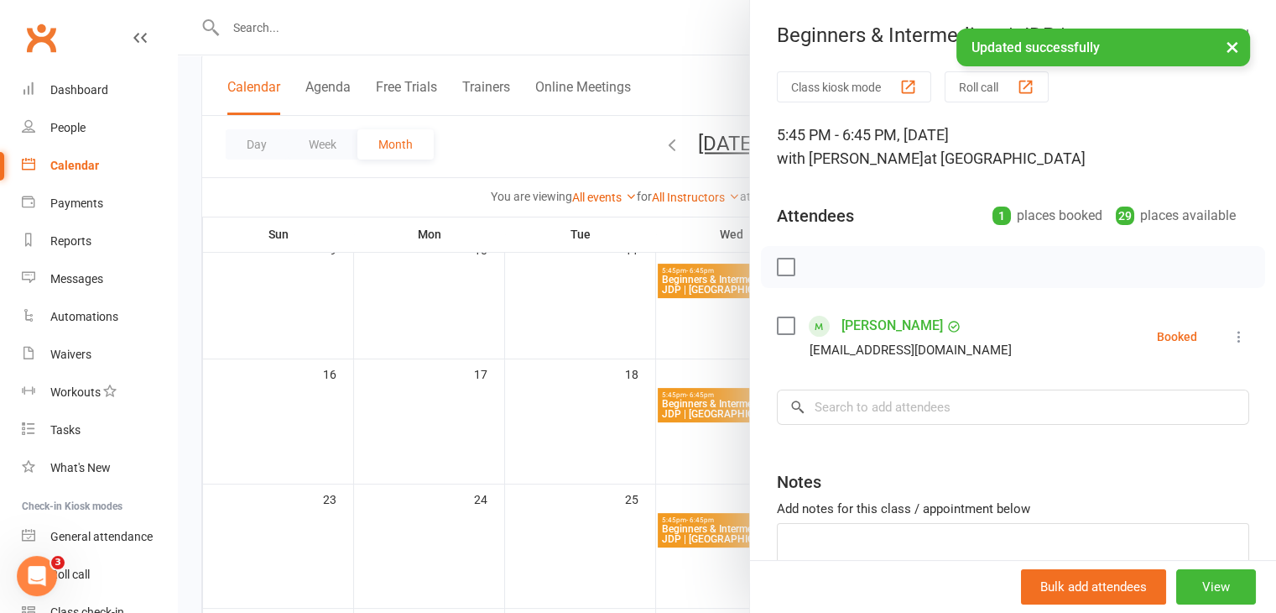
click at [725, 518] on div at bounding box center [727, 306] width 1098 height 613
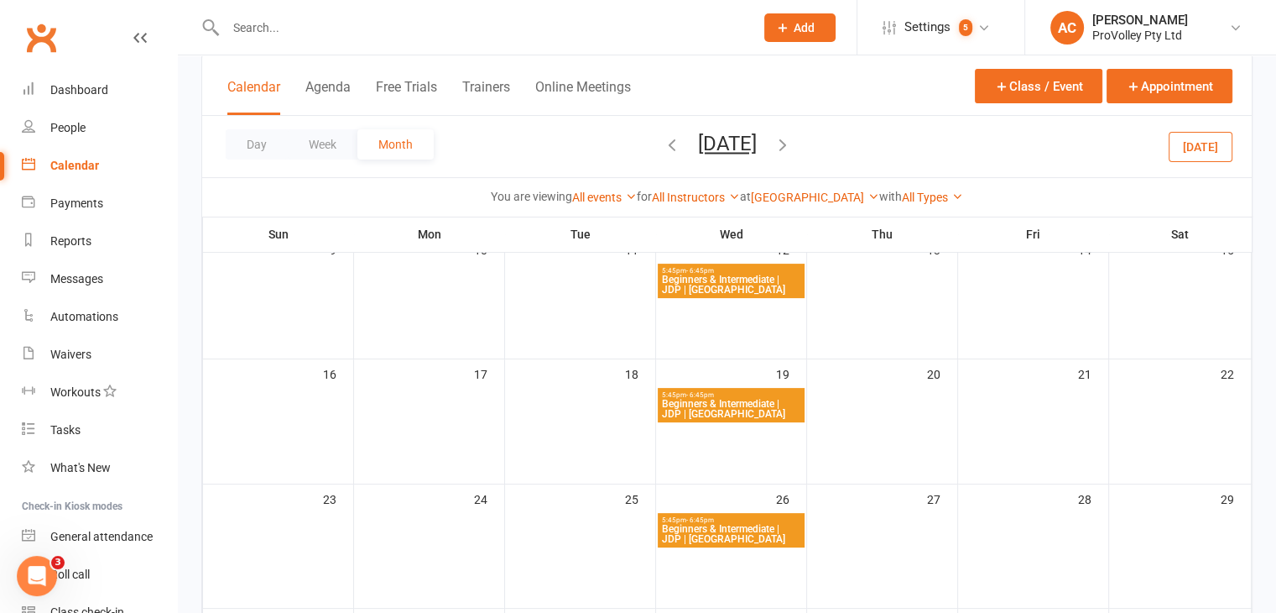
click at [728, 535] on span "Beginners & Intermediate | JDP | Newtown" at bounding box center [731, 534] width 140 height 20
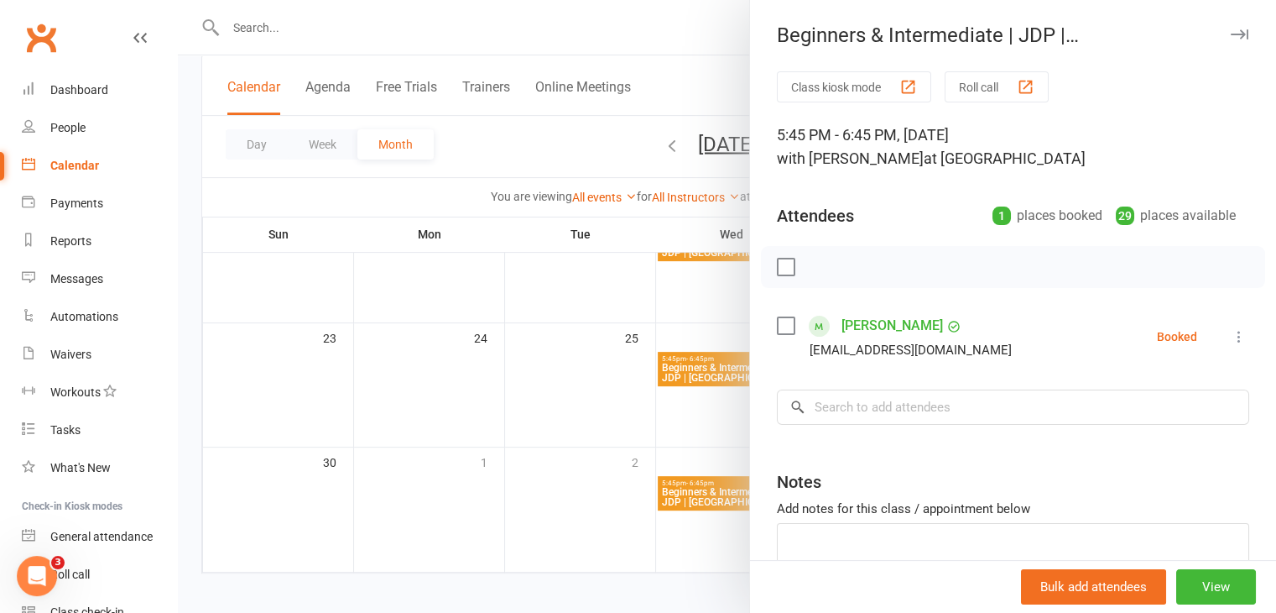
scroll to position [539, 0]
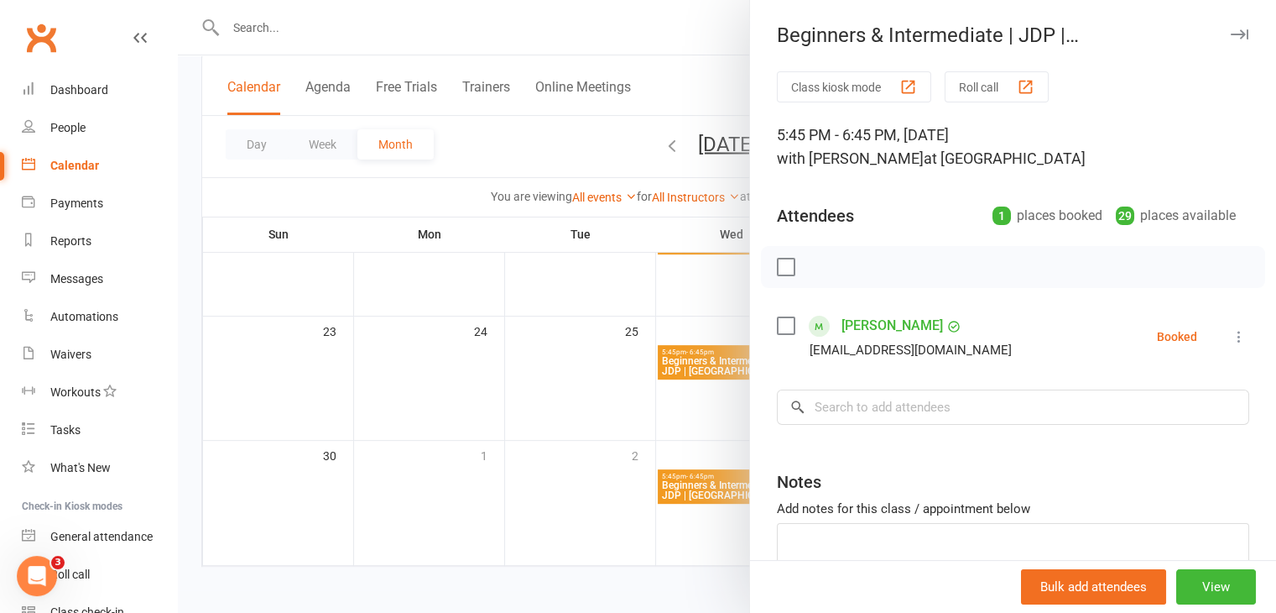
click at [576, 438] on div at bounding box center [727, 306] width 1098 height 613
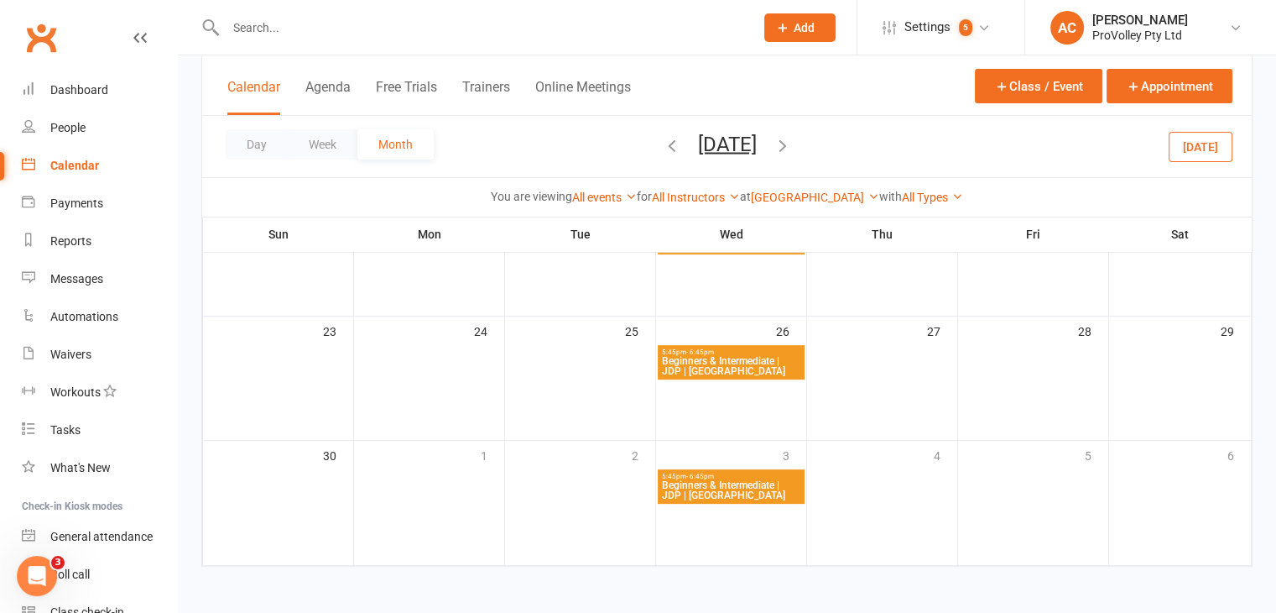
click at [716, 480] on span "Beginners & Intermediate | JDP | Newtown" at bounding box center [731, 490] width 140 height 20
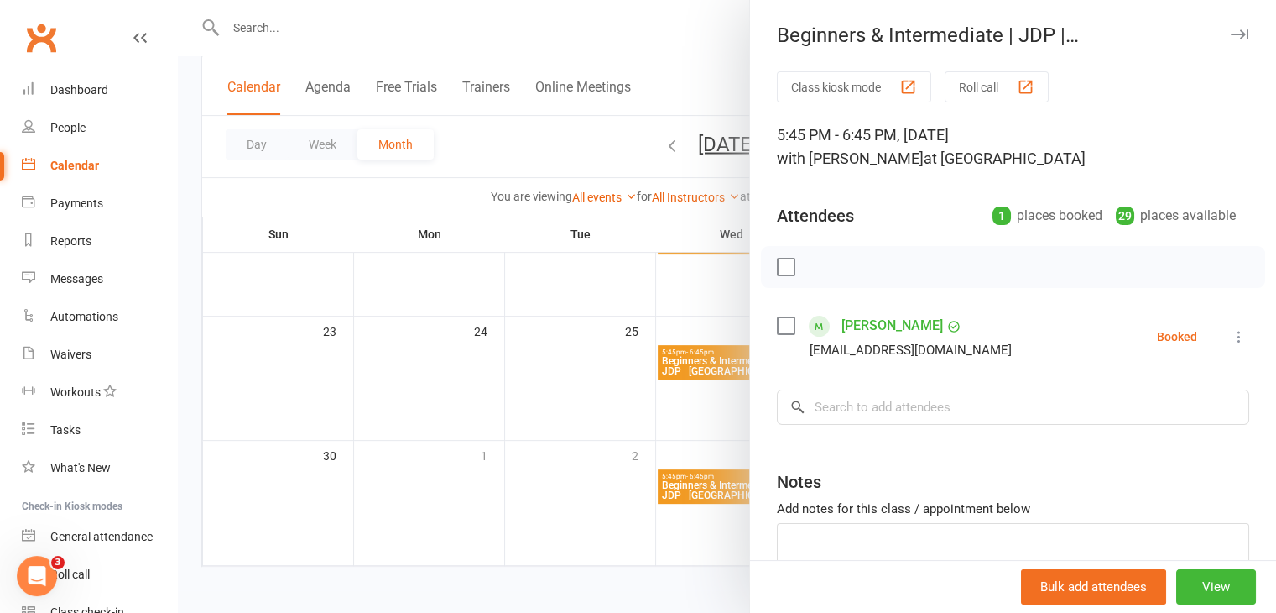
click at [540, 394] on div at bounding box center [727, 306] width 1098 height 613
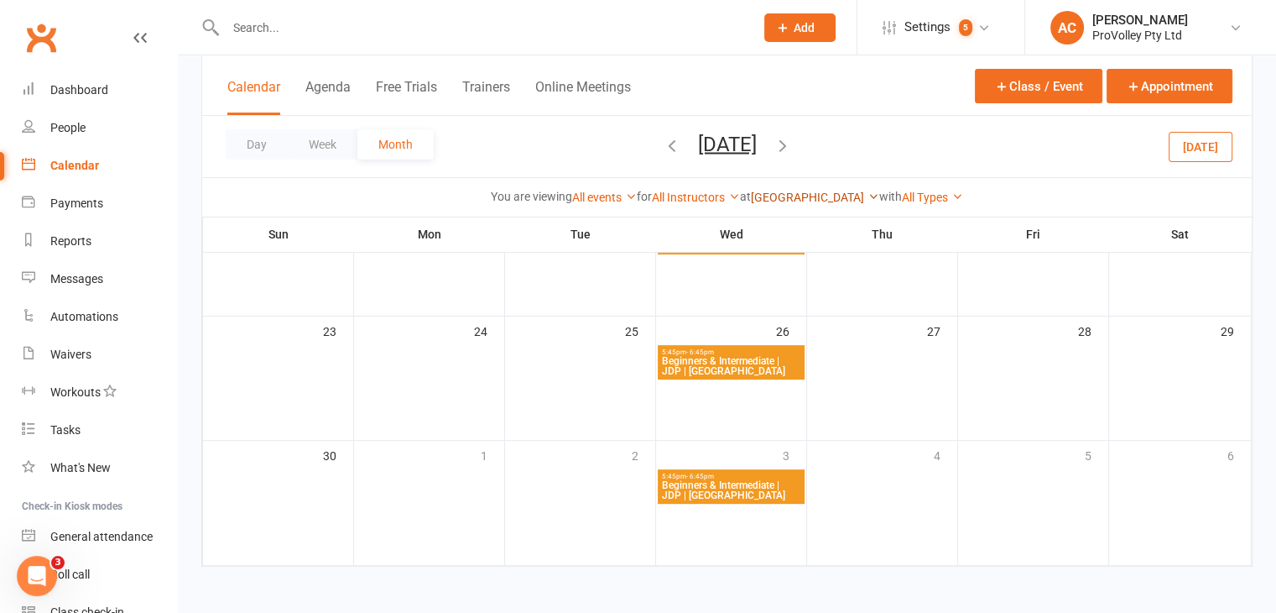
click at [764, 195] on link "Newtown High School of Performing Arts" at bounding box center [815, 196] width 128 height 13
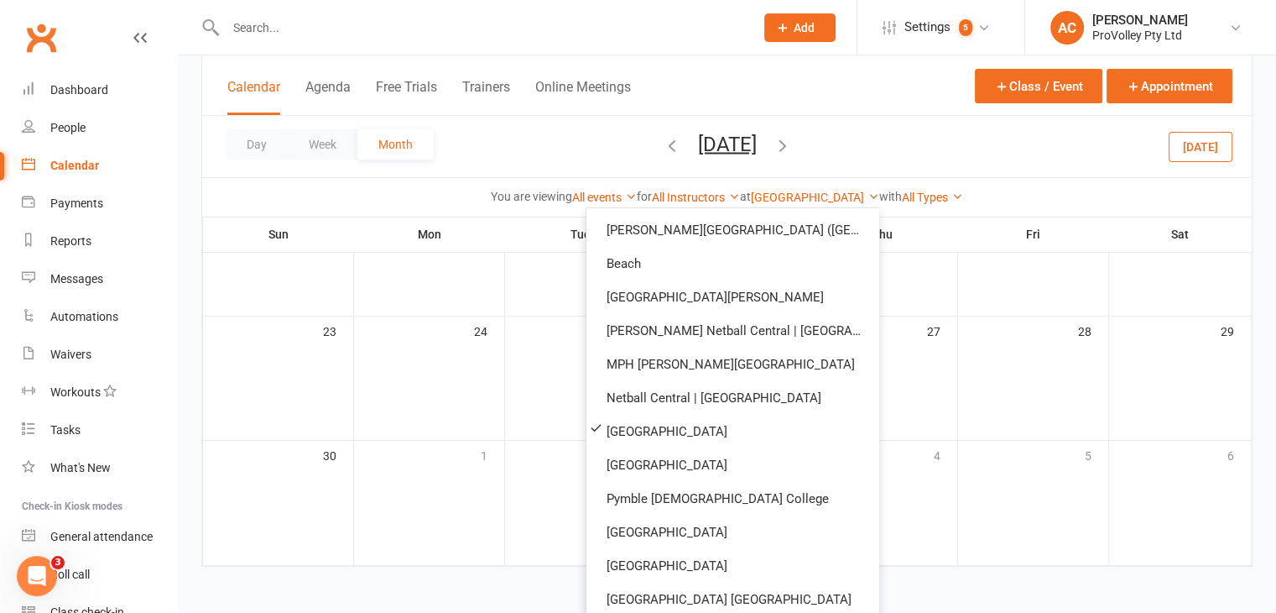
scroll to position [238, 0]
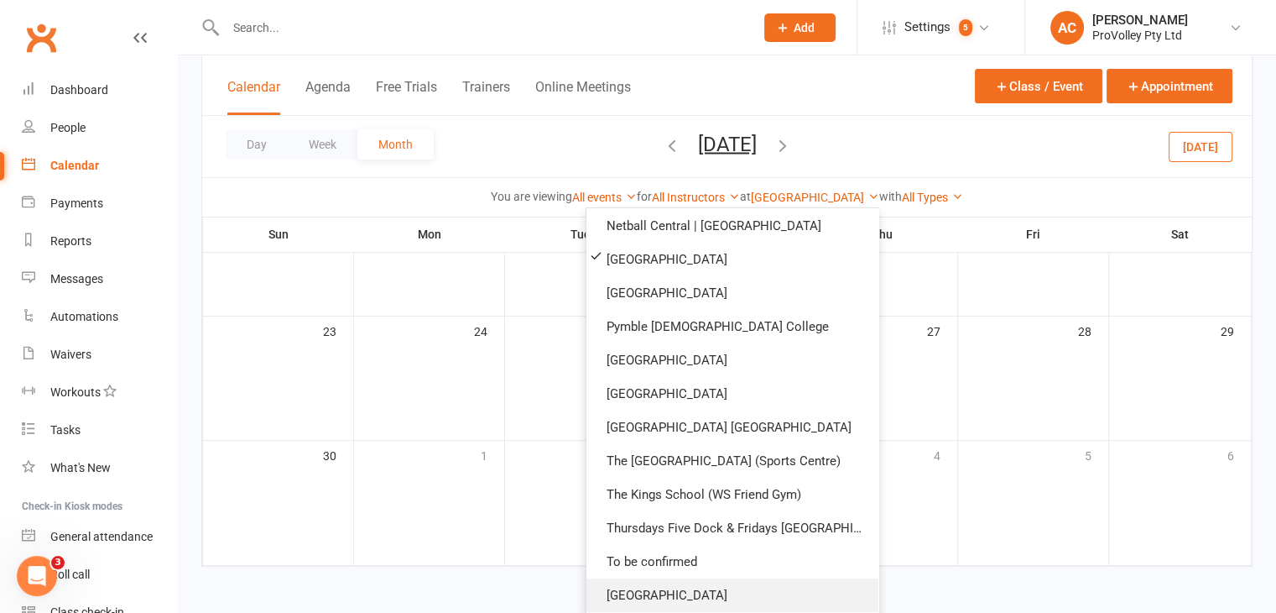
click at [747, 585] on link "Waverley College" at bounding box center [733, 595] width 292 height 34
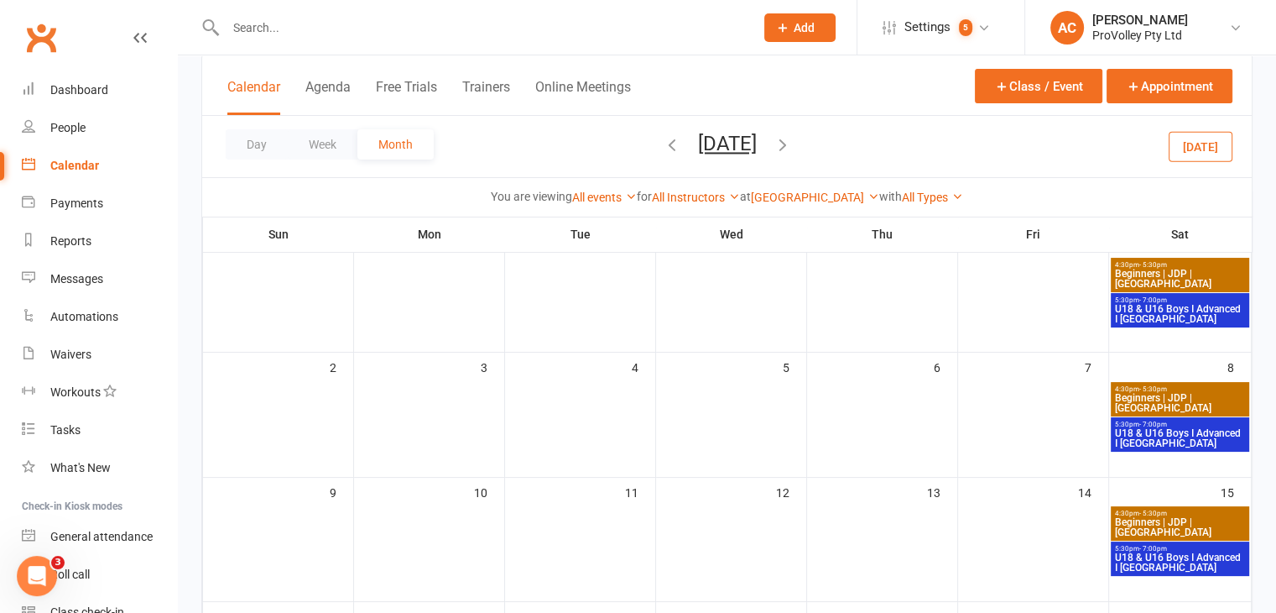
scroll to position [336, 0]
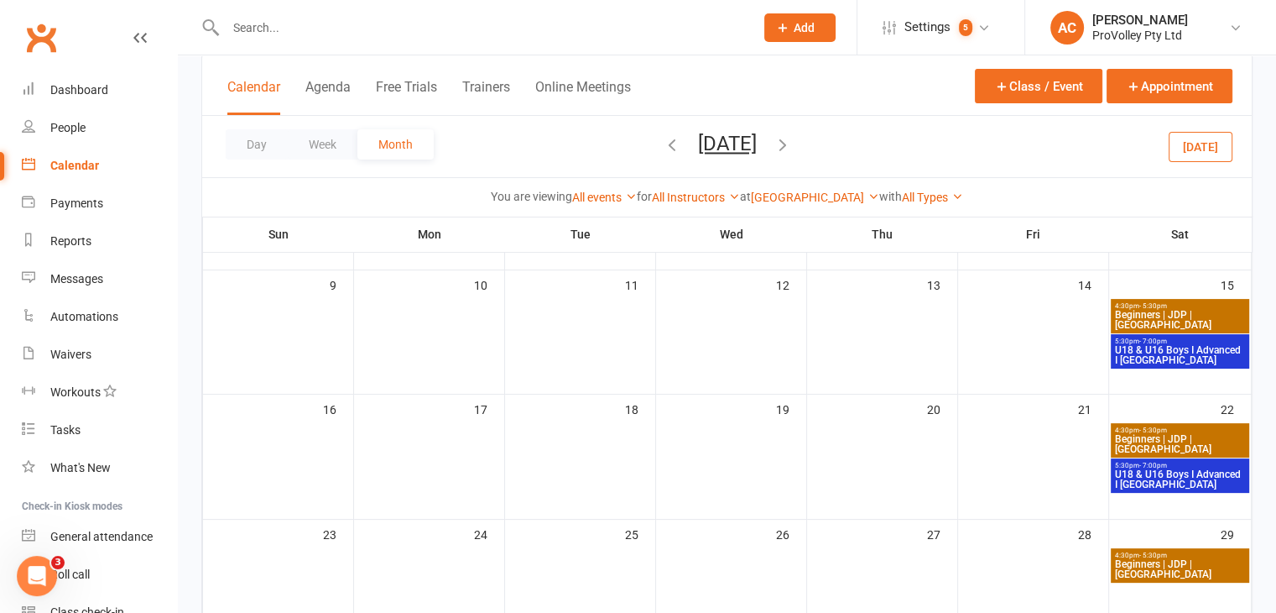
click at [663, 144] on icon "button" at bounding box center [672, 144] width 18 height 18
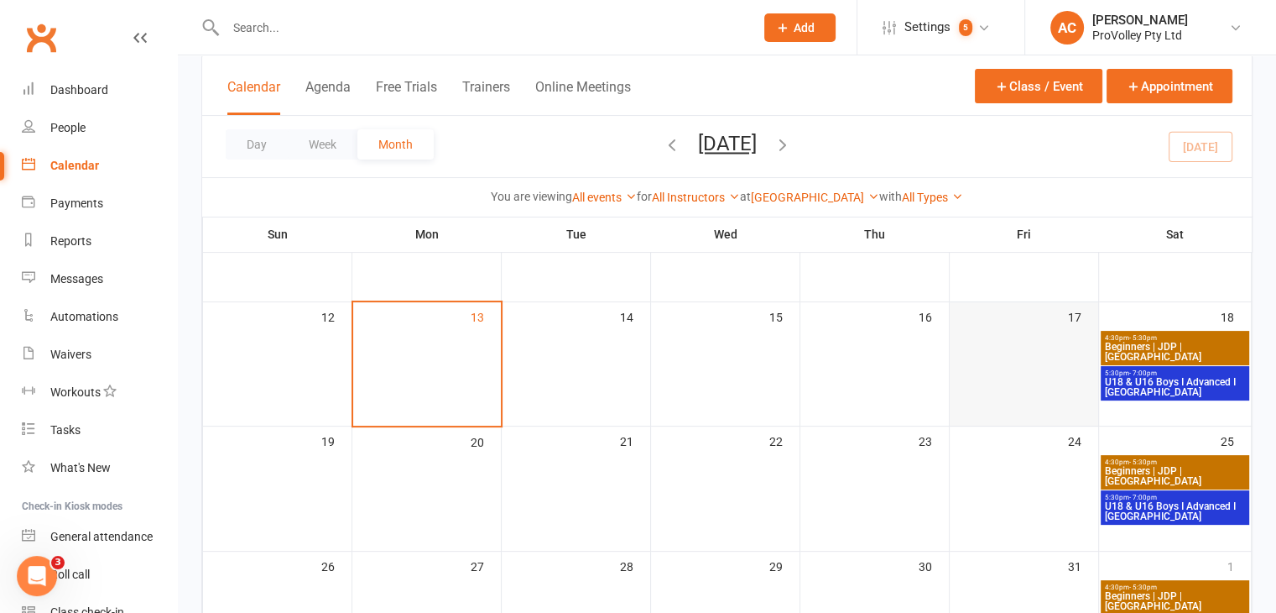
scroll to position [252, 0]
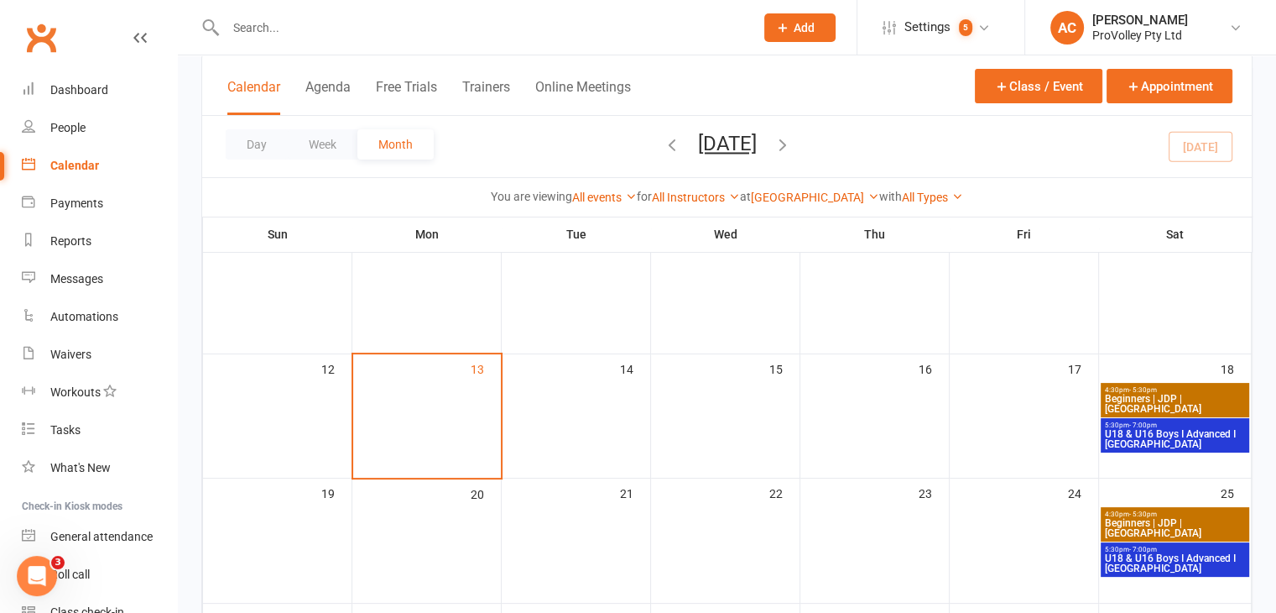
click at [1152, 404] on span "Beginners | JDP | Waverley College" at bounding box center [1175, 404] width 143 height 20
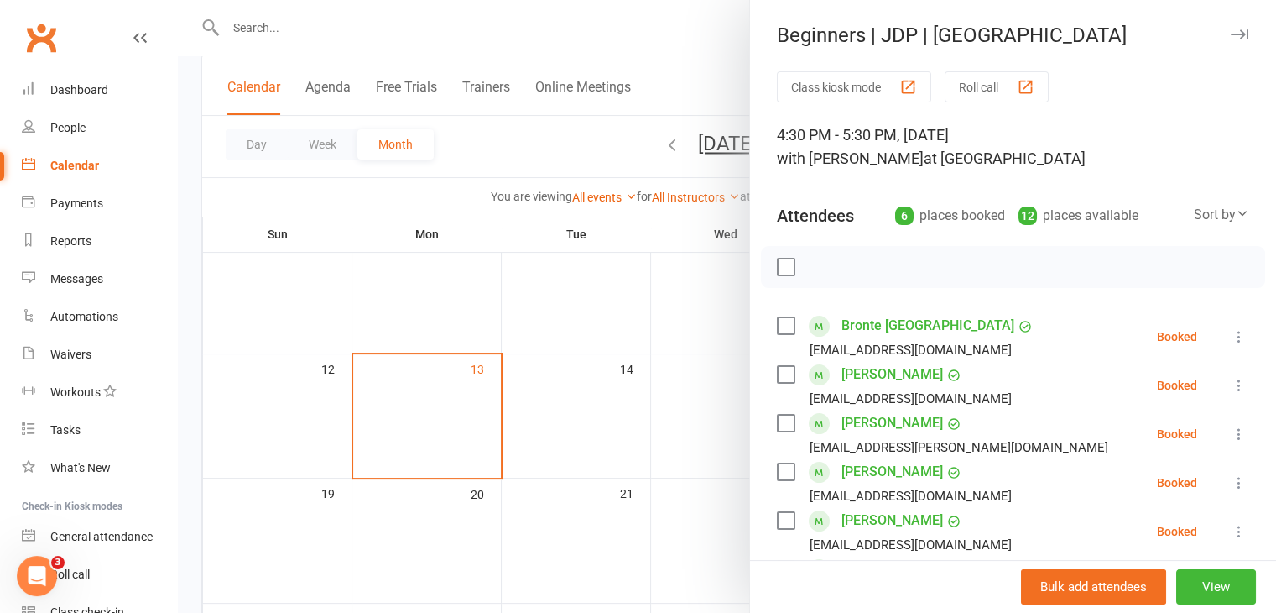
click at [624, 369] on div at bounding box center [727, 306] width 1098 height 613
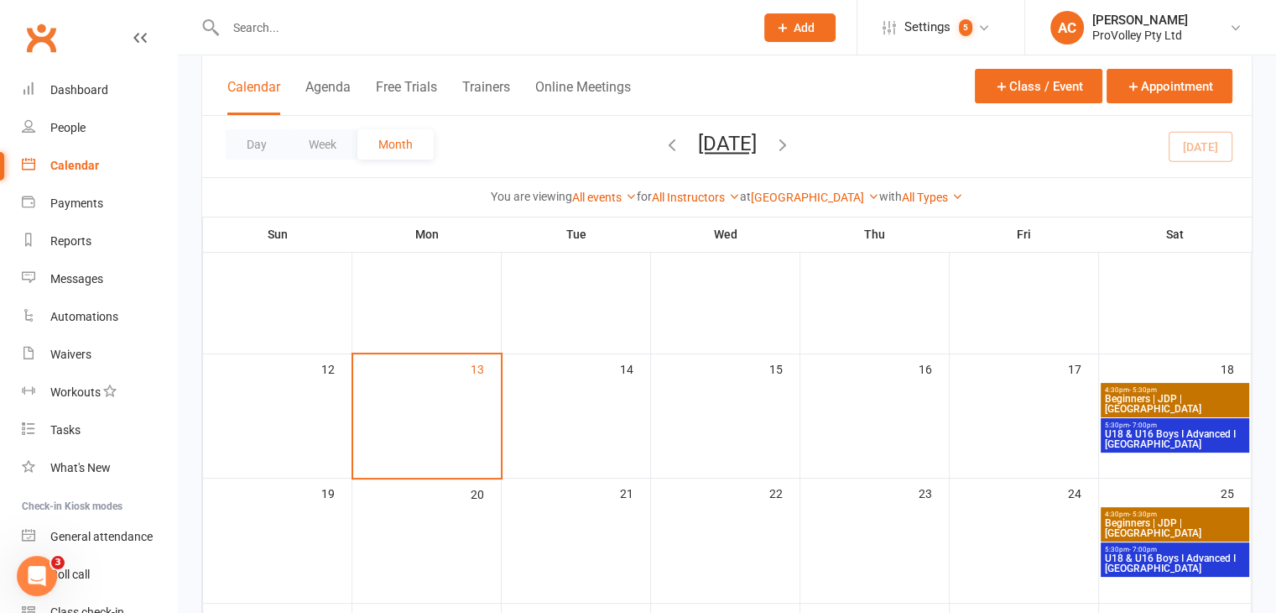
click at [1188, 440] on span "U18 & U16 Boys I Advanced I Waverley College" at bounding box center [1175, 439] width 143 height 20
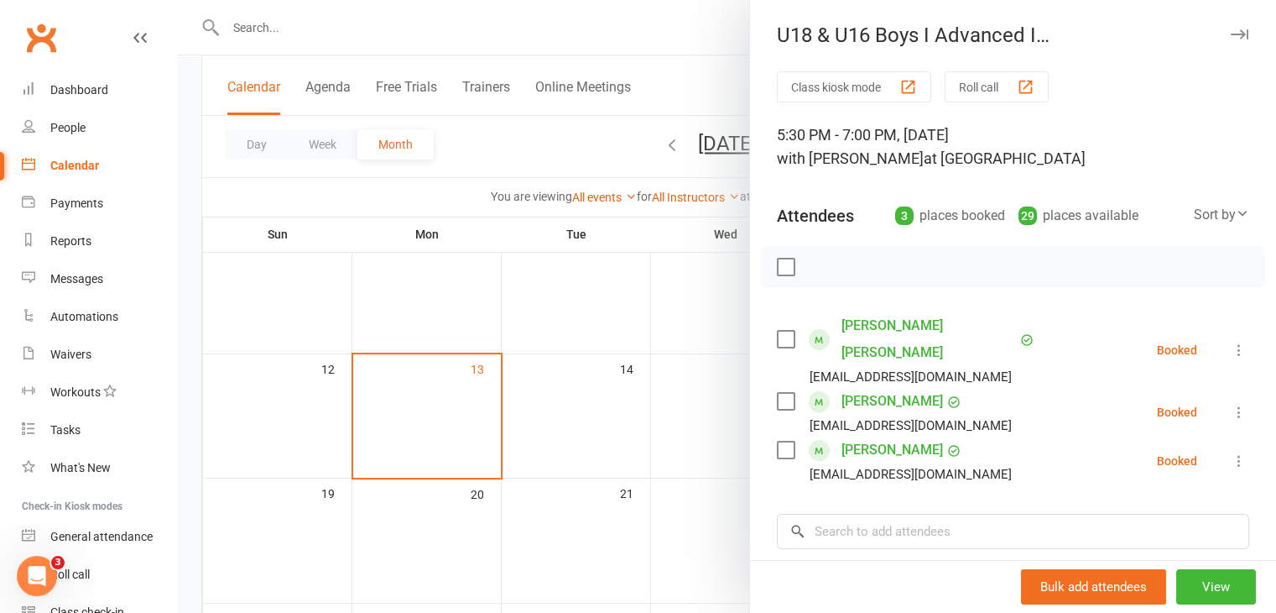
click at [665, 353] on div at bounding box center [727, 306] width 1098 height 613
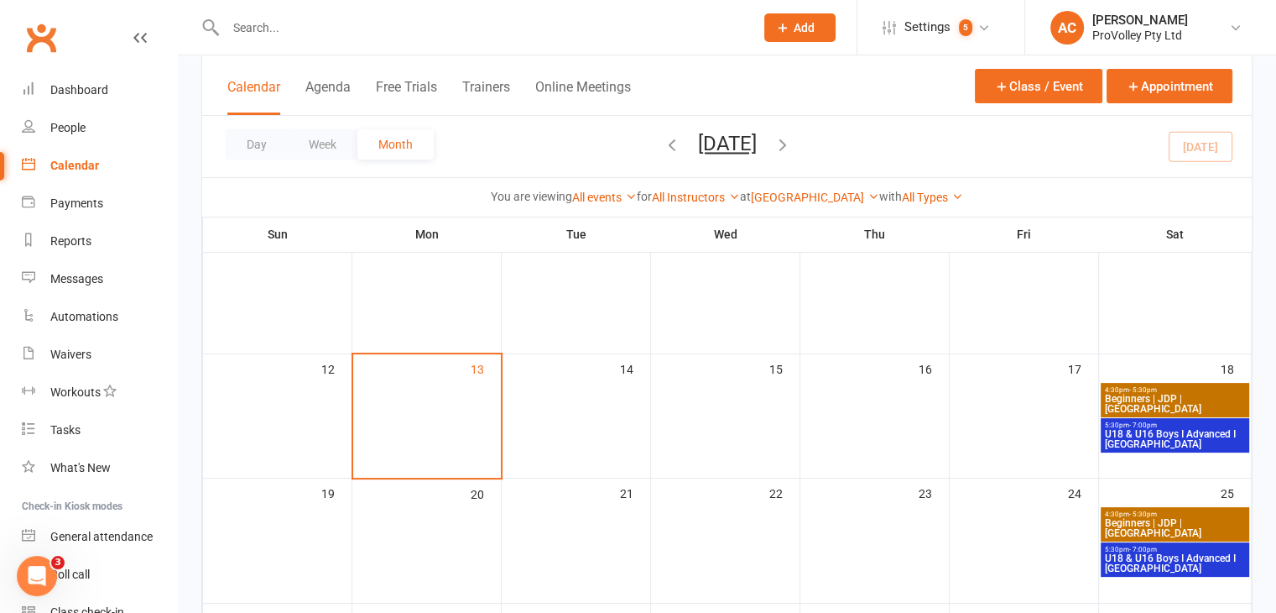
scroll to position [503, 0]
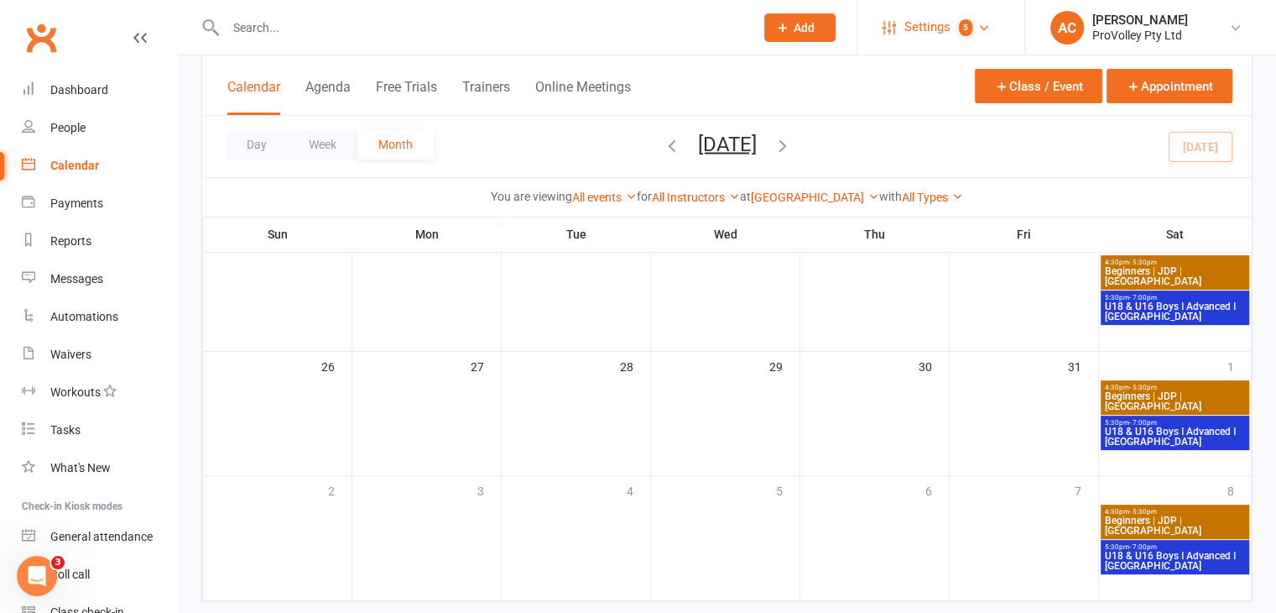
click at [914, 23] on span "Settings" at bounding box center [928, 27] width 46 height 38
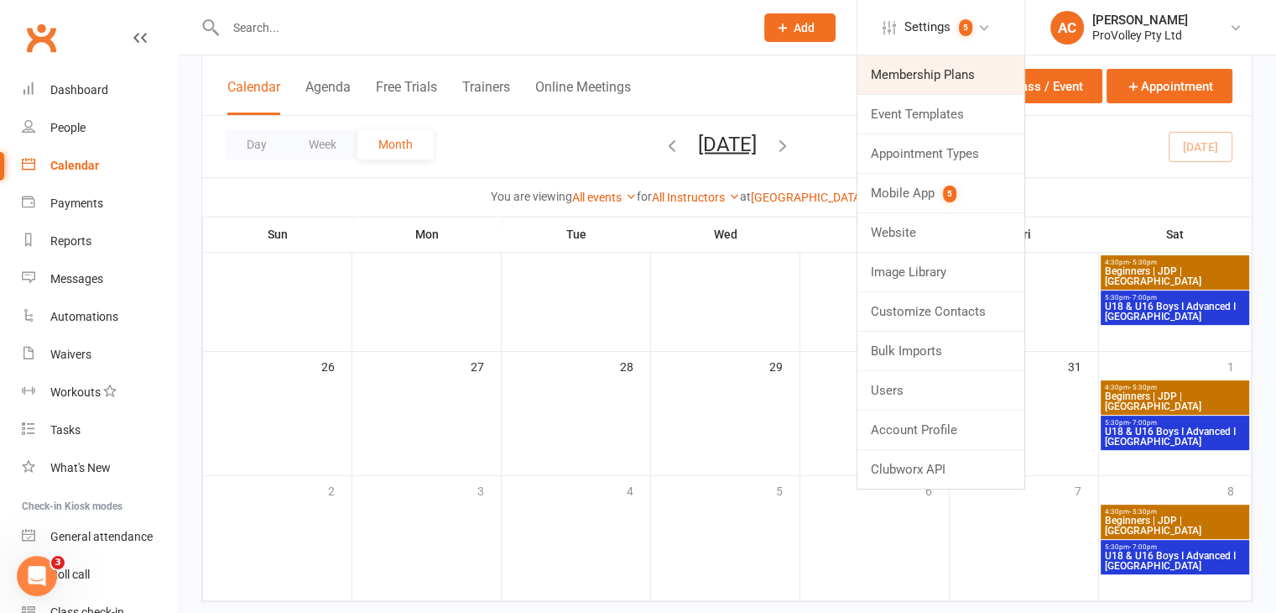
click at [960, 86] on link "Membership Plans" at bounding box center [941, 74] width 167 height 39
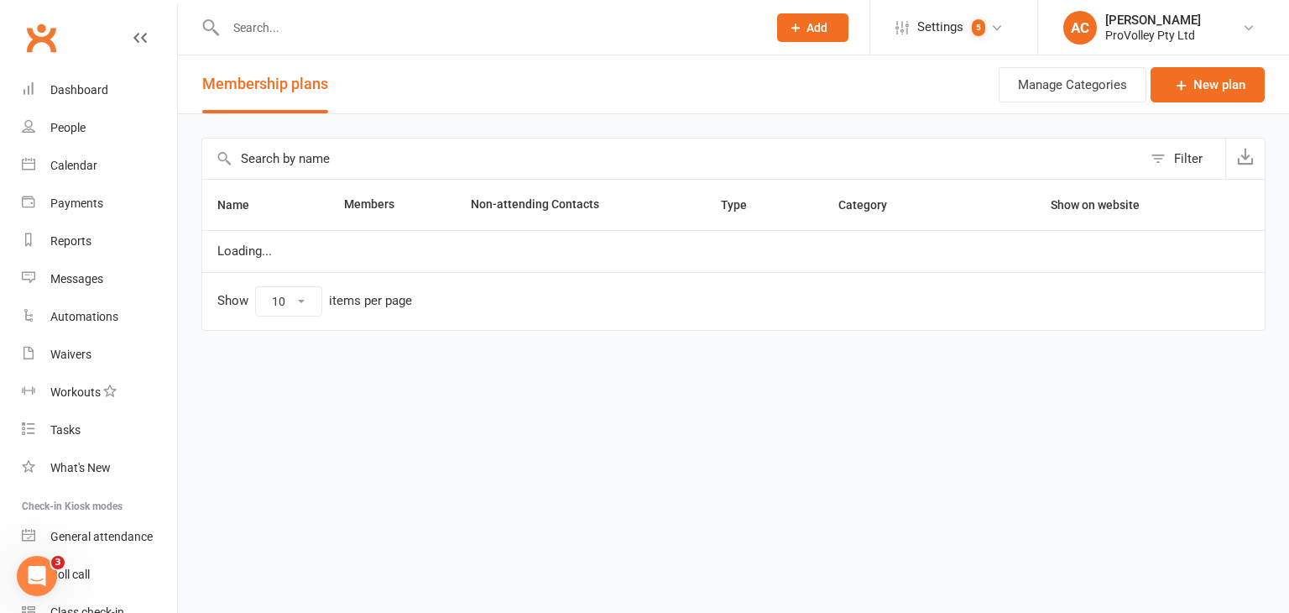
select select "100"
click at [393, 167] on input "text" at bounding box center [672, 158] width 940 height 40
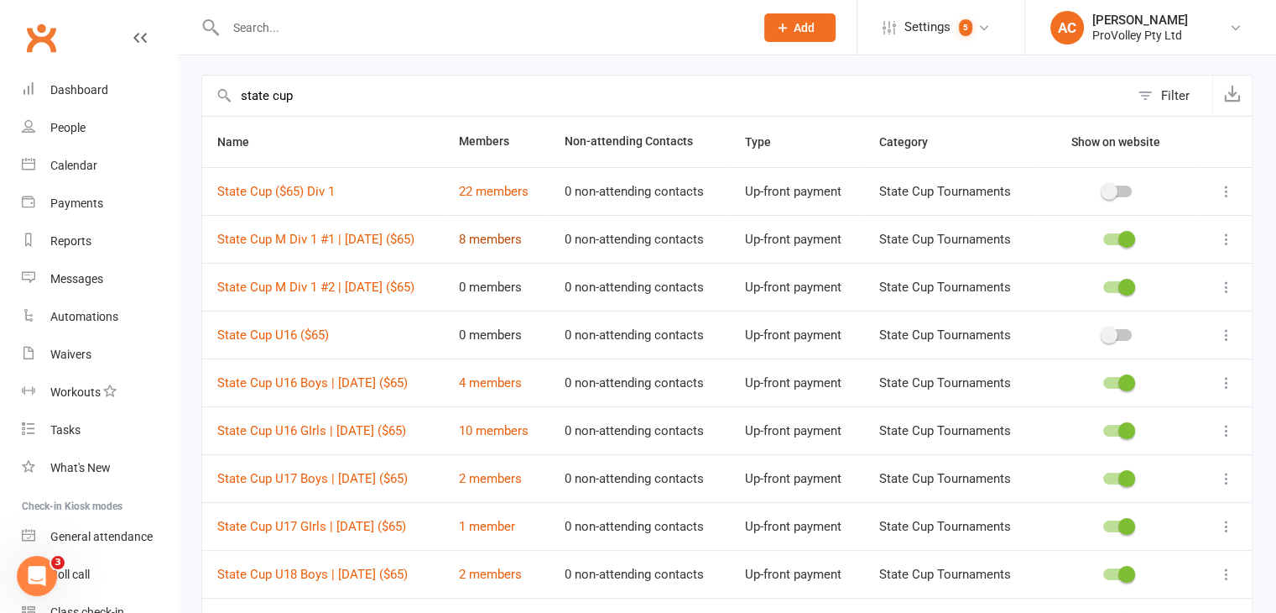
scroll to position [252, 0]
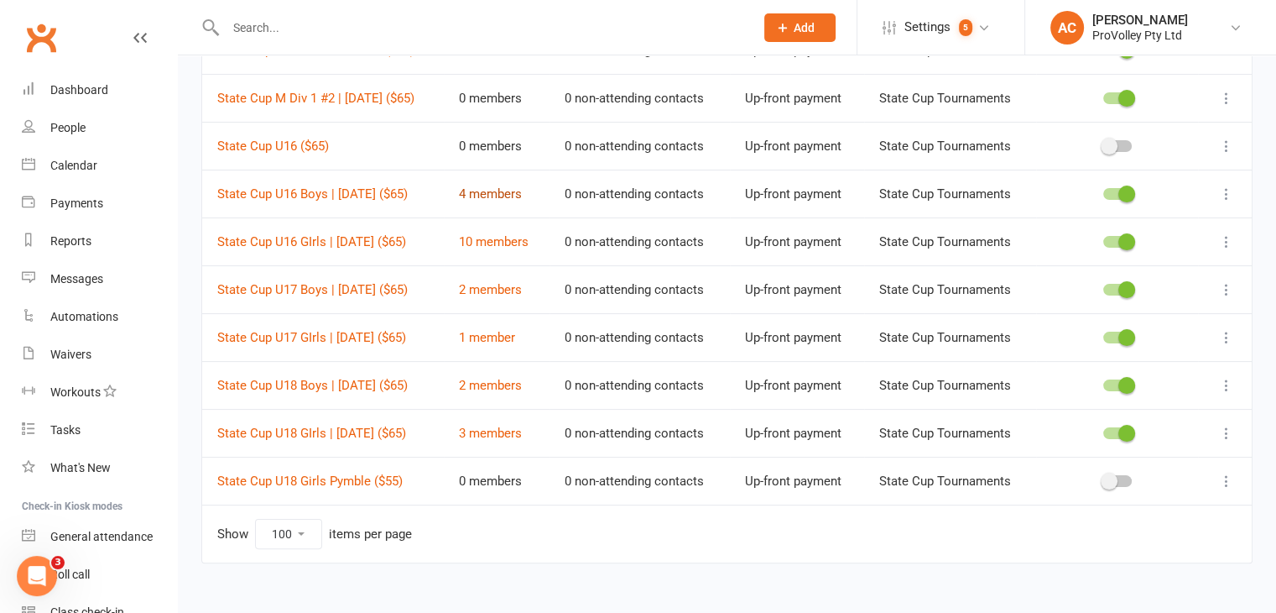
type input "state cup"
click at [522, 192] on link "4 members" at bounding box center [490, 193] width 63 height 15
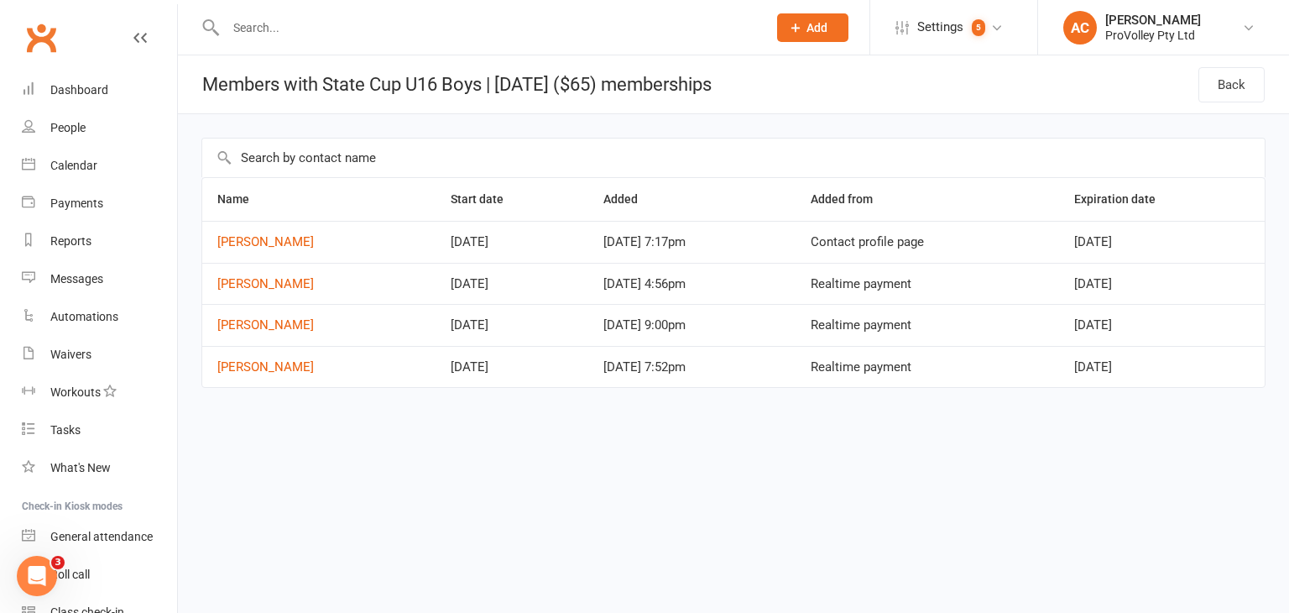
drag, startPoint x: 201, startPoint y: 80, endPoint x: 306, endPoint y: 357, distance: 296.1
click at [306, 357] on section "Members with State Cup U16 Boys | 2nd Nov 2025 ($65) memberships Back Name Star…" at bounding box center [733, 244] width 1111 height 379
copy section "Members with State Cup U16 Boys | 2nd Nov 2025 ($65) memberships Back Name Star…"
select select "100"
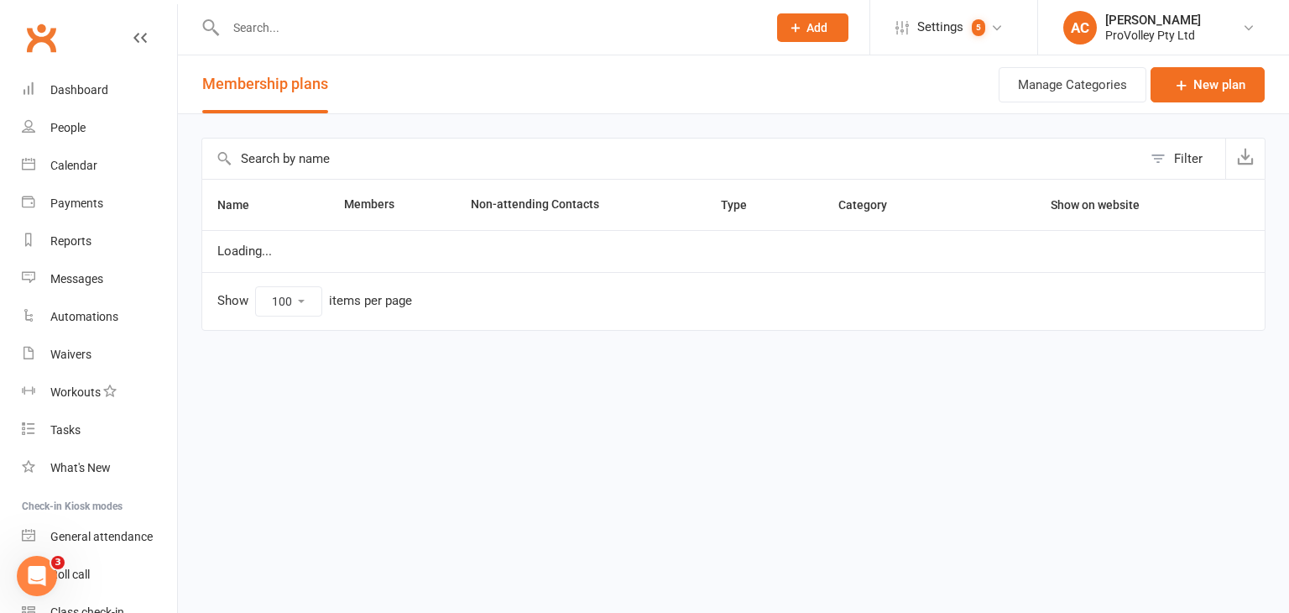
click at [402, 169] on input "text" at bounding box center [672, 158] width 940 height 40
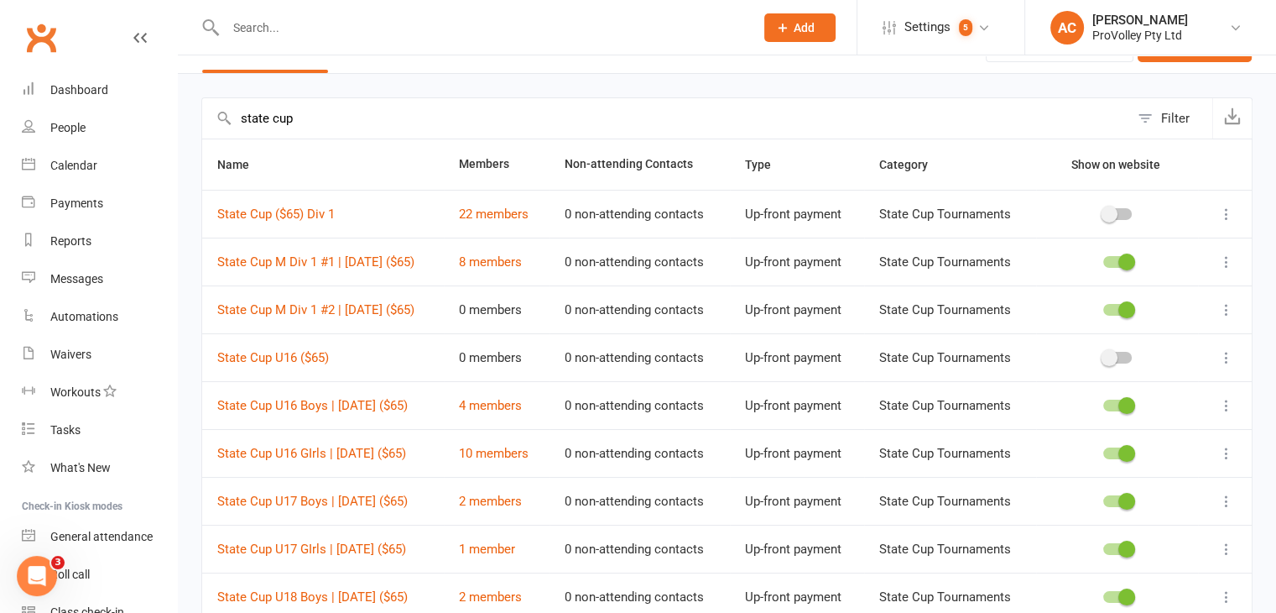
scroll to position [168, 0]
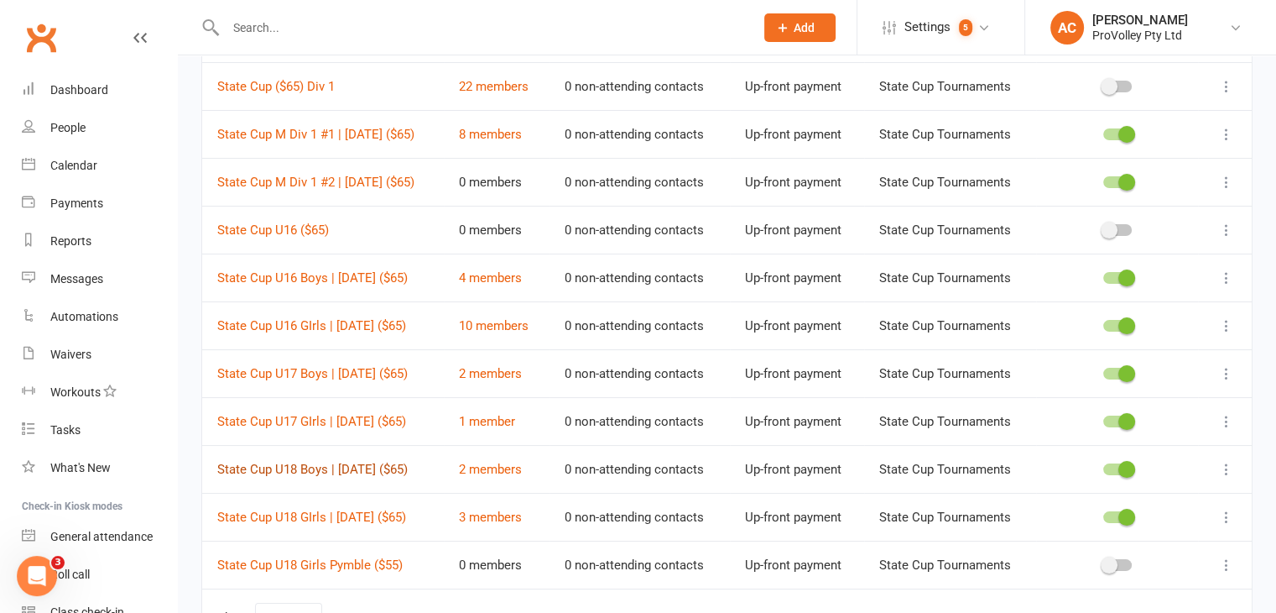
type input "state cup"
click at [503, 467] on link "2 members" at bounding box center [490, 469] width 63 height 15
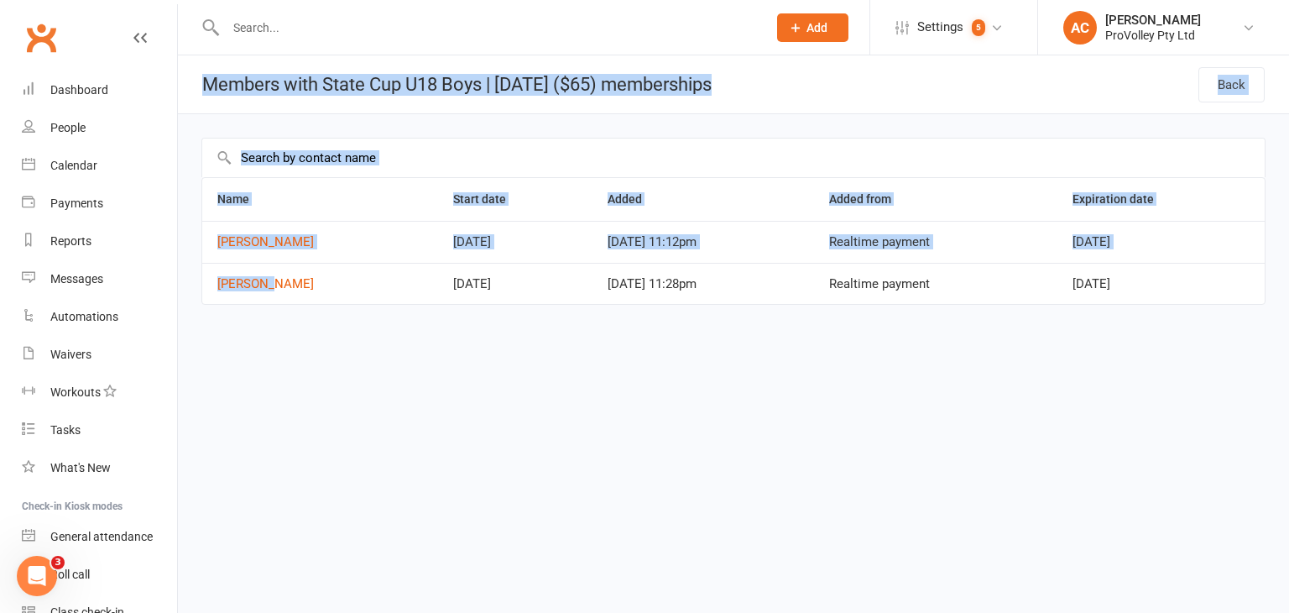
drag, startPoint x: 206, startPoint y: 82, endPoint x: 301, endPoint y: 283, distance: 221.8
click at [301, 283] on section "Members with State Cup U18 Boys | 1st Nov 2025 ($65) memberships Back Name Star…" at bounding box center [733, 203] width 1111 height 296
copy section "Members with State Cup U18 Boys | 1st Nov 2025 ($65) memberships Back Name Star…"
click at [544, 375] on html "Prospect Member Non-attending contact Class / event Appointment Task Membership…" at bounding box center [644, 187] width 1289 height 375
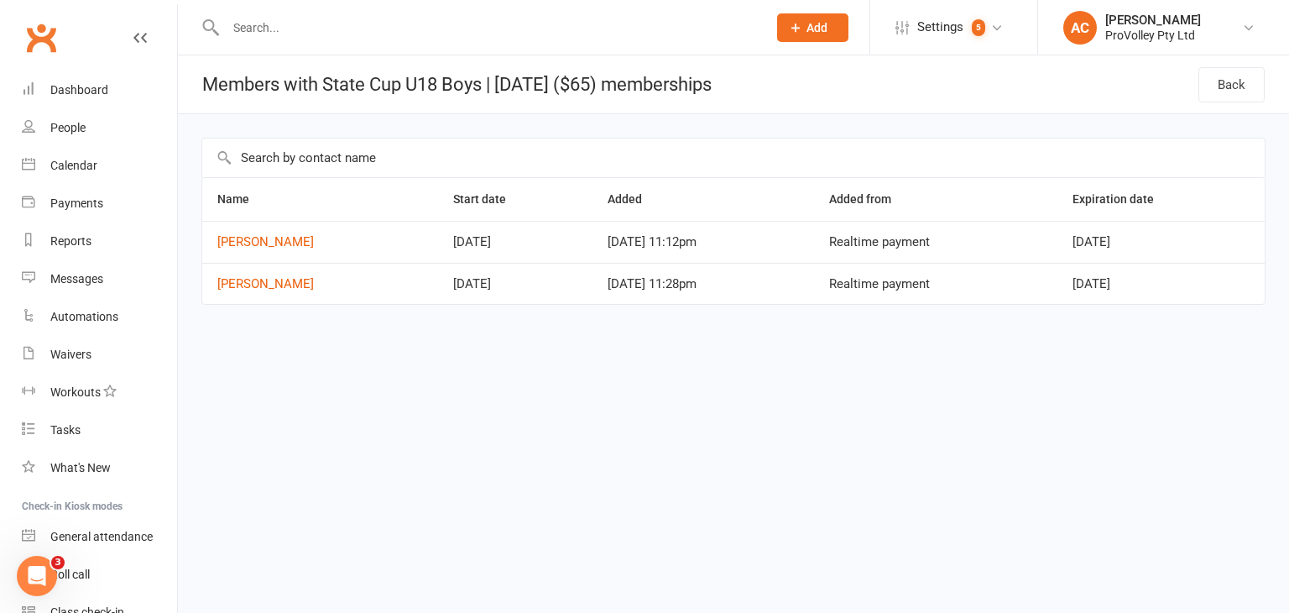
select select "100"
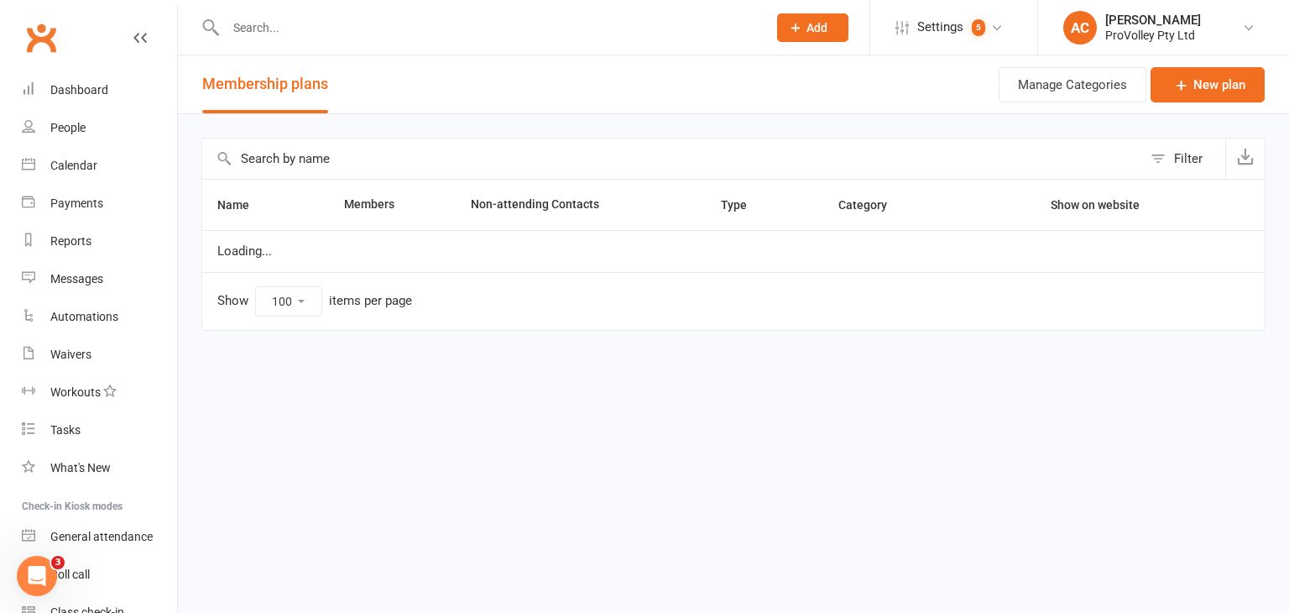
click at [460, 161] on input "text" at bounding box center [672, 158] width 940 height 40
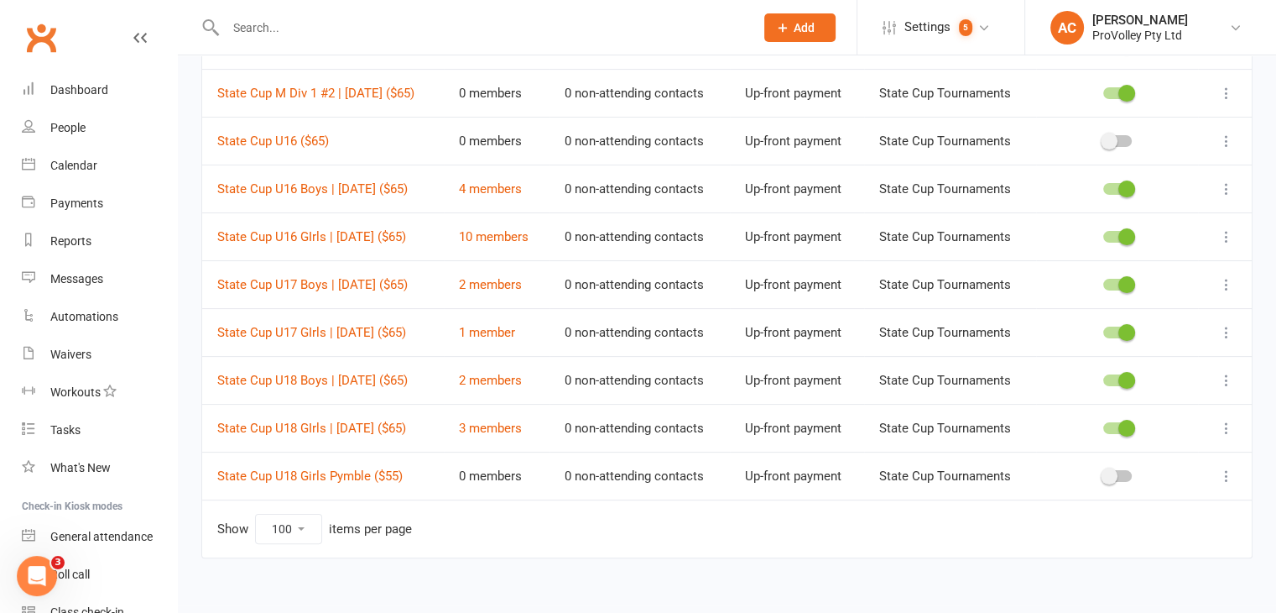
scroll to position [270, 0]
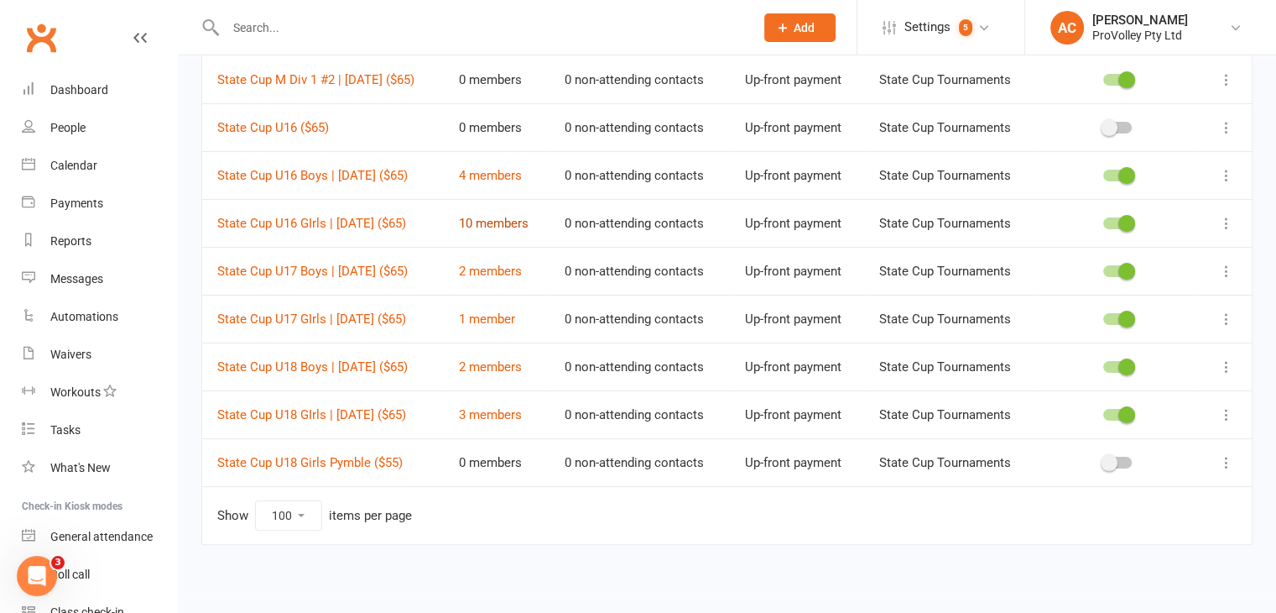
type input "state cup"
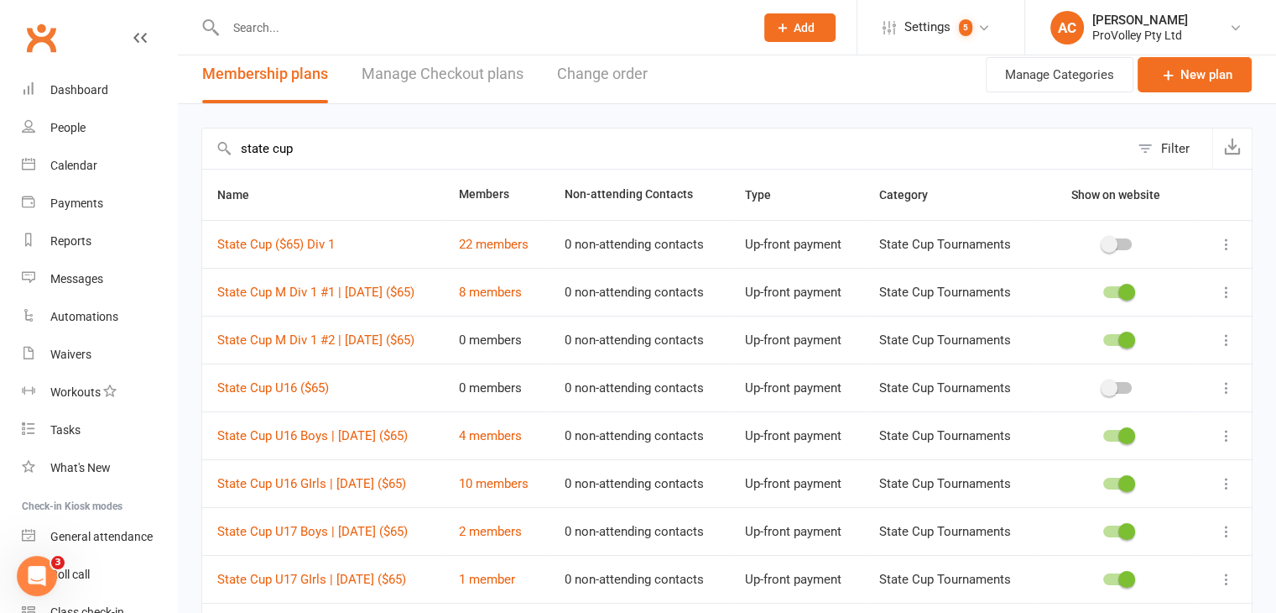
scroll to position [0, 0]
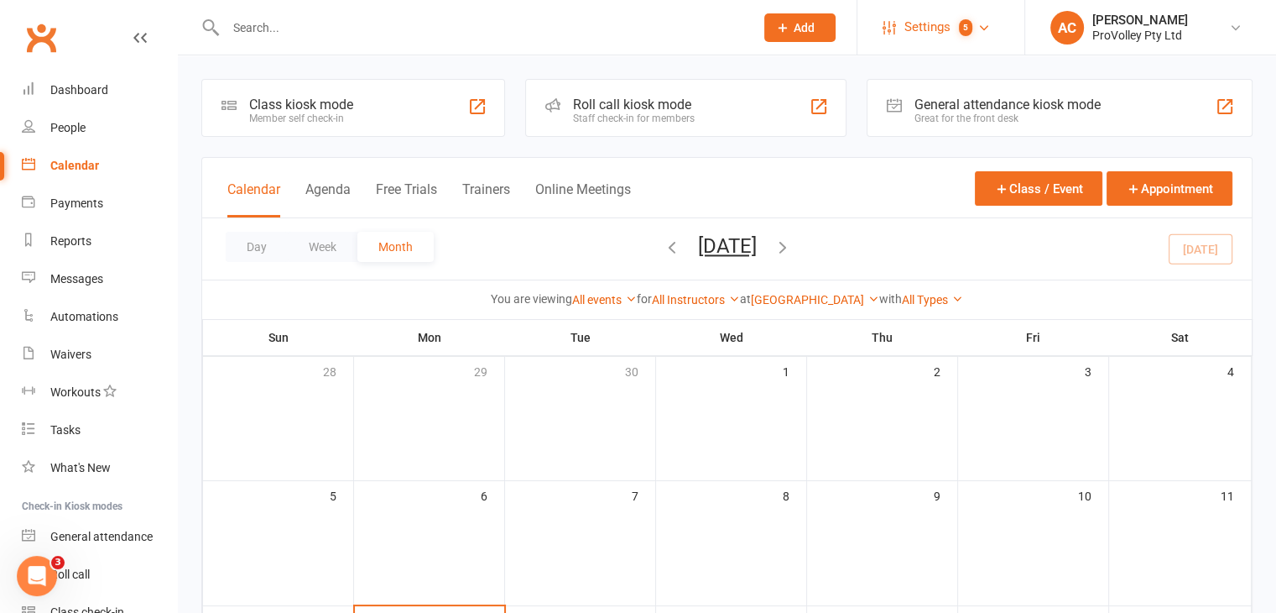
click at [968, 18] on count-badge "5" at bounding box center [962, 27] width 22 height 38
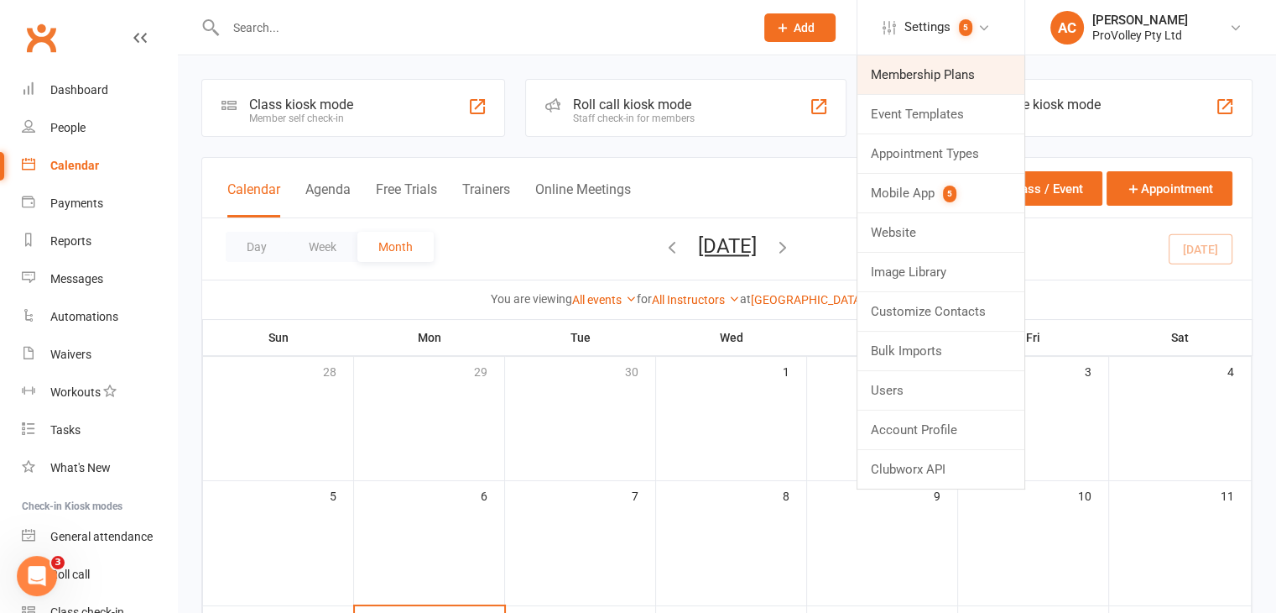
click at [940, 65] on link "Membership Plans" at bounding box center [941, 74] width 167 height 39
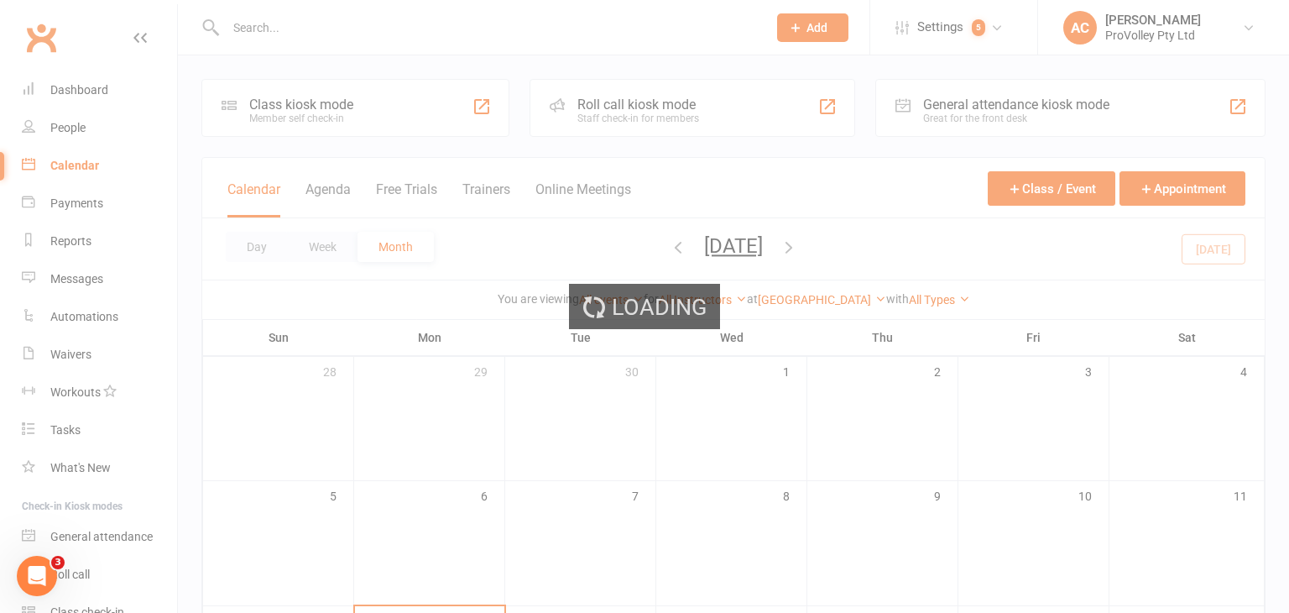
select select "100"
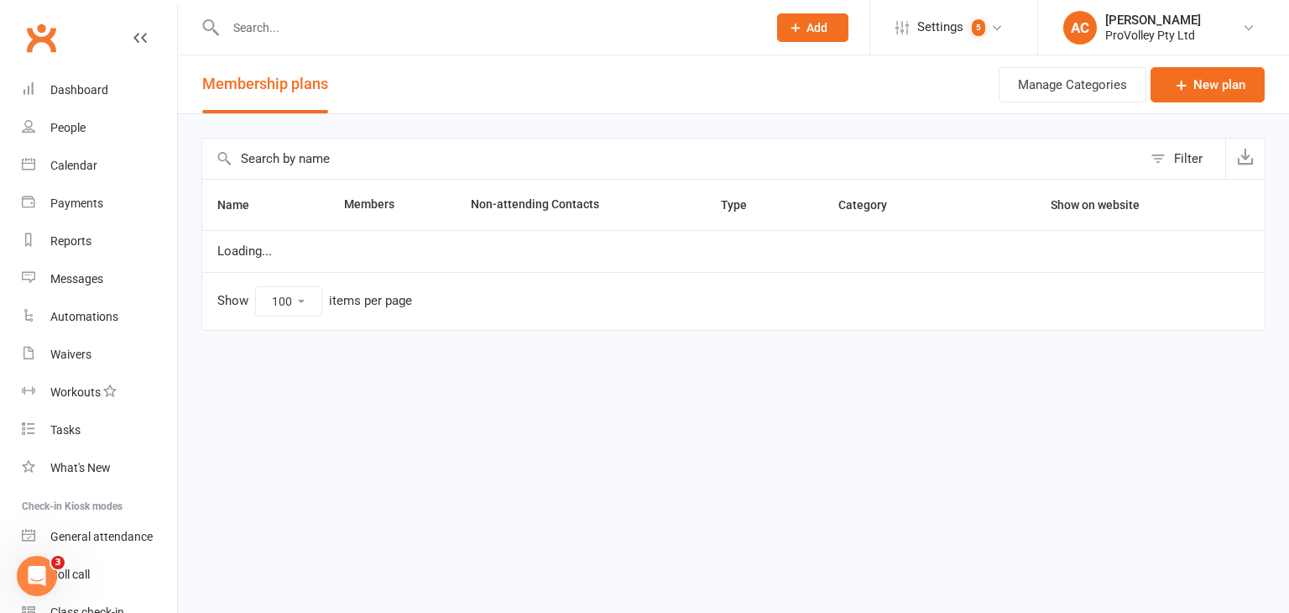
click at [383, 175] on input "text" at bounding box center [672, 158] width 940 height 40
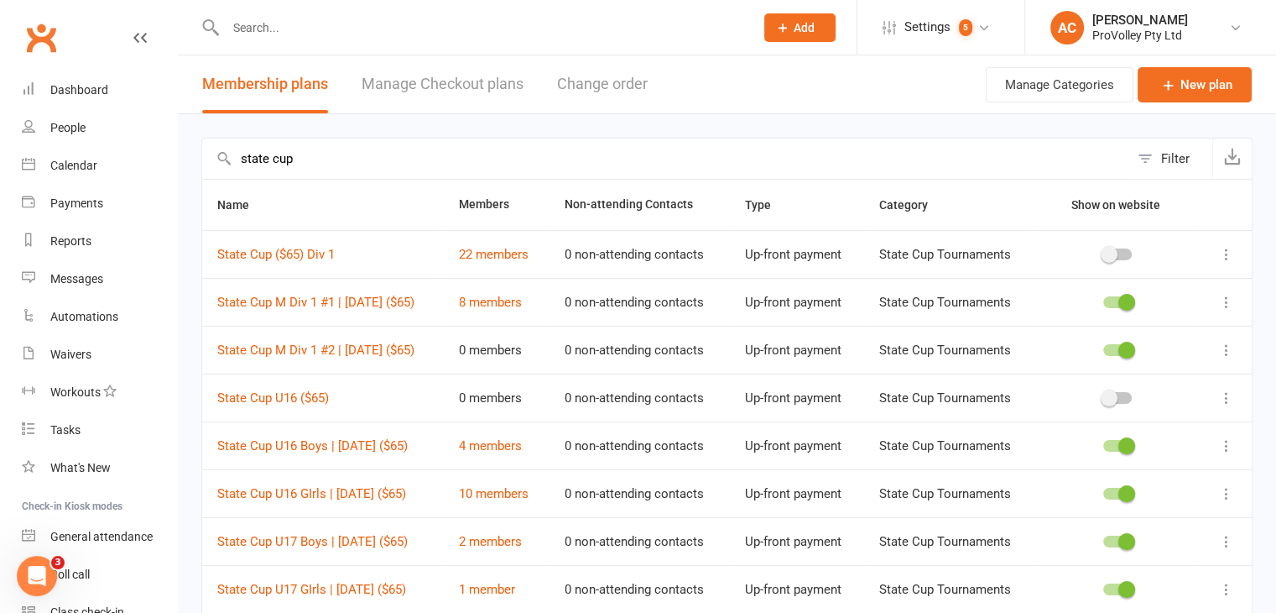
click at [322, 158] on input "state cup" at bounding box center [665, 158] width 927 height 40
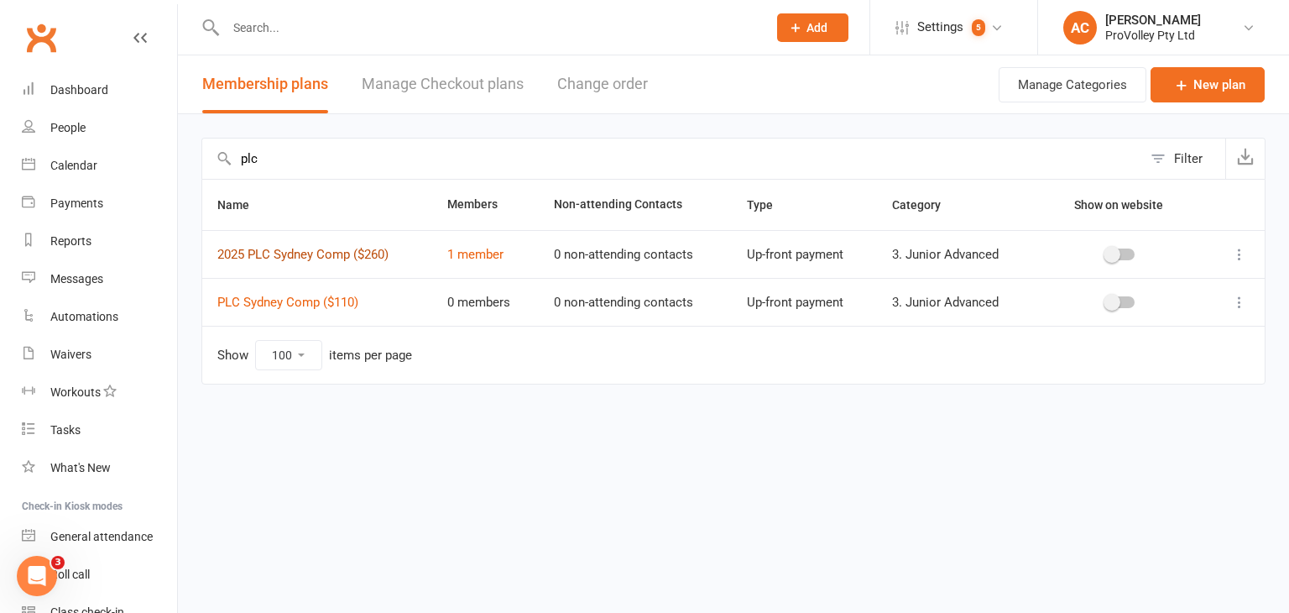
type input "plc"
click at [321, 254] on link "2025 PLC Sydney Comp ($260)" at bounding box center [302, 254] width 171 height 15
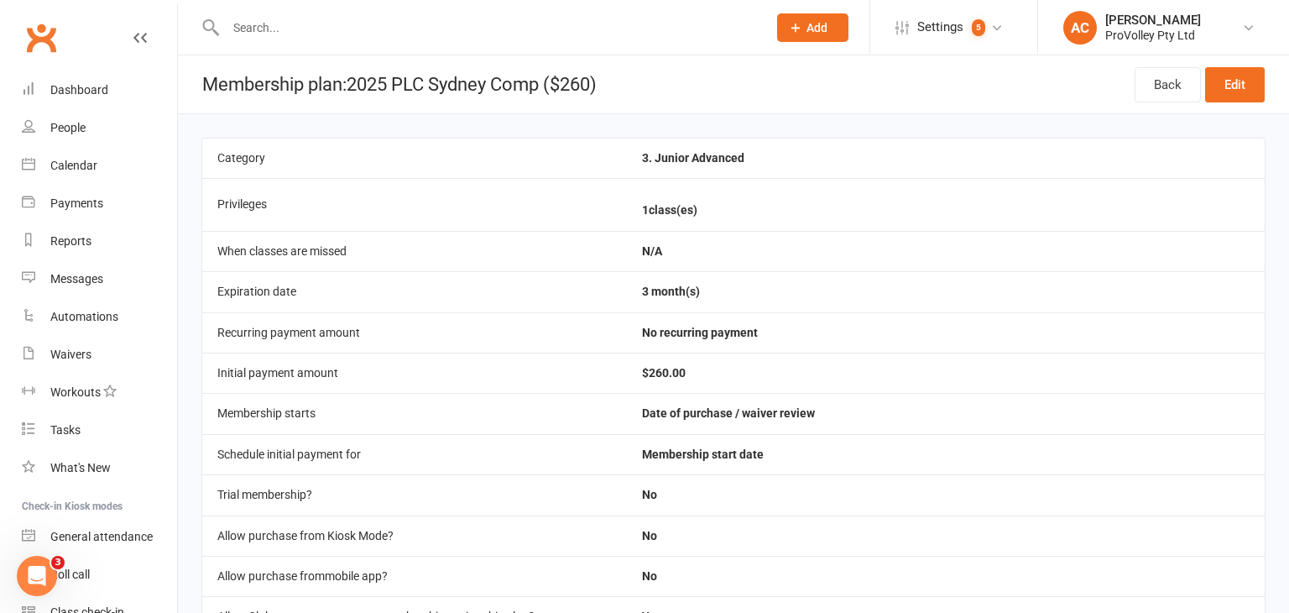
select select "100"
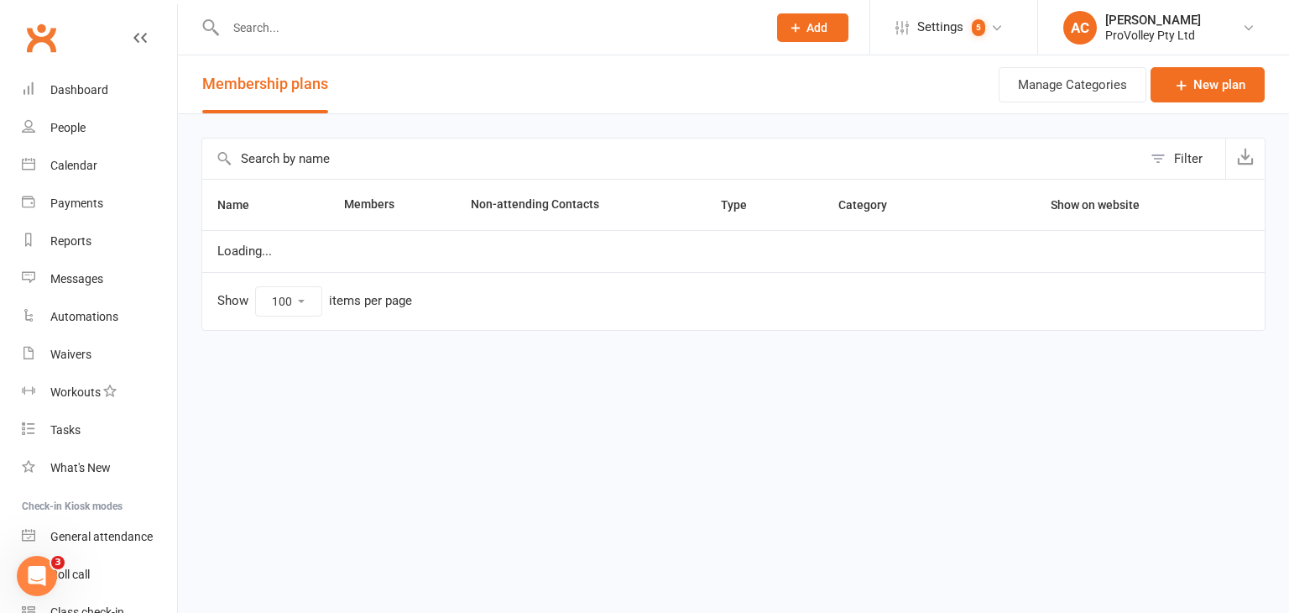
click at [302, 149] on input "text" at bounding box center [672, 158] width 940 height 40
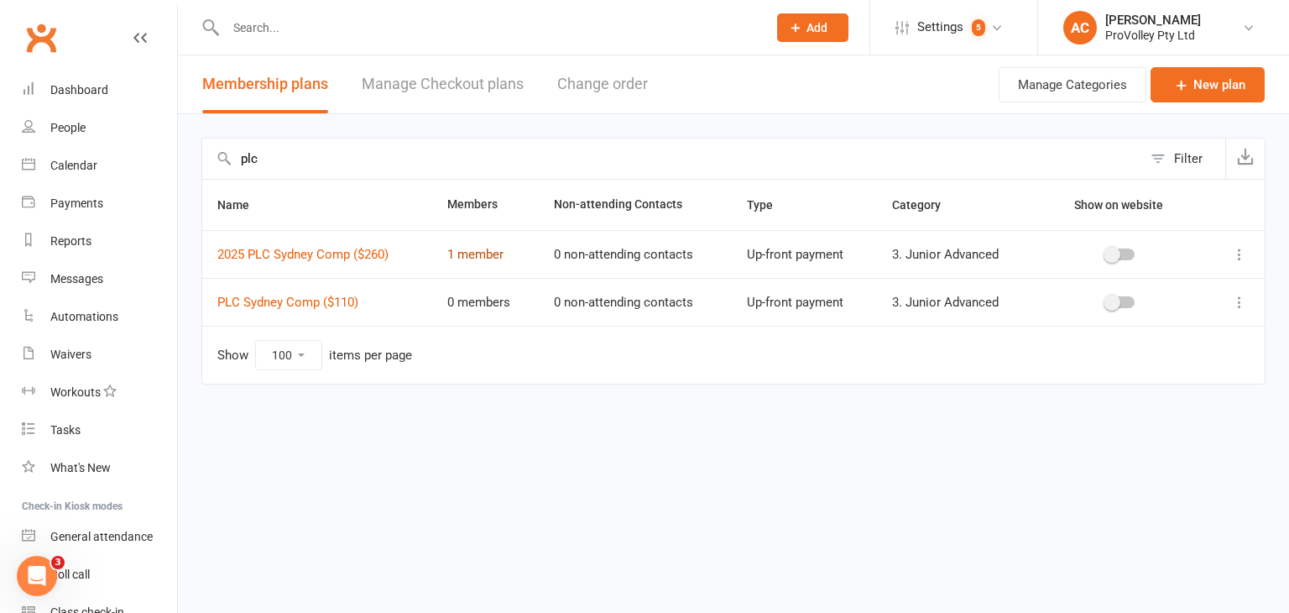
type input "plc"
click at [503, 256] on link "1 member" at bounding box center [475, 254] width 56 height 15
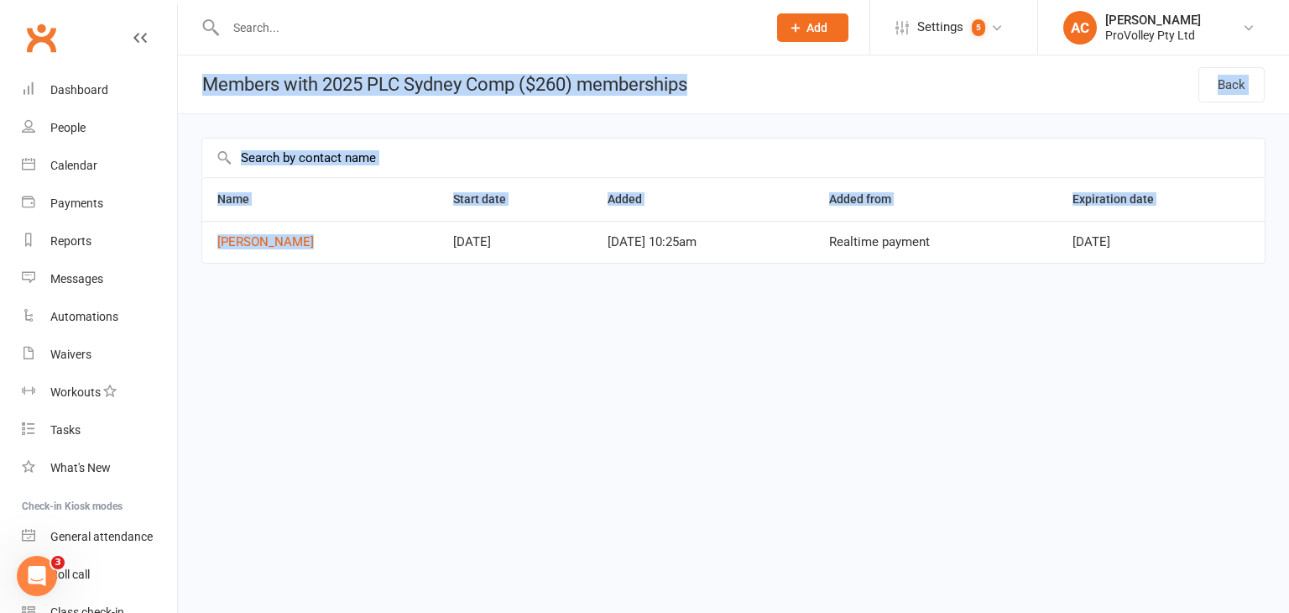
drag, startPoint x: 180, startPoint y: 78, endPoint x: 337, endPoint y: 248, distance: 231.0
click at [337, 248] on section "Members with 2025 PLC Sydney Comp ($260) memberships Back Name Start date Added…" at bounding box center [733, 182] width 1111 height 255
copy section "Members with 2025 PLC Sydney Comp ($260) memberships Back Name Start date Added…"
click at [79, 162] on div "Calendar" at bounding box center [73, 165] width 47 height 13
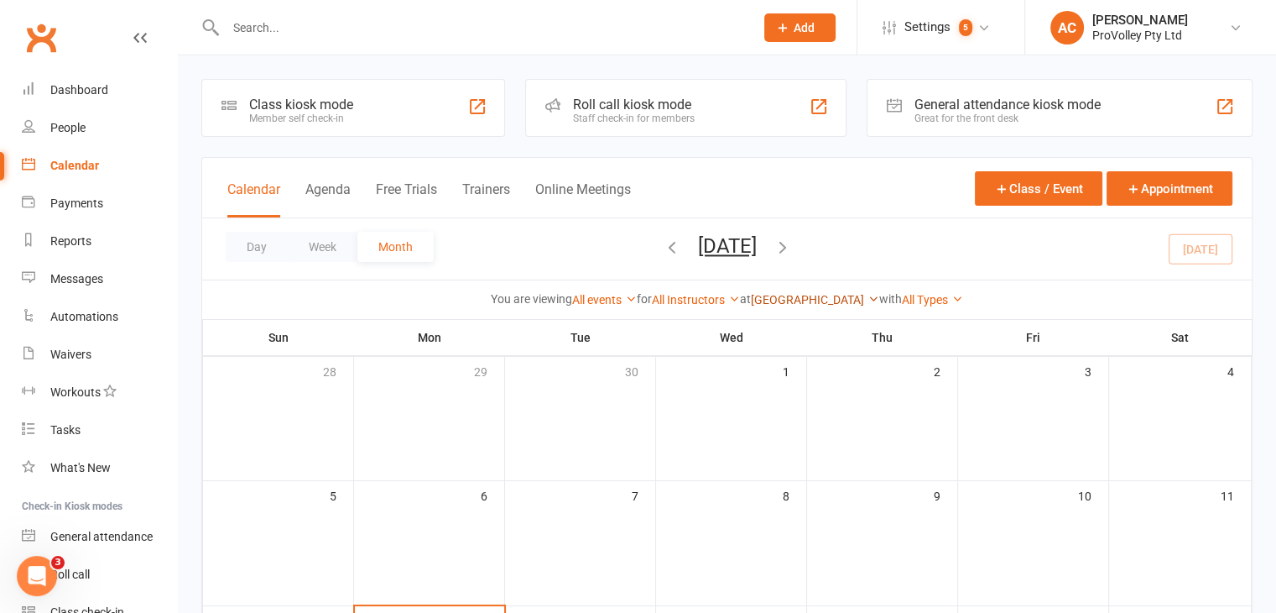
click at [799, 295] on link "Waverley College" at bounding box center [815, 299] width 128 height 13
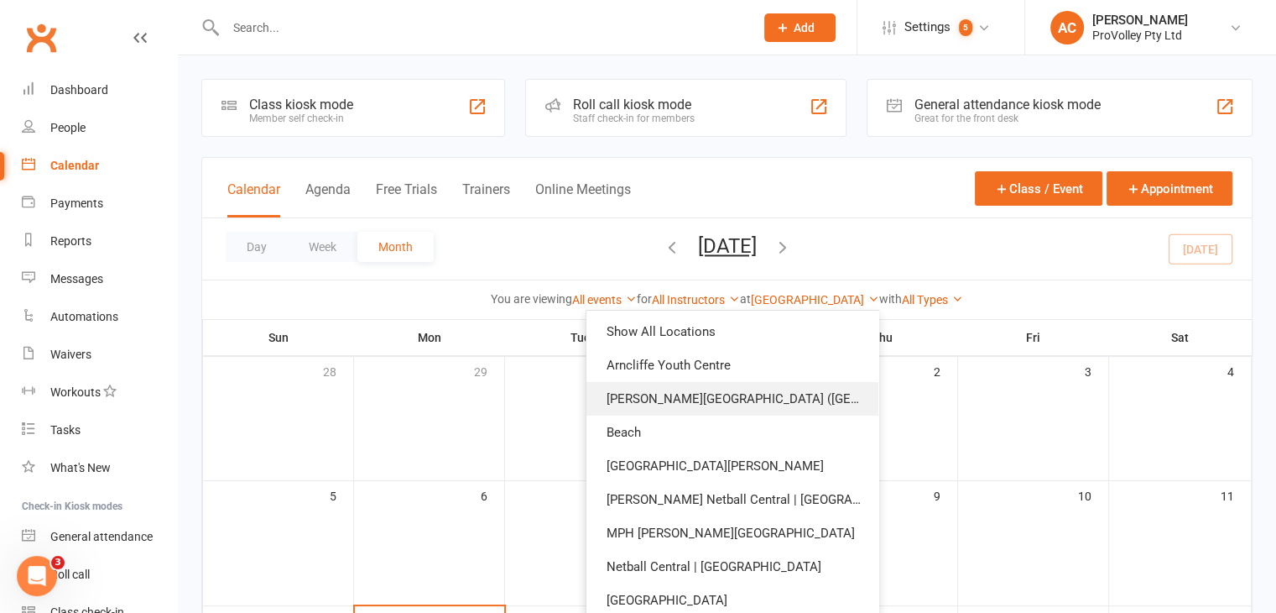
click at [728, 384] on link "Barker College (Rosewood Centre)" at bounding box center [733, 399] width 292 height 34
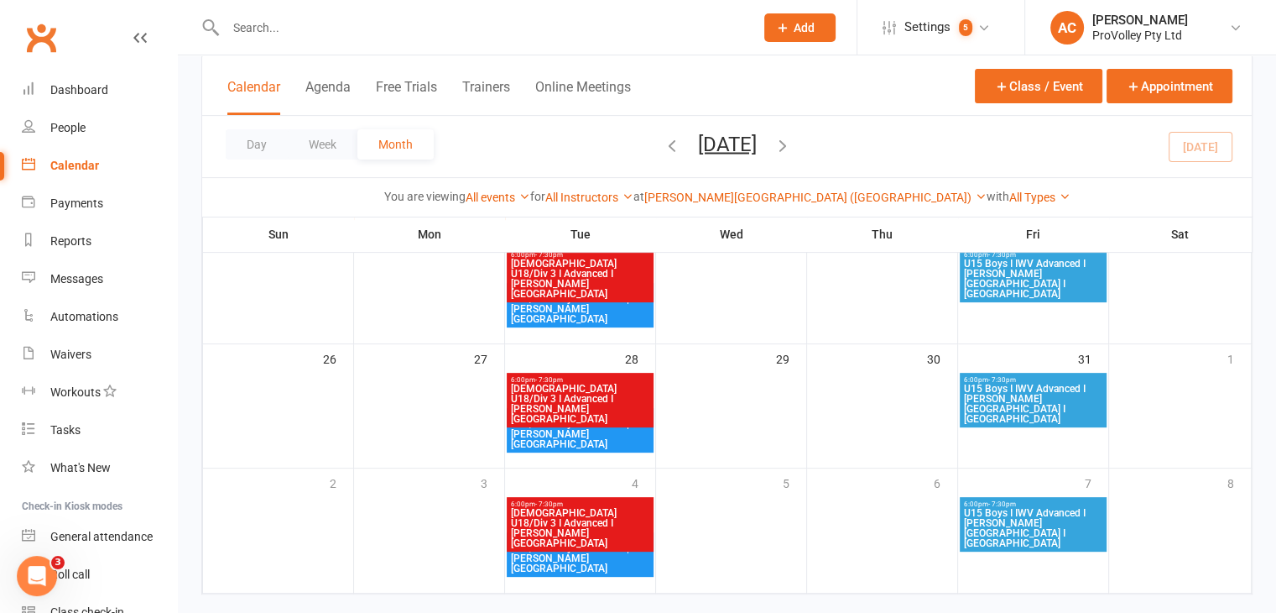
scroll to position [539, 0]
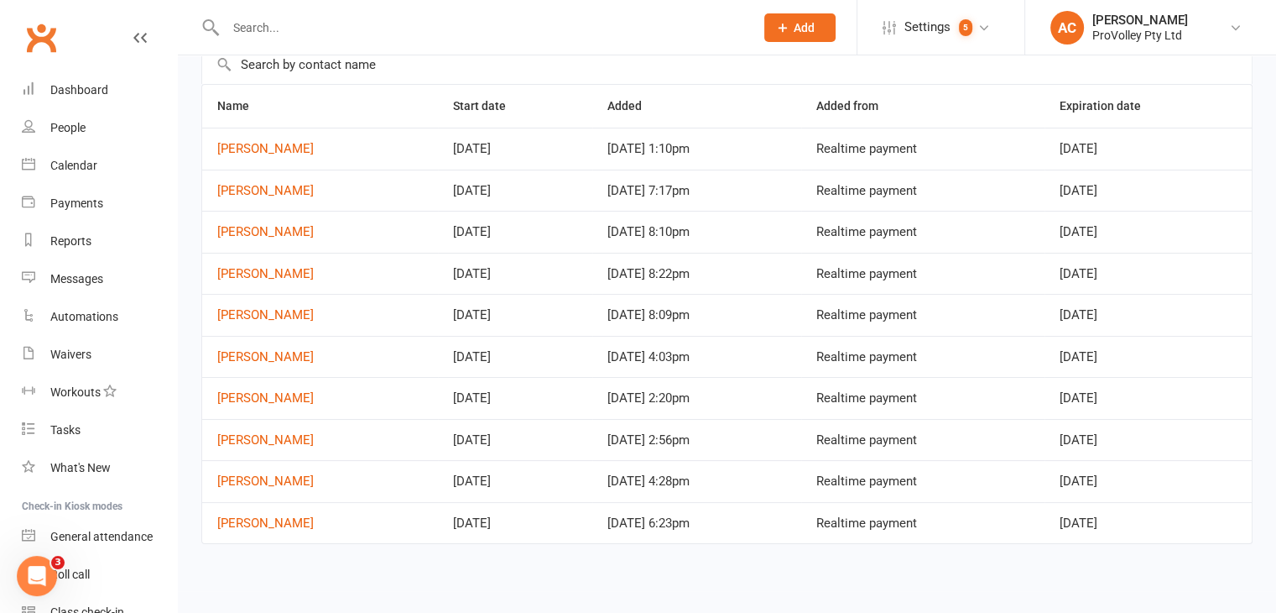
scroll to position [94, 0]
drag, startPoint x: 204, startPoint y: 82, endPoint x: 319, endPoint y: 511, distance: 443.9
click at [319, 511] on section "Members with State Cup U16 GIrls | 2nd Nov 2025 ($65) memberships Back Name Sta…" at bounding box center [727, 275] width 1098 height 628
copy section "Members with State Cup U16 GIrls | 2nd Nov 2025 ($65) memberships Back Name Sta…"
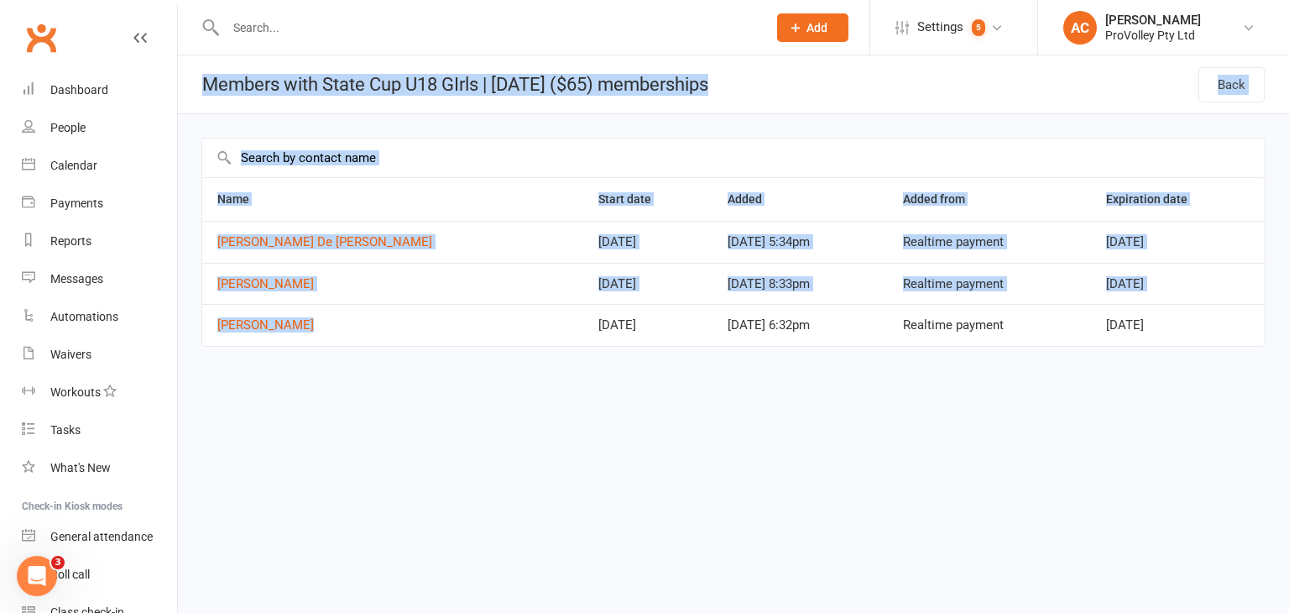
drag, startPoint x: 199, startPoint y: 81, endPoint x: 339, endPoint y: 316, distance: 274.3
click at [339, 316] on section "Members with State Cup U18 GIrls | 1st Nov 2025 ($65) memberships Back Name Sta…" at bounding box center [733, 224] width 1111 height 338
copy section "Members with State Cup U18 GIrls | 1st Nov 2025 ($65) memberships Back Name Sta…"
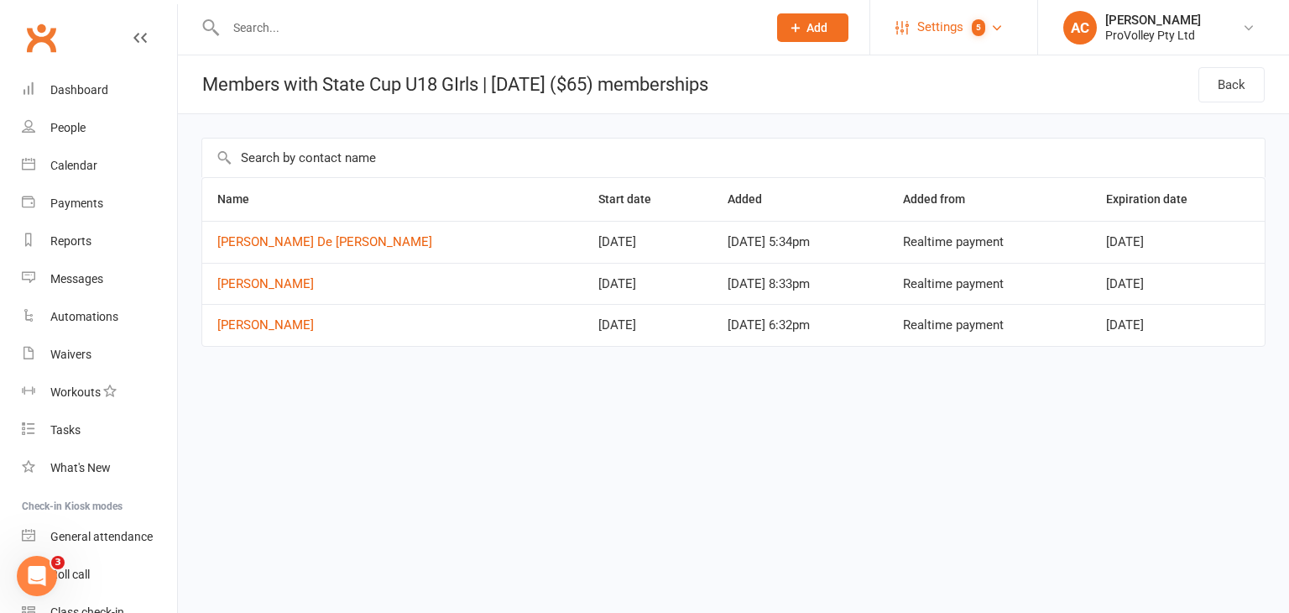
click at [969, 33] on count-badge "5" at bounding box center [974, 27] width 22 height 38
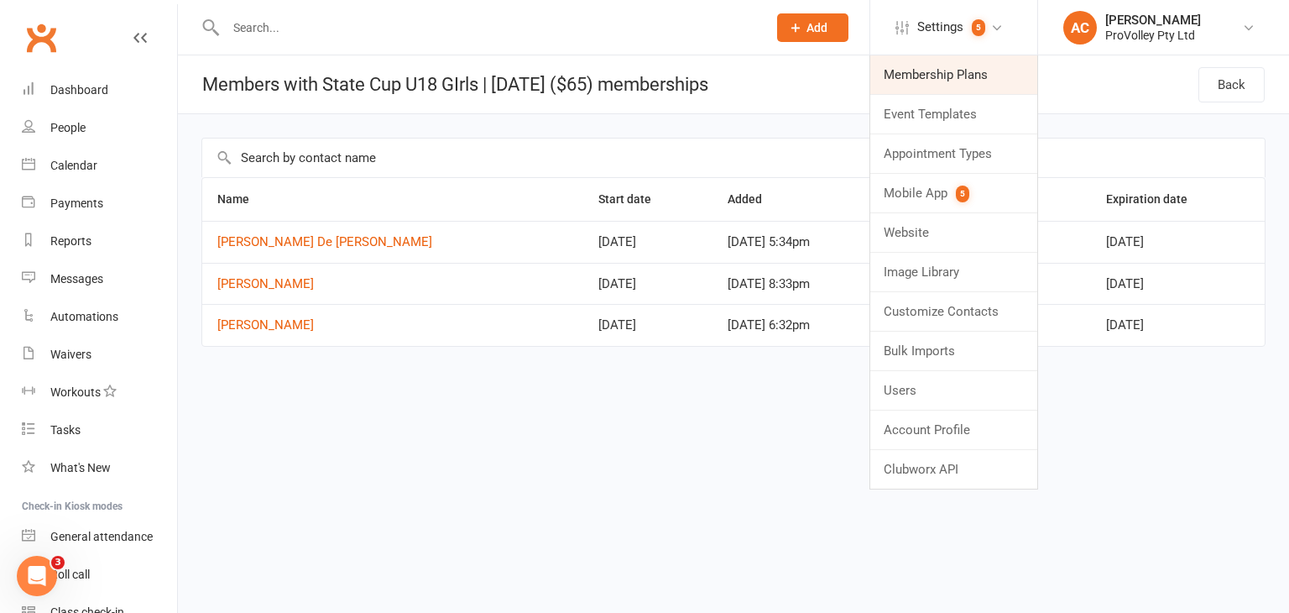
click at [941, 77] on link "Membership Plans" at bounding box center [953, 74] width 167 height 39
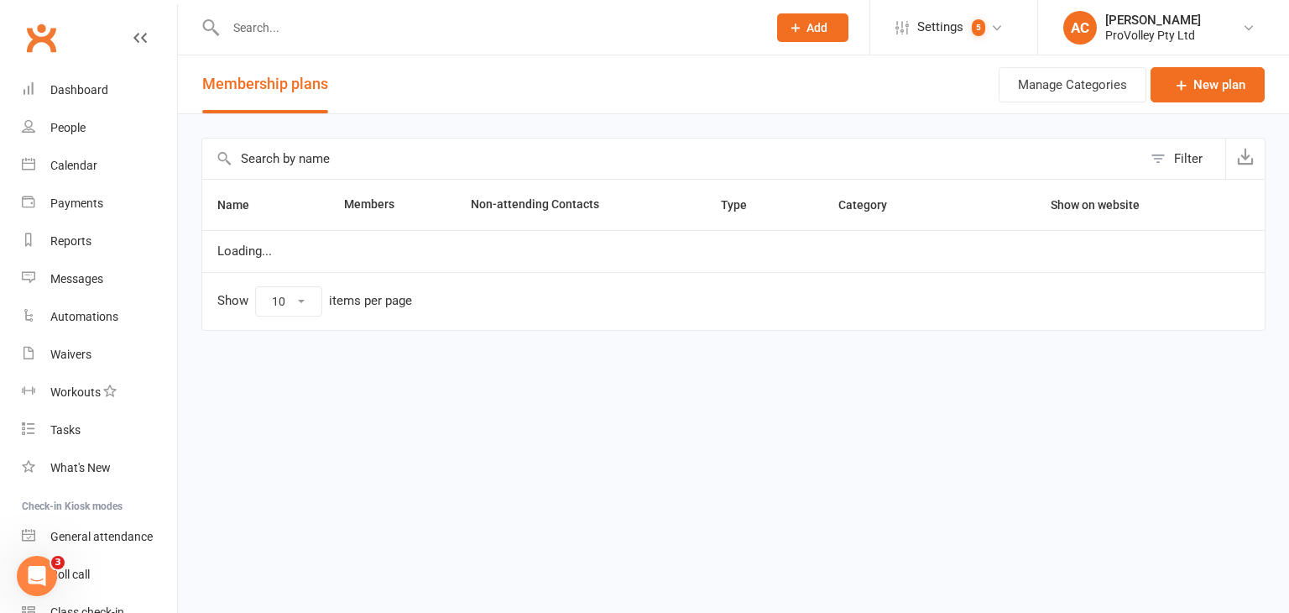
select select "100"
click at [369, 162] on input "text" at bounding box center [672, 158] width 940 height 40
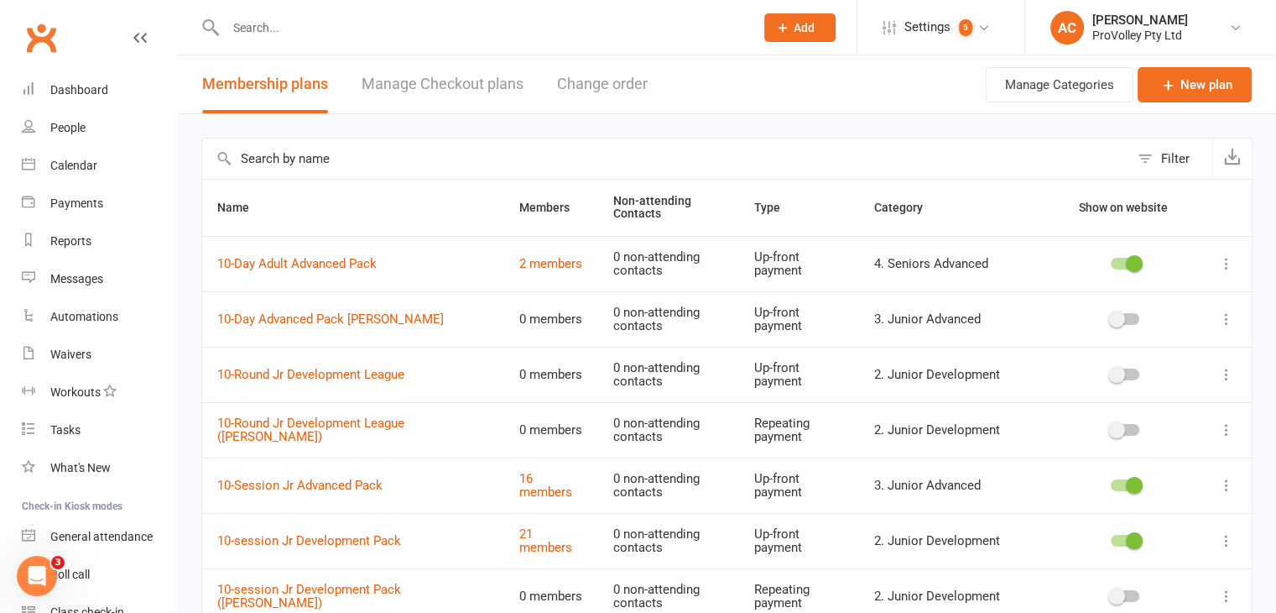
click at [421, 165] on input "text" at bounding box center [665, 158] width 927 height 40
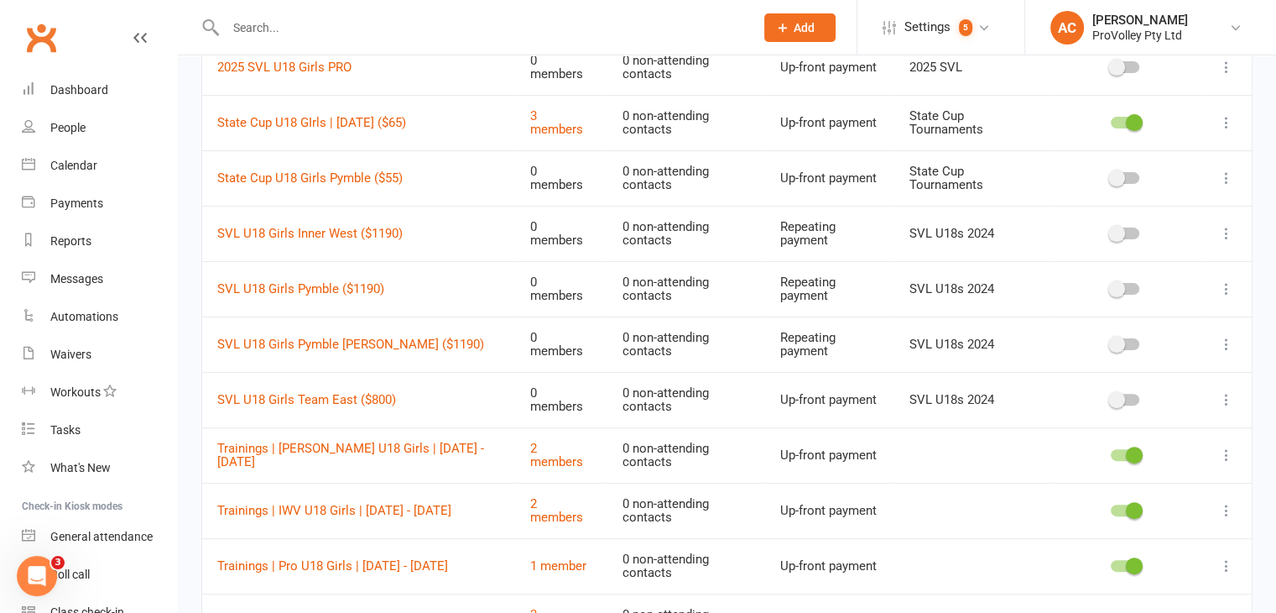
scroll to position [461, 0]
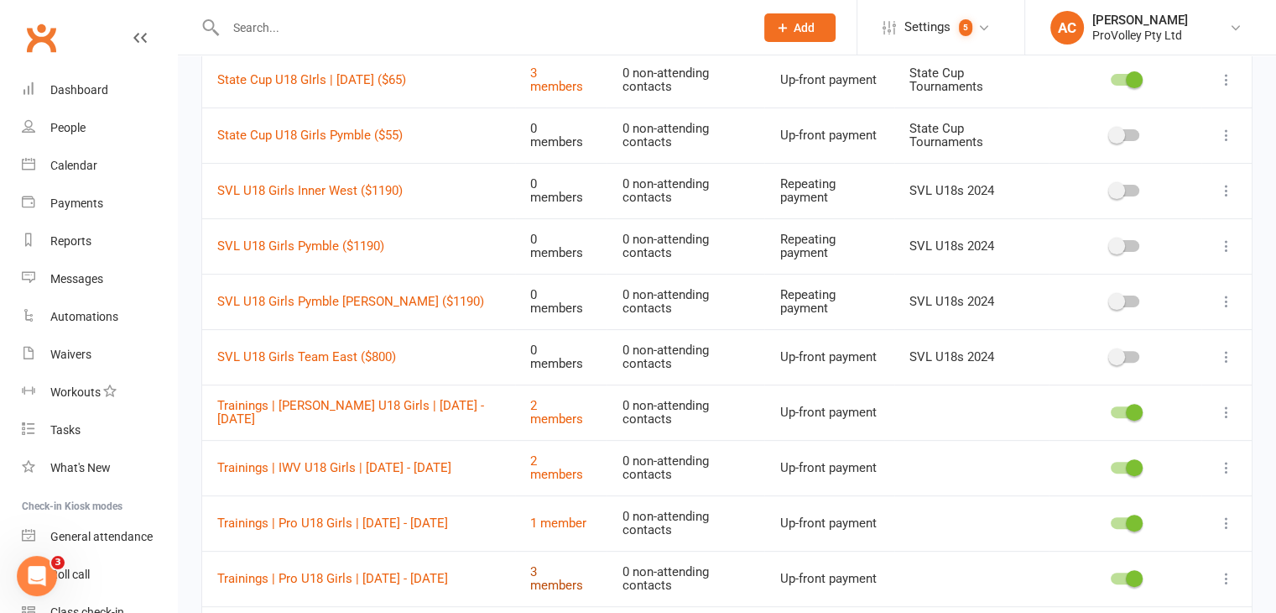
type input "u18 girls"
click at [530, 564] on link "3 members" at bounding box center [556, 578] width 53 height 29
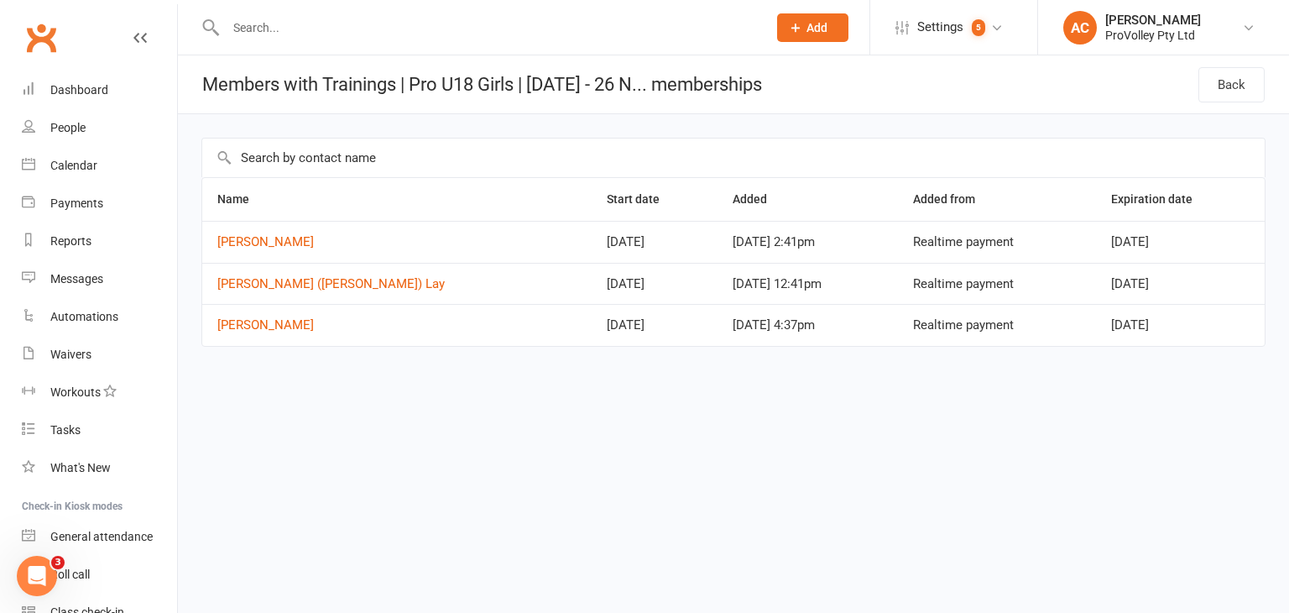
select select "100"
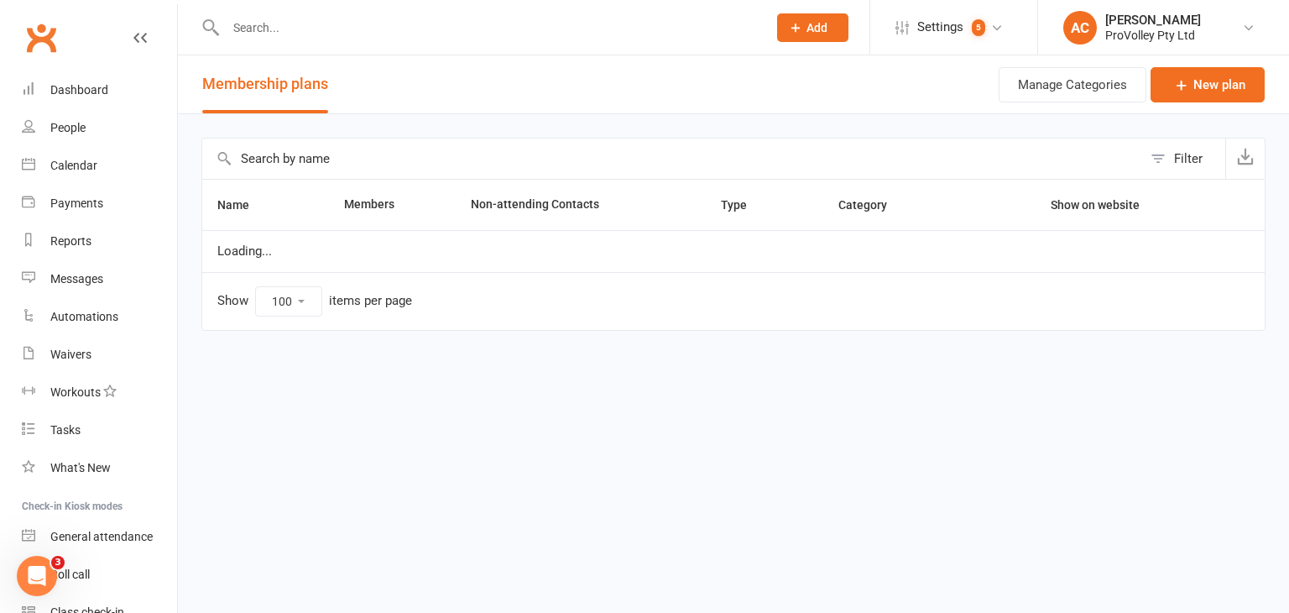
click at [292, 161] on input "text" at bounding box center [672, 158] width 940 height 40
click at [275, 162] on input "195" at bounding box center [672, 158] width 940 height 40
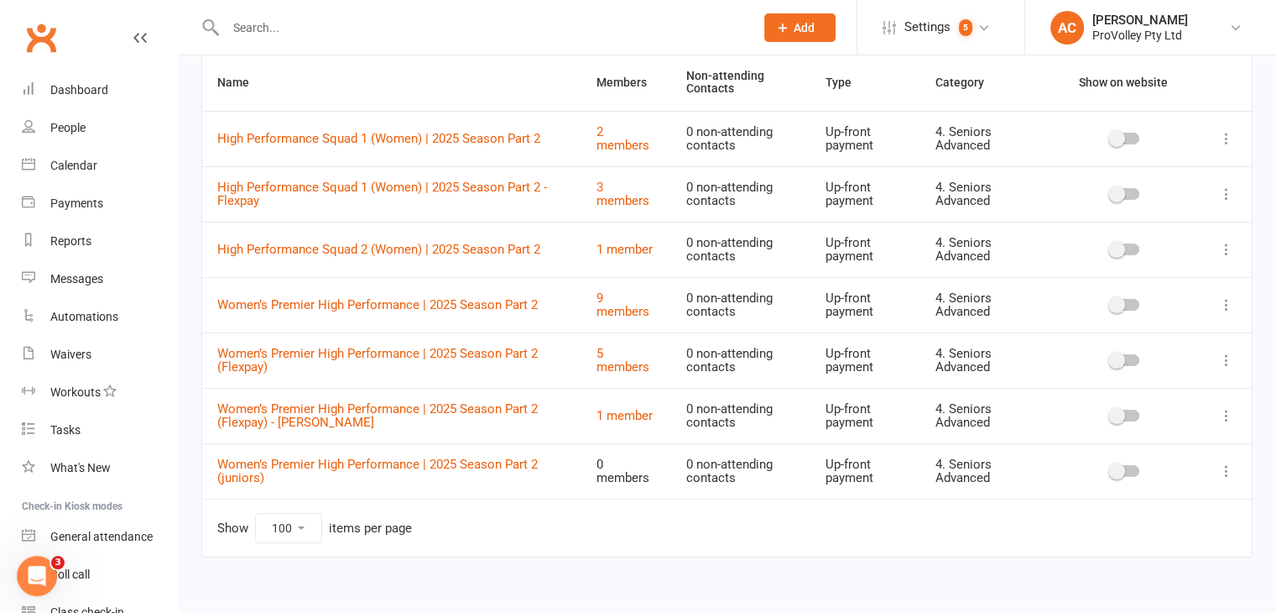
scroll to position [138, 0]
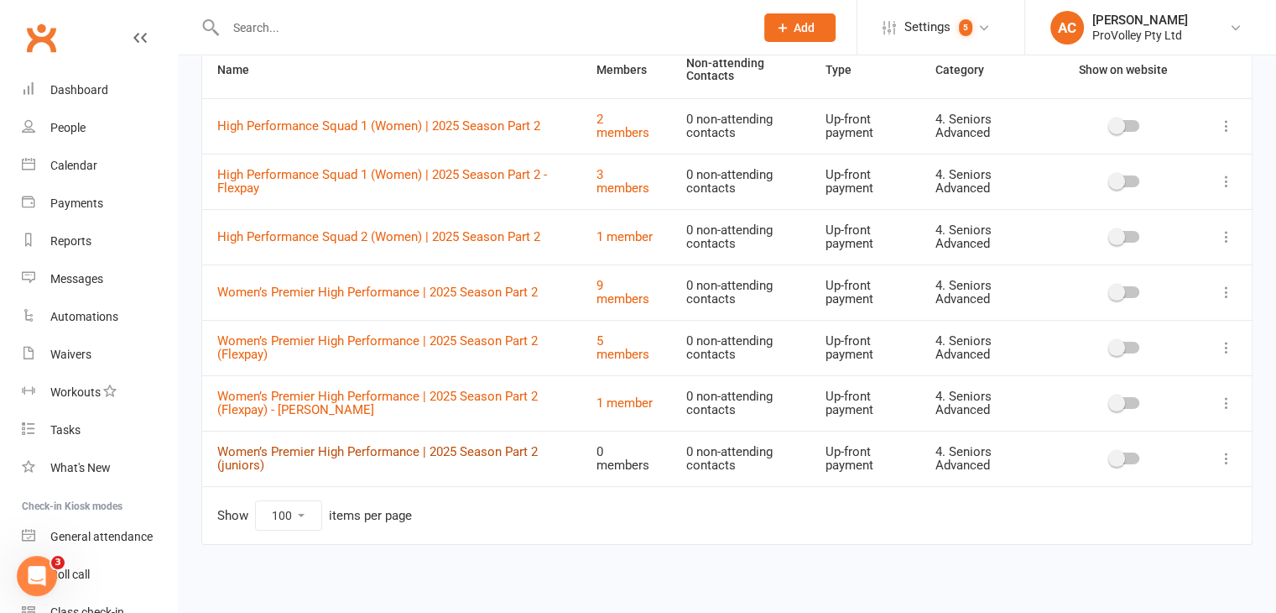
type input "high per"
click at [485, 449] on link "Women’s Premier High Performance | 2025 Season Part 2 (juniors)" at bounding box center [377, 458] width 321 height 29
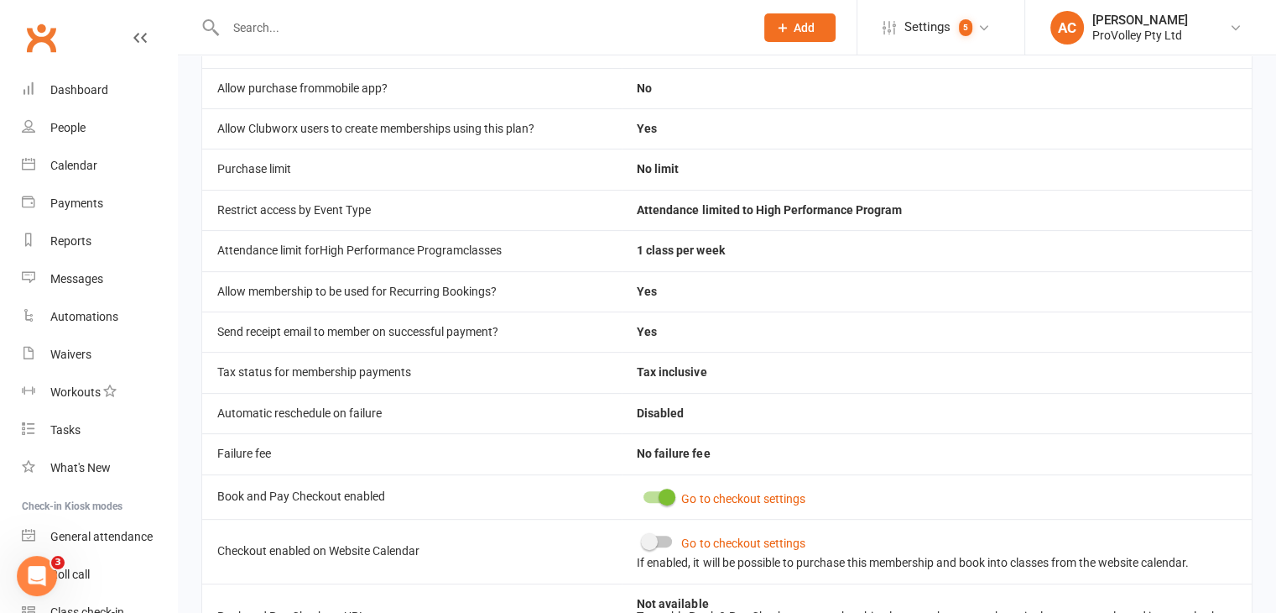
scroll to position [807, 0]
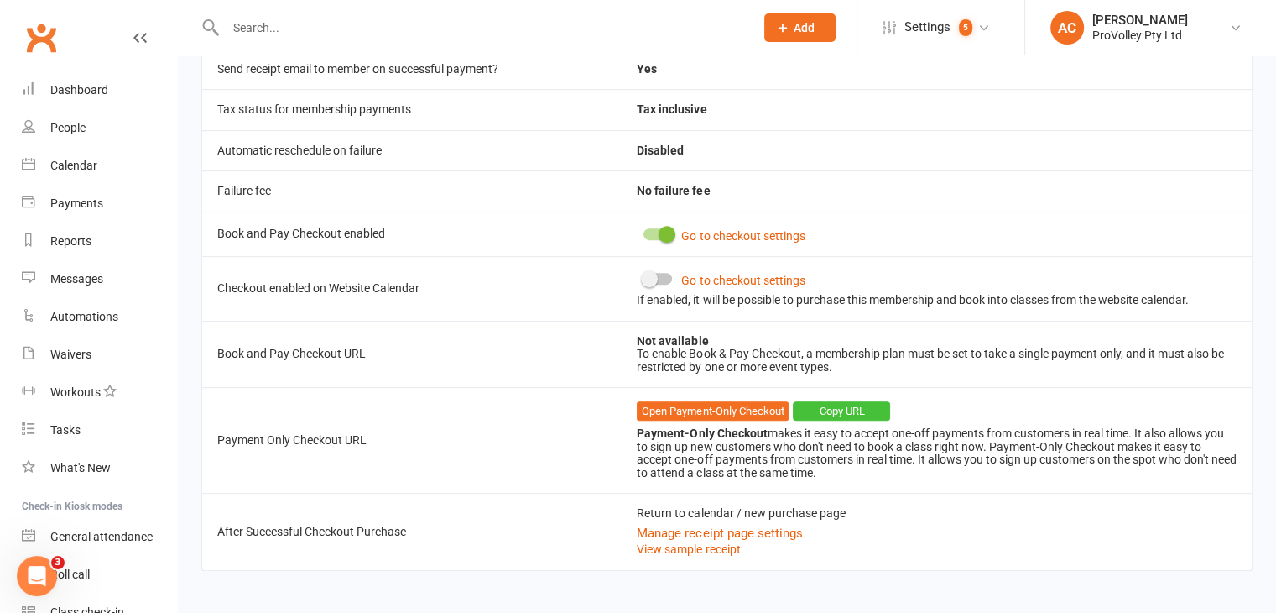
click at [853, 401] on button "Copy URL" at bounding box center [841, 411] width 97 height 20
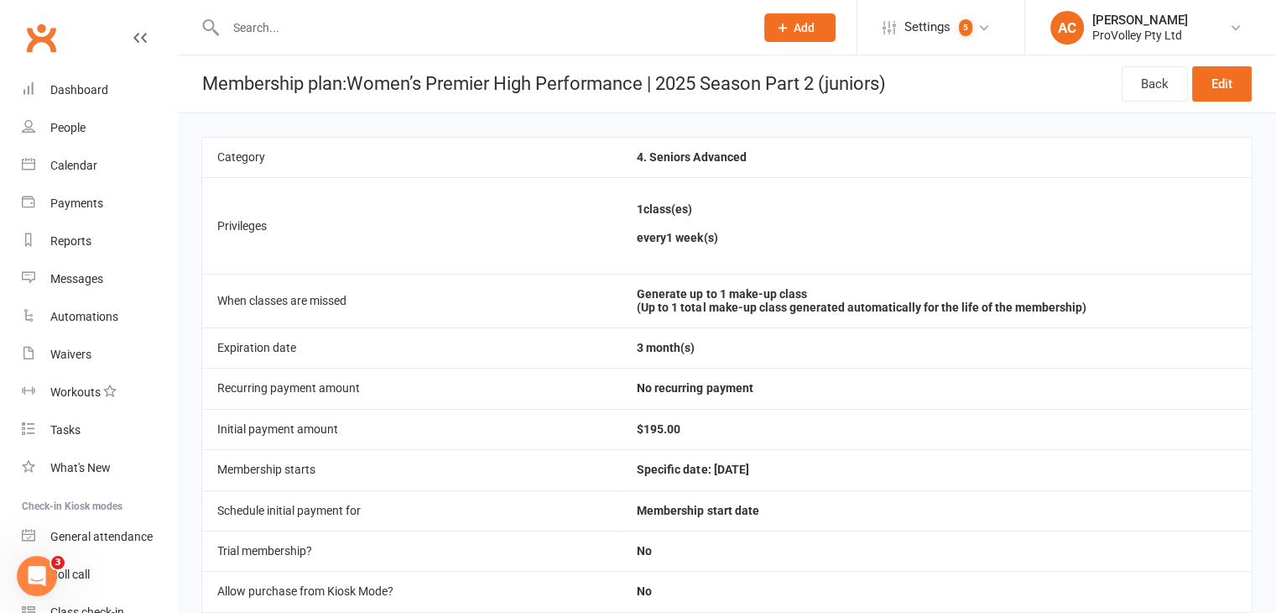
scroll to position [0, 0]
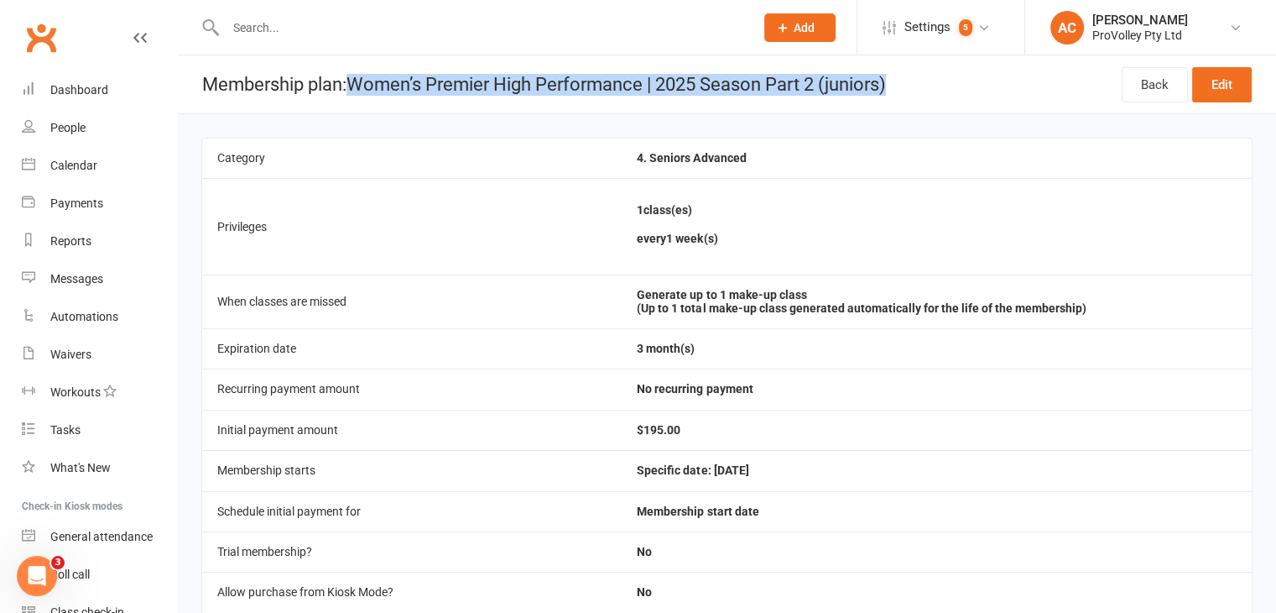
drag, startPoint x: 357, startPoint y: 84, endPoint x: 932, endPoint y: 86, distance: 575.6
click at [932, 86] on header "Membership plan: Women’s Premier High Performance | 2025 Season Part 2 (juniors…" at bounding box center [727, 84] width 1098 height 59
copy h1 "Women’s Premier High Performance | 2025 Season Part 2 (juniors)"
click at [510, 76] on h1 "Membership plan: Women’s Premier High Performance | 2025 Season Part 2 (juniors)" at bounding box center [532, 84] width 708 height 58
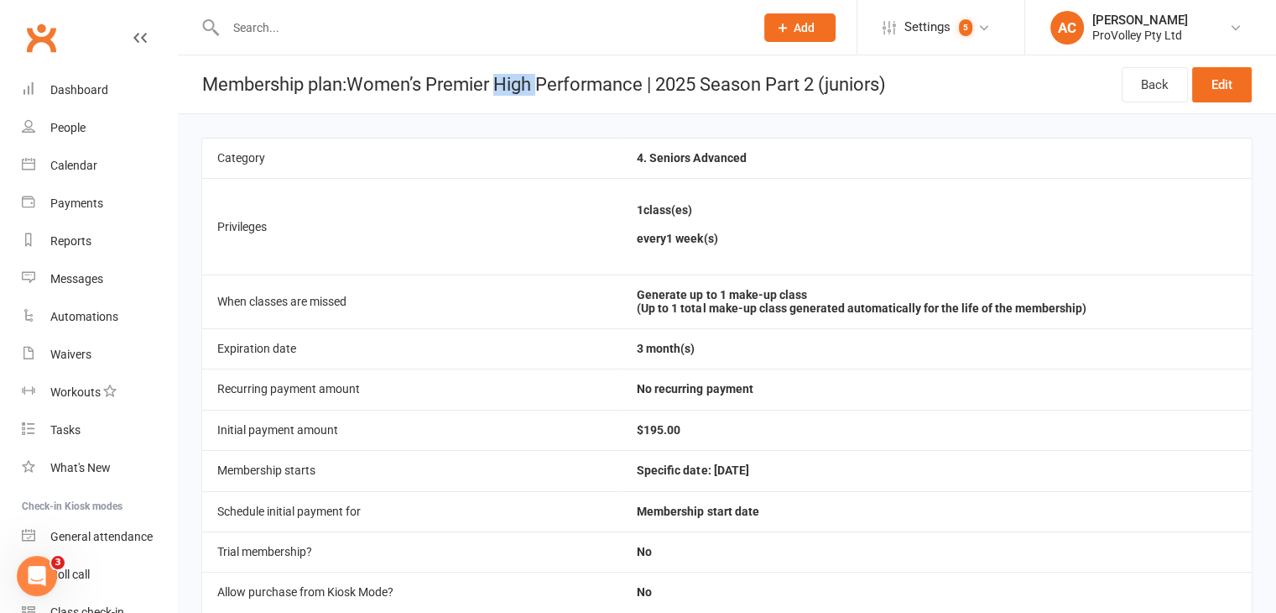
click at [510, 76] on h1 "Membership plan: Women’s Premier High Performance | 2025 Season Part 2 (juniors)" at bounding box center [532, 84] width 708 height 58
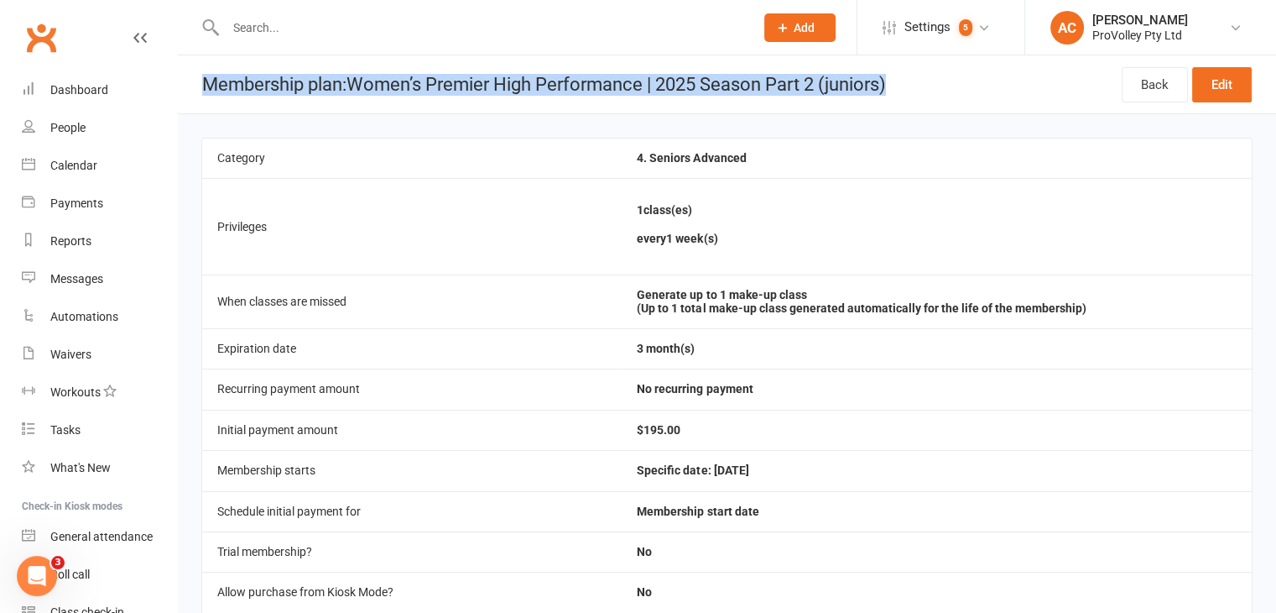
click at [510, 76] on h1 "Membership plan: Women’s Premier High Performance | 2025 Season Part 2 (juniors)" at bounding box center [532, 84] width 708 height 58
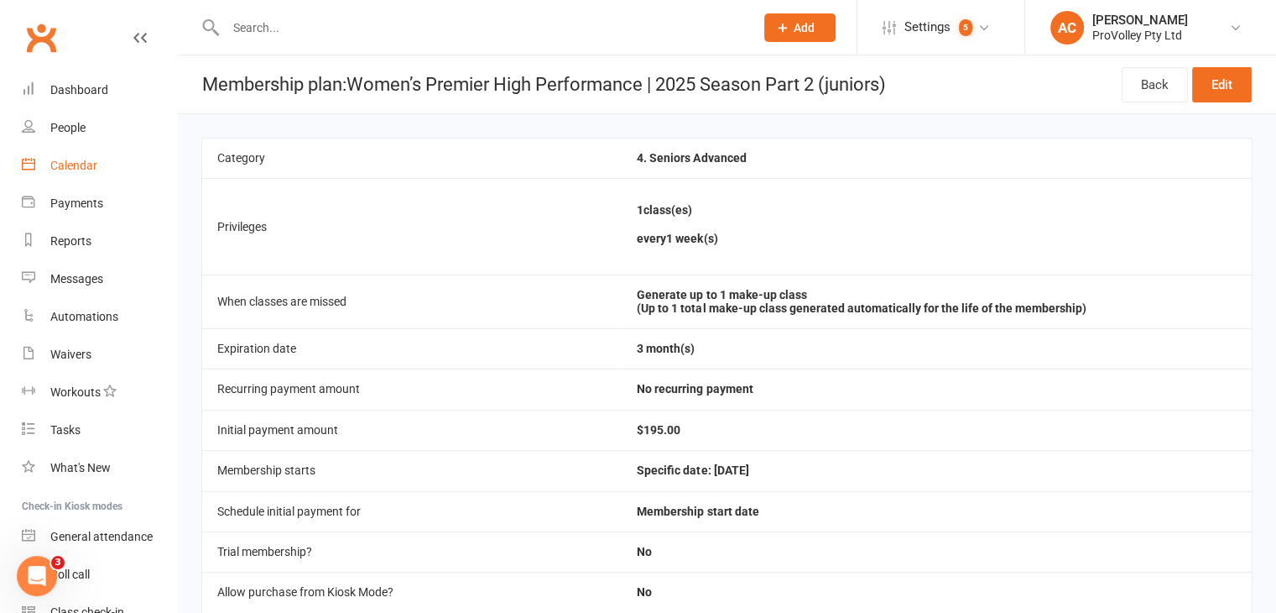
click at [83, 157] on link "Calendar" at bounding box center [99, 166] width 155 height 38
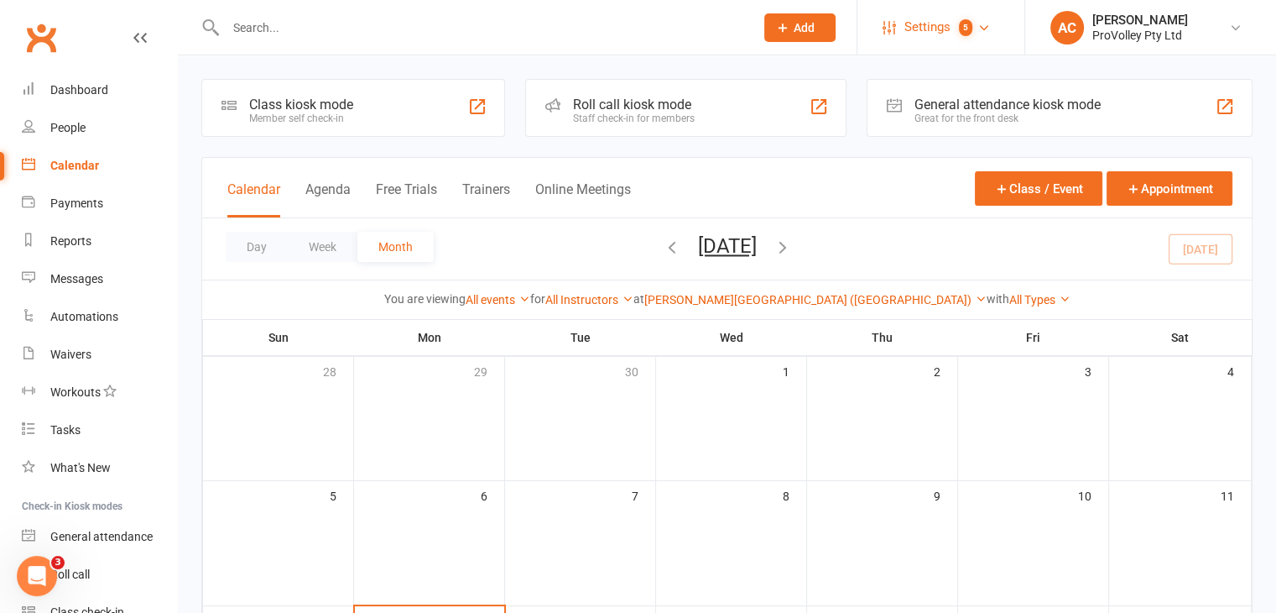
click at [913, 38] on span "Settings" at bounding box center [928, 27] width 46 height 38
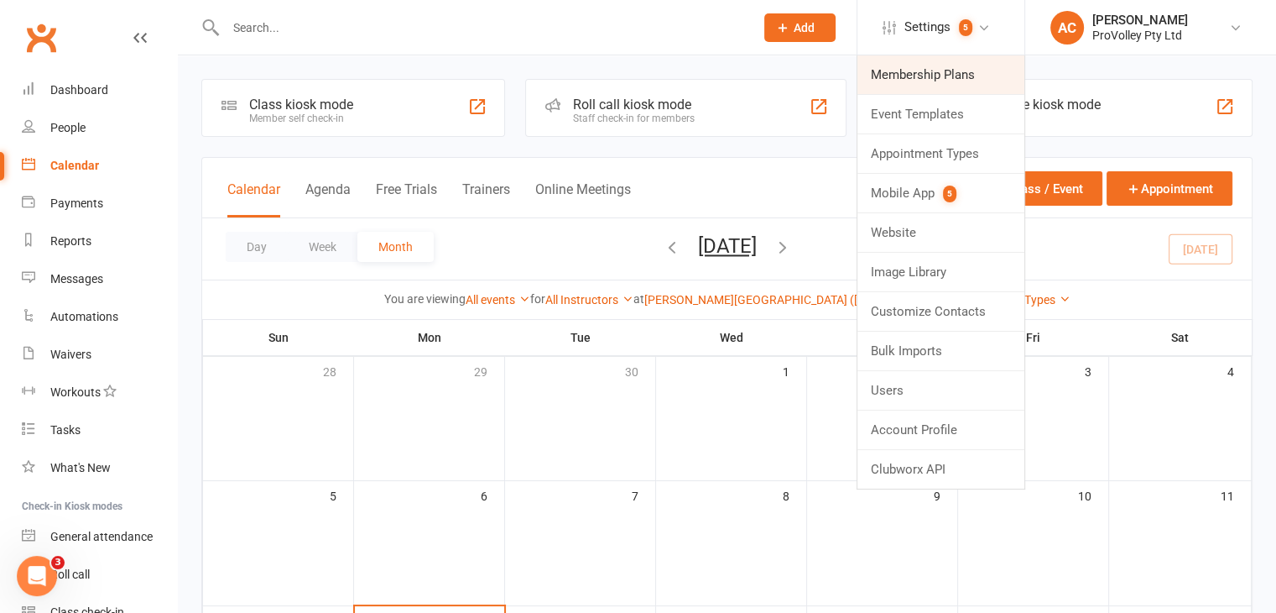
click at [921, 79] on link "Membership Plans" at bounding box center [941, 74] width 167 height 39
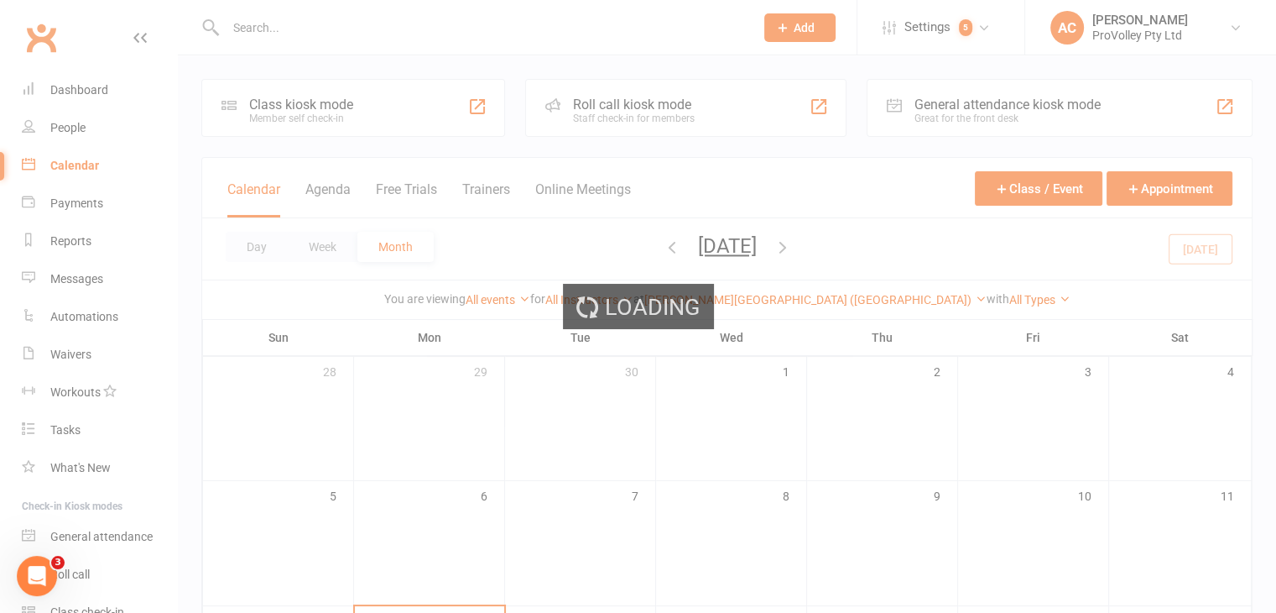
select select "100"
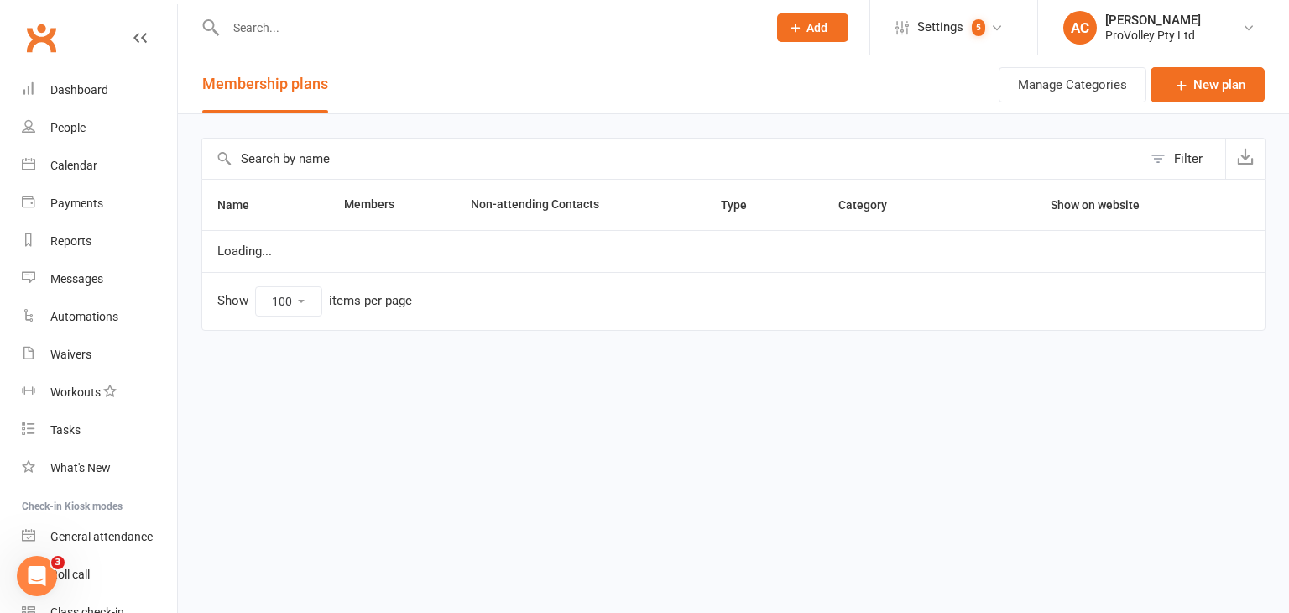
click at [348, 159] on input "text" at bounding box center [672, 158] width 940 height 40
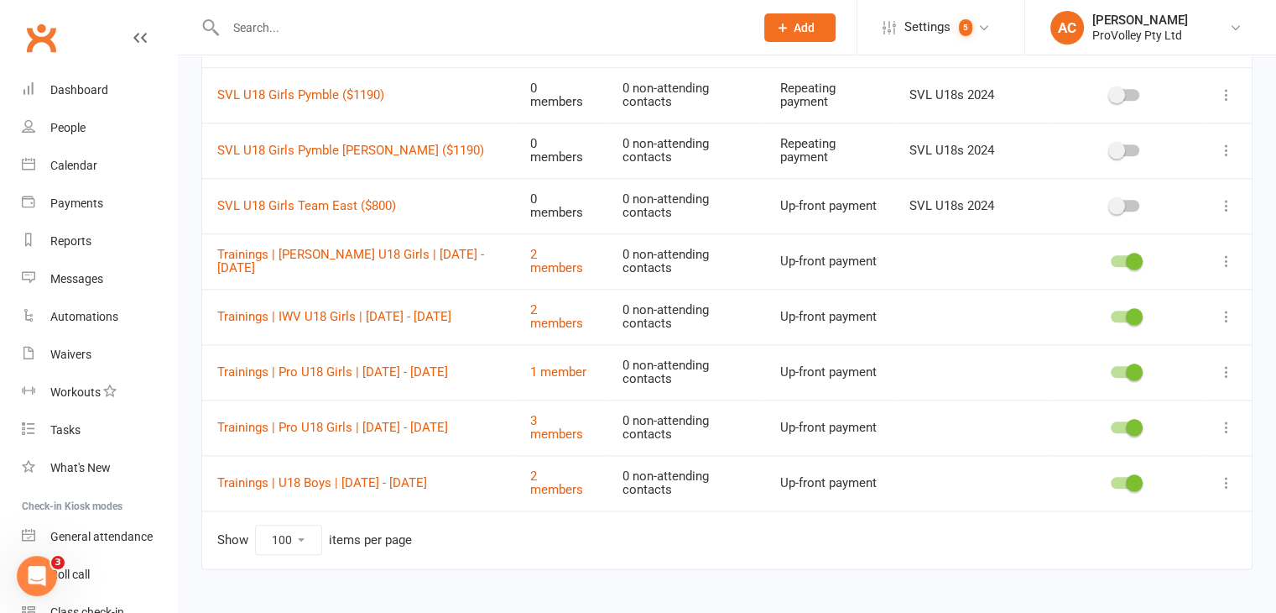
scroll to position [1844, 0]
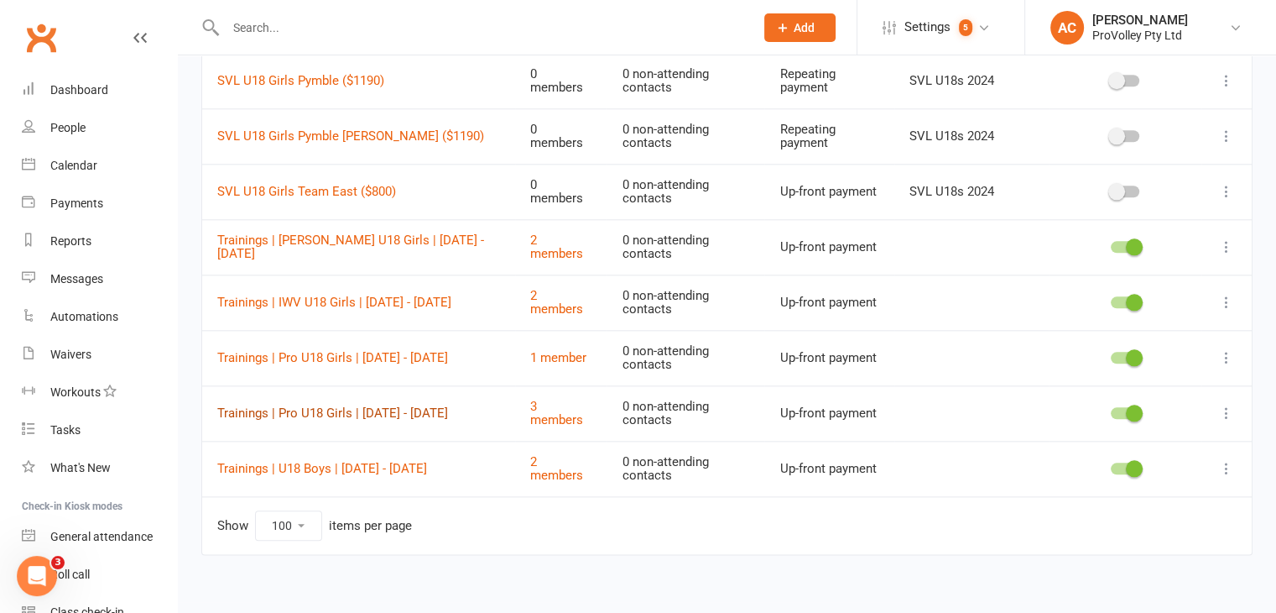
type input "u18"
drag, startPoint x: 415, startPoint y: 404, endPoint x: 1219, endPoint y: 403, distance: 804.7
click at [1219, 404] on icon at bounding box center [1226, 412] width 17 height 17
click at [1178, 461] on link "Duplicate" at bounding box center [1140, 467] width 166 height 34
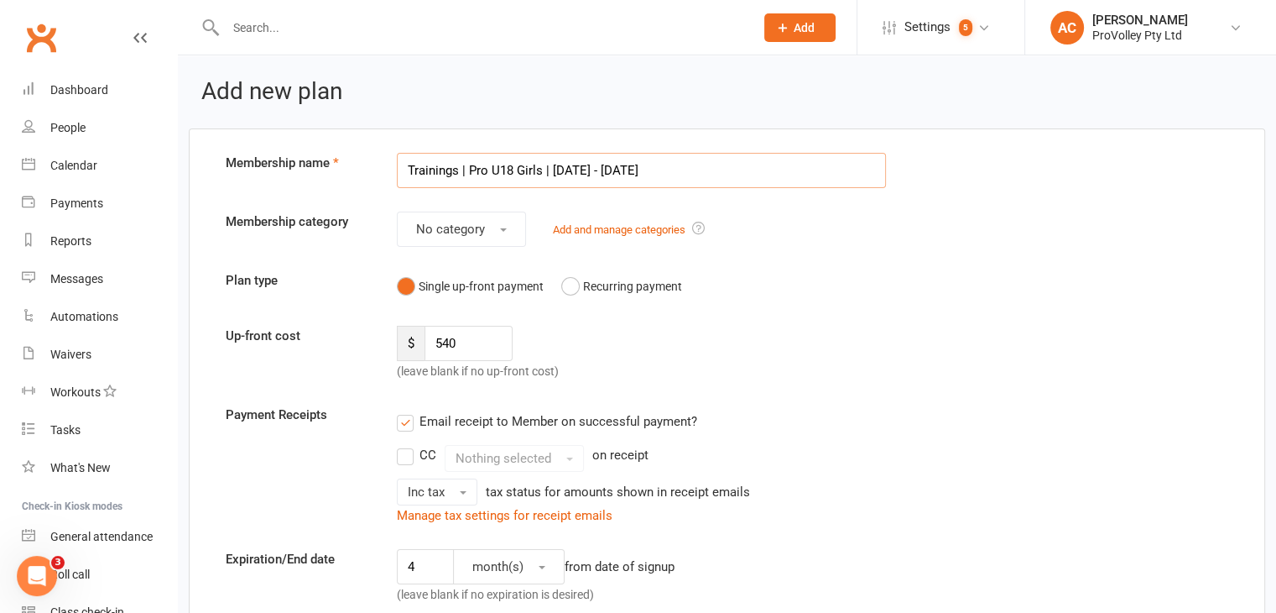
drag, startPoint x: 552, startPoint y: 169, endPoint x: 708, endPoint y: 175, distance: 156.2
click at [708, 175] on input "Trainings | Pro U18 Girls | 8 Sep - 26 Nov" at bounding box center [641, 170] width 489 height 35
paste input "13 Oct - 27"
type input "Trainings | Pro U18 Girls | 13 Oct - 27 Nov (2 sessions)"
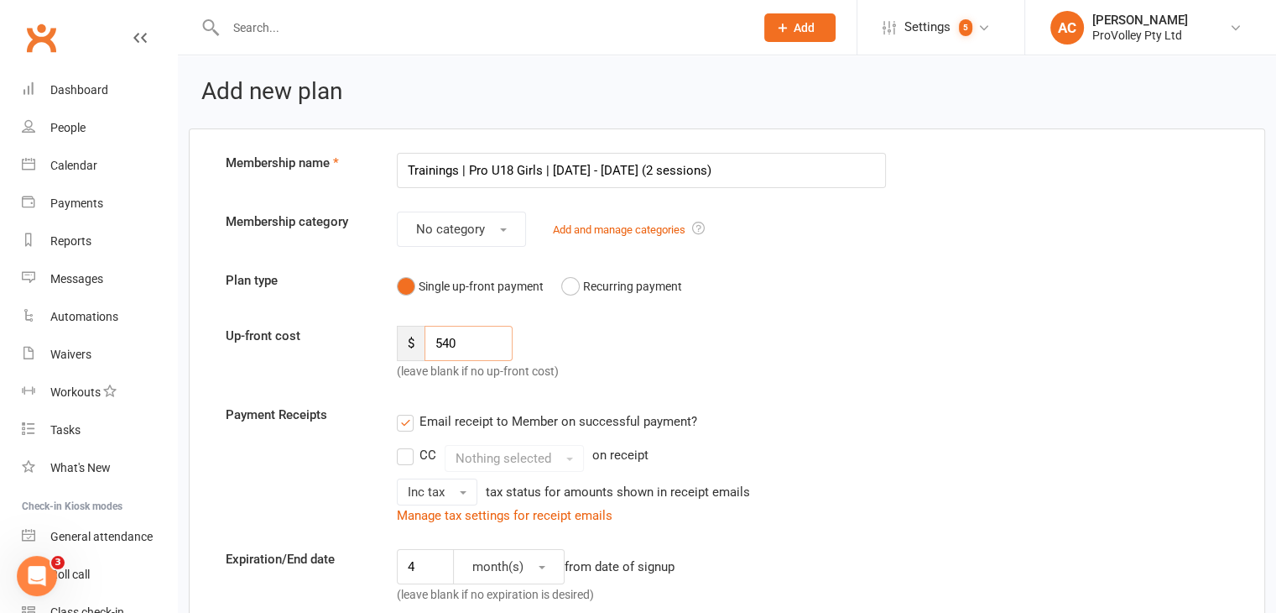
click at [461, 350] on input "540" at bounding box center [469, 343] width 88 height 35
click at [462, 347] on input "295" at bounding box center [469, 343] width 88 height 35
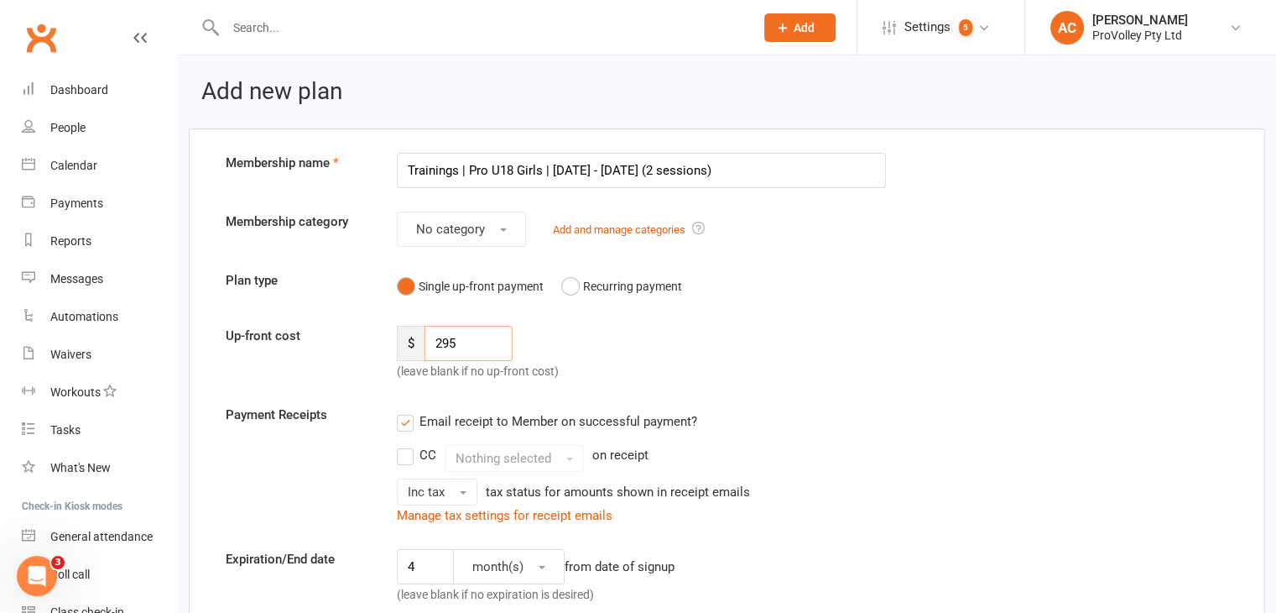
click at [462, 347] on input "295" at bounding box center [469, 343] width 88 height 35
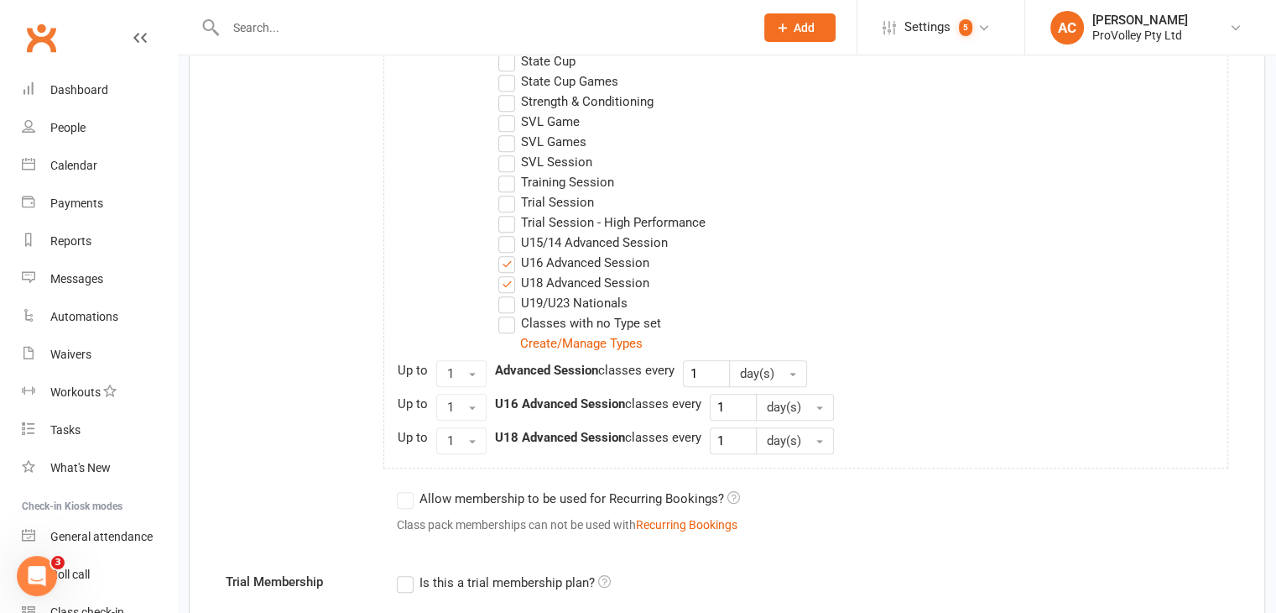
scroll to position [1091, 0]
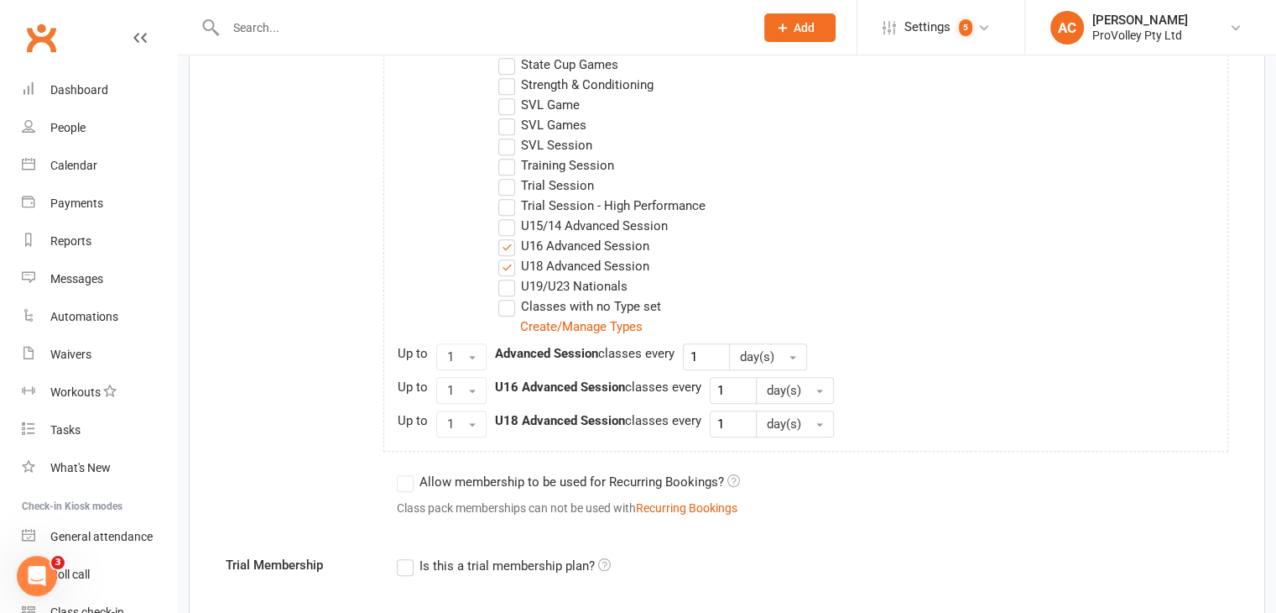
type input "395"
click at [507, 244] on label "U16 Advanced Session" at bounding box center [573, 246] width 151 height 20
click at [507, 236] on input "U16 Advanced Session" at bounding box center [503, 236] width 11 height 0
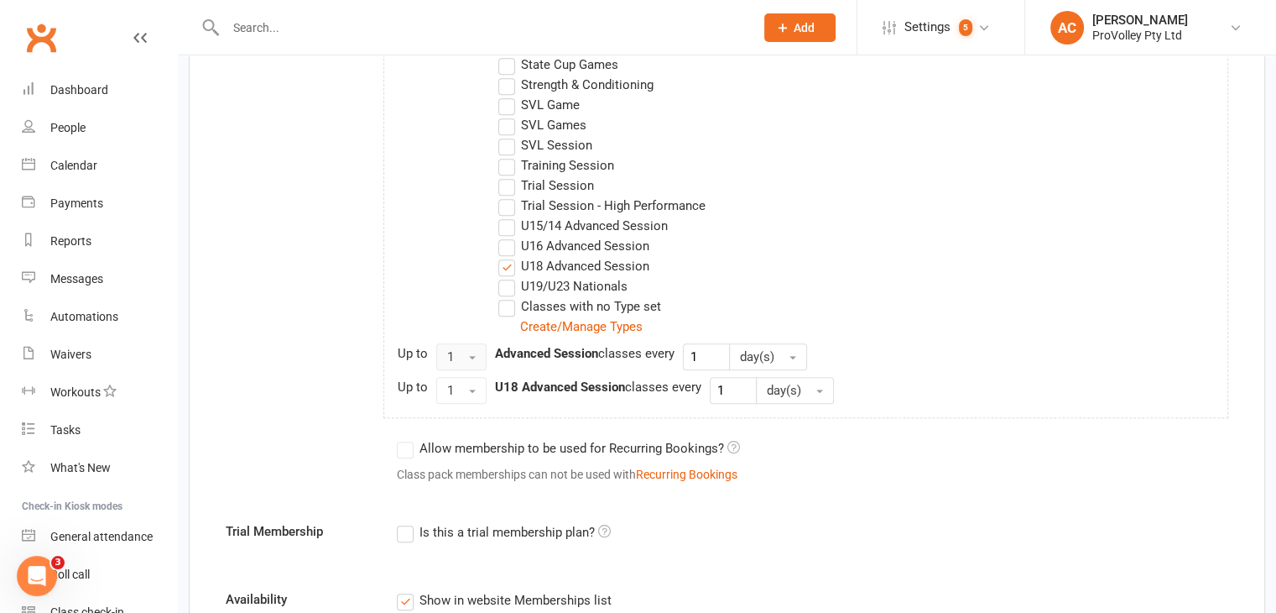
click at [451, 344] on button "1" at bounding box center [461, 356] width 50 height 27
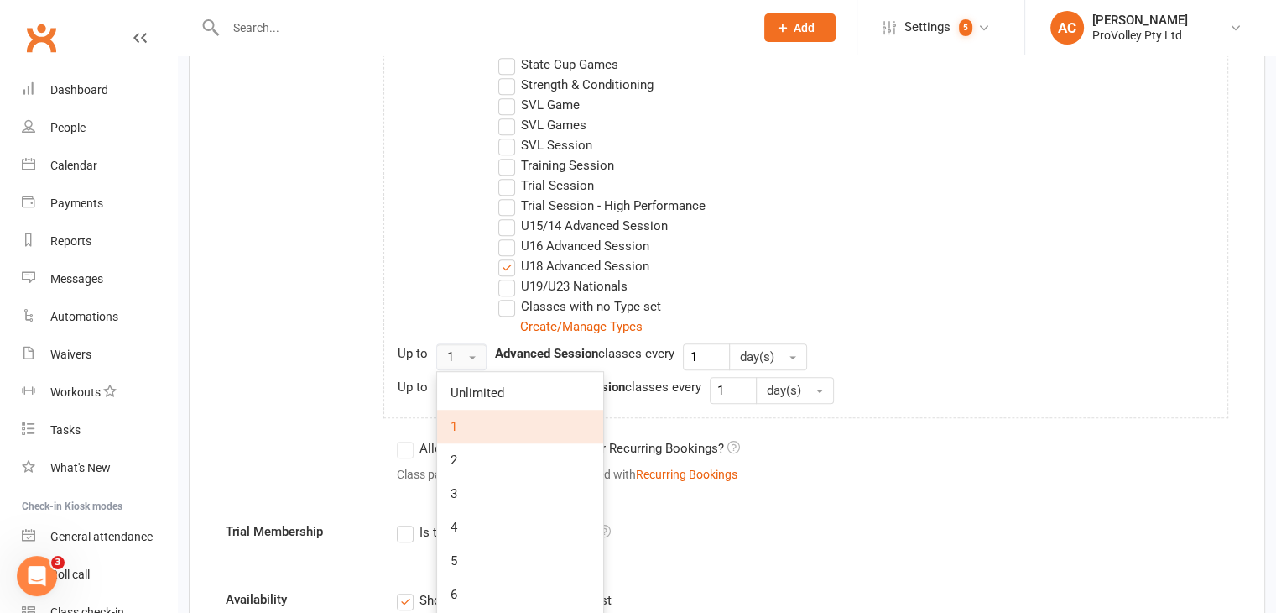
click at [460, 357] on button "1" at bounding box center [461, 356] width 50 height 27
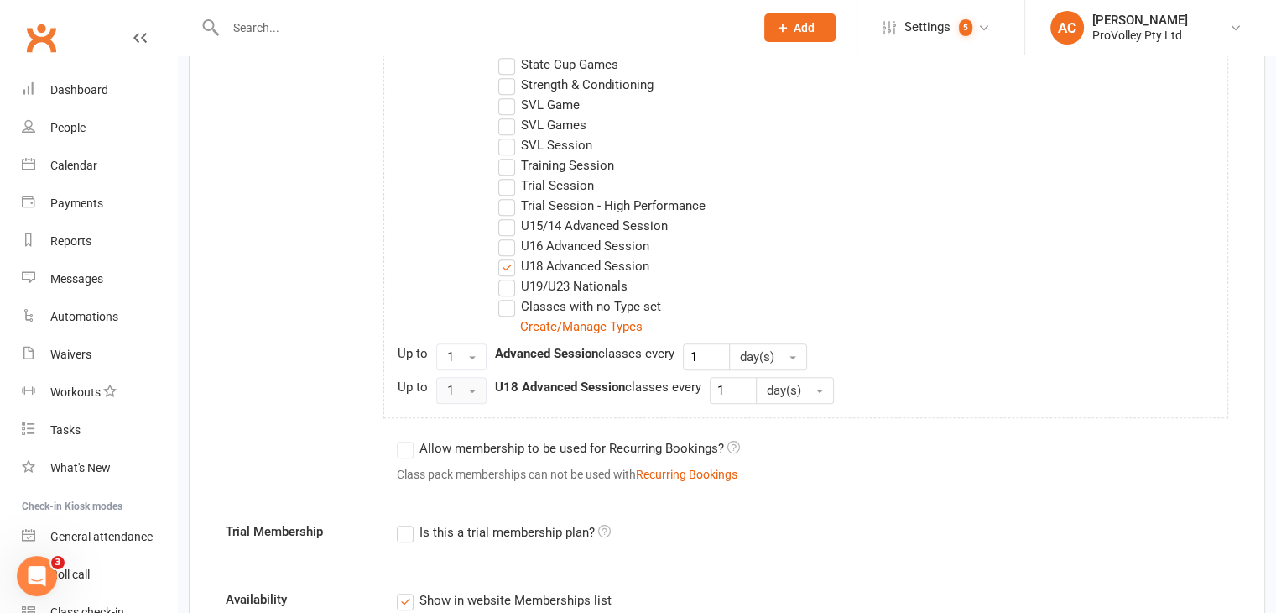
click at [463, 382] on button "1" at bounding box center [461, 390] width 50 height 27
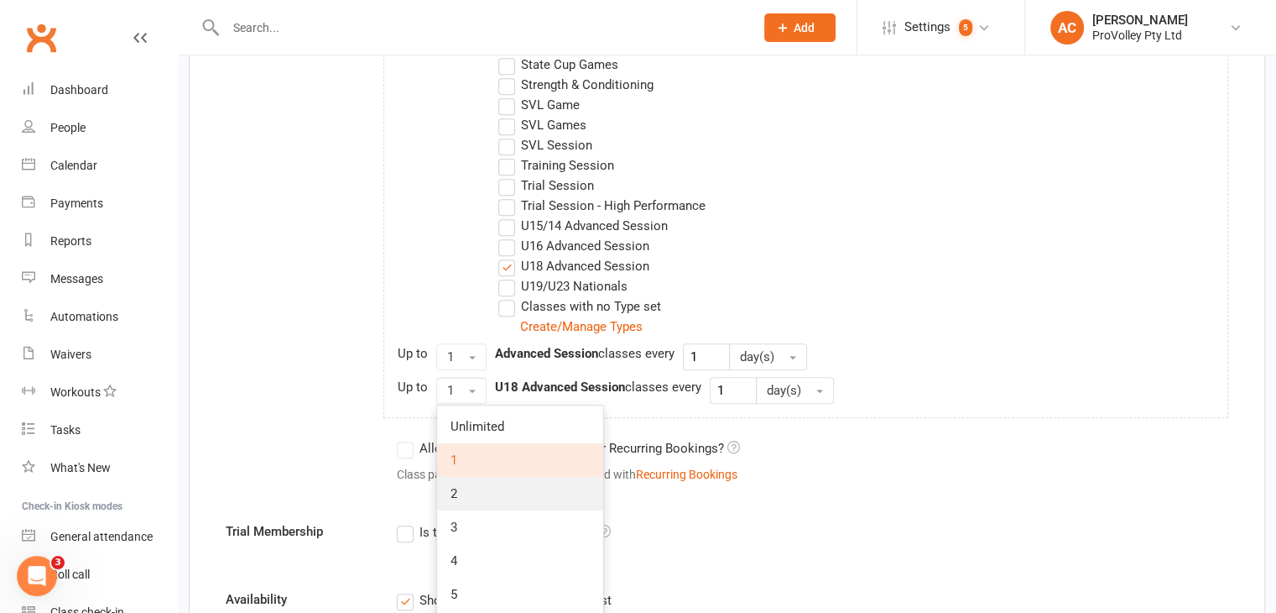
click at [487, 500] on link "2" at bounding box center [520, 494] width 166 height 34
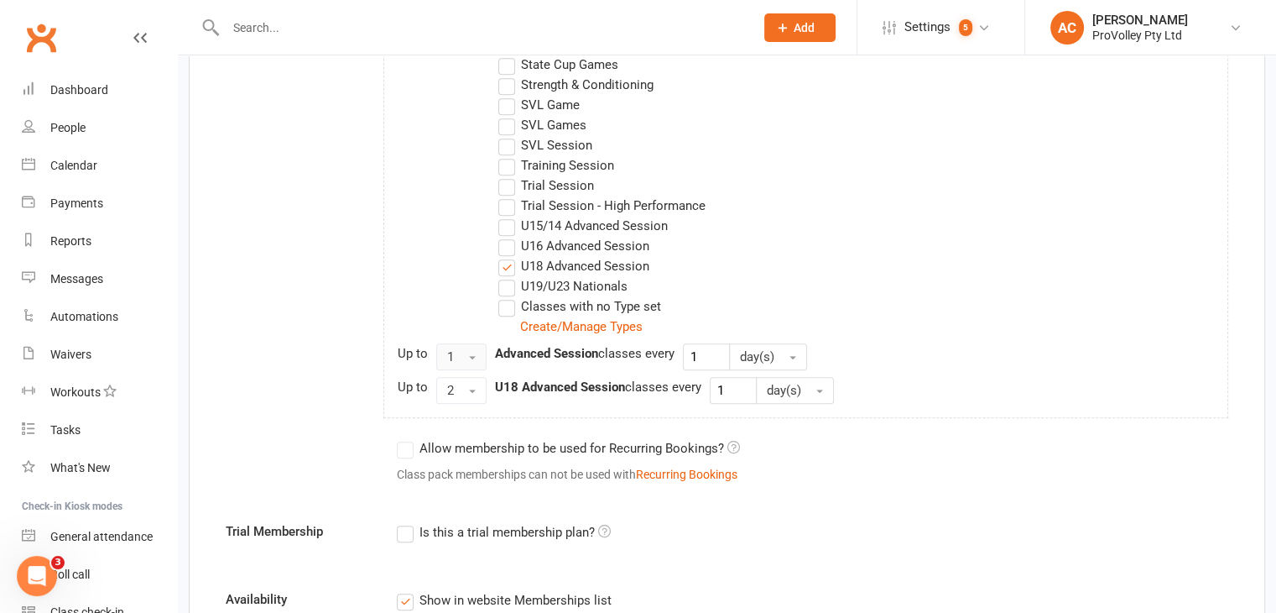
click at [470, 356] on span "button" at bounding box center [472, 357] width 7 height 3
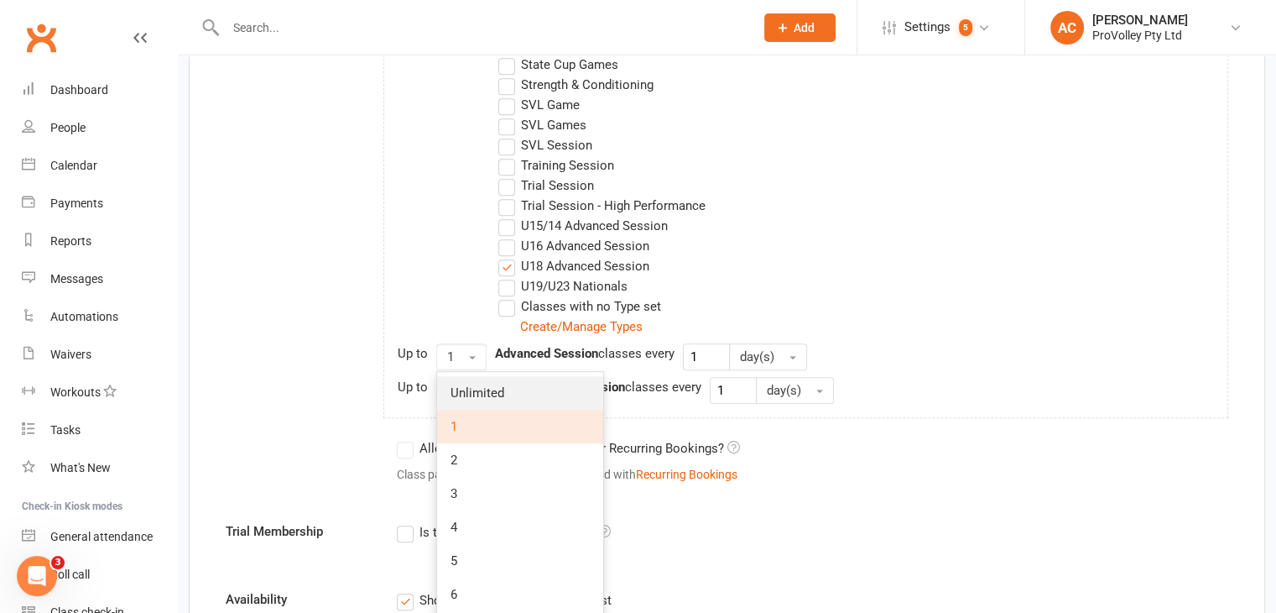
click at [488, 385] on span "Unlimited" at bounding box center [478, 392] width 54 height 15
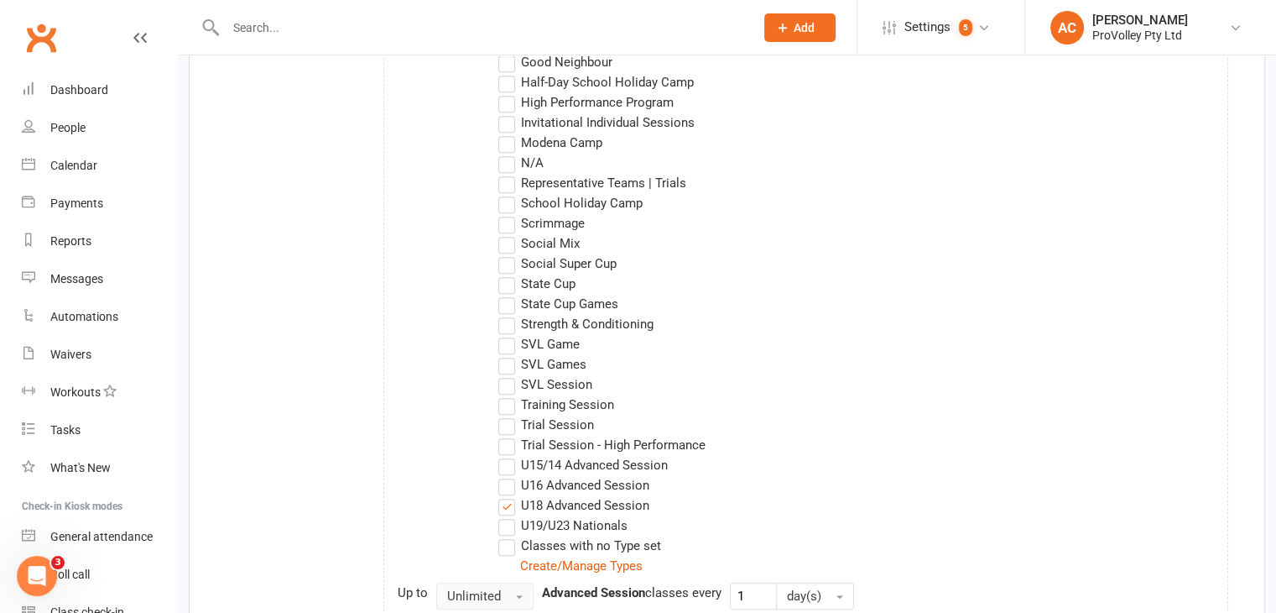
scroll to position [671, 0]
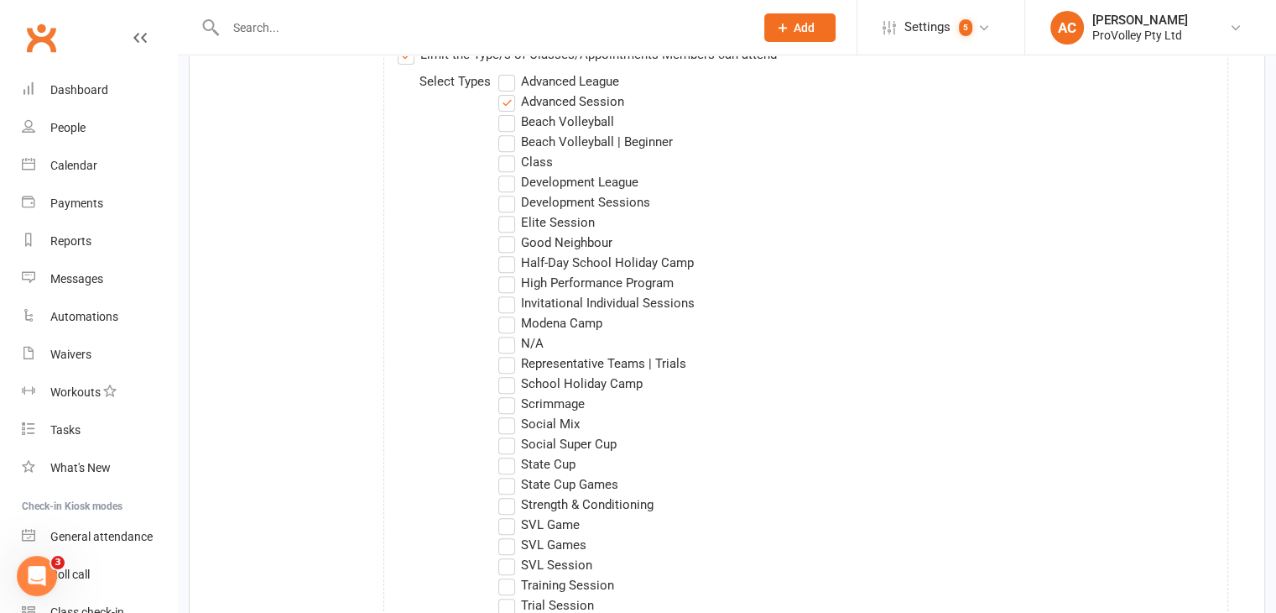
click at [550, 96] on label "Advanced Session" at bounding box center [561, 101] width 126 height 20
click at [509, 91] on input "Advanced Session" at bounding box center [503, 91] width 11 height 0
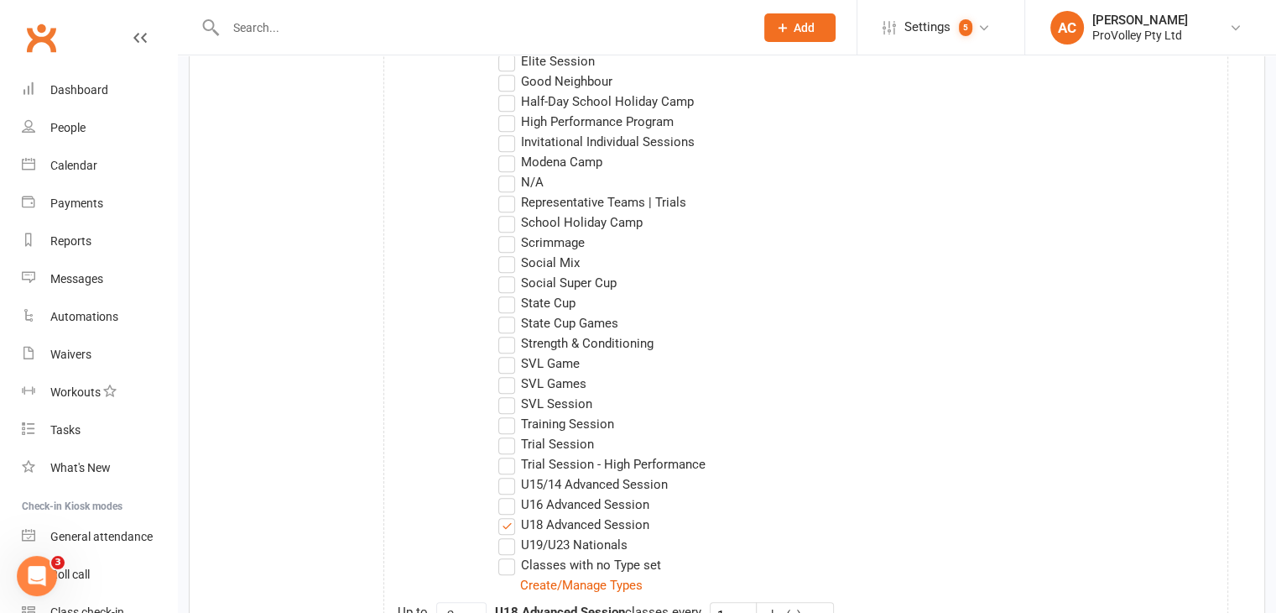
scroll to position [839, 0]
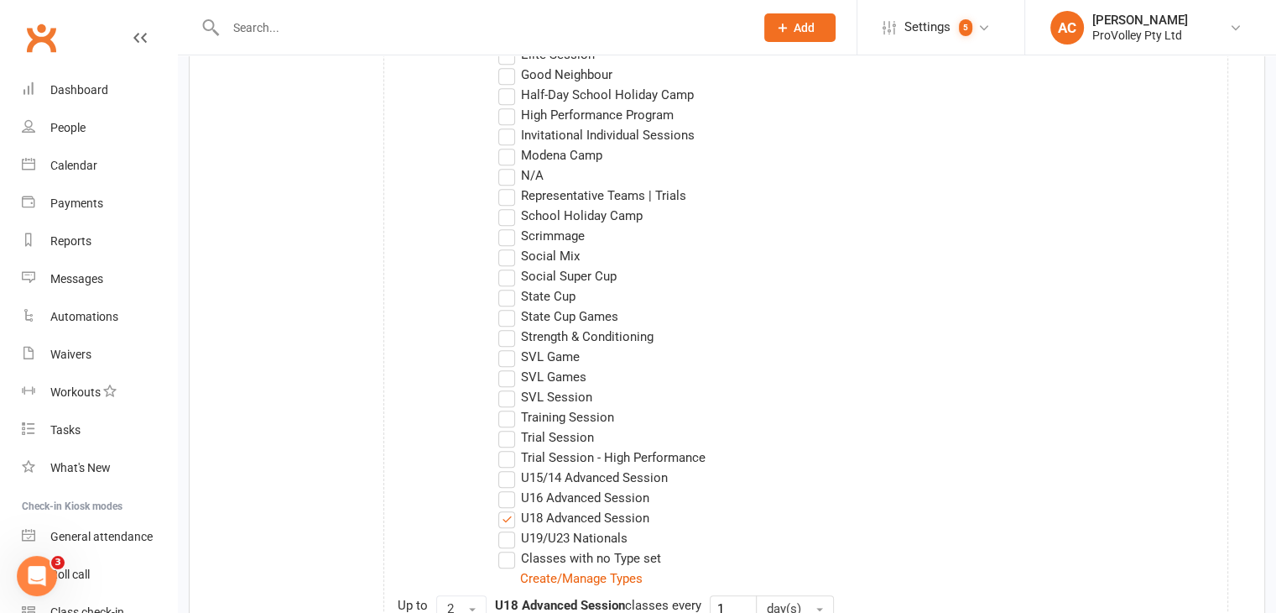
click at [334, 273] on div "Class Access Unlimited classes OR 2 class(es) to use anytime OR to use every 0 …" at bounding box center [727, 255] width 1028 height 920
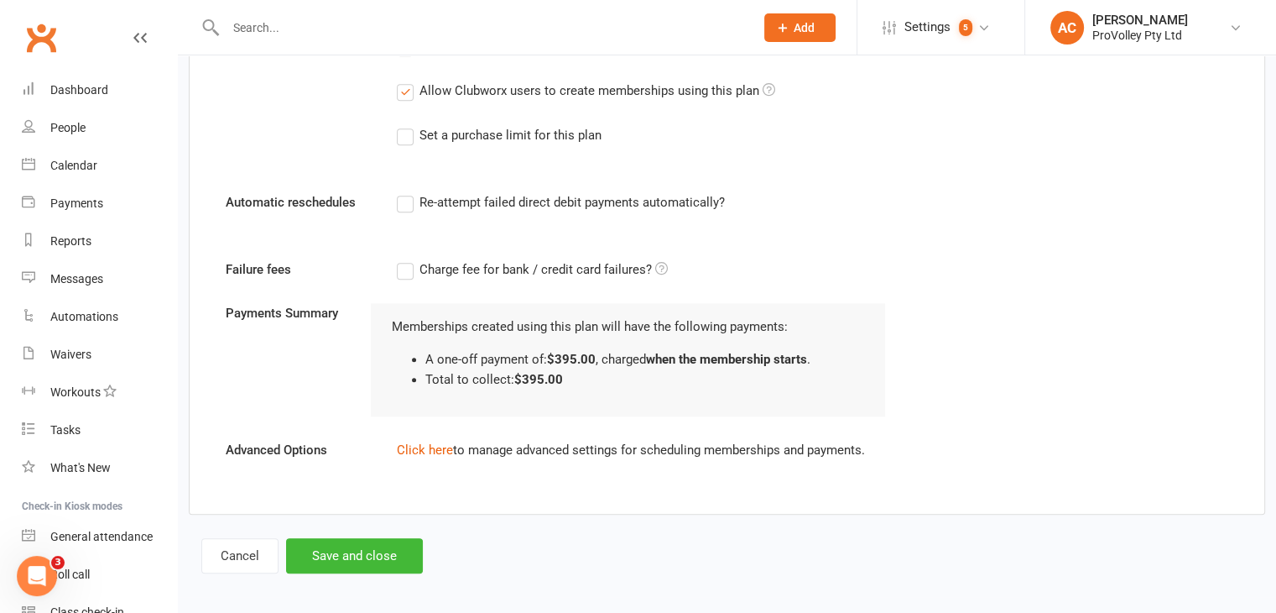
scroll to position [1704, 0]
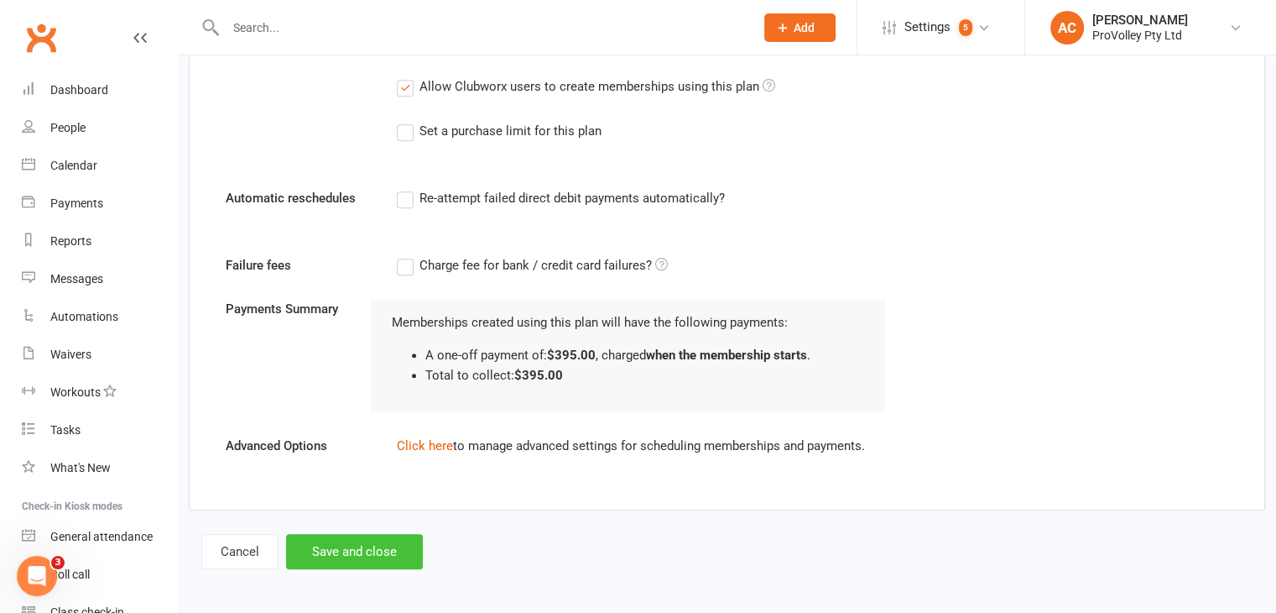
click at [366, 544] on button "Save and close" at bounding box center [354, 551] width 137 height 35
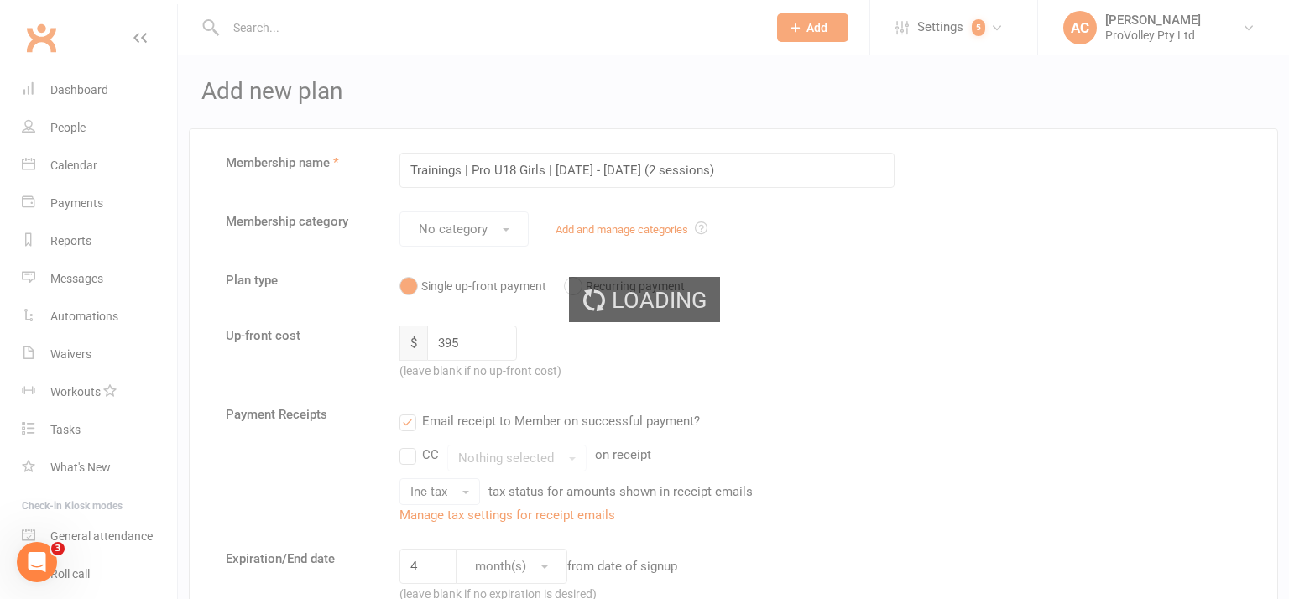
select select "100"
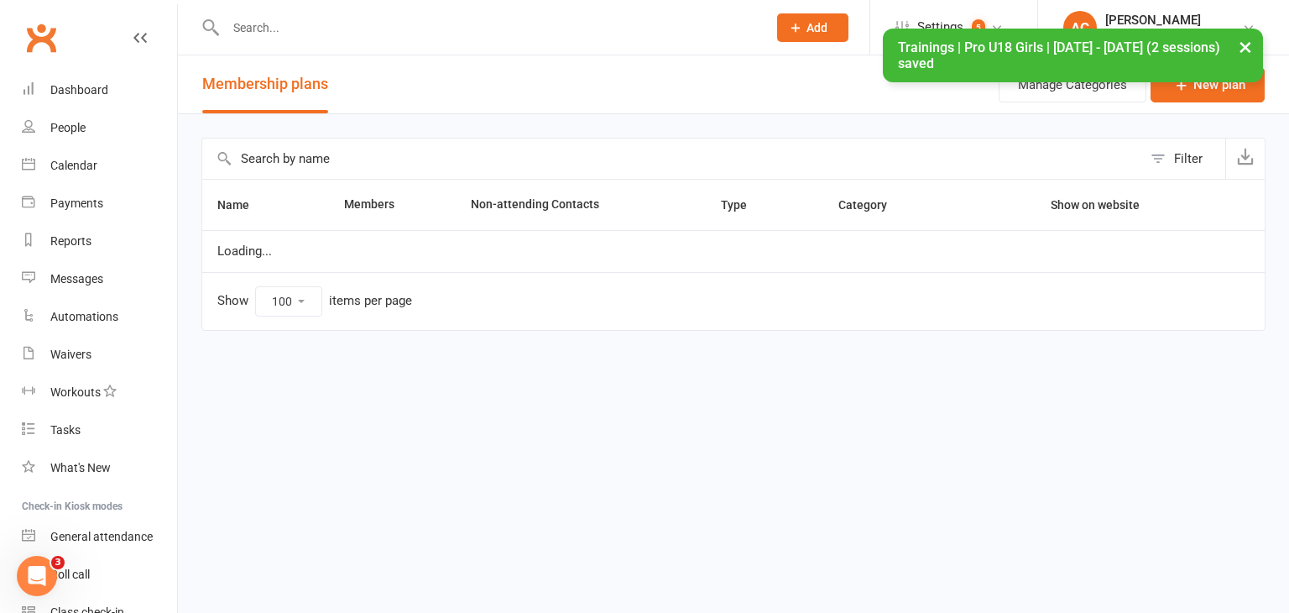
click at [415, 165] on input "text" at bounding box center [672, 158] width 940 height 40
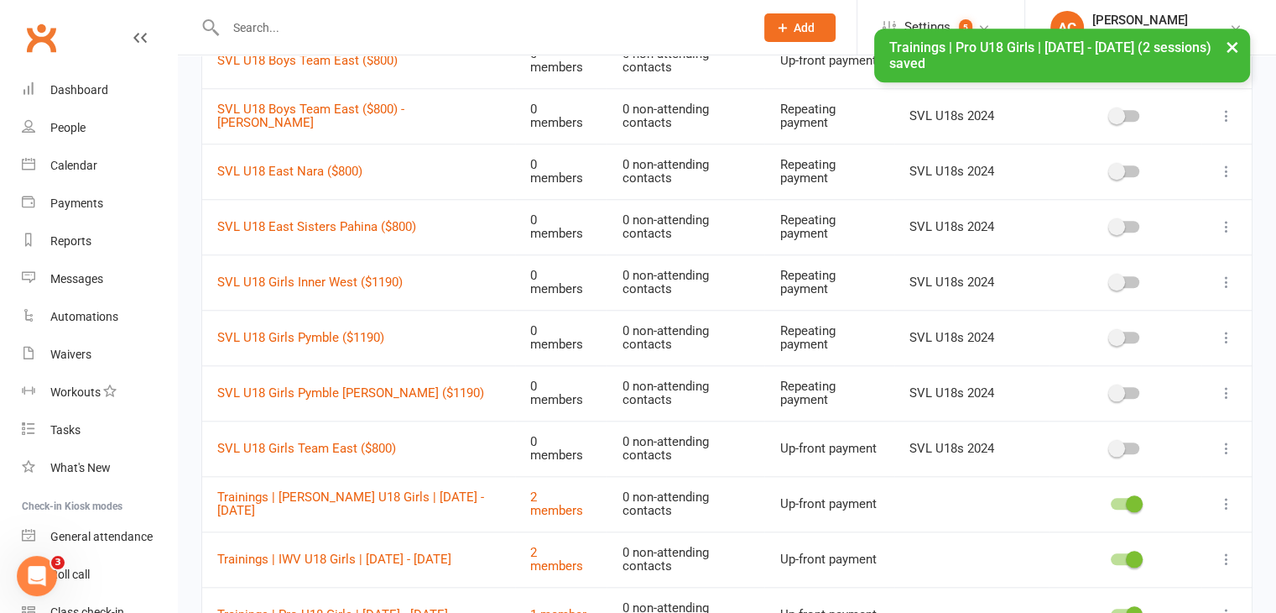
scroll to position [1900, 0]
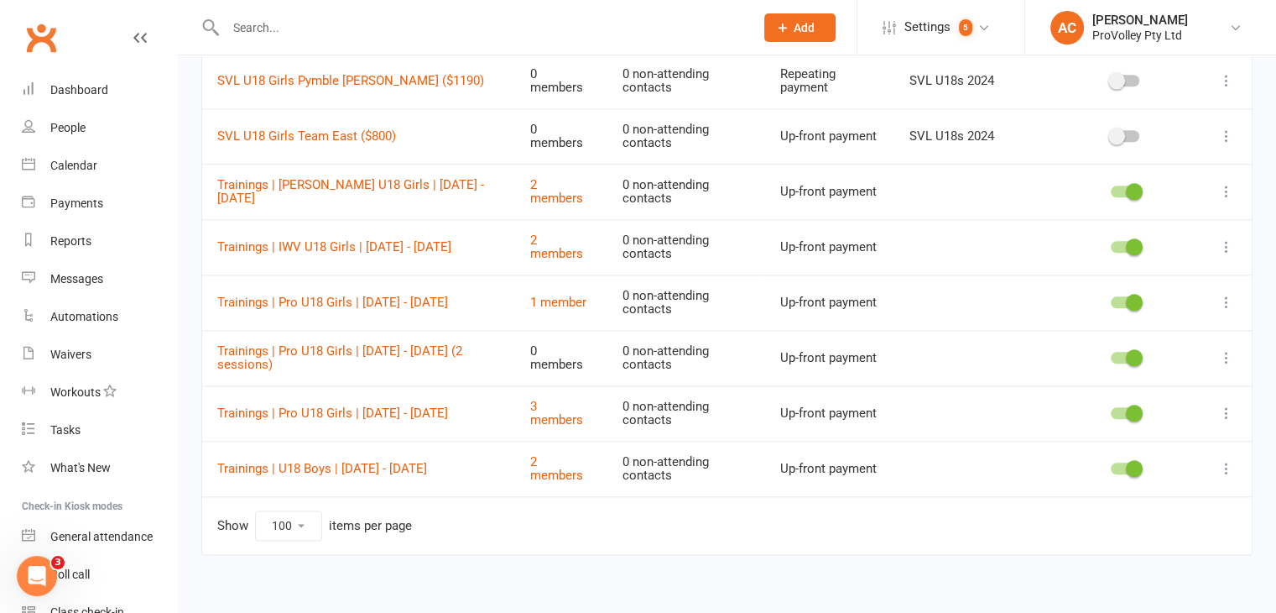
type input "u18"
click at [1225, 349] on icon at bounding box center [1226, 357] width 17 height 17
click at [1149, 409] on link "Duplicate" at bounding box center [1140, 411] width 166 height 34
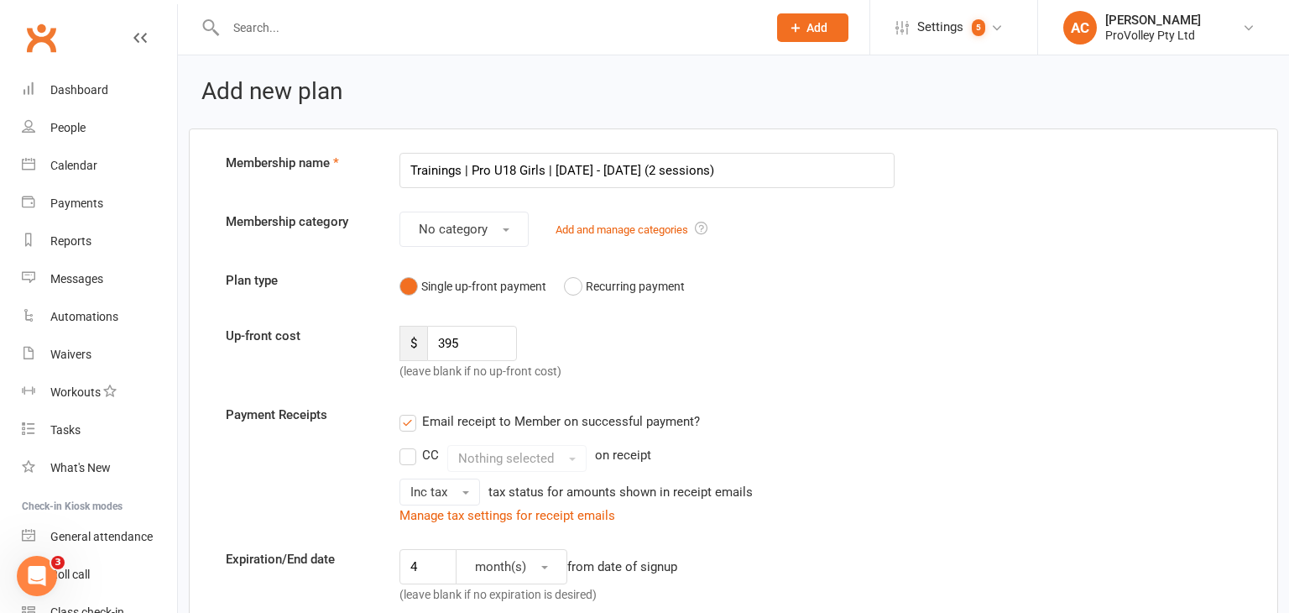
select select "100"
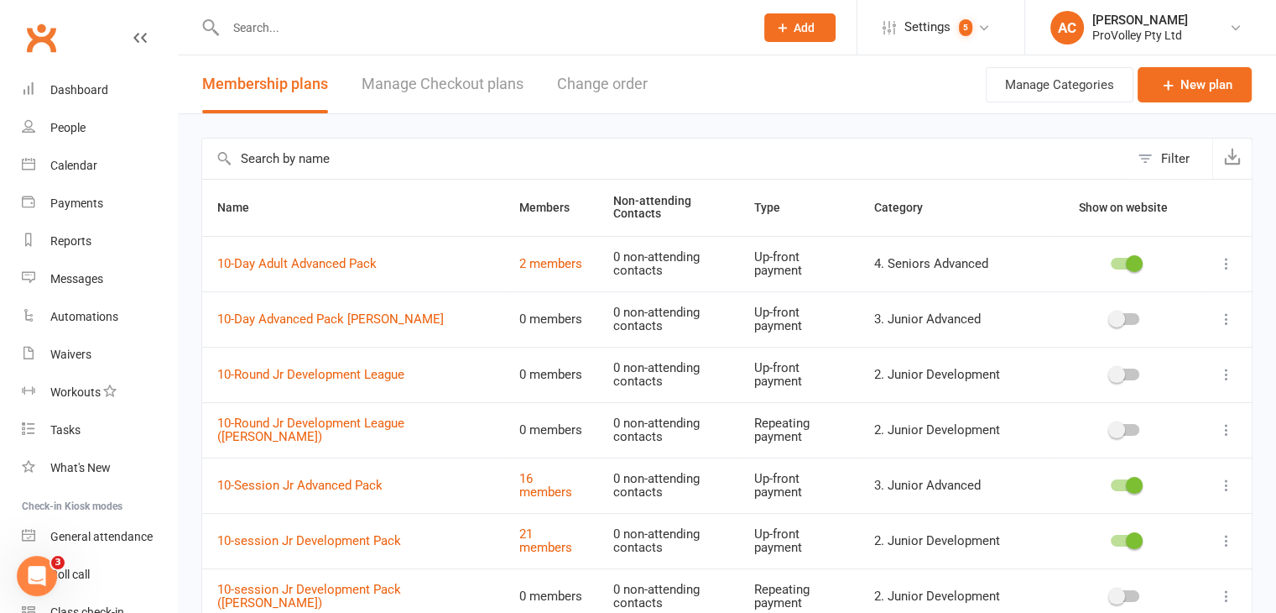
click at [339, 158] on input "text" at bounding box center [665, 158] width 927 height 40
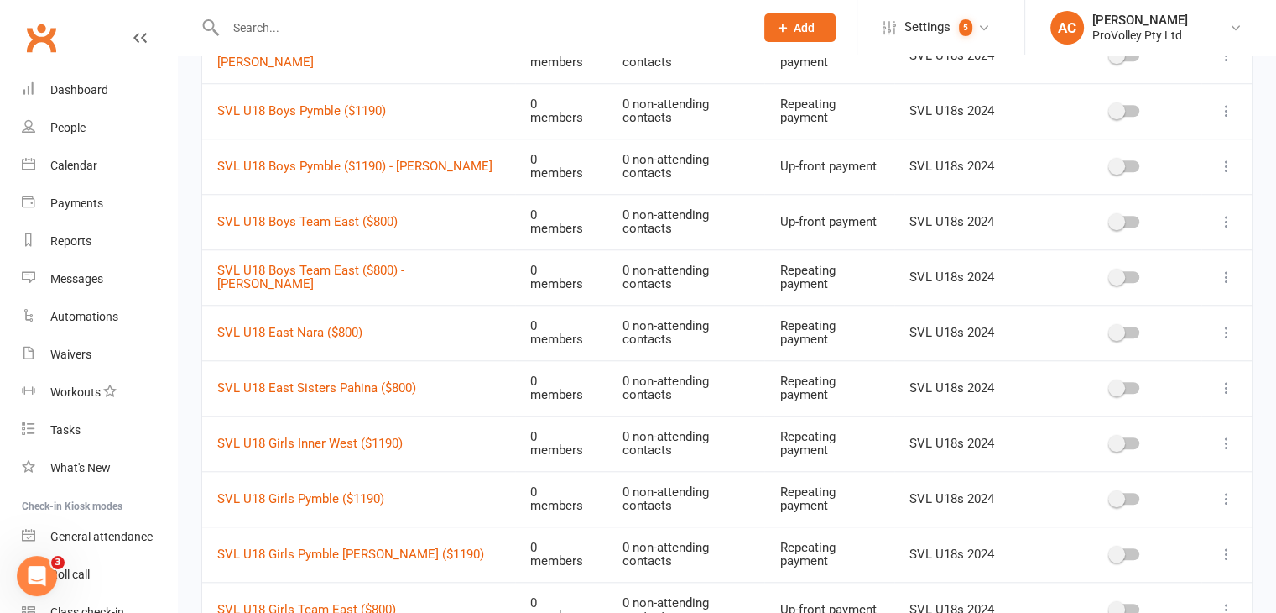
scroll to position [1900, 0]
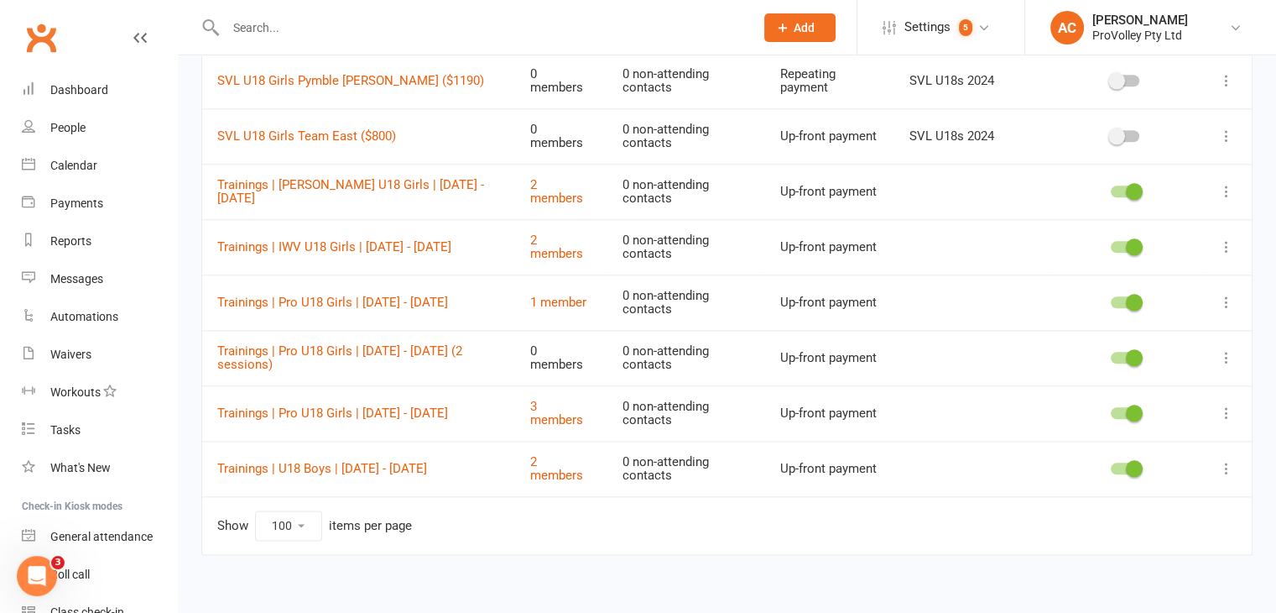
type input "u18"
click at [1225, 350] on icon at bounding box center [1226, 357] width 17 height 17
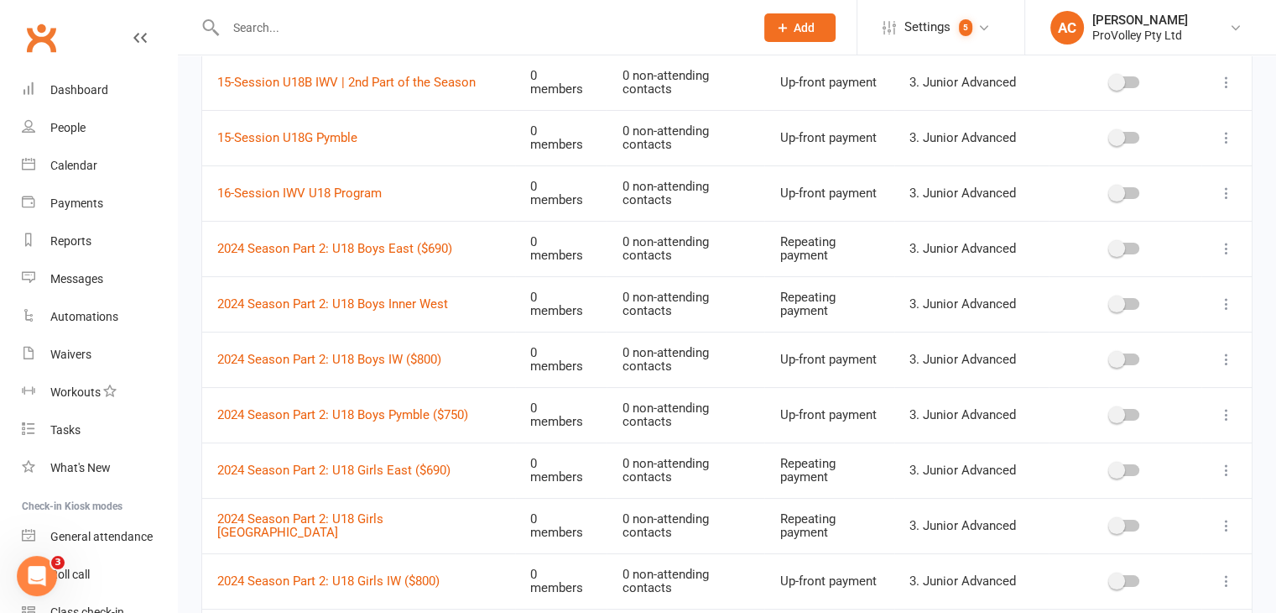
scroll to position [0, 0]
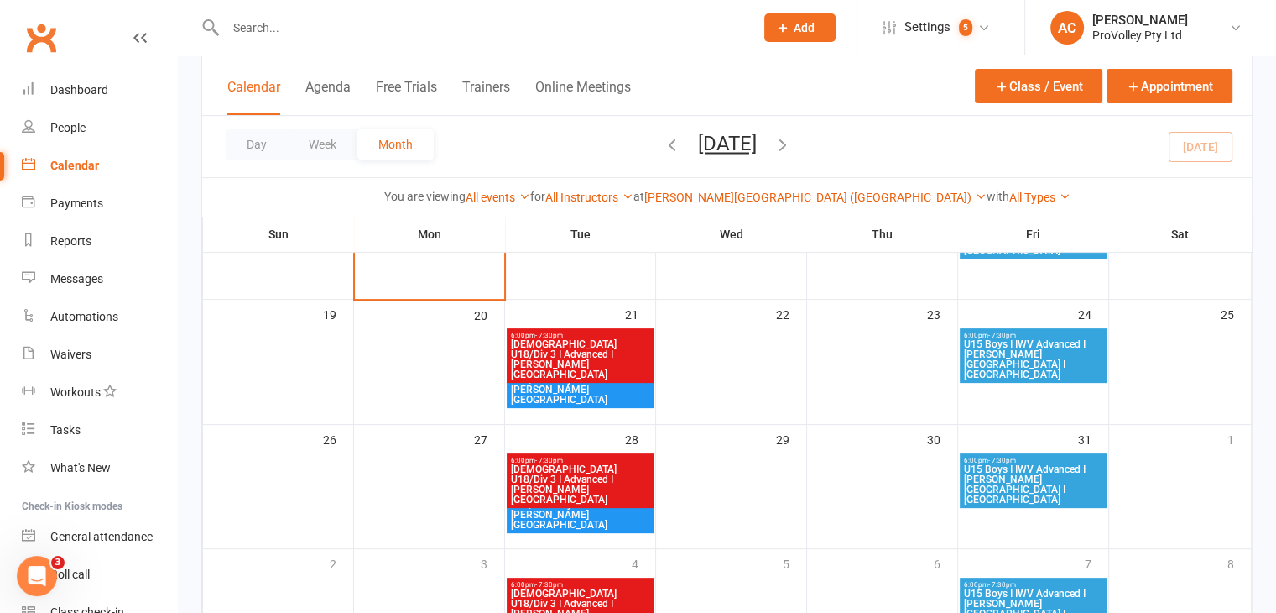
scroll to position [203, 0]
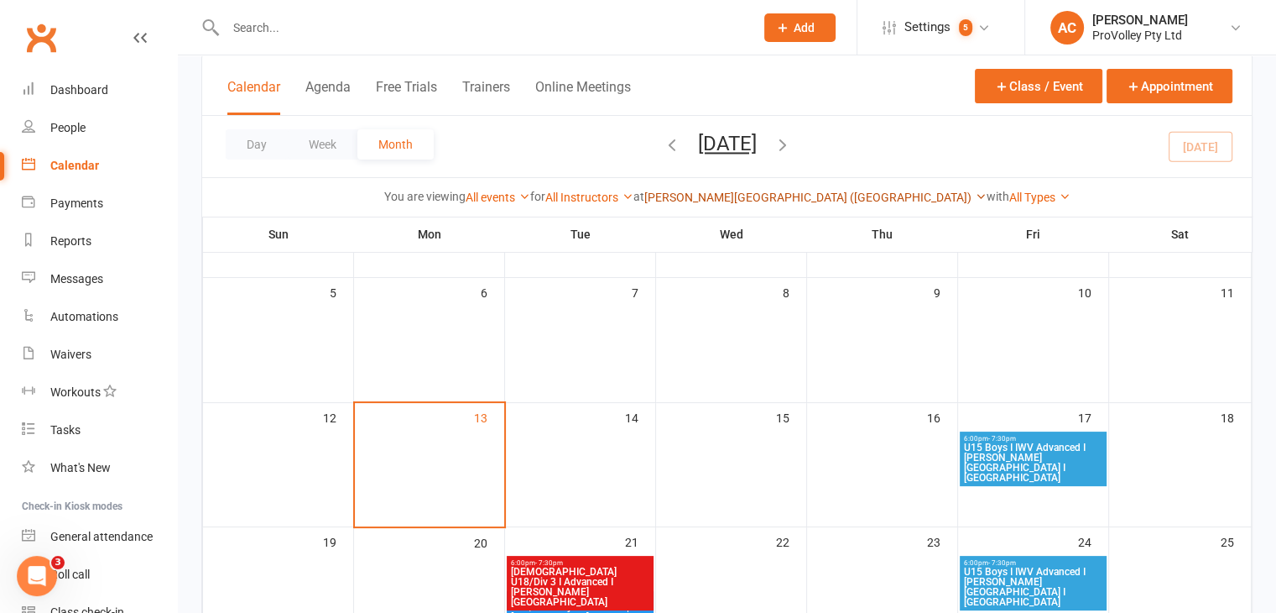
click at [840, 192] on link "[PERSON_NAME][GEOGRAPHIC_DATA] ([GEOGRAPHIC_DATA])" at bounding box center [815, 196] width 342 height 13
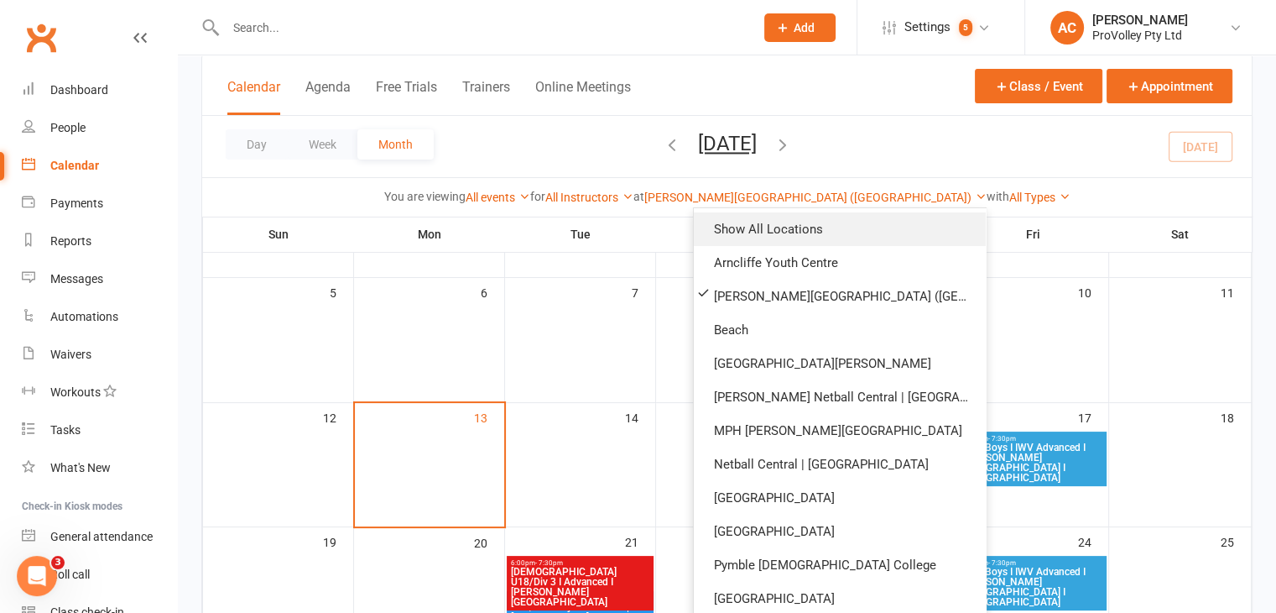
click at [770, 236] on link "Show All Locations" at bounding box center [840, 229] width 292 height 34
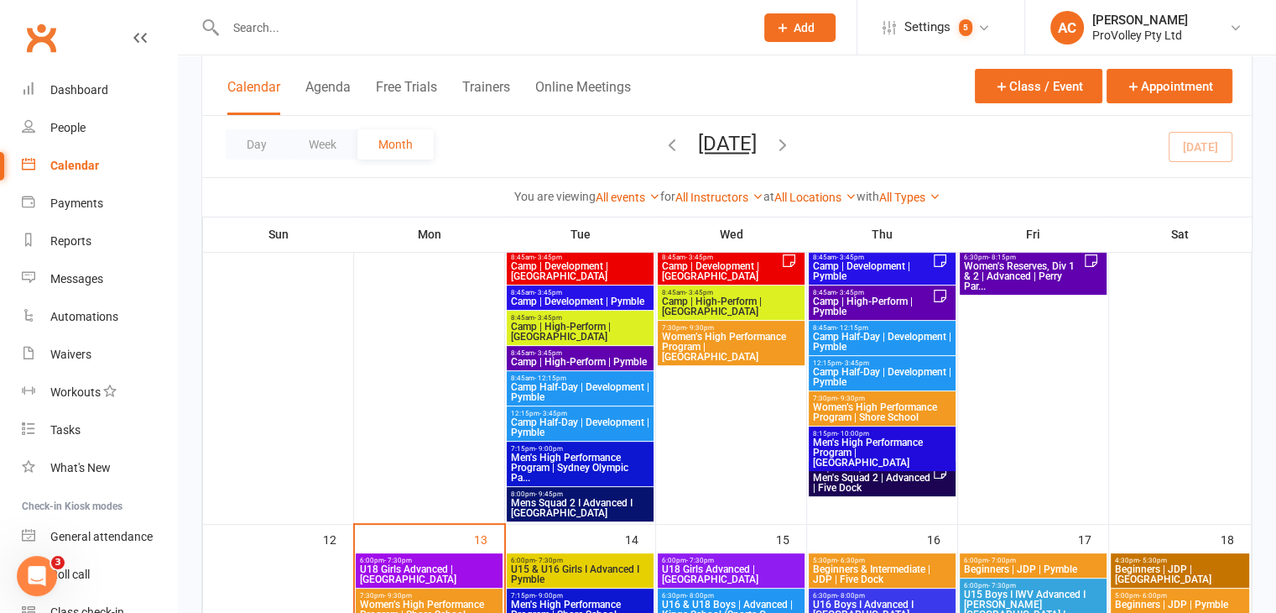
scroll to position [420, 0]
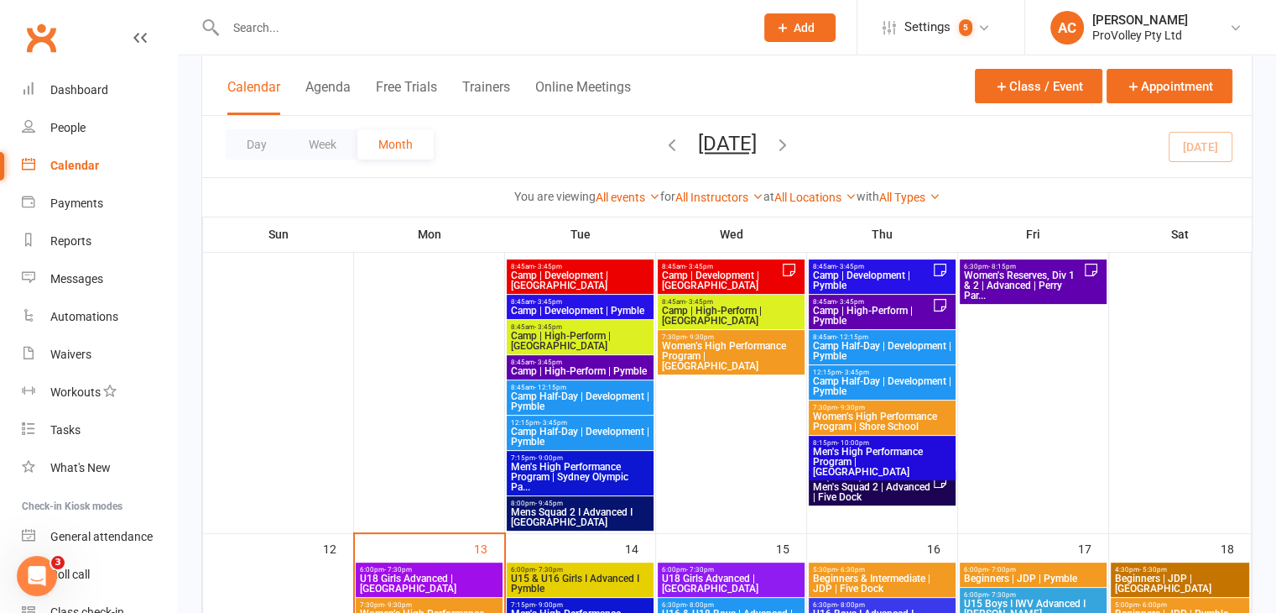
click at [889, 420] on span "Women’s High Performance Program | Shore School" at bounding box center [882, 421] width 140 height 20
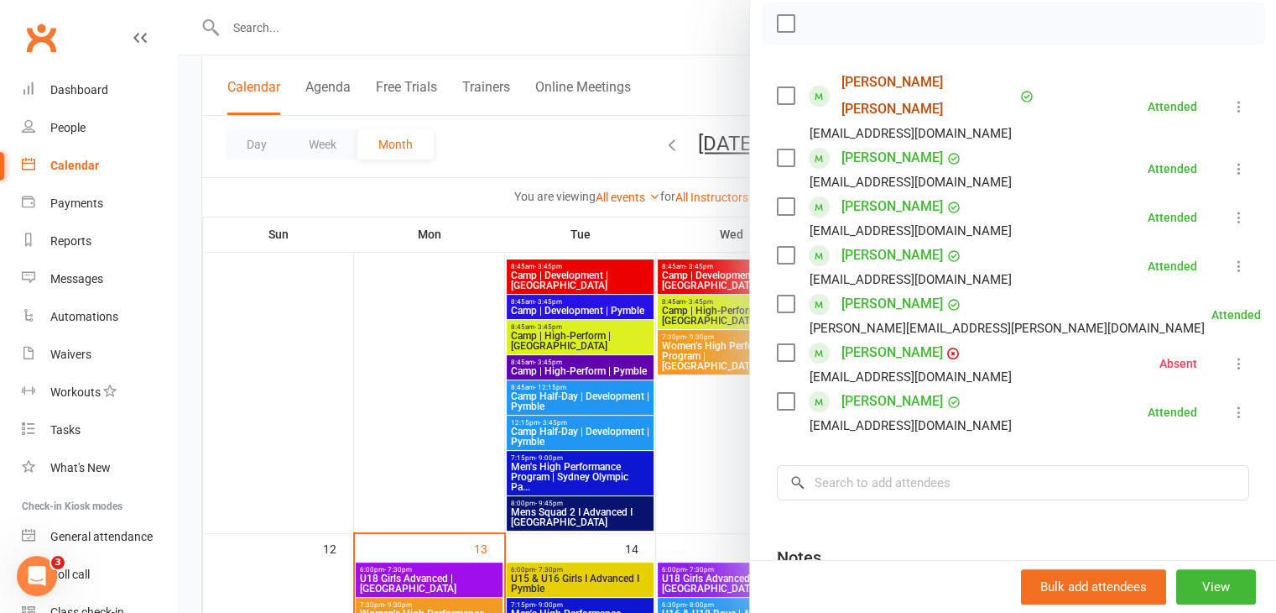
scroll to position [252, 0]
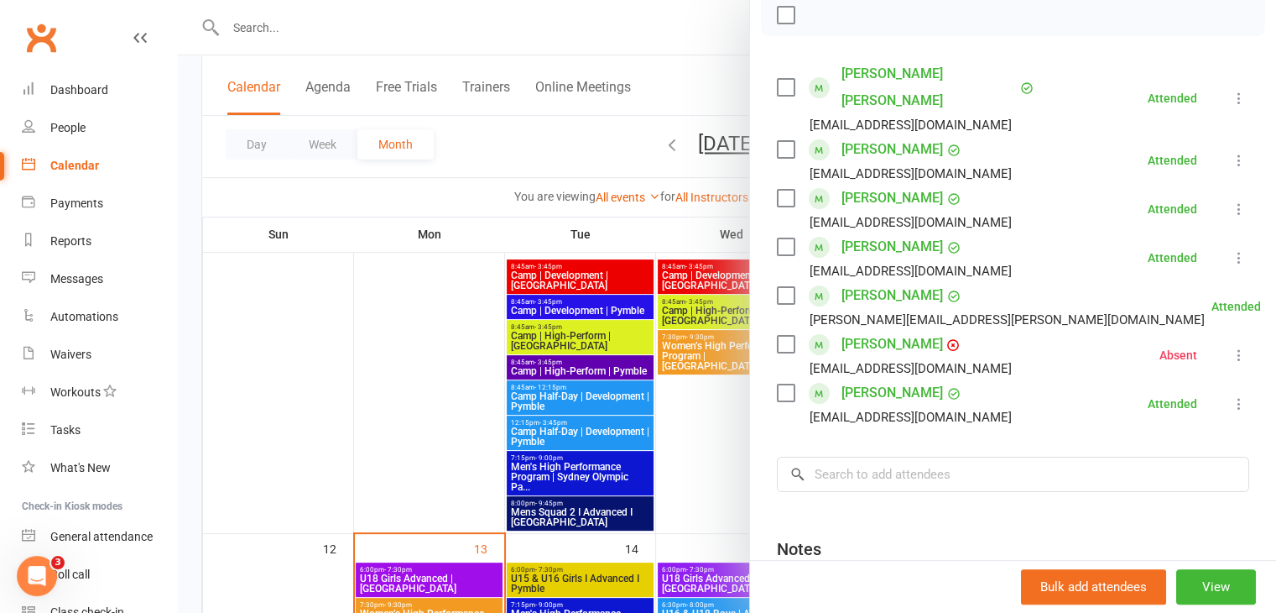
click at [1014, 19] on div at bounding box center [1013, 15] width 504 height 42
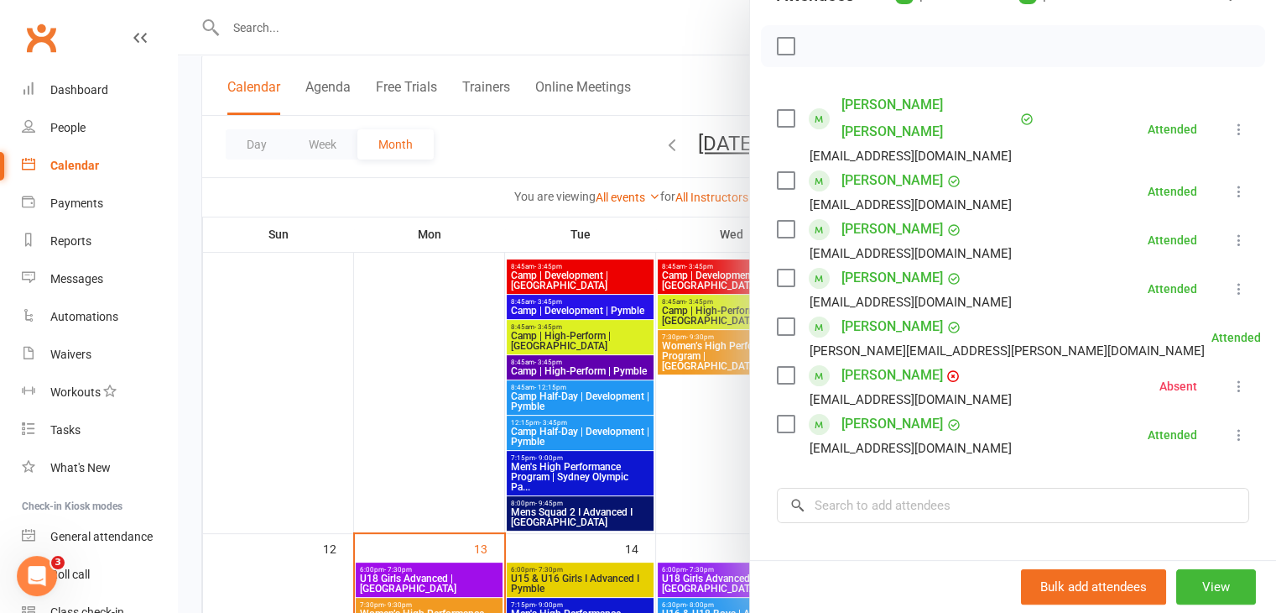
scroll to position [225, 0]
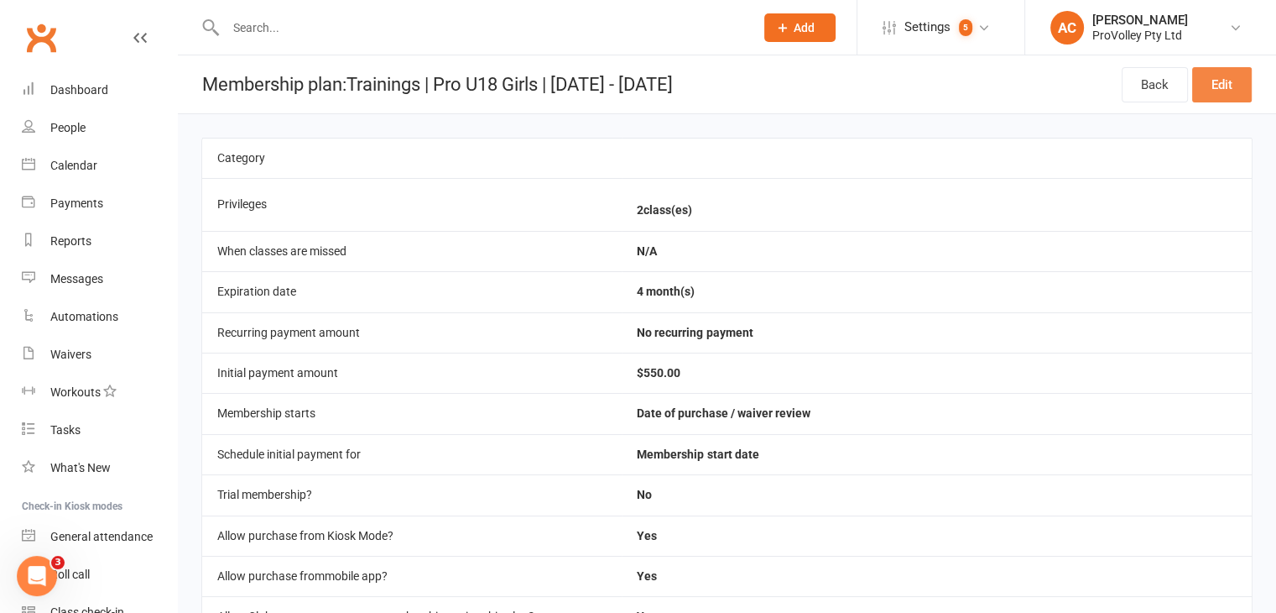
click at [1228, 78] on link "Edit" at bounding box center [1222, 84] width 60 height 35
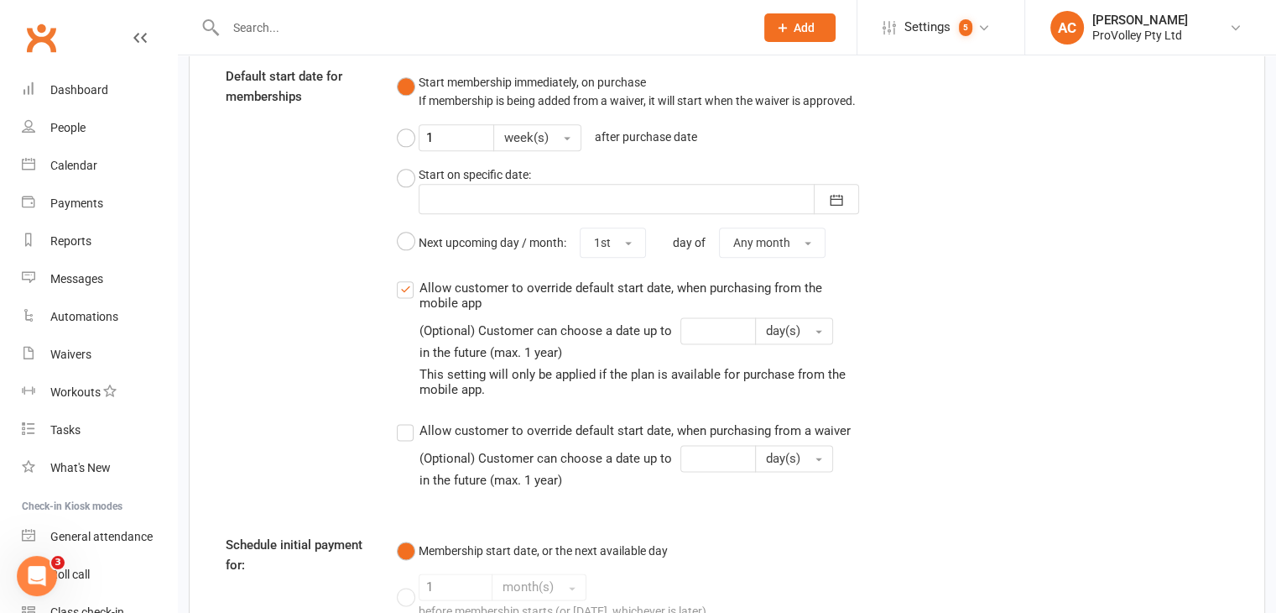
scroll to position [2324, 0]
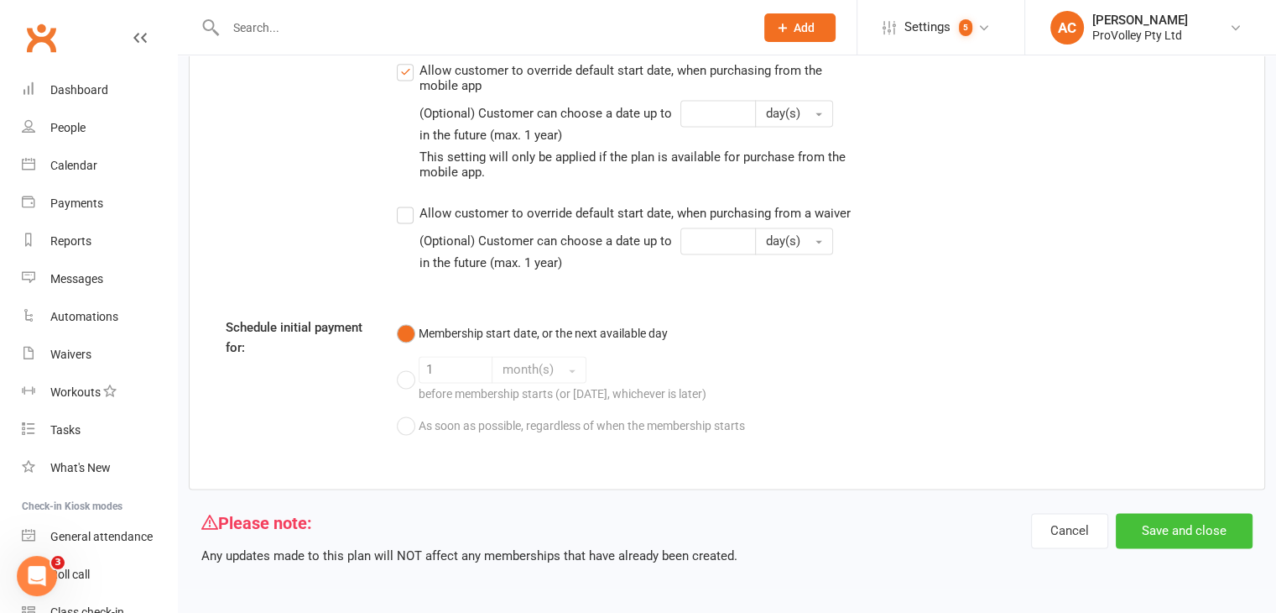
type input "Trainings | Pro U18 Girls | 13 Oct - 27 Nov (3 sessions)"
click at [1192, 531] on button "Save and close" at bounding box center [1184, 530] width 137 height 35
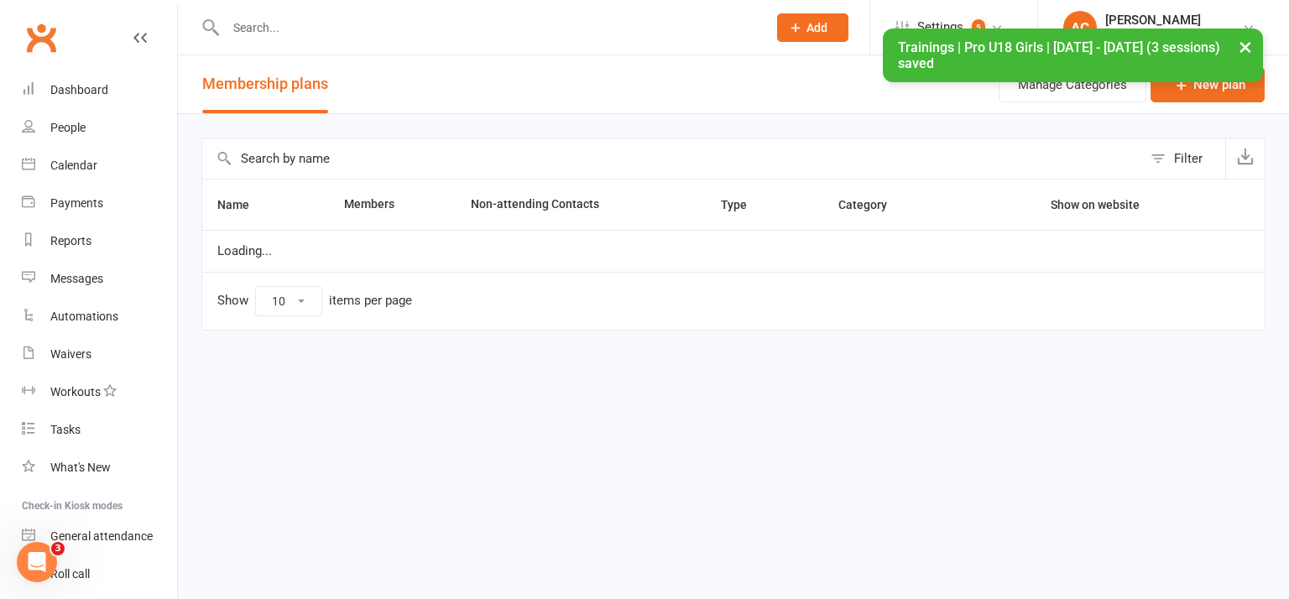
select select "100"
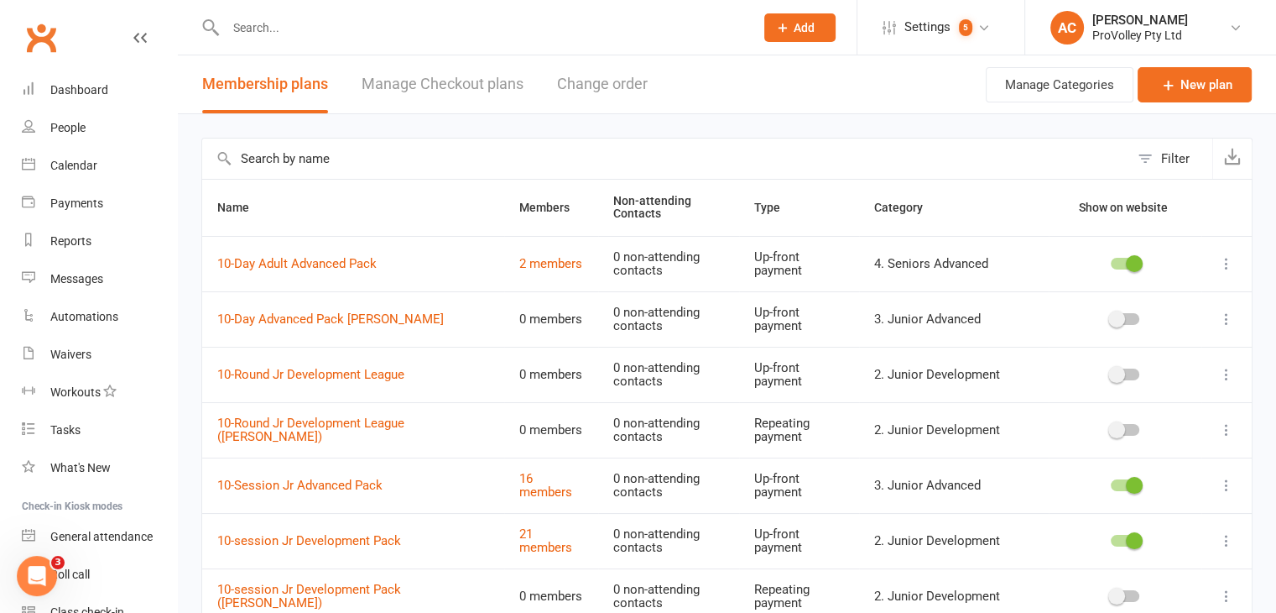
click at [330, 159] on input "text" at bounding box center [665, 158] width 927 height 40
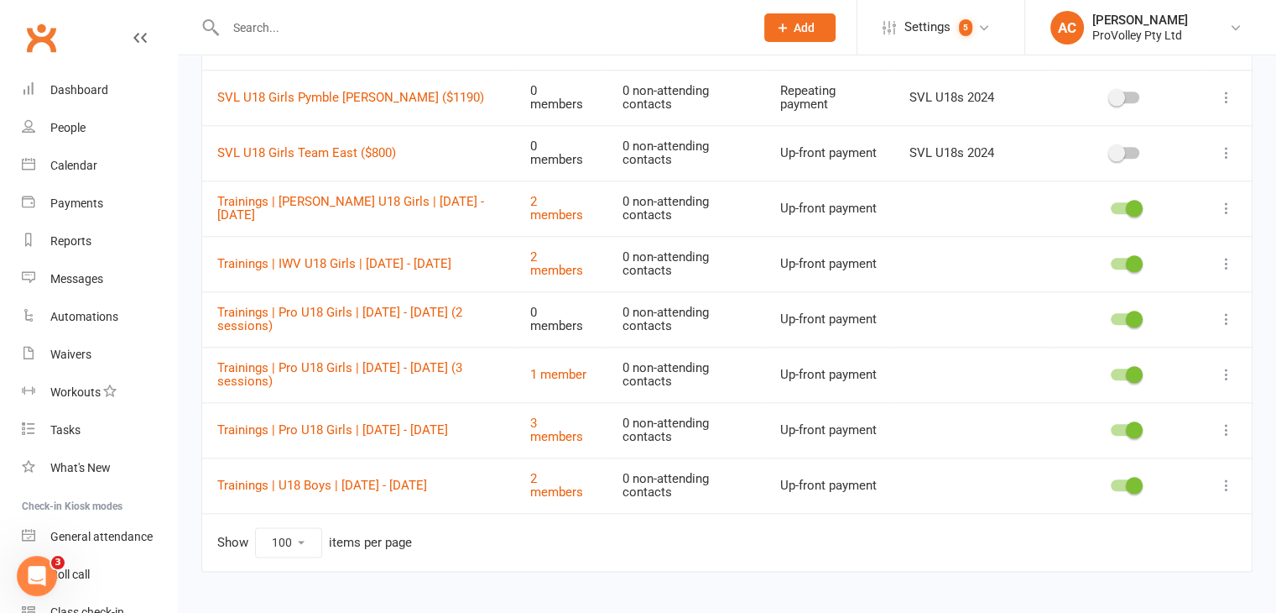
scroll to position [1900, 0]
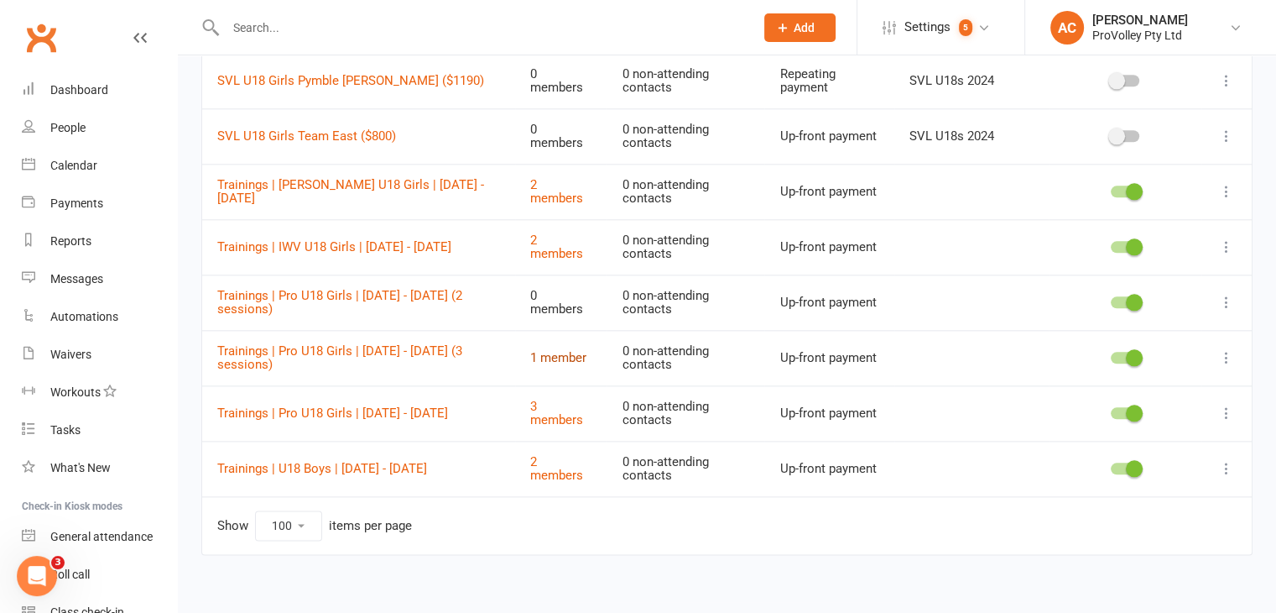
type input "u18"
click at [404, 343] on link "Trainings | Pro U18 Girls | 13 Oct - 27 Nov (3 sessions)" at bounding box center [339, 357] width 245 height 29
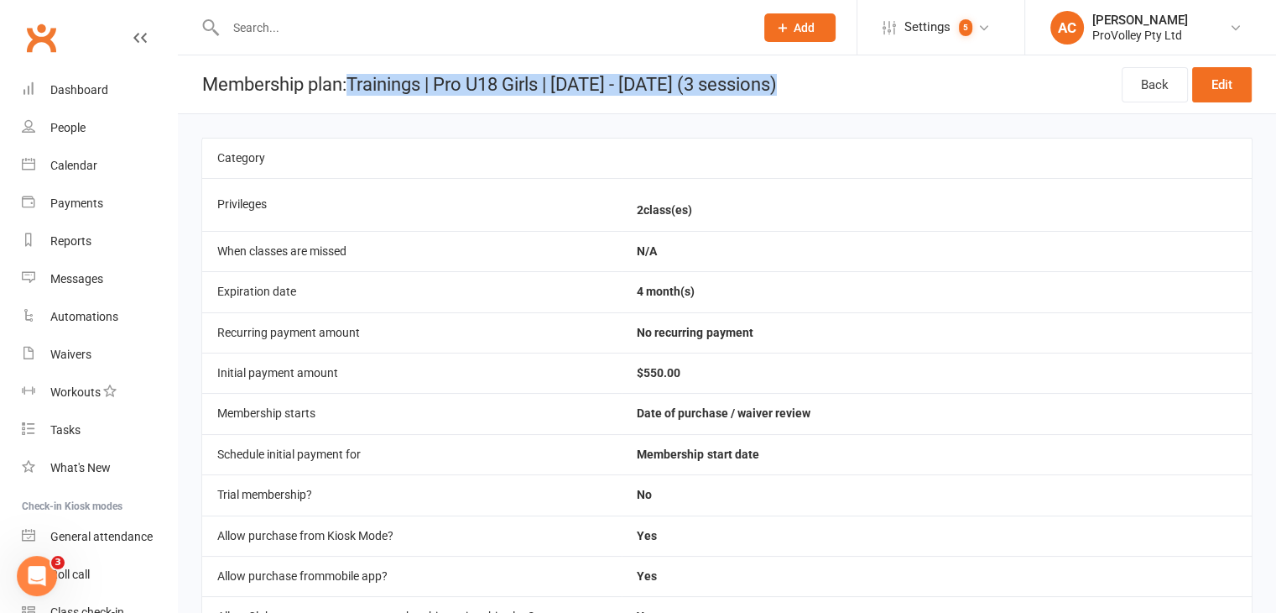
drag, startPoint x: 355, startPoint y: 81, endPoint x: 915, endPoint y: 99, distance: 560.8
click at [915, 99] on header "Membership plan: Trainings | Pro U18 Girls | 13 Oct - 27 Nov (3 sessions) Back …" at bounding box center [727, 84] width 1098 height 59
copy h1 "Trainings | Pro U18 Girls | 13 Oct - 27 Nov (3 sessions)"
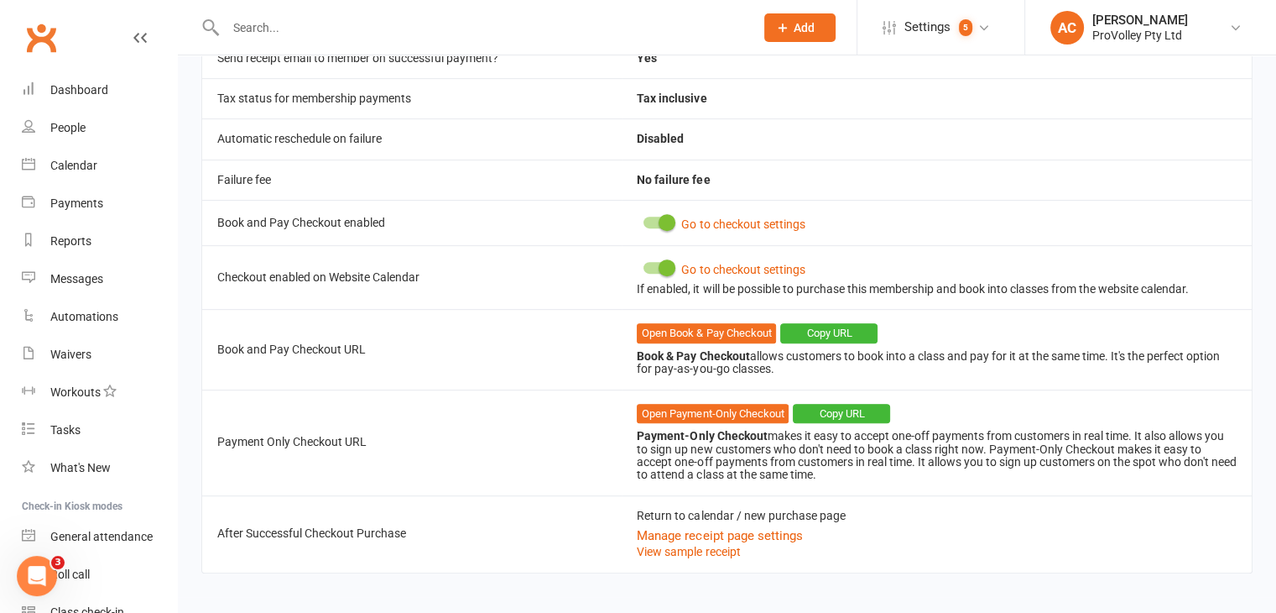
scroll to position [804, 0]
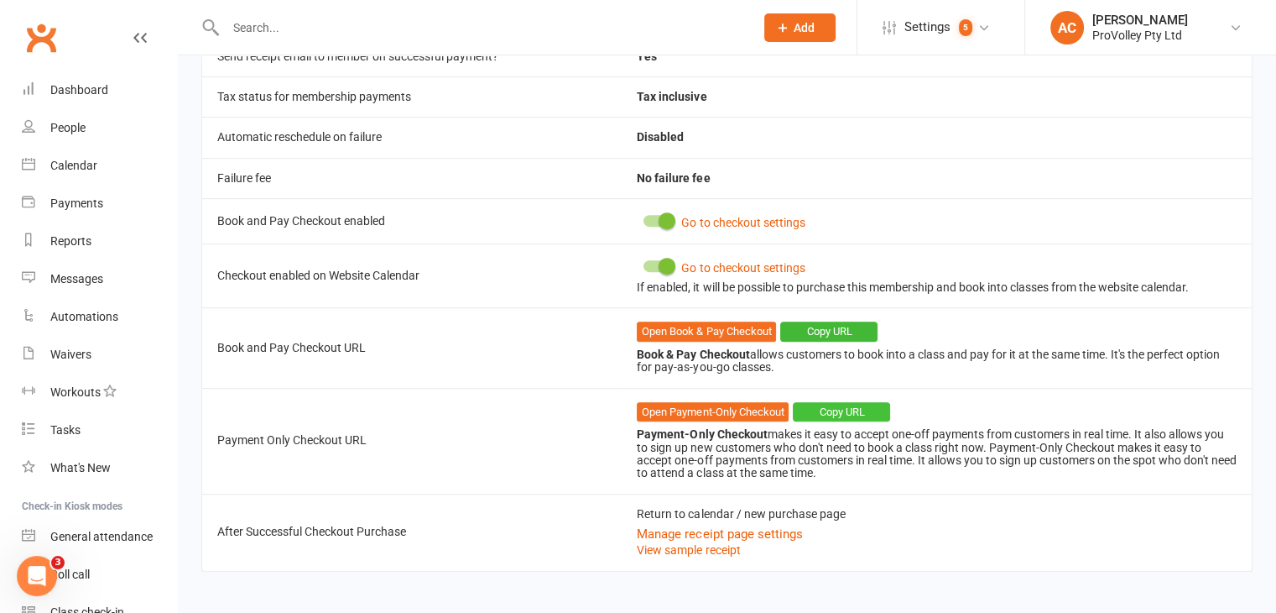
click at [860, 404] on button "Copy URL" at bounding box center [841, 412] width 97 height 20
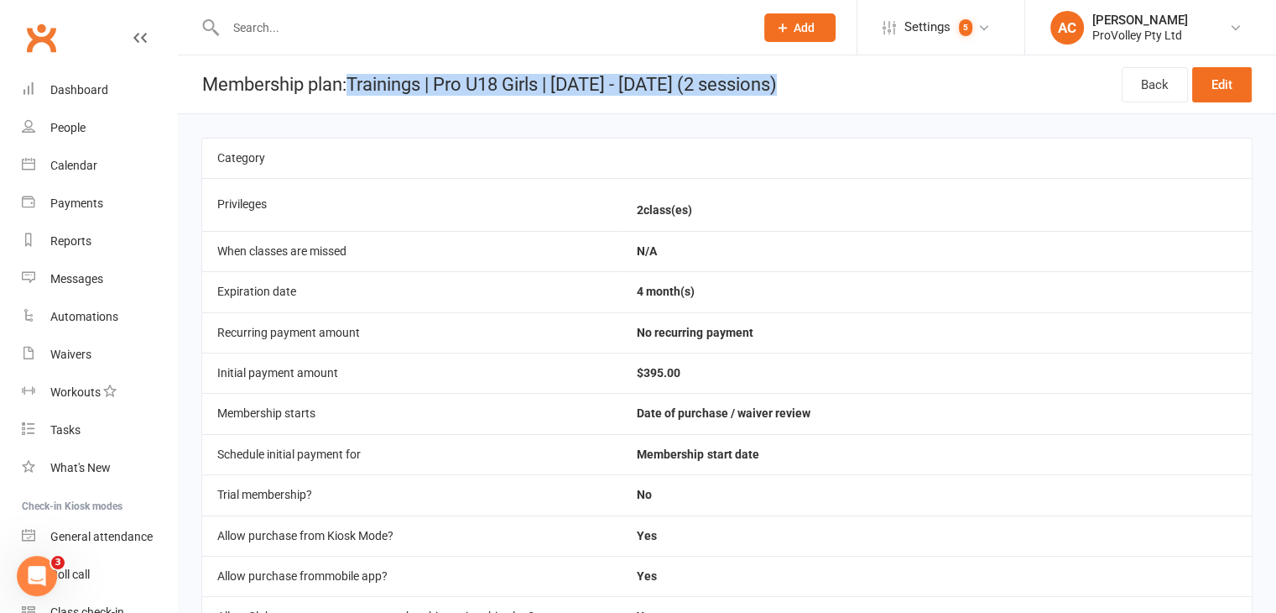
drag, startPoint x: 854, startPoint y: 80, endPoint x: 355, endPoint y: 61, distance: 499.6
click at [355, 61] on header "Membership plan: Trainings | Pro U18 Girls | [DATE] - [DATE] (2 sessions) Back …" at bounding box center [727, 84] width 1098 height 59
copy h1 "Trainings | Pro U18 Girls | [DATE] - [DATE] (2 sessions)"
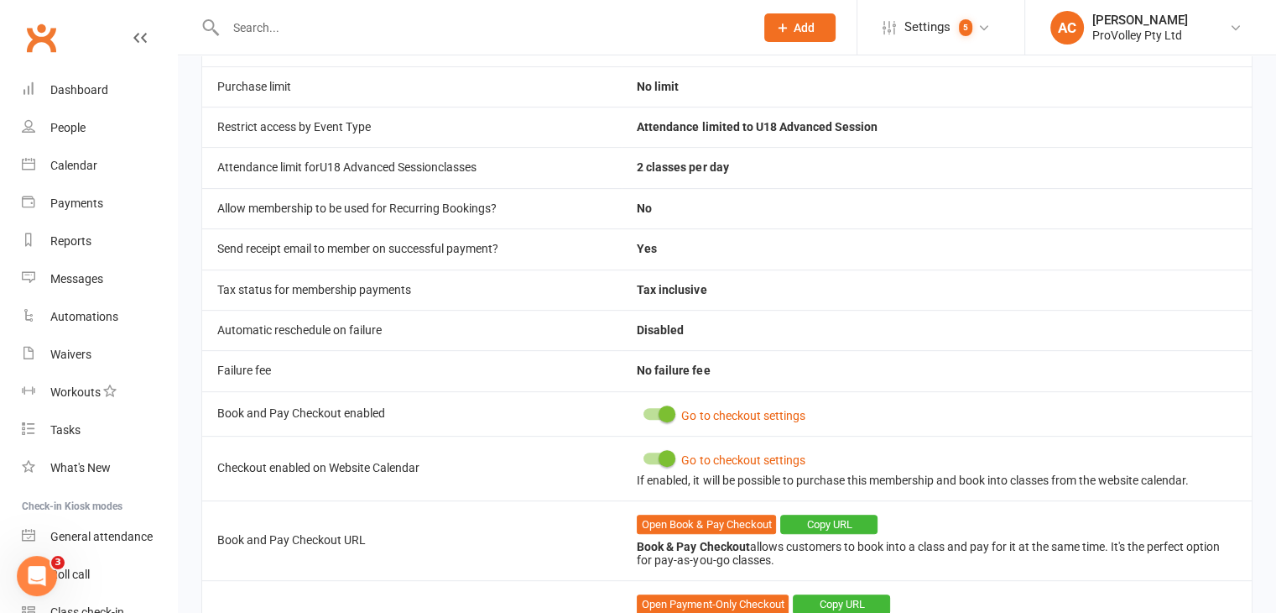
scroll to position [764, 0]
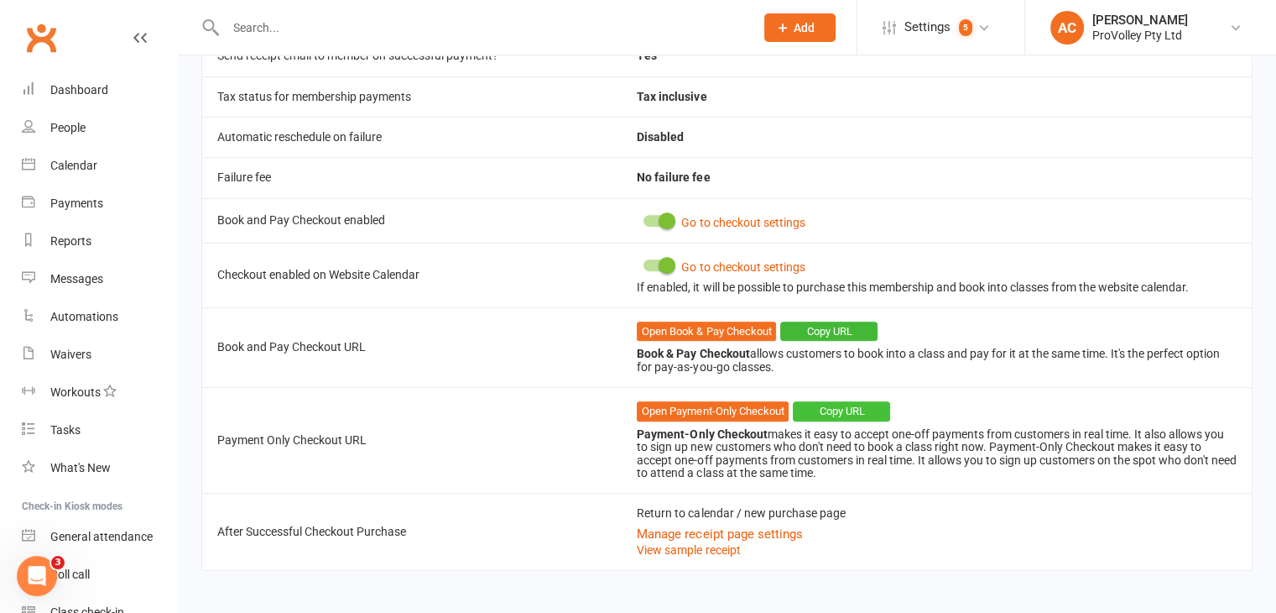
click at [848, 407] on button "Copy URL" at bounding box center [841, 411] width 97 height 20
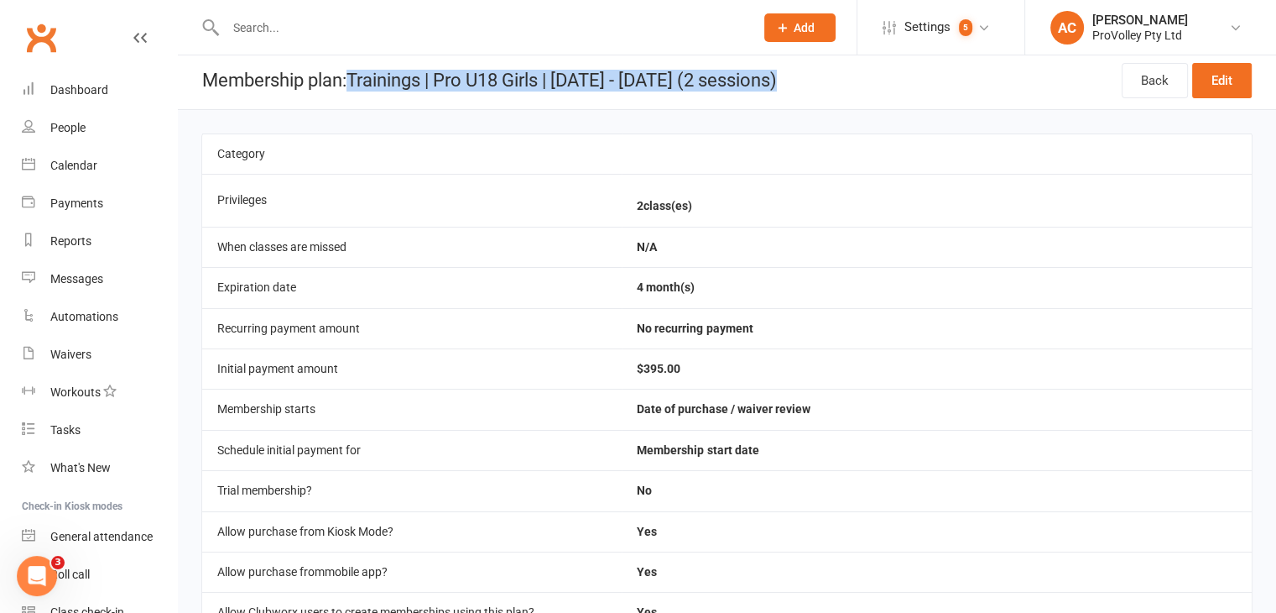
scroll to position [0, 0]
